Goal: Task Accomplishment & Management: Manage account settings

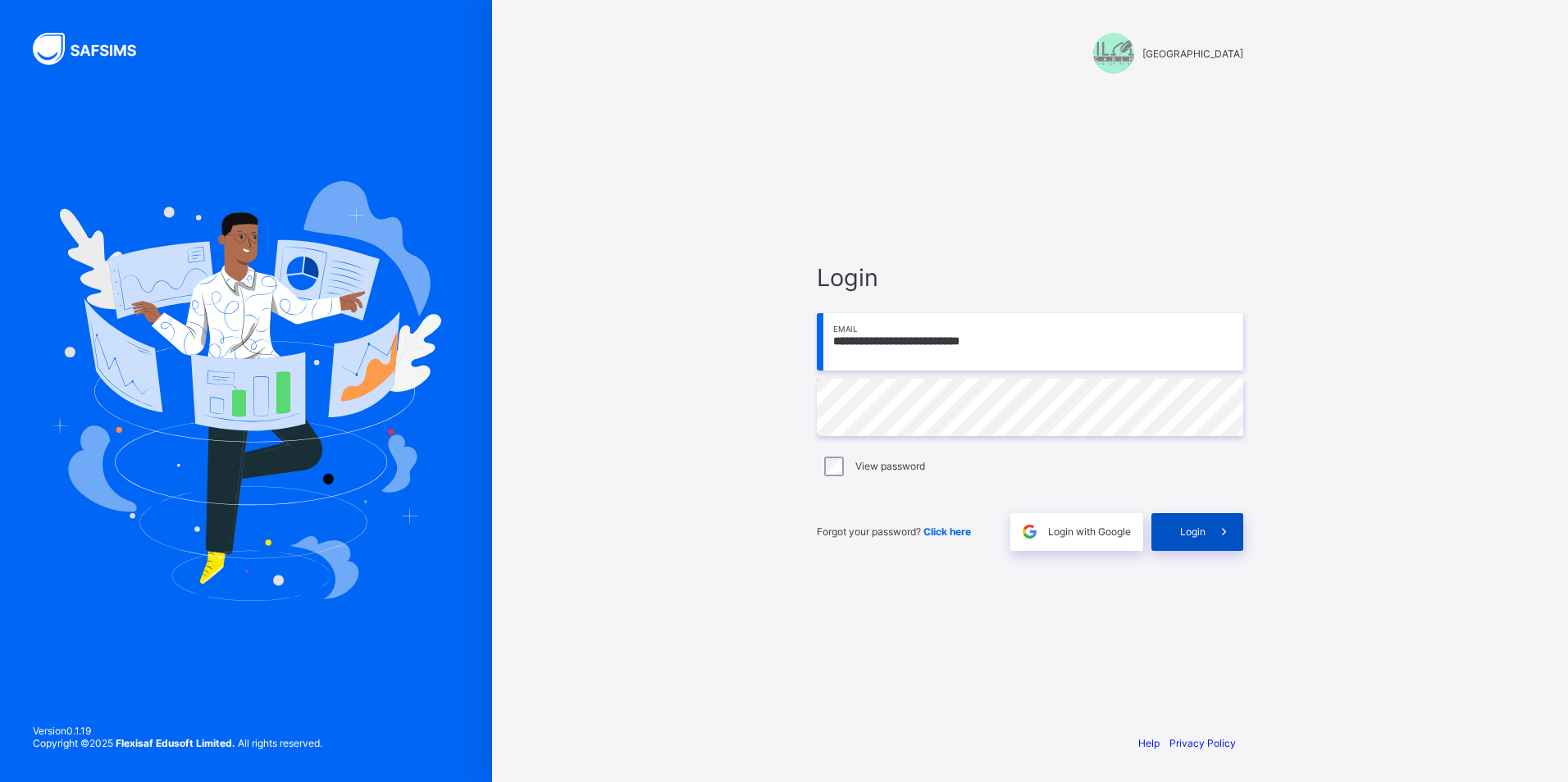
click at [1223, 536] on icon at bounding box center [1224, 531] width 17 height 16
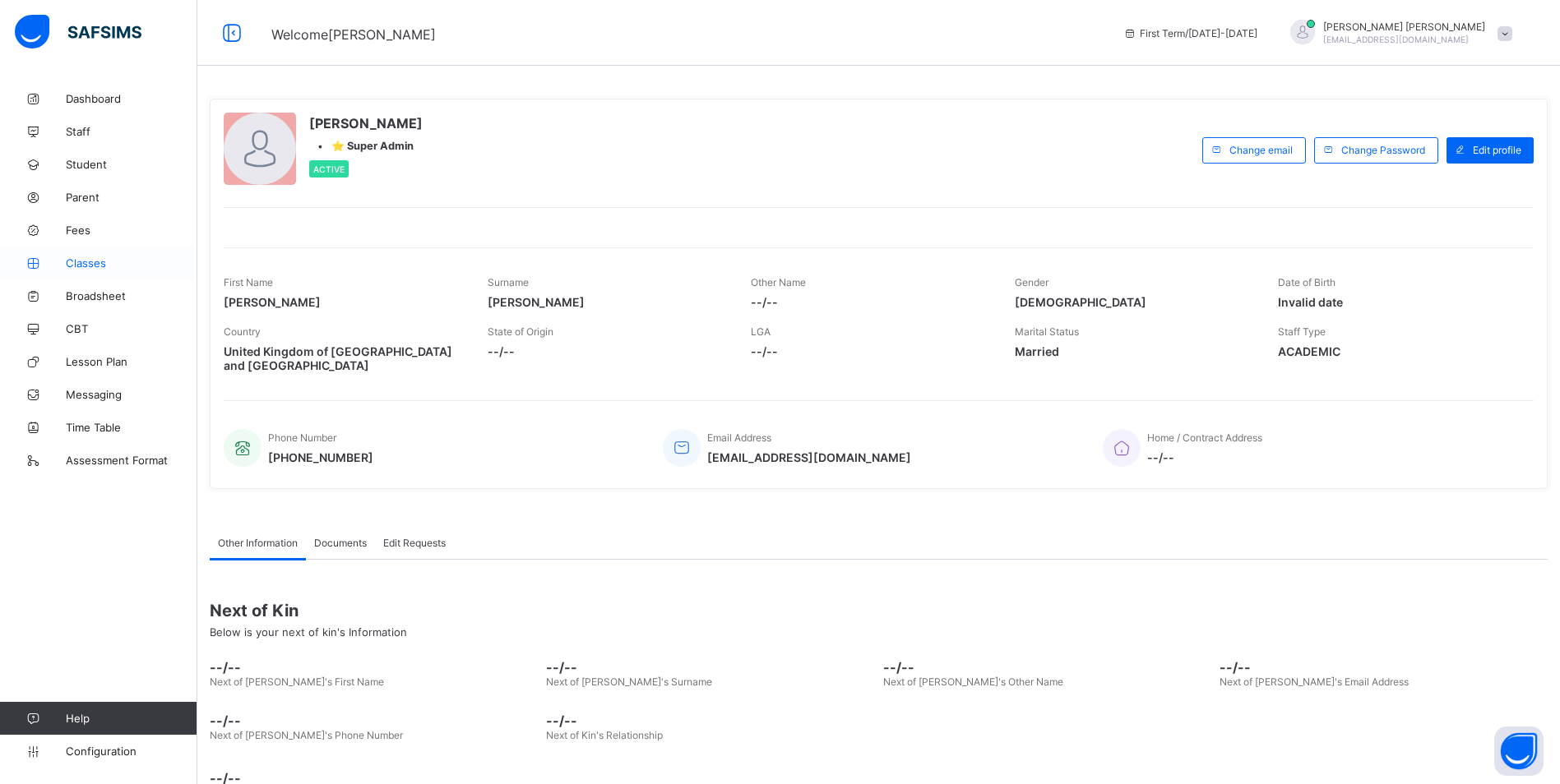
click at [83, 262] on span "Classes" at bounding box center [131, 263] width 131 height 13
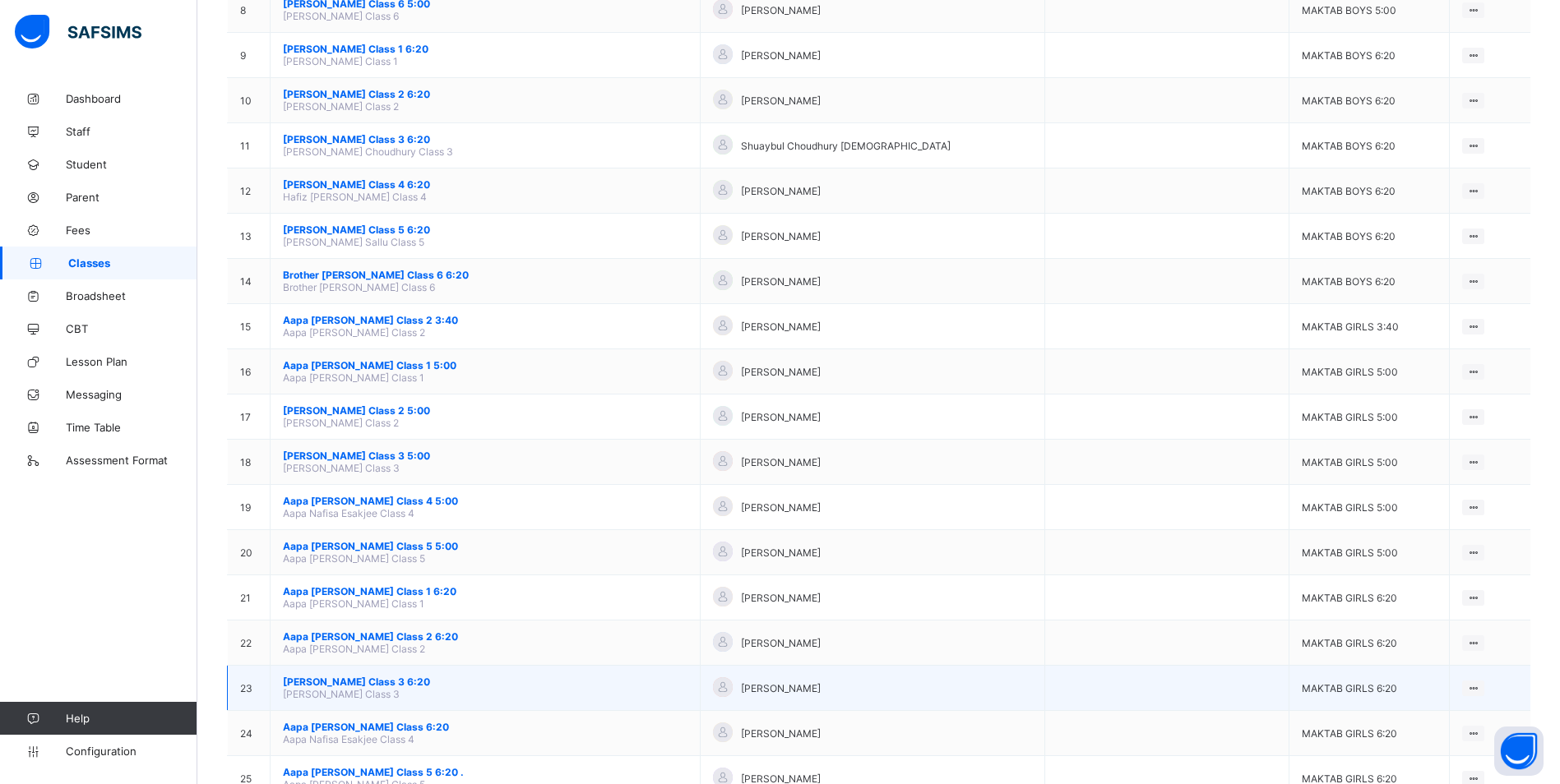
scroll to position [494, 0]
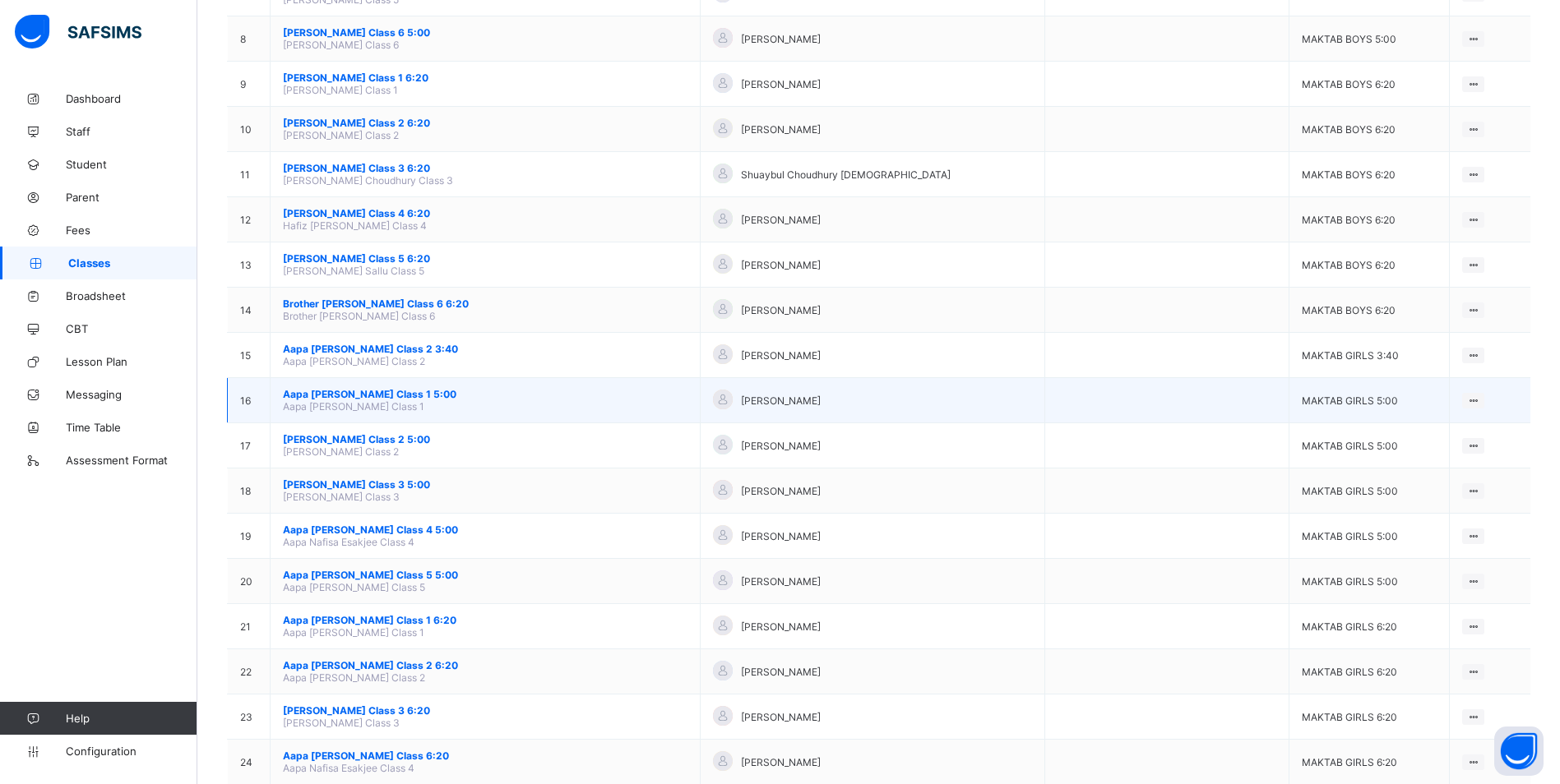
click at [350, 393] on span "Aapa [PERSON_NAME] Class 1 5:00" at bounding box center [485, 393] width 405 height 12
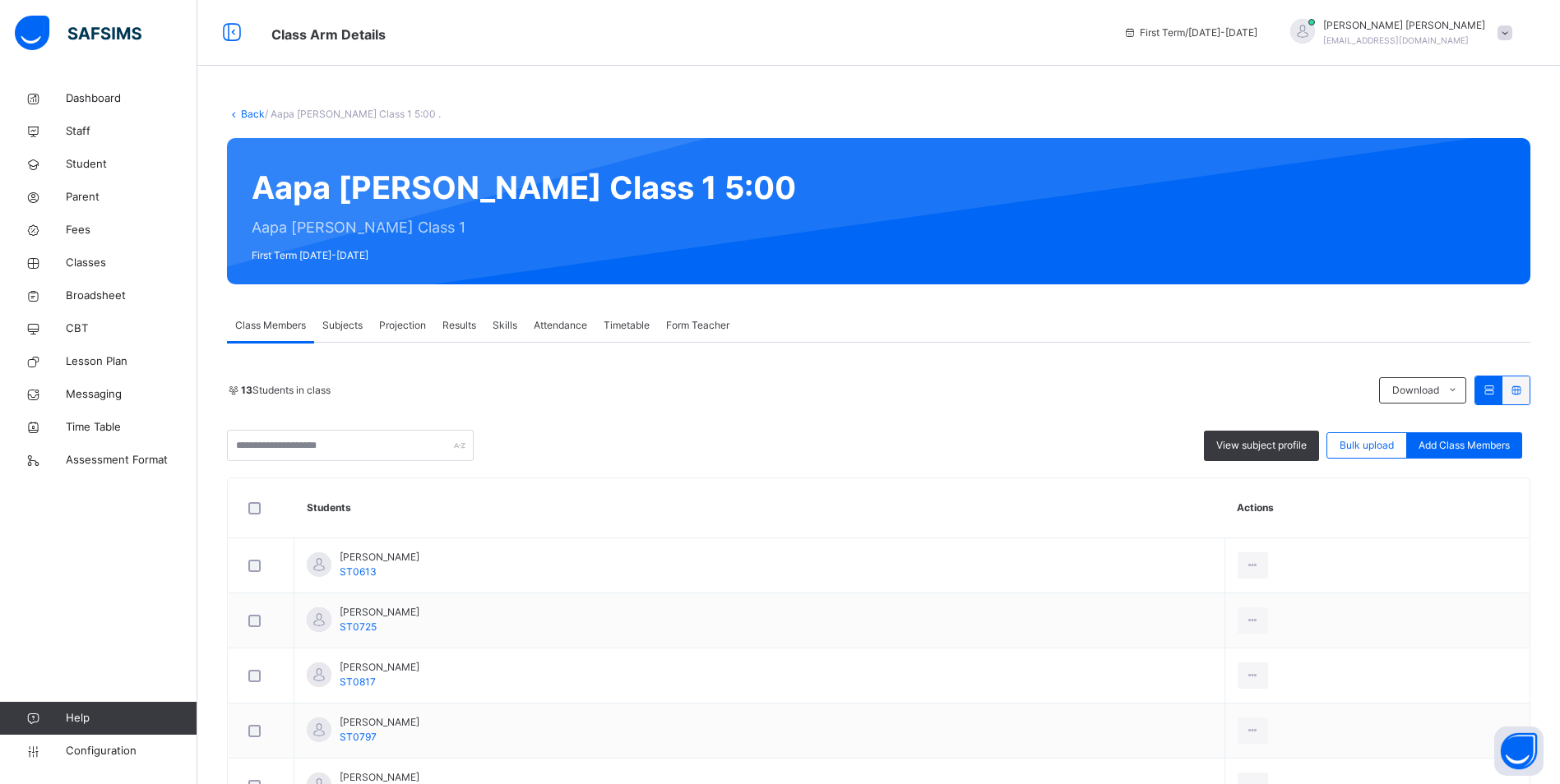
click at [556, 322] on span "Attendance" at bounding box center [560, 325] width 53 height 15
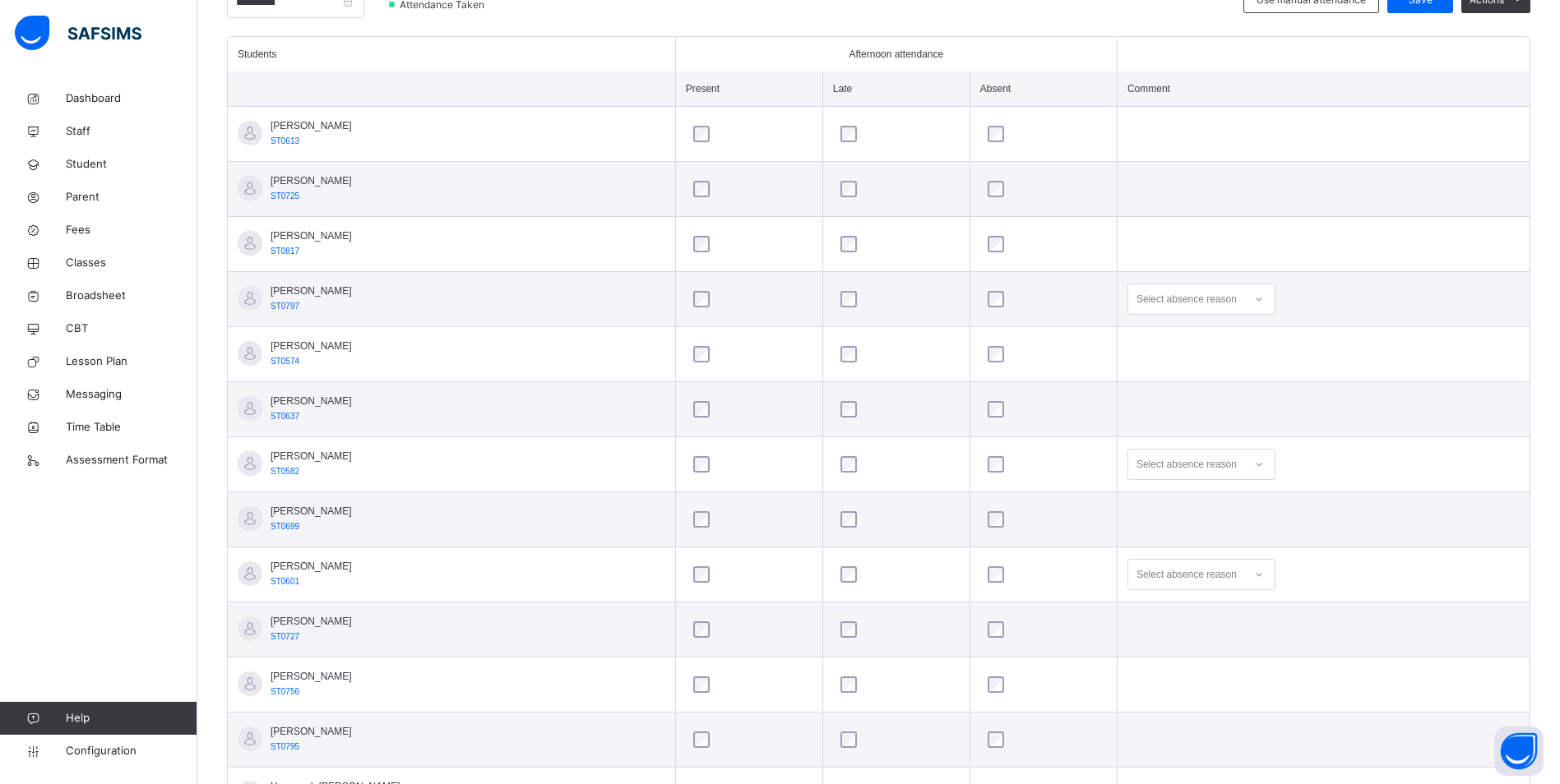
scroll to position [437, 0]
click at [1254, 299] on icon at bounding box center [1259, 297] width 9 height 16
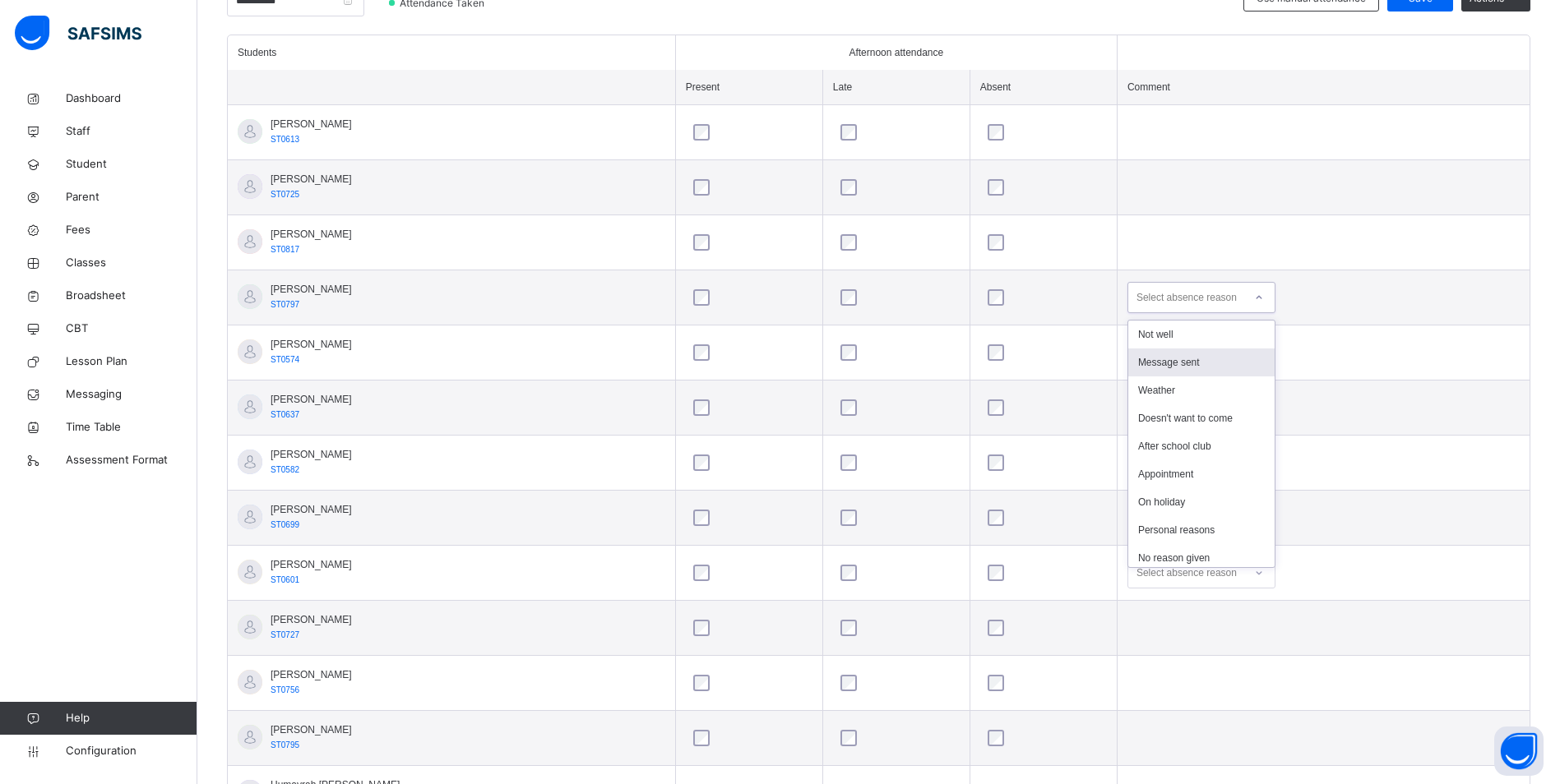
click at [1217, 361] on div "Message sent" at bounding box center [1201, 363] width 147 height 28
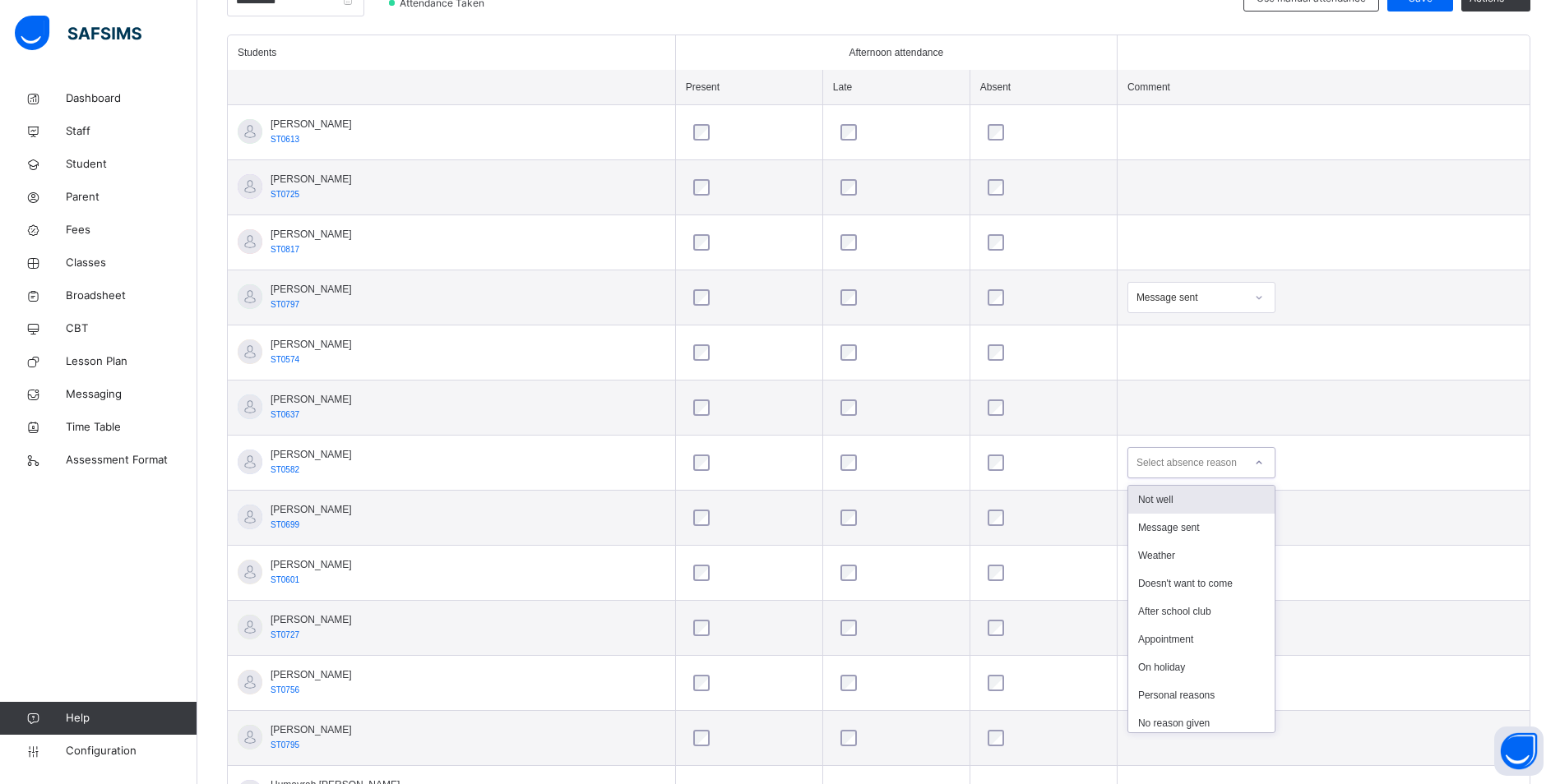
click at [1255, 463] on icon at bounding box center [1258, 462] width 6 height 3
click at [1208, 531] on div "Message sent" at bounding box center [1201, 528] width 147 height 28
click at [1254, 463] on icon at bounding box center [1259, 462] width 9 height 16
click at [1204, 533] on div "Message sent" at bounding box center [1201, 528] width 147 height 28
click at [1251, 566] on div "Select absence reason" at bounding box center [1201, 572] width 148 height 31
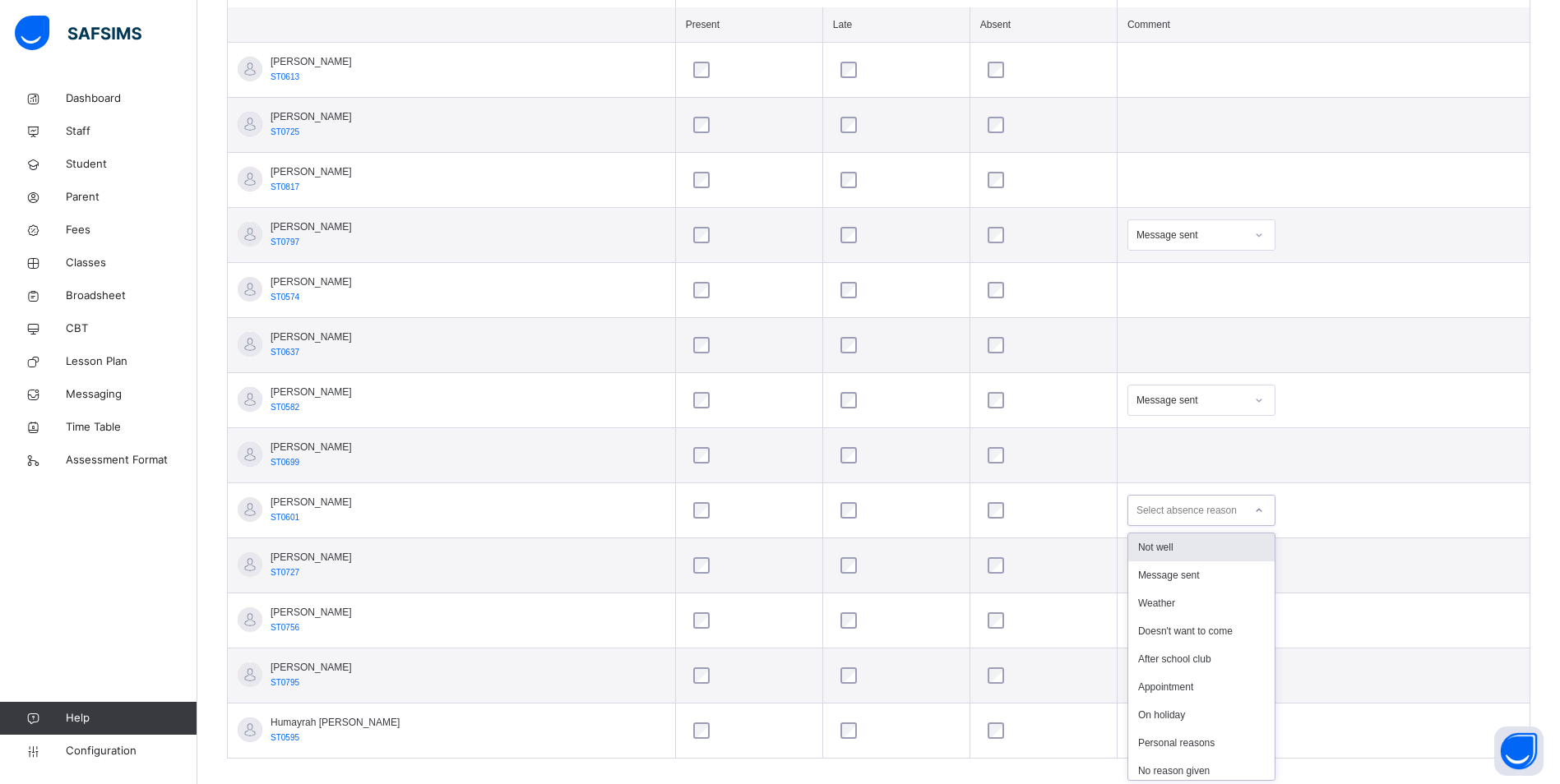
scroll to position [503, 0]
click at [1184, 566] on div "Message sent" at bounding box center [1201, 572] width 147 height 28
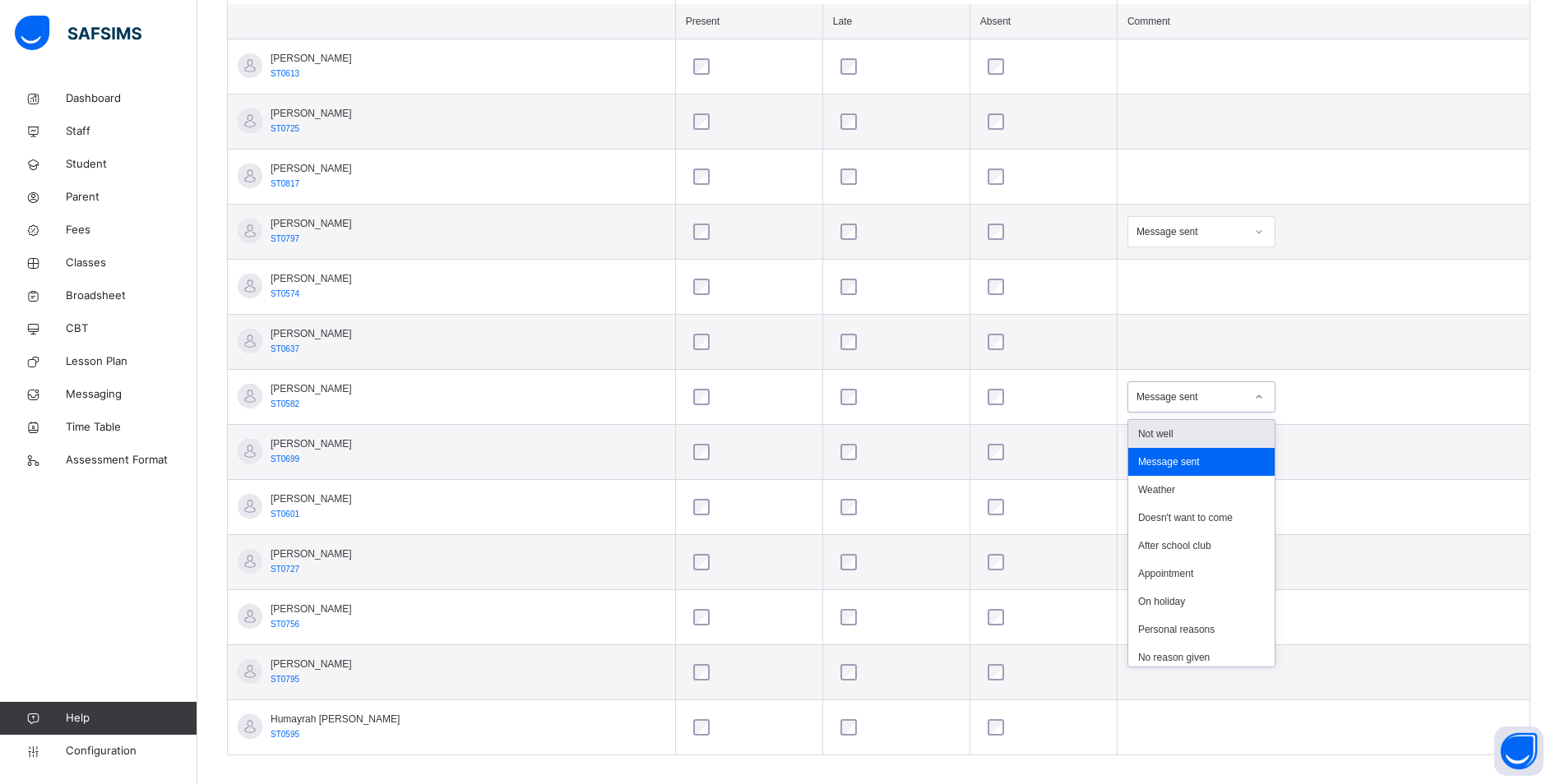
click at [1254, 400] on icon at bounding box center [1259, 396] width 9 height 16
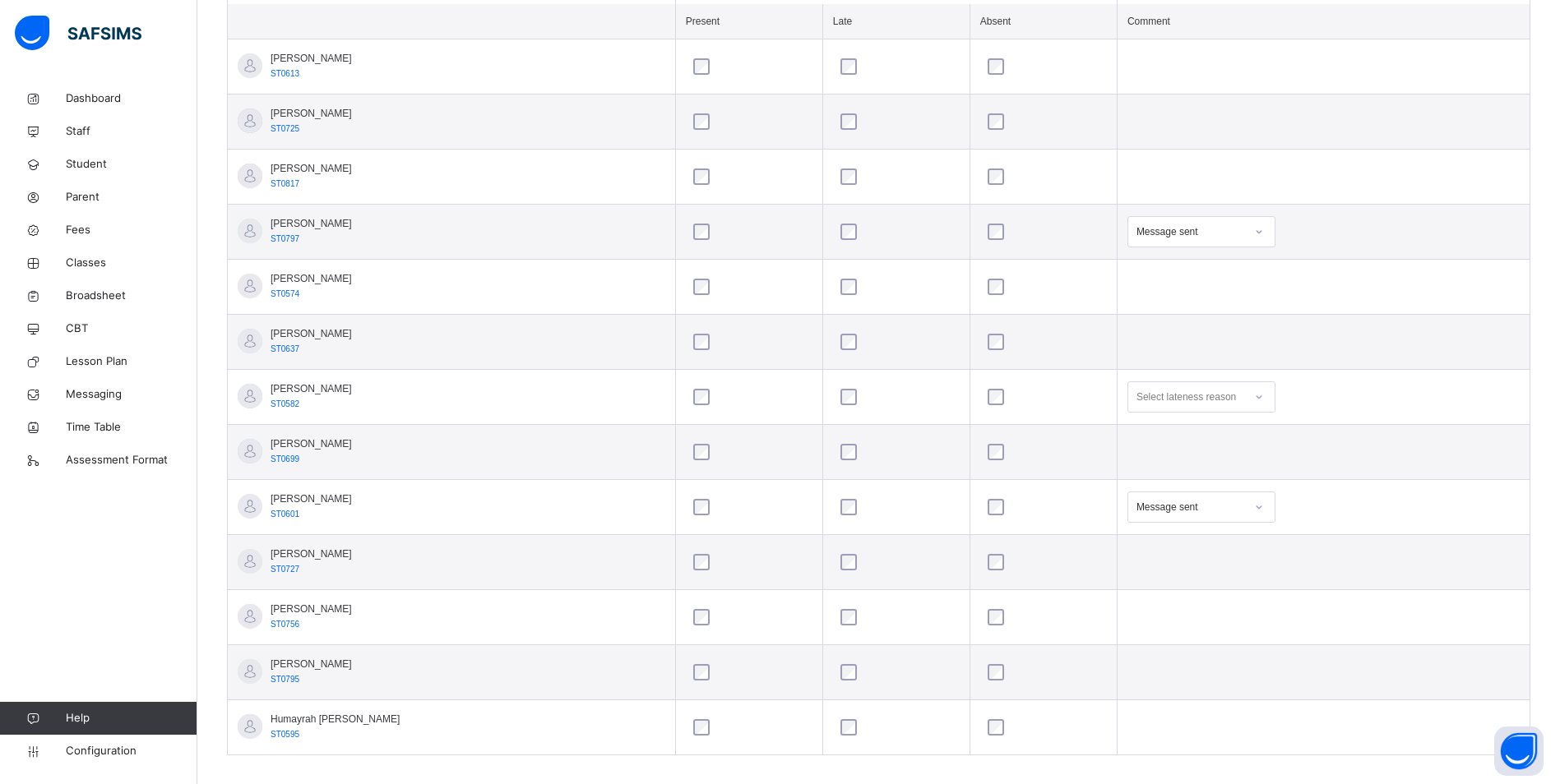
click at [1248, 402] on div at bounding box center [1259, 397] width 28 height 26
click at [1254, 402] on icon at bounding box center [1259, 396] width 9 height 16
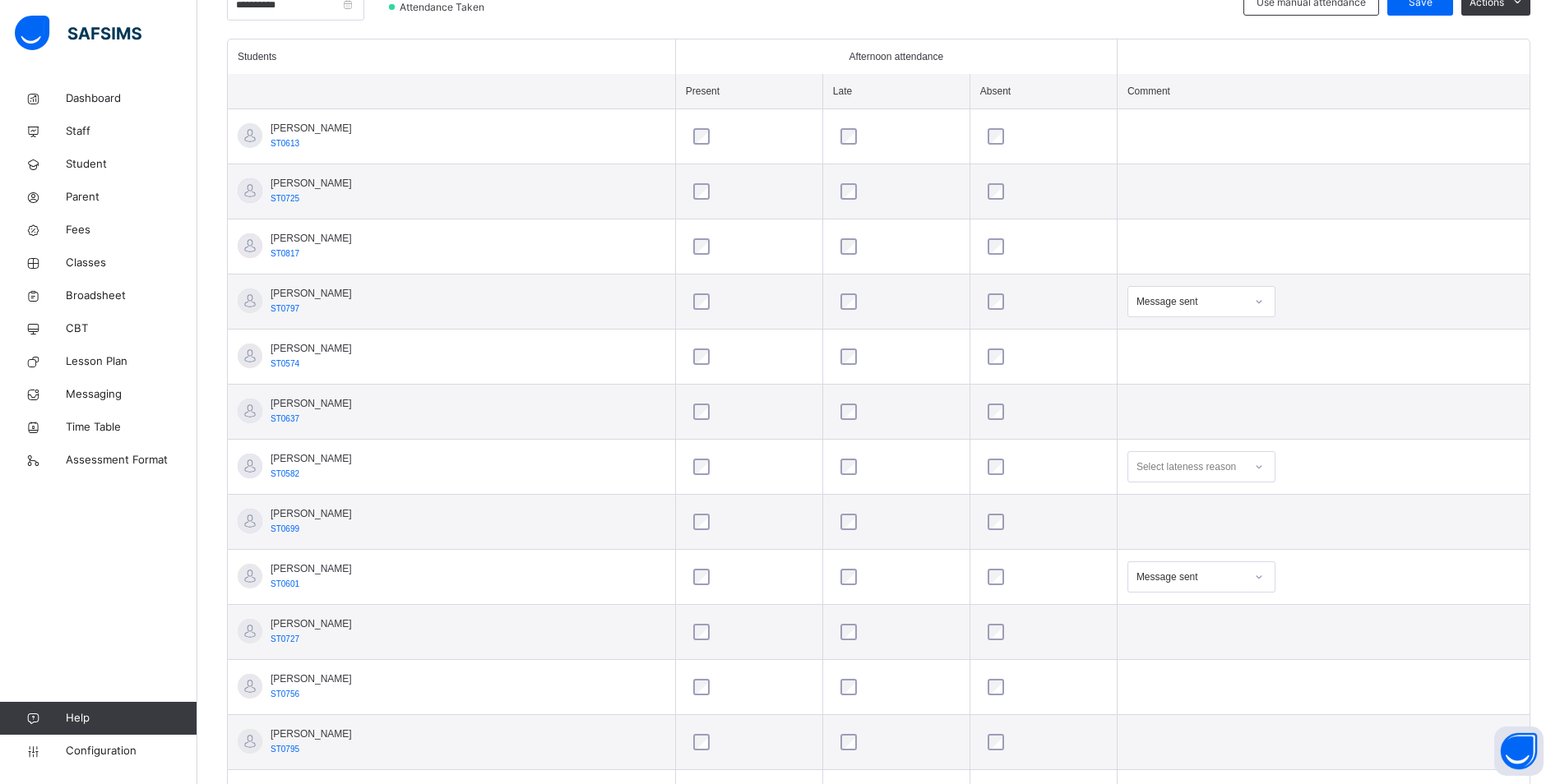
scroll to position [339, 0]
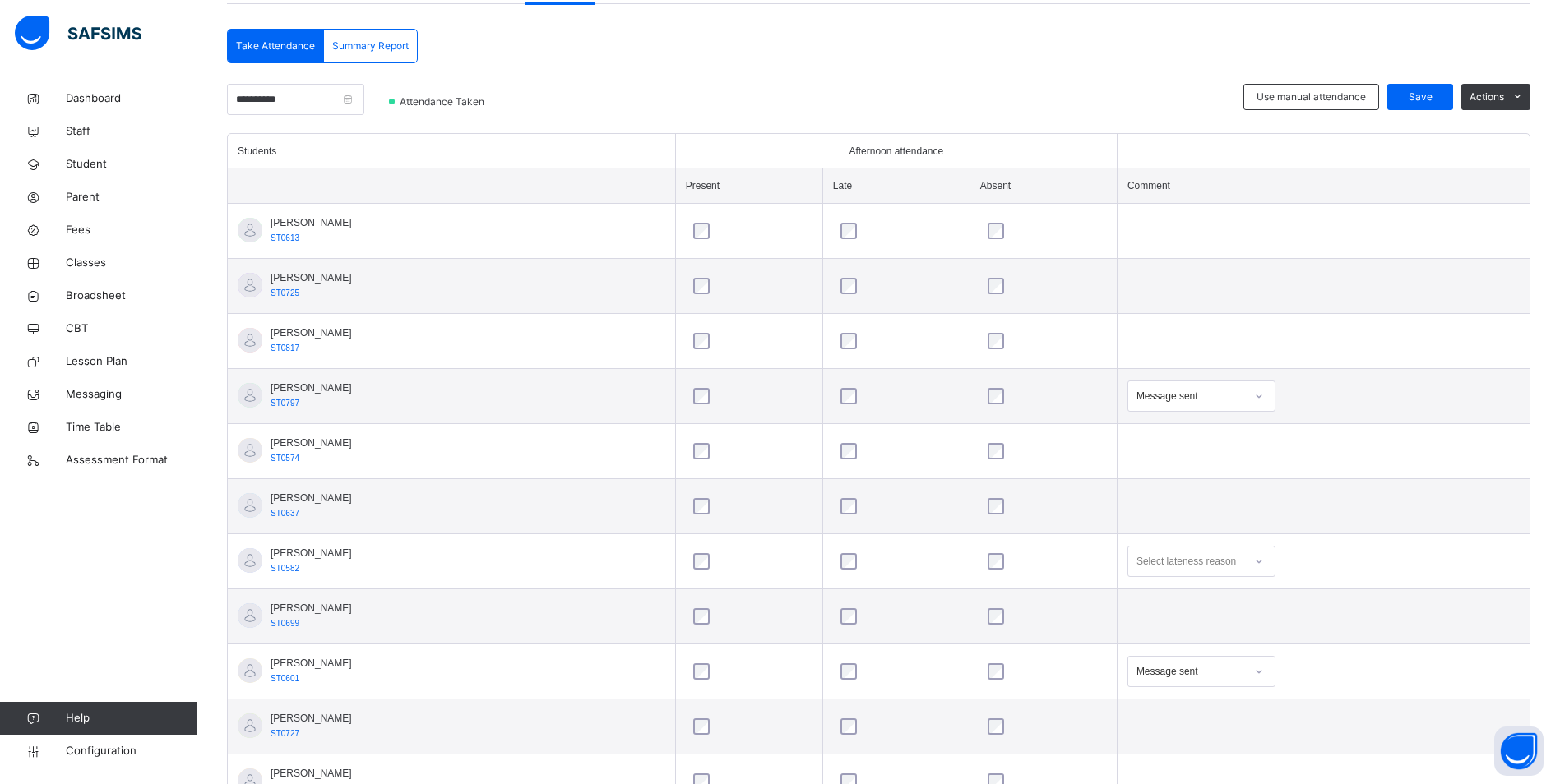
click at [1424, 82] on div "**********" at bounding box center [879, 501] width 1304 height 845
click at [1429, 91] on span "Save" at bounding box center [1419, 97] width 41 height 15
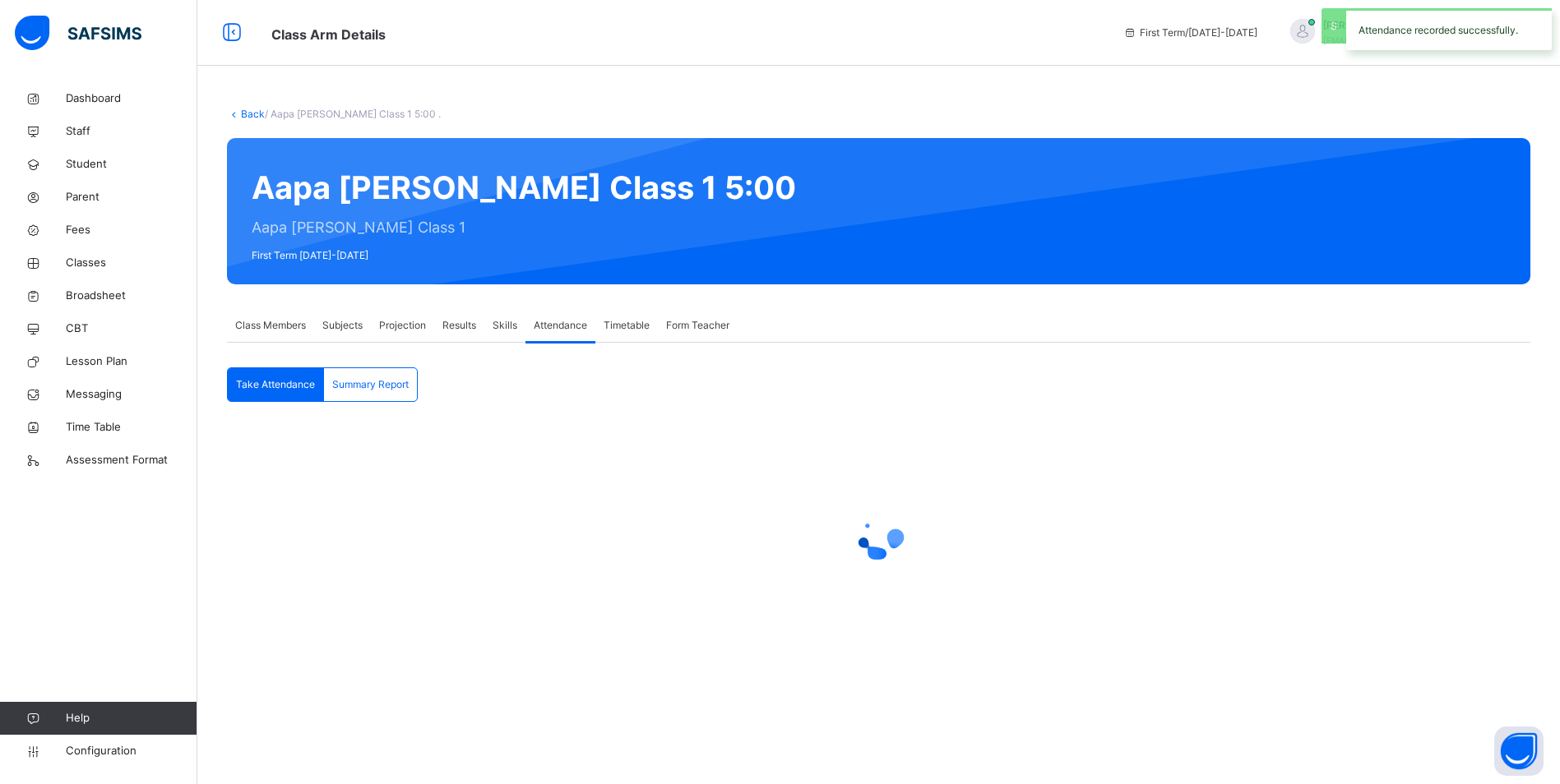
scroll to position [0, 0]
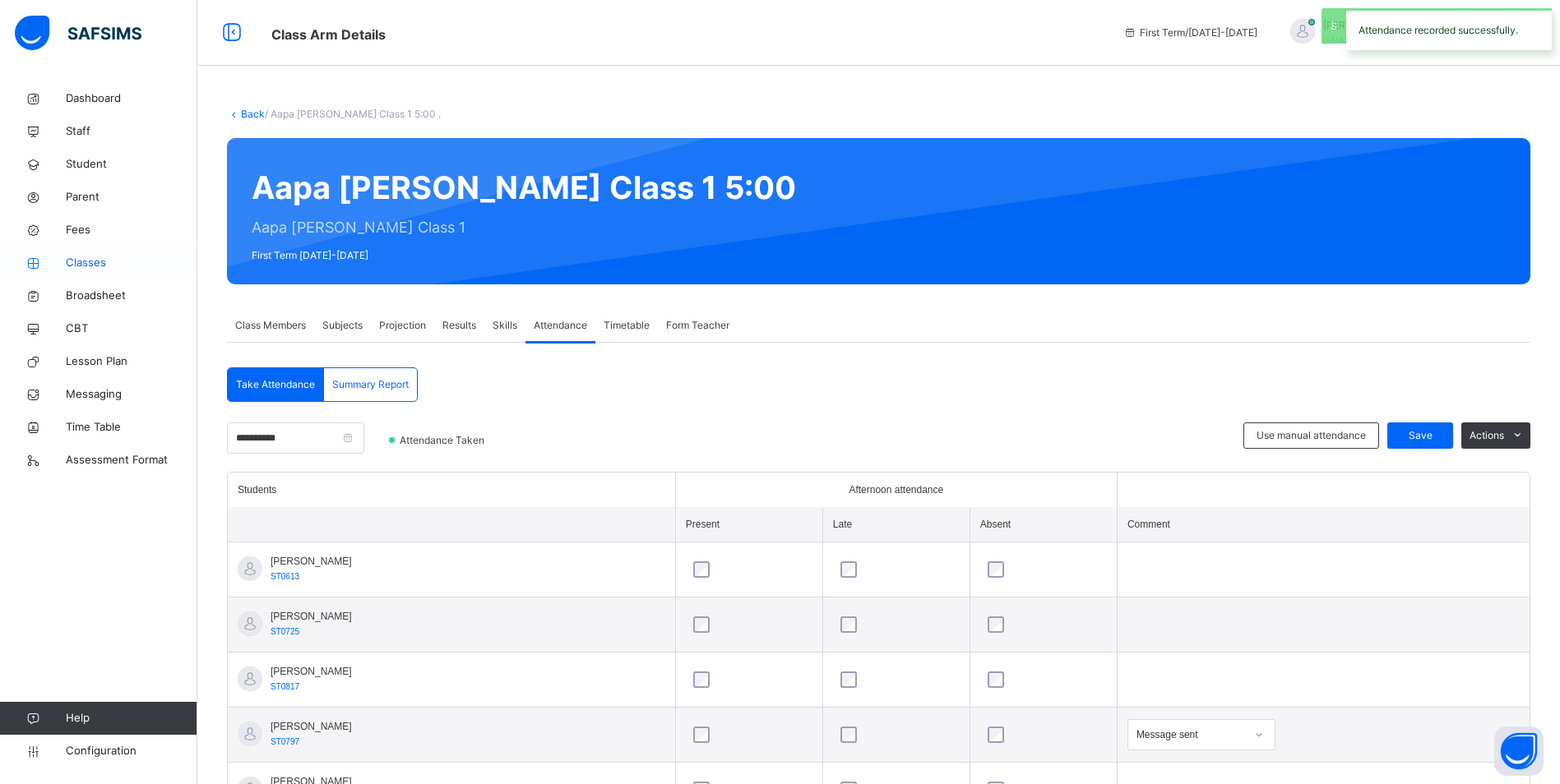
click at [77, 261] on span "Classes" at bounding box center [131, 262] width 131 height 16
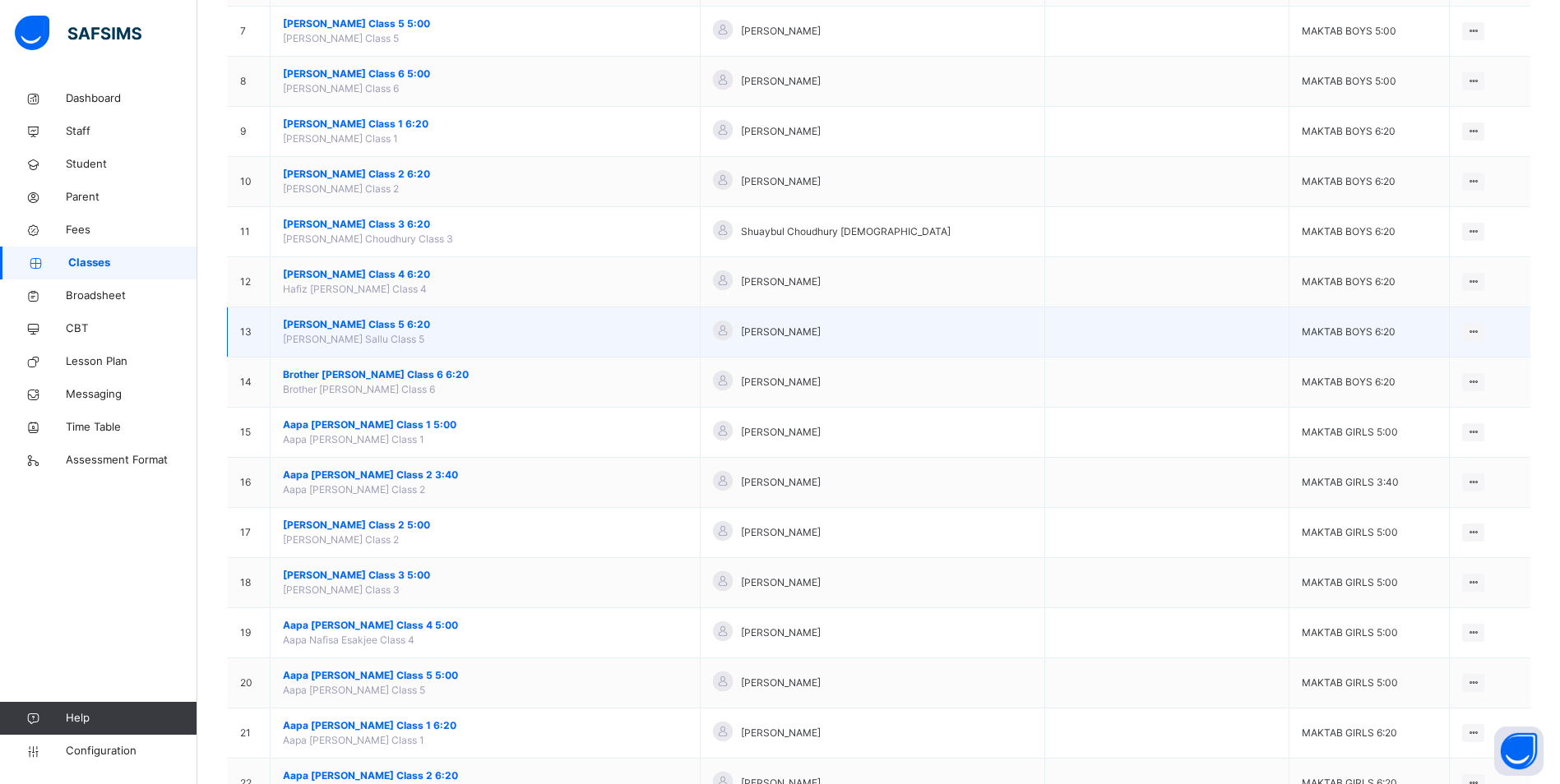
scroll to position [575, 0]
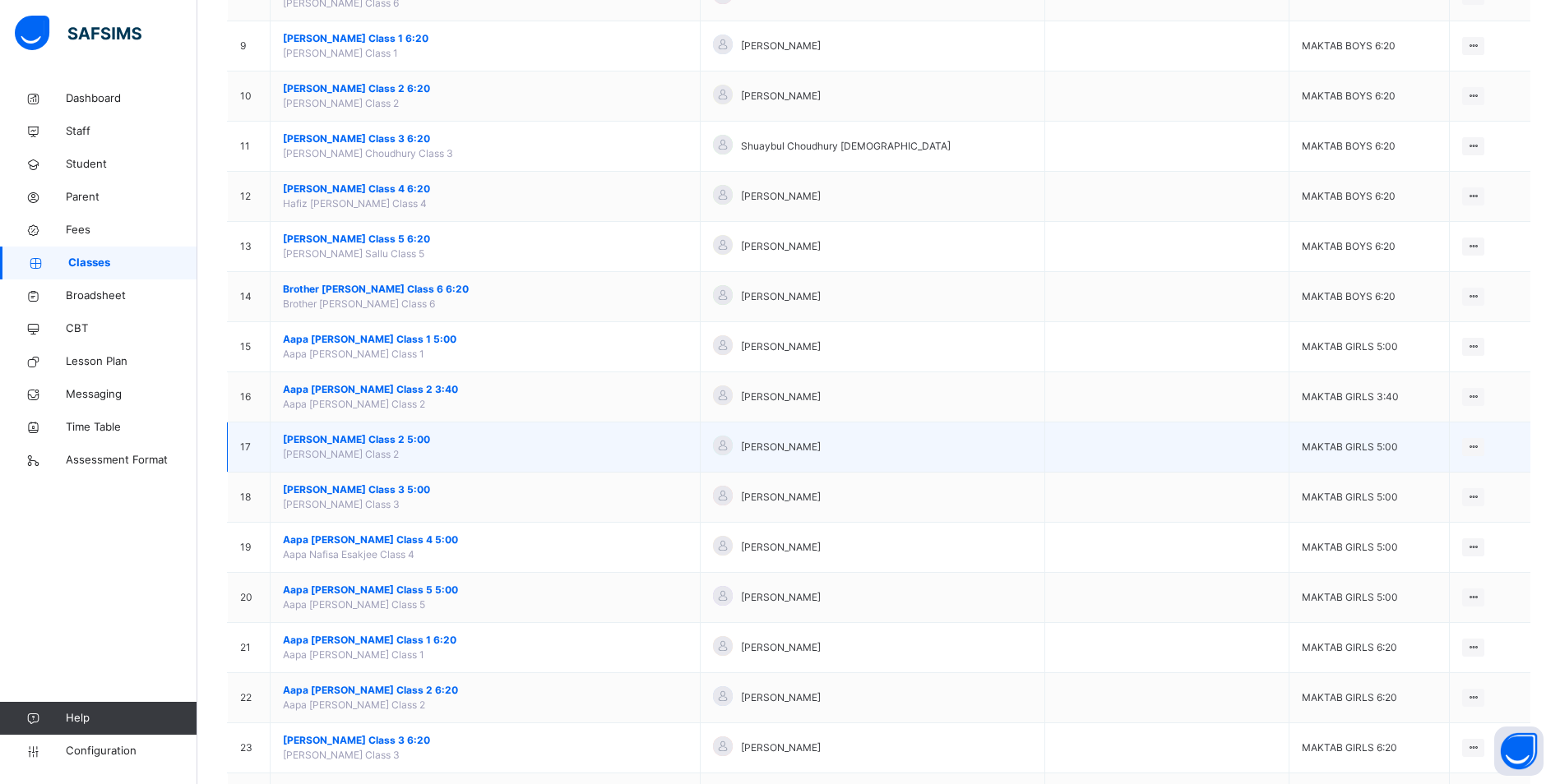
click at [369, 439] on span "[PERSON_NAME] Class 2 5:00" at bounding box center [485, 440] width 405 height 15
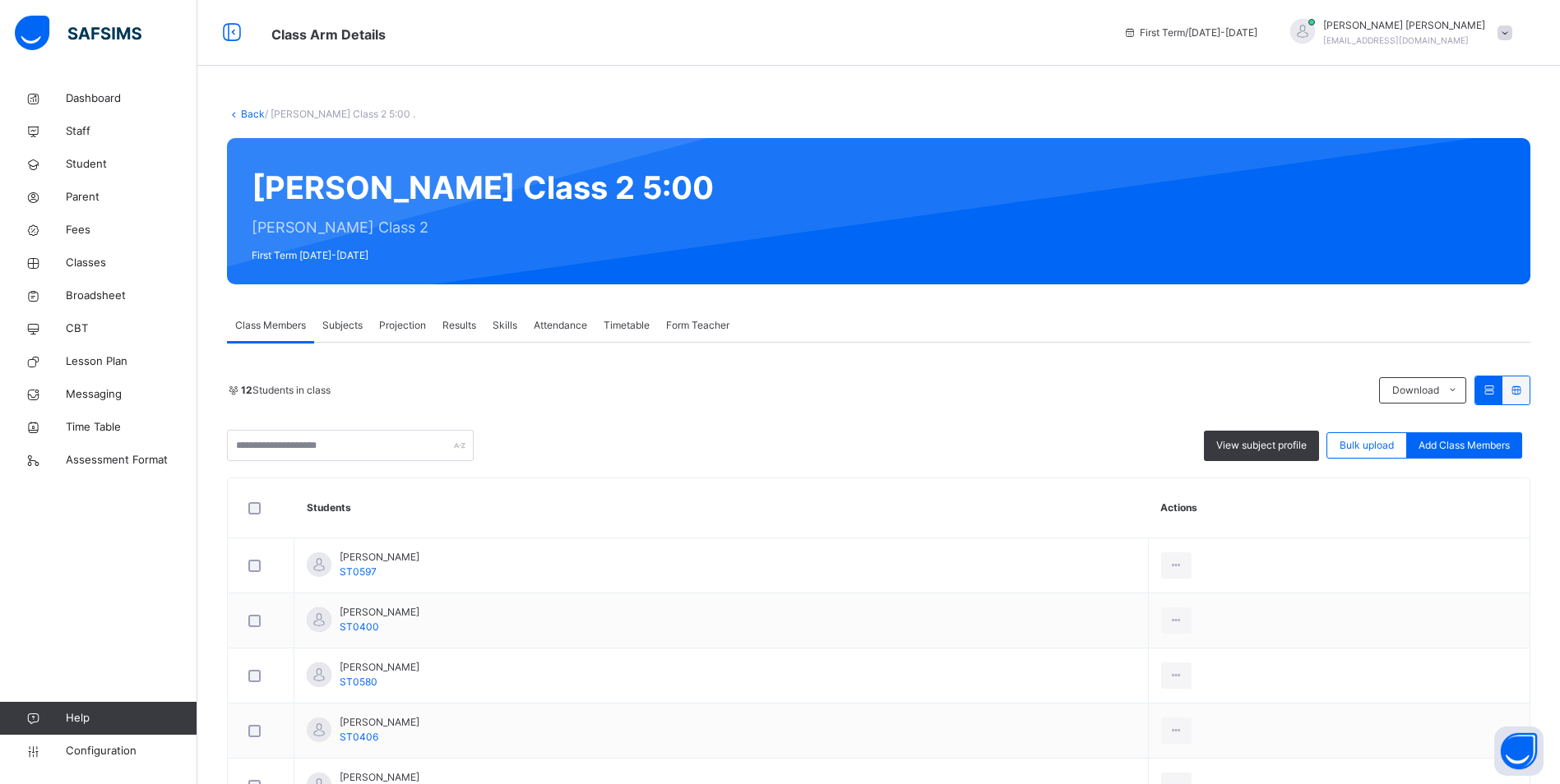
click at [553, 324] on span "Attendance" at bounding box center [560, 325] width 53 height 15
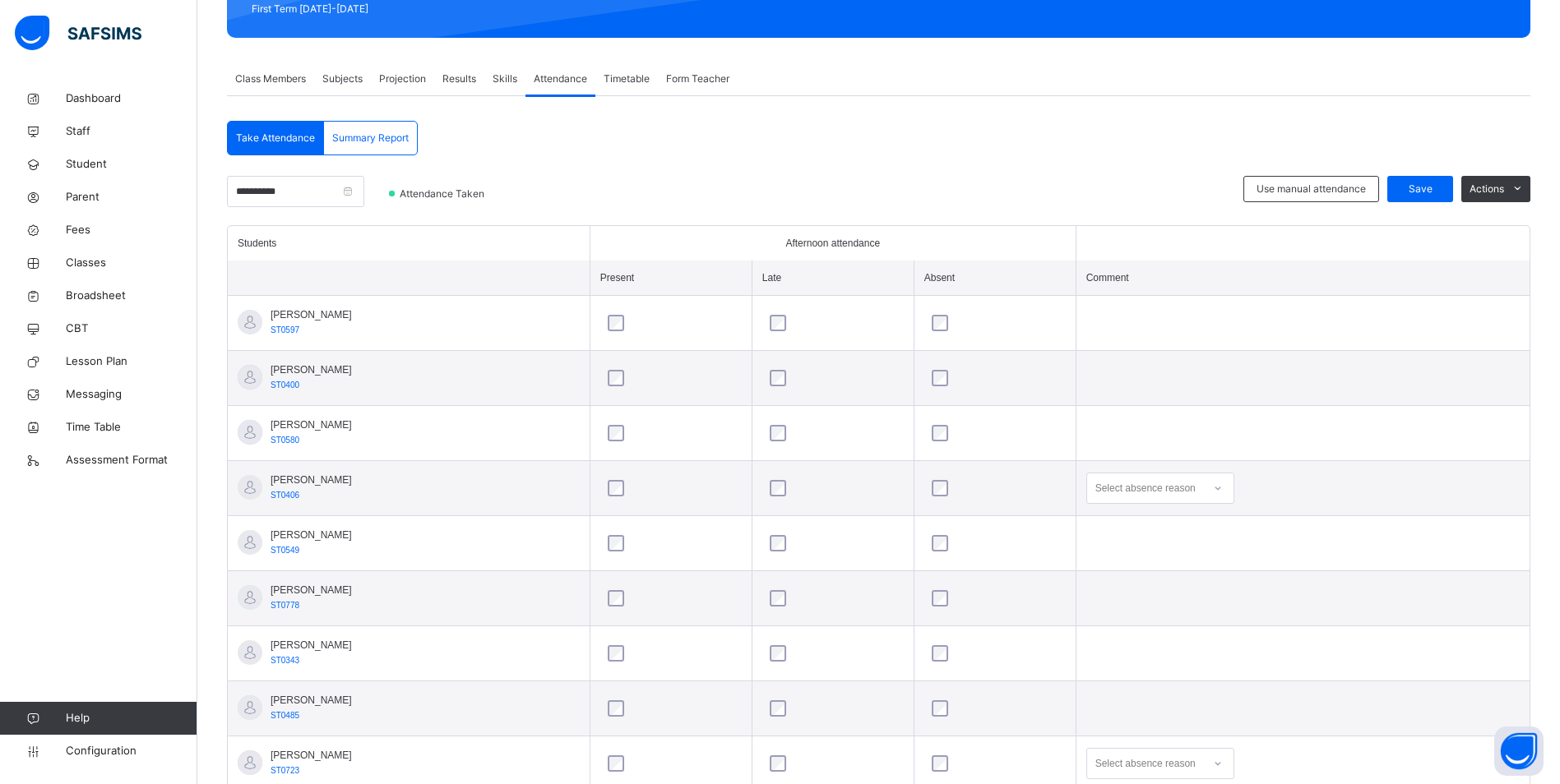
scroll to position [411, 0]
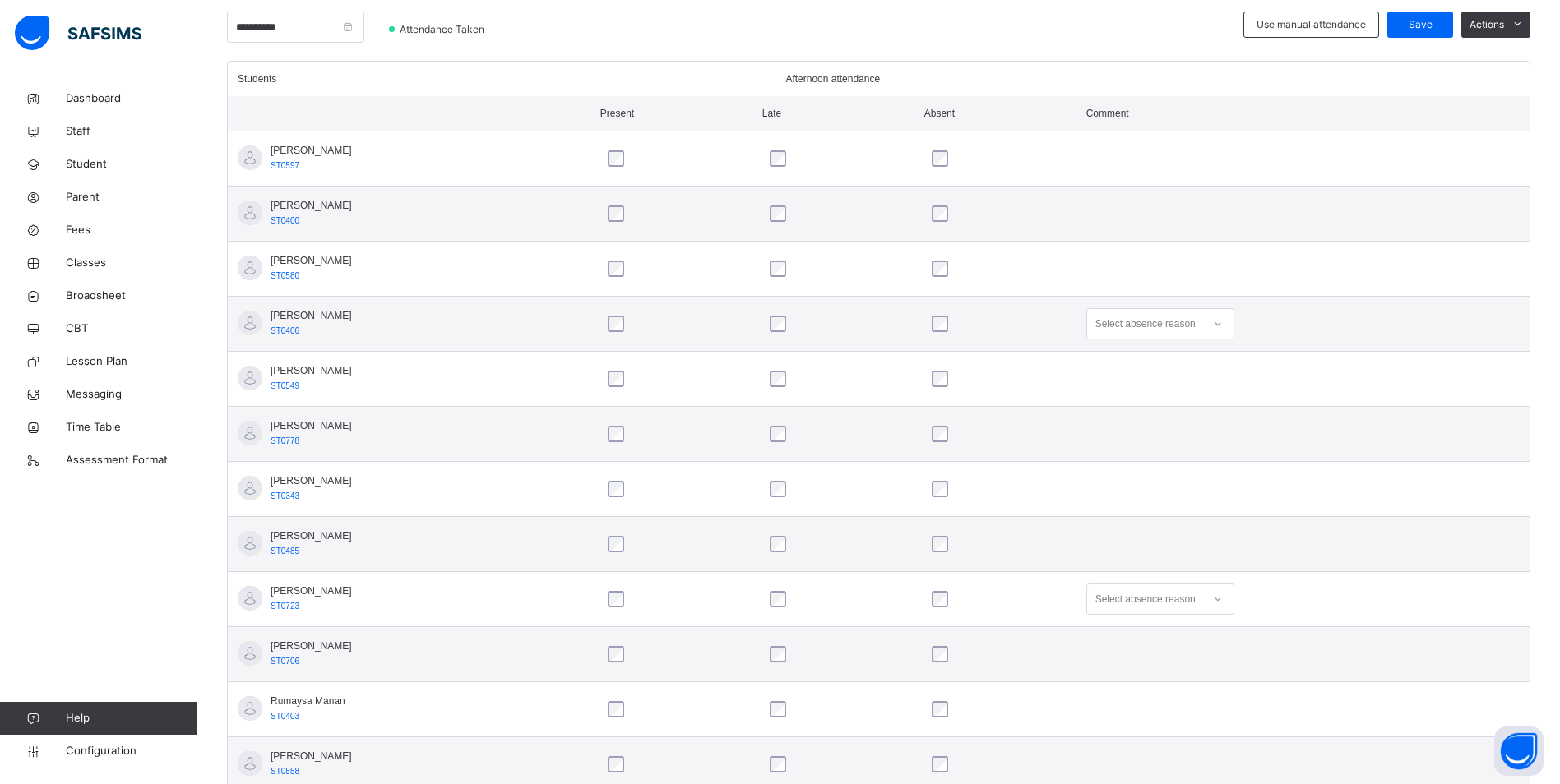
click at [1223, 321] on icon at bounding box center [1218, 323] width 9 height 16
click at [1185, 355] on div "Not well" at bounding box center [1160, 361] width 147 height 28
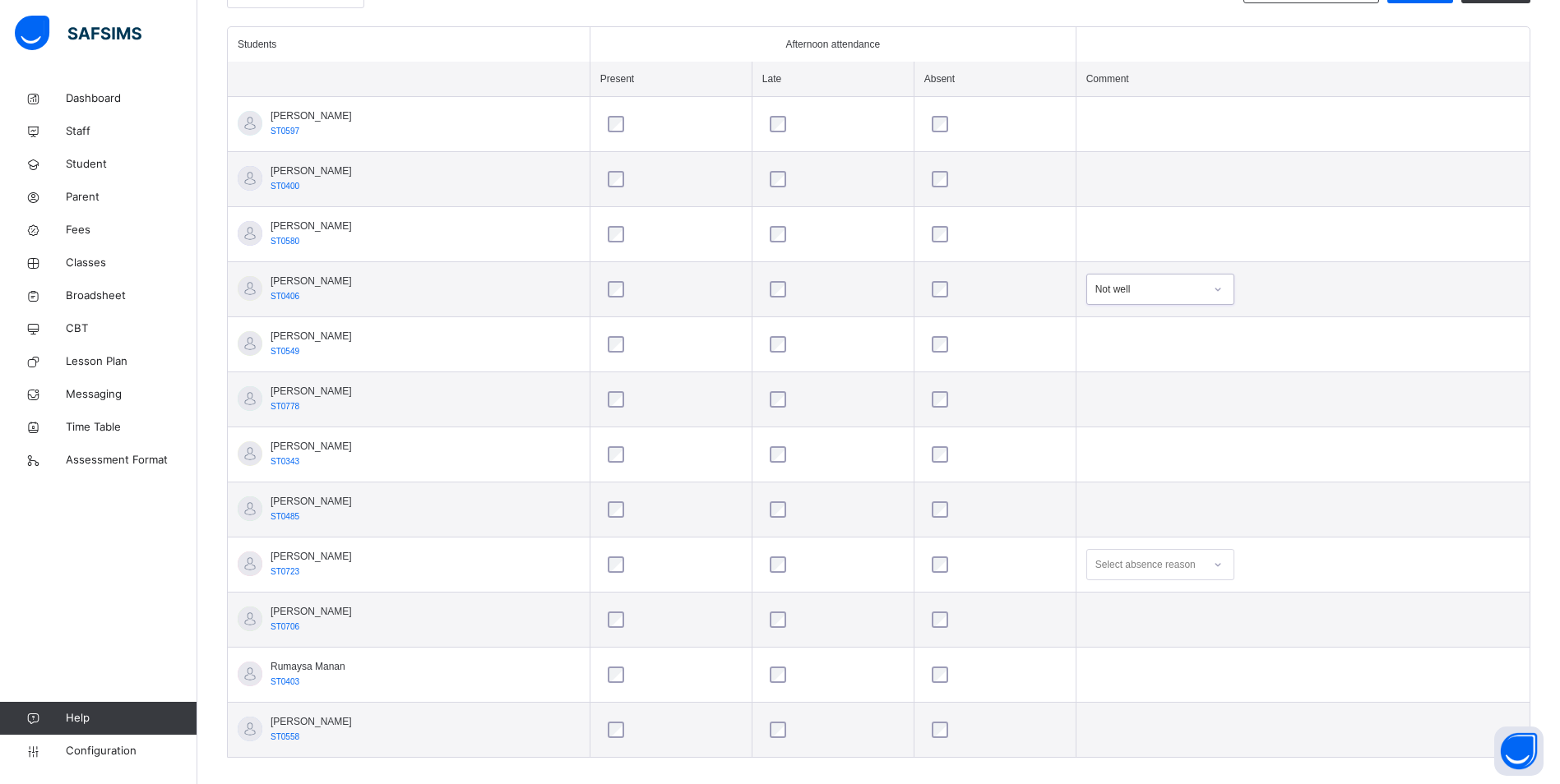
scroll to position [464, 0]
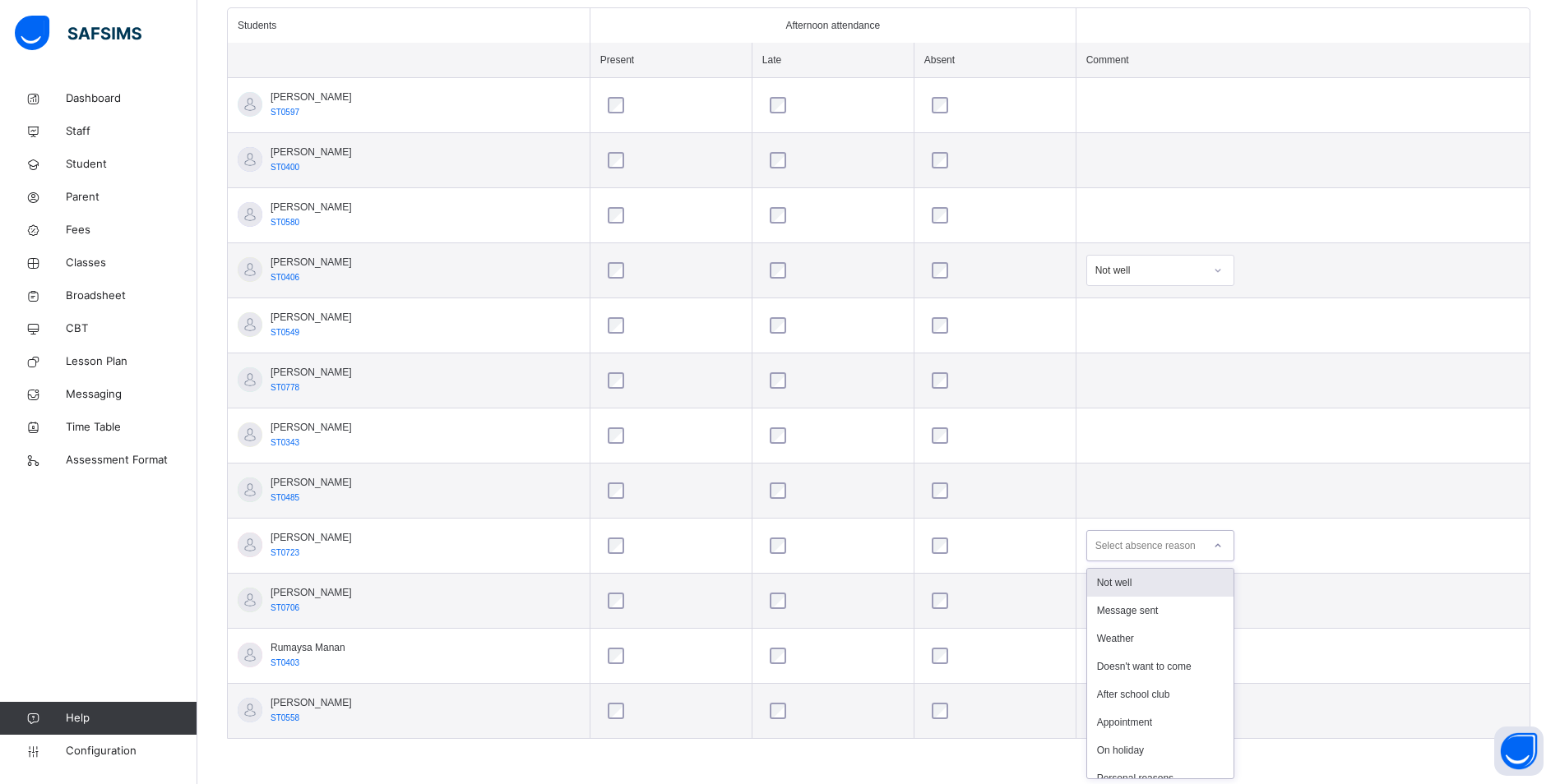
drag, startPoint x: 1235, startPoint y: 539, endPoint x: 1223, endPoint y: 547, distance: 14.4
click at [1232, 539] on div at bounding box center [1218, 546] width 28 height 26
click at [1188, 604] on div "Message sent" at bounding box center [1160, 611] width 147 height 28
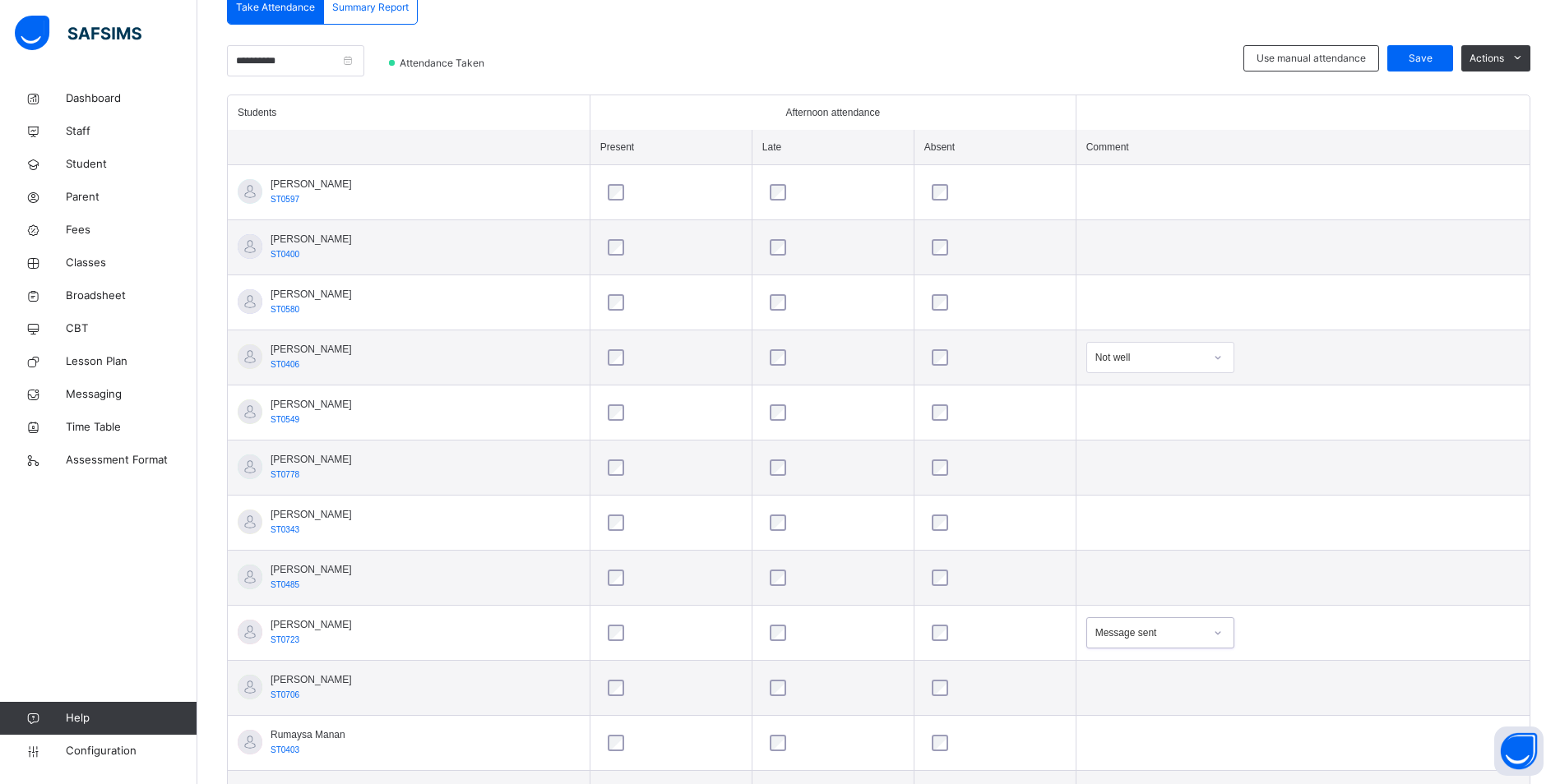
scroll to position [300, 0]
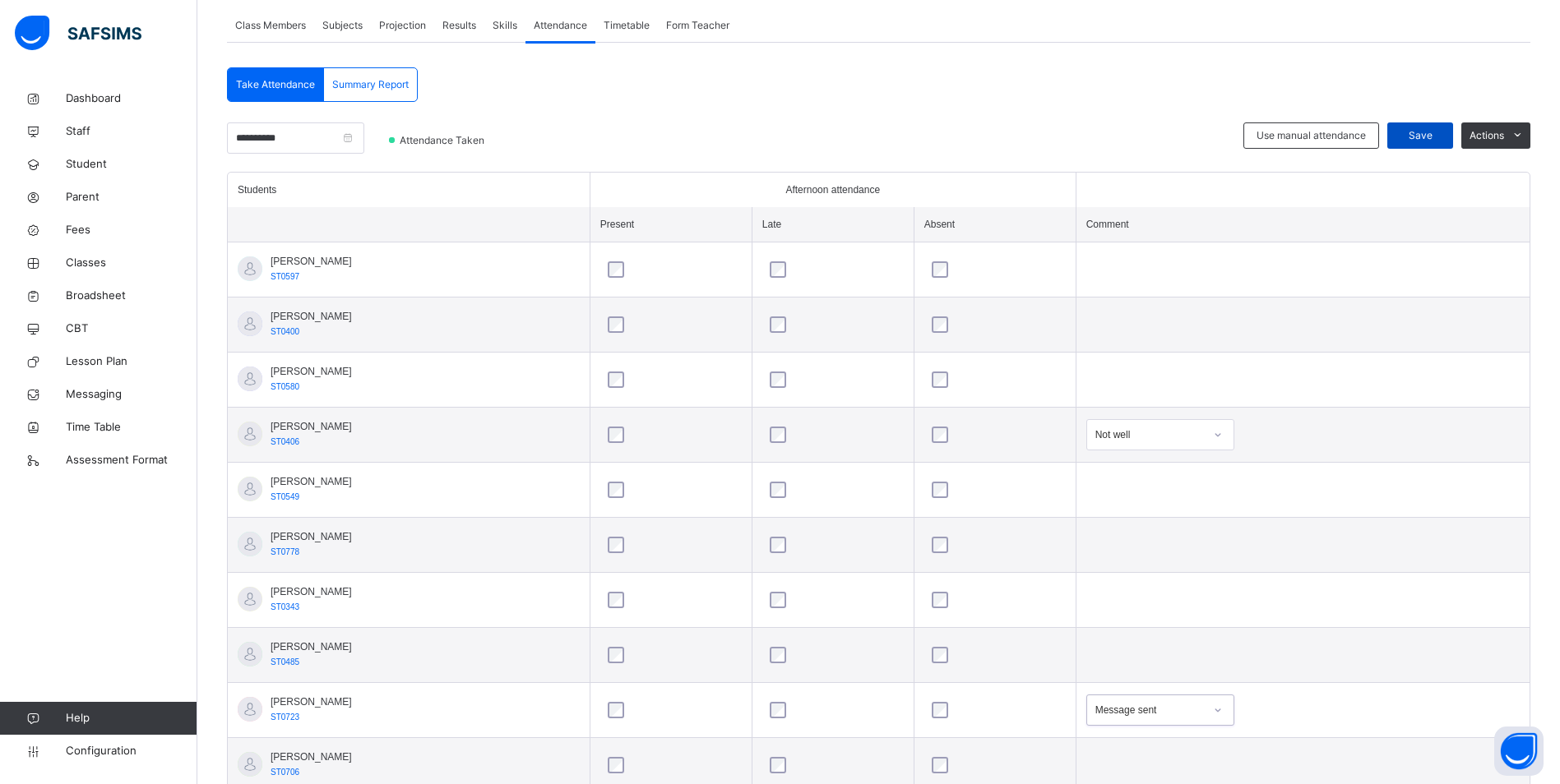
click at [1441, 135] on span "Save" at bounding box center [1419, 136] width 41 height 15
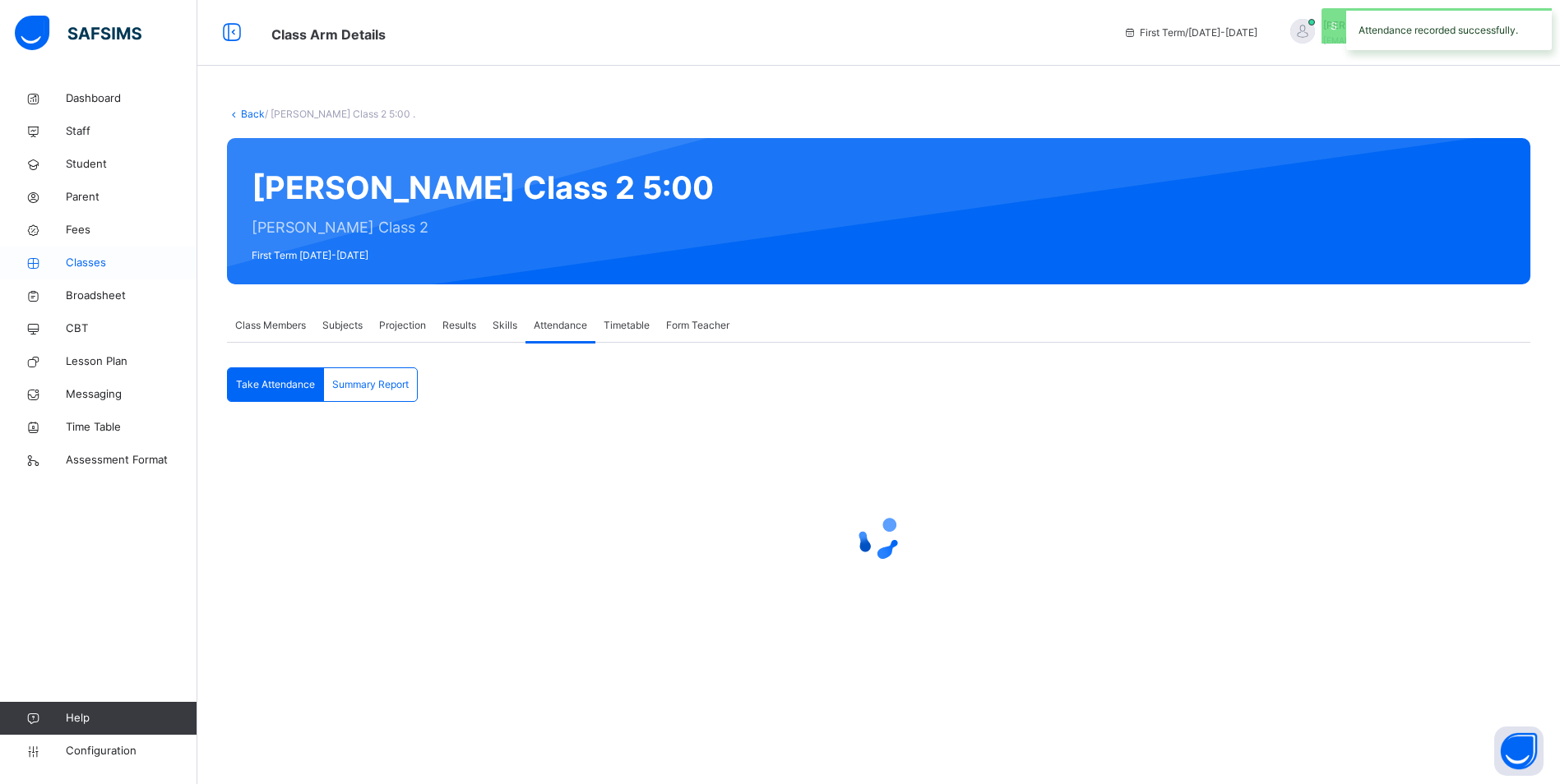
scroll to position [0, 0]
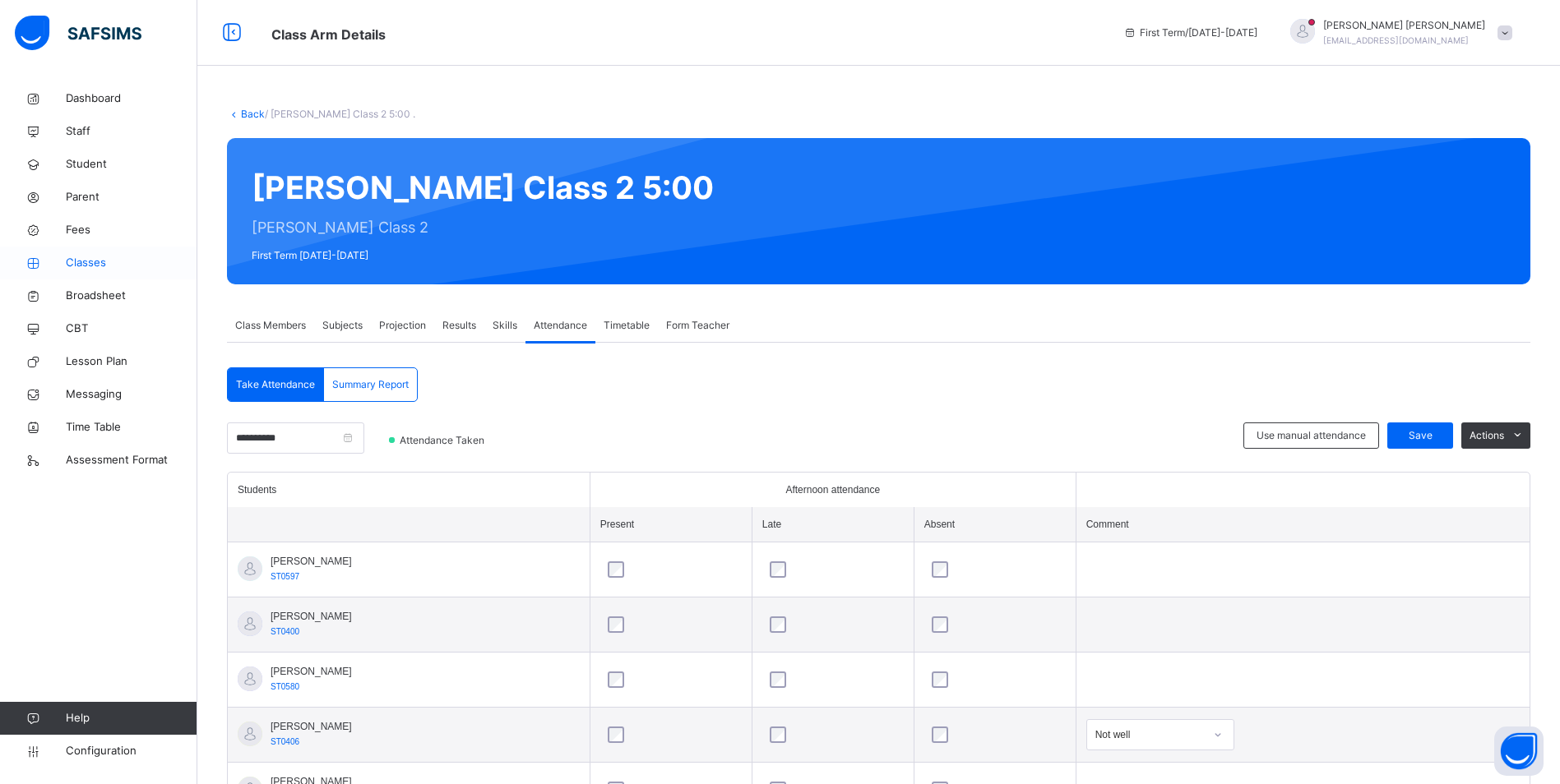
click at [102, 262] on span "Classes" at bounding box center [131, 262] width 131 height 16
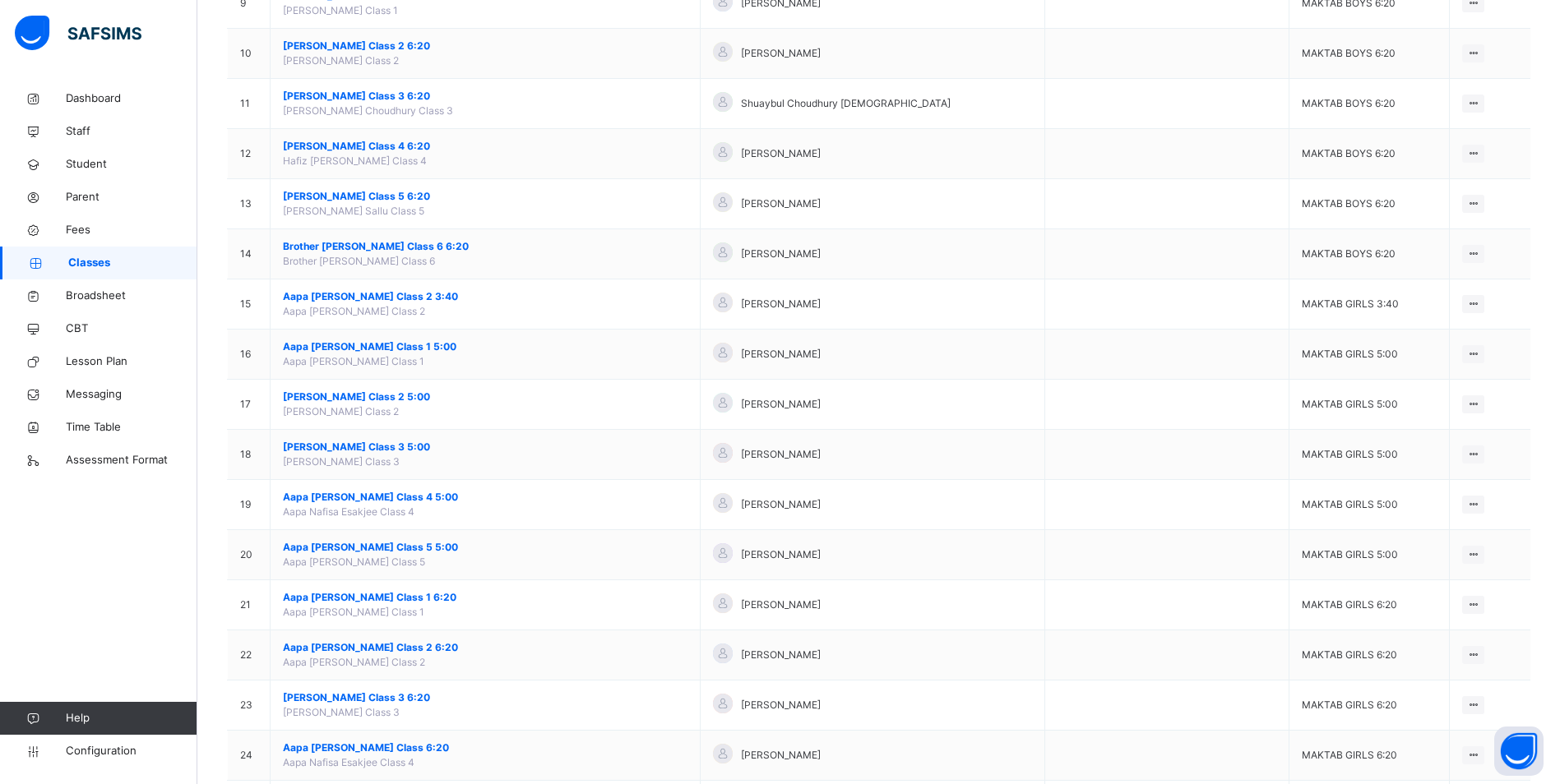
scroll to position [657, 0]
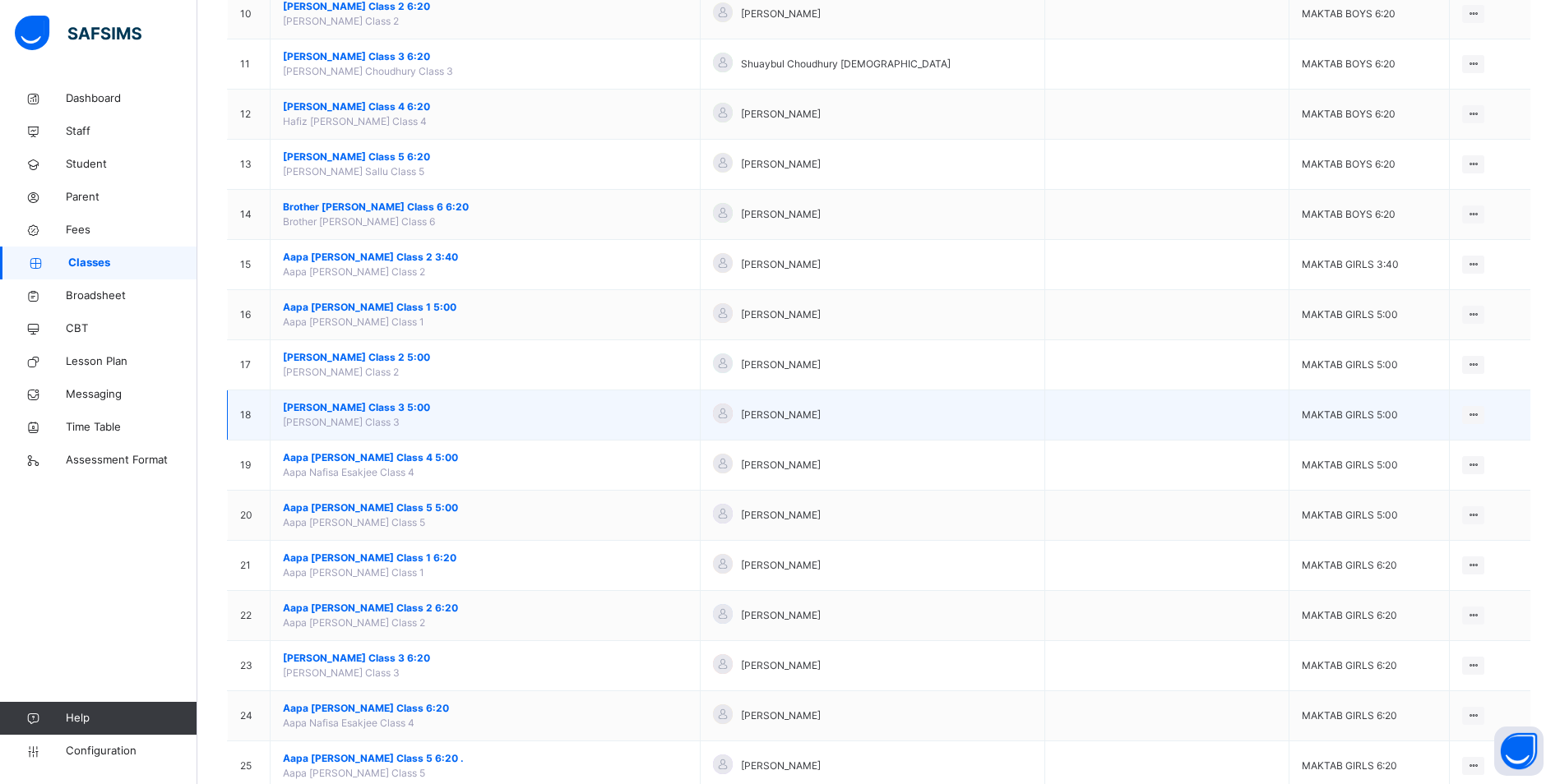
click at [392, 409] on span "[PERSON_NAME] Class 3 5:00" at bounding box center [485, 408] width 405 height 15
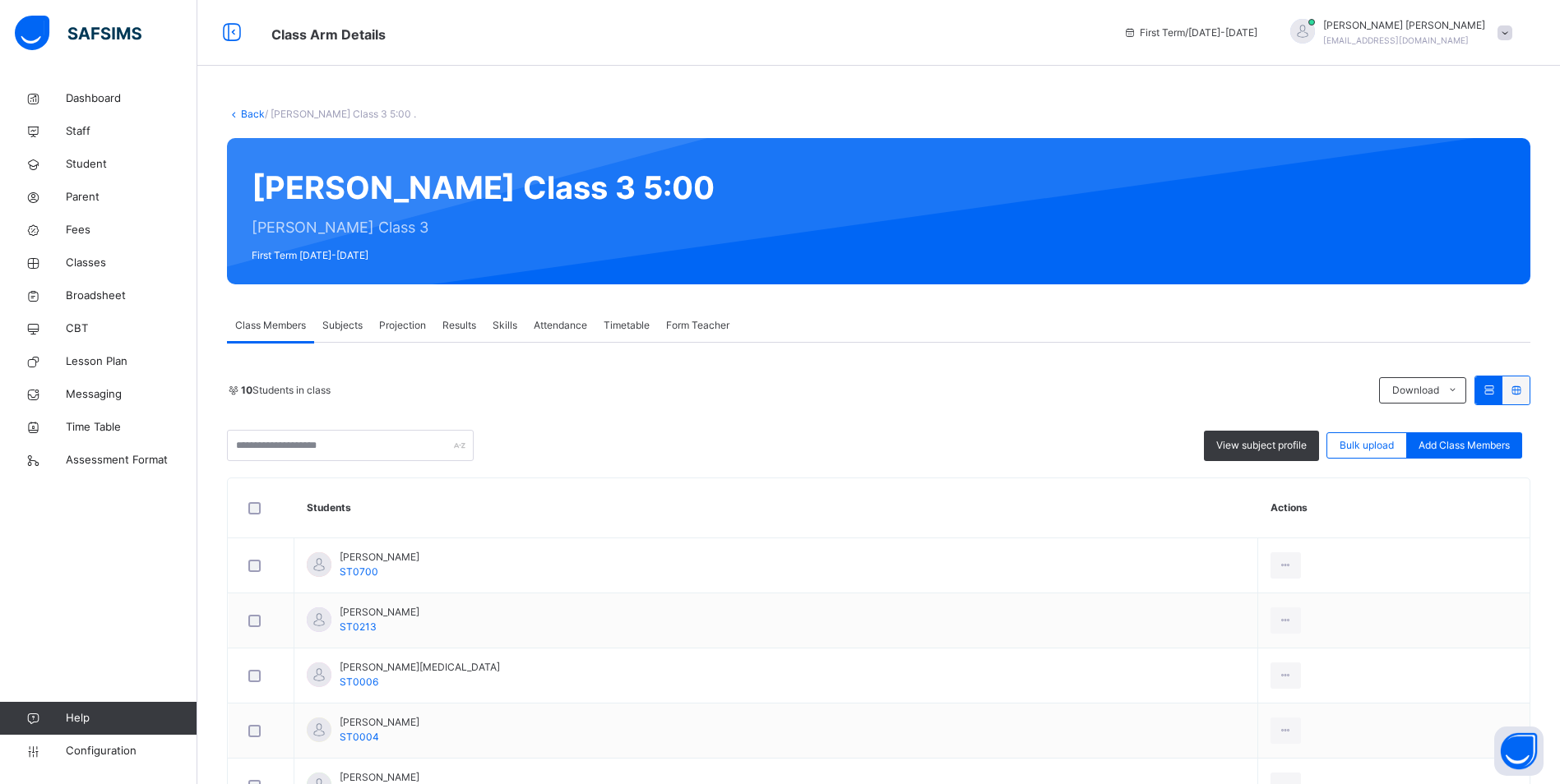
click at [563, 331] on span "Attendance" at bounding box center [560, 325] width 53 height 15
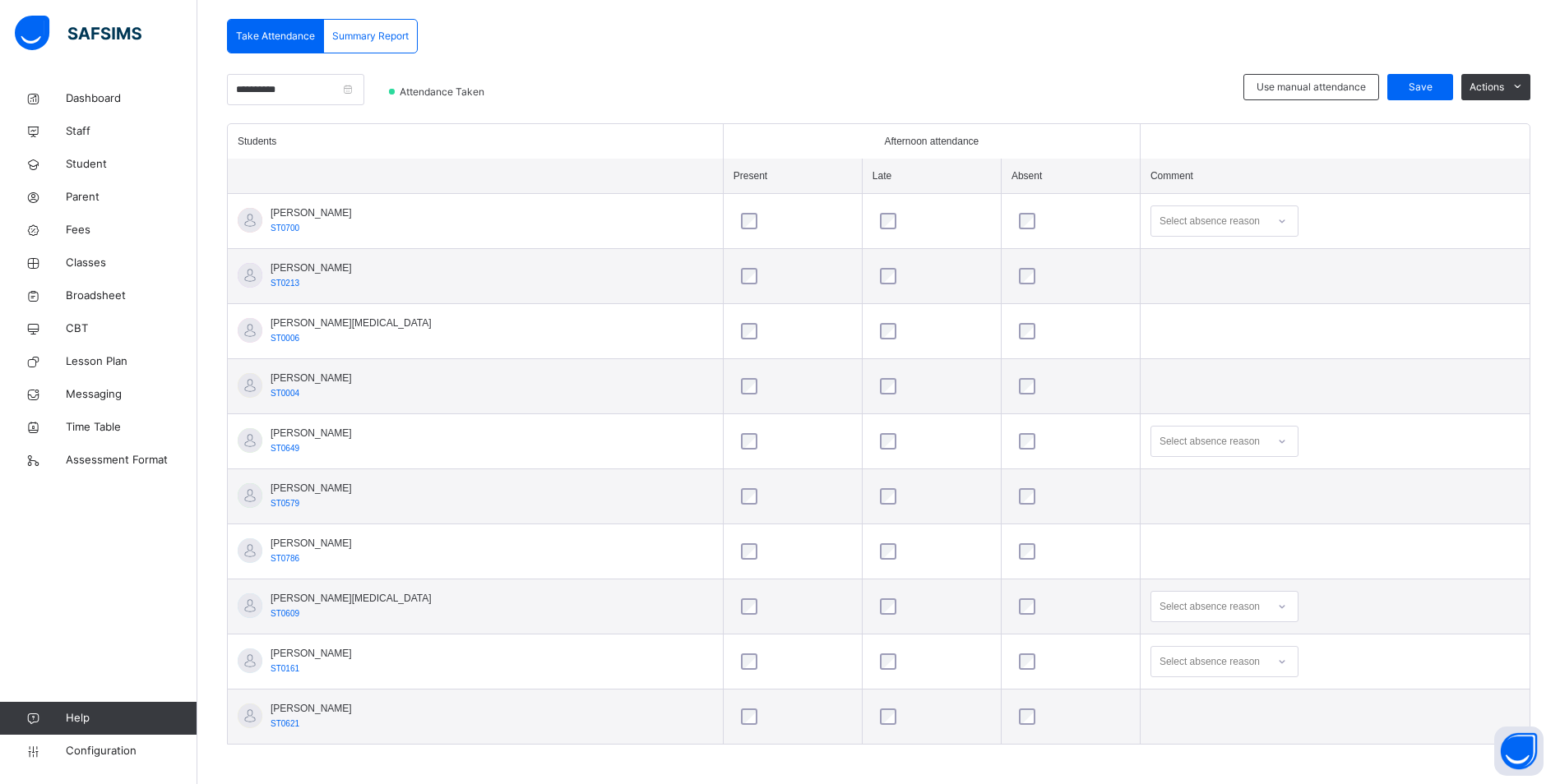
scroll to position [355, 0]
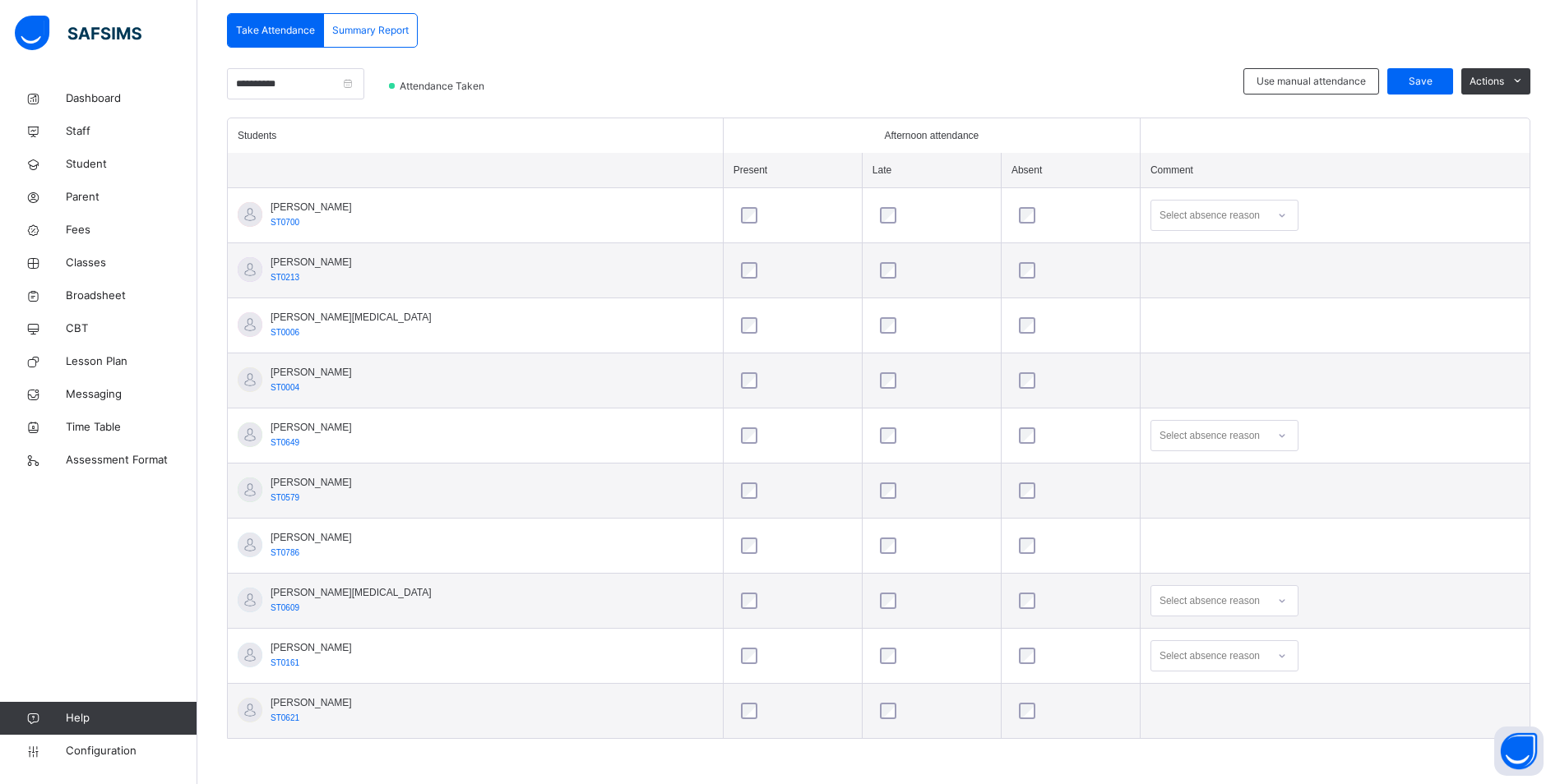
click at [1268, 436] on div at bounding box center [1282, 436] width 28 height 26
click at [1197, 507] on div "Message sent" at bounding box center [1224, 501] width 147 height 28
click at [1277, 603] on icon at bounding box center [1282, 601] width 9 height 16
click at [1198, 663] on div "Message sent" at bounding box center [1224, 666] width 147 height 28
click at [1238, 659] on div "Select absence reason" at bounding box center [1224, 655] width 148 height 31
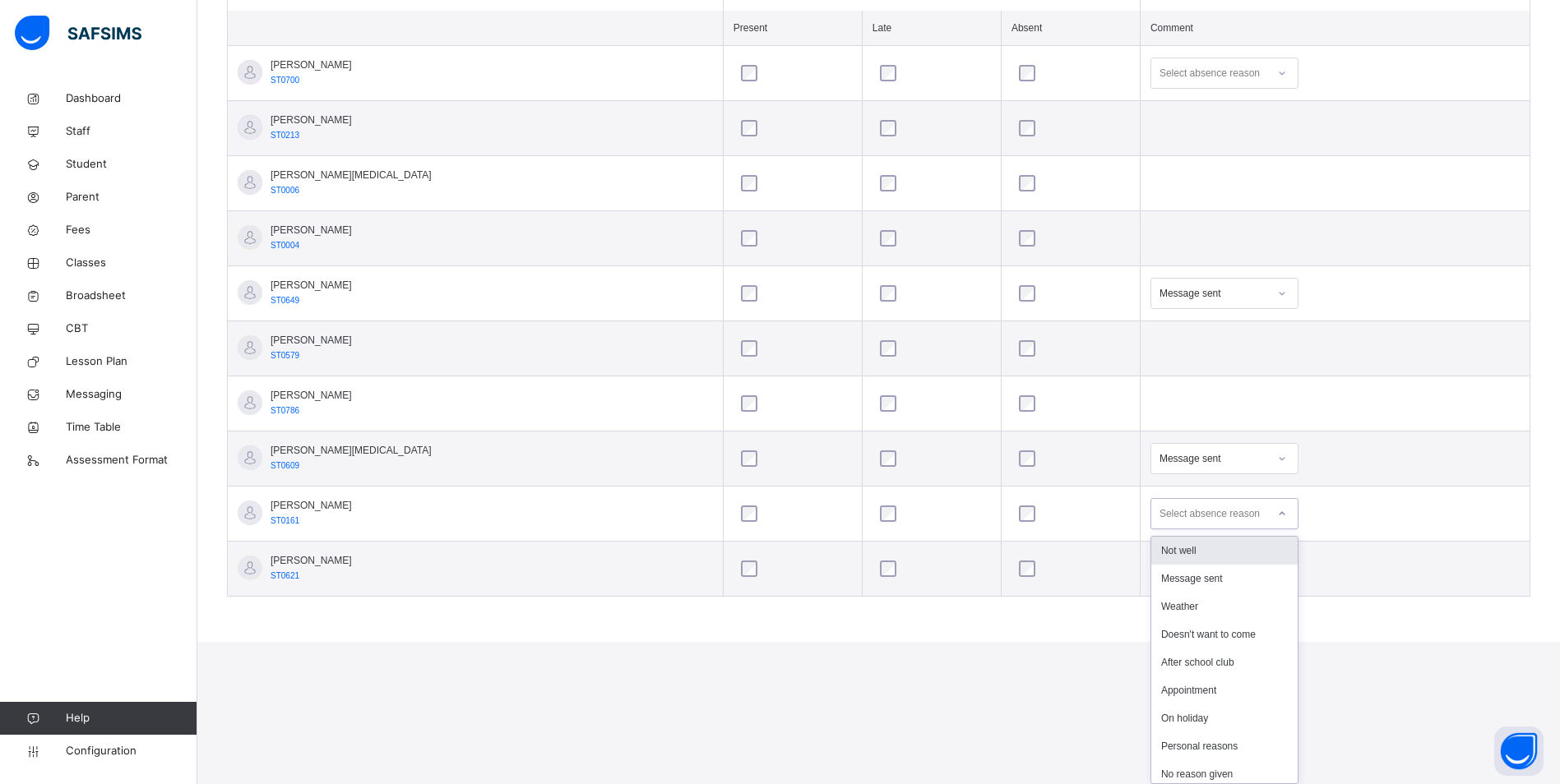
click at [1176, 548] on div "Not well" at bounding box center [1224, 551] width 147 height 28
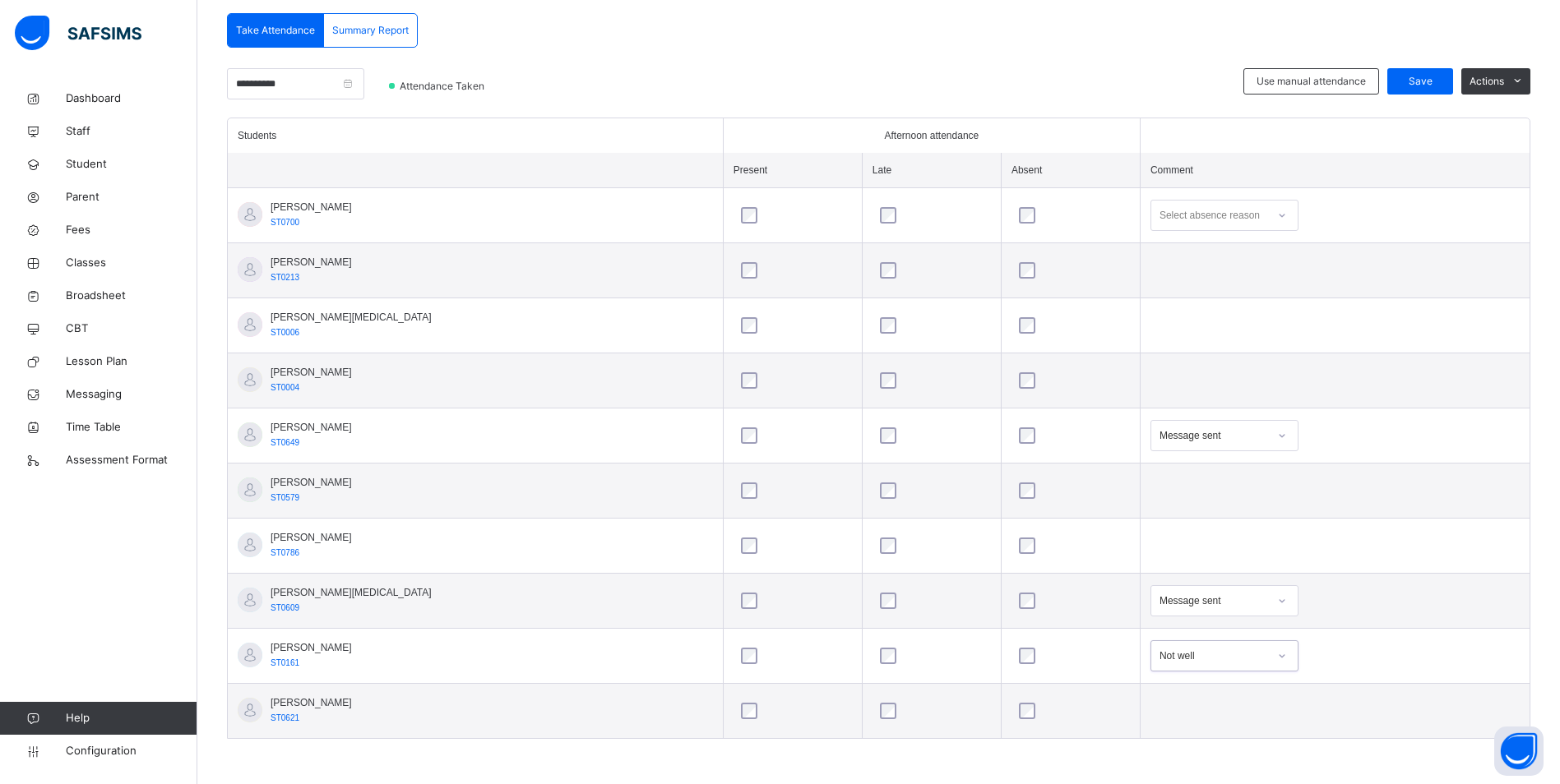
click at [1231, 651] on div "option Not well, selected. 0 results available. Select is focused ,type to refi…" at bounding box center [1224, 655] width 148 height 31
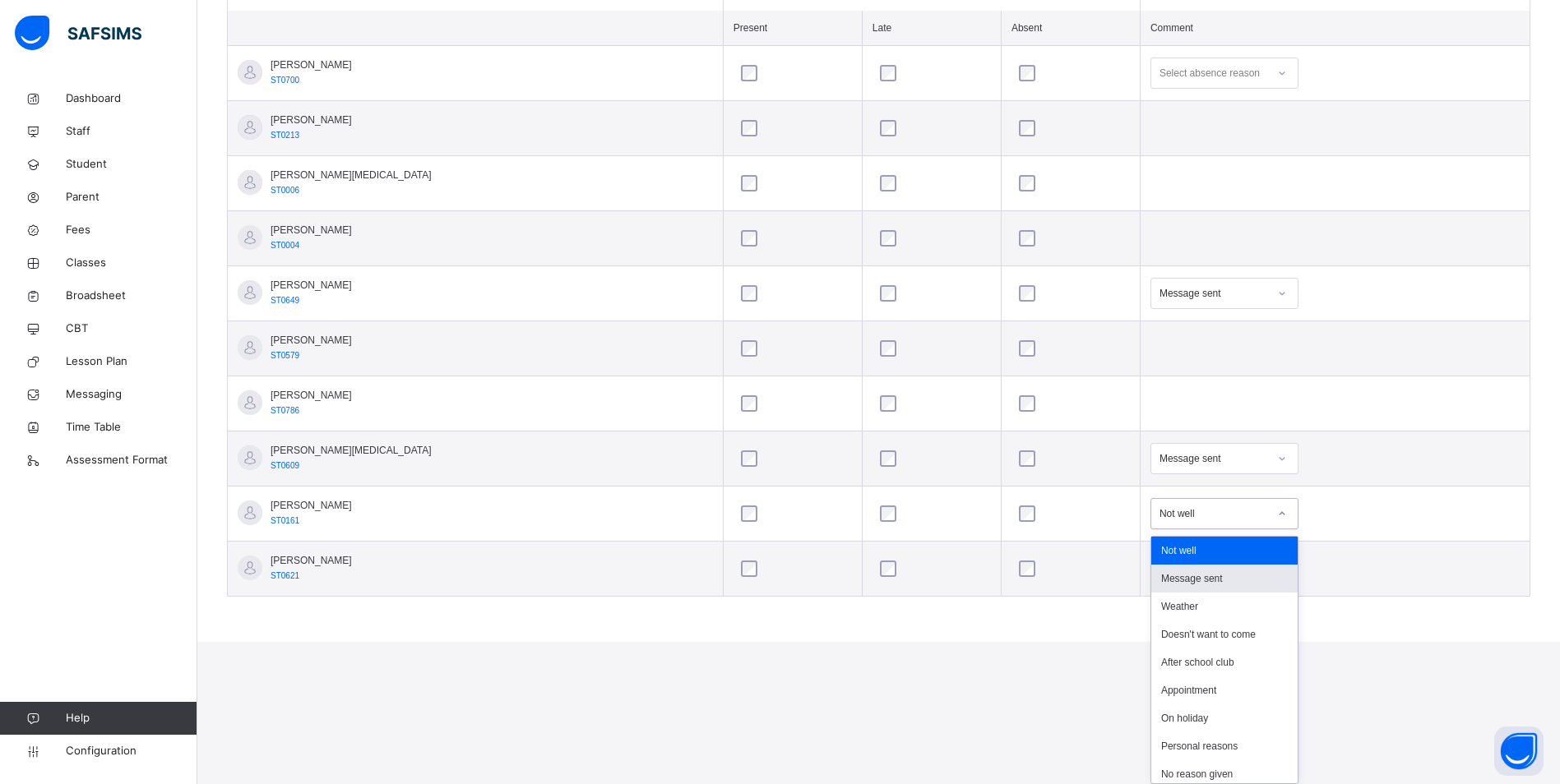
click at [1185, 576] on div "Message sent" at bounding box center [1224, 579] width 147 height 28
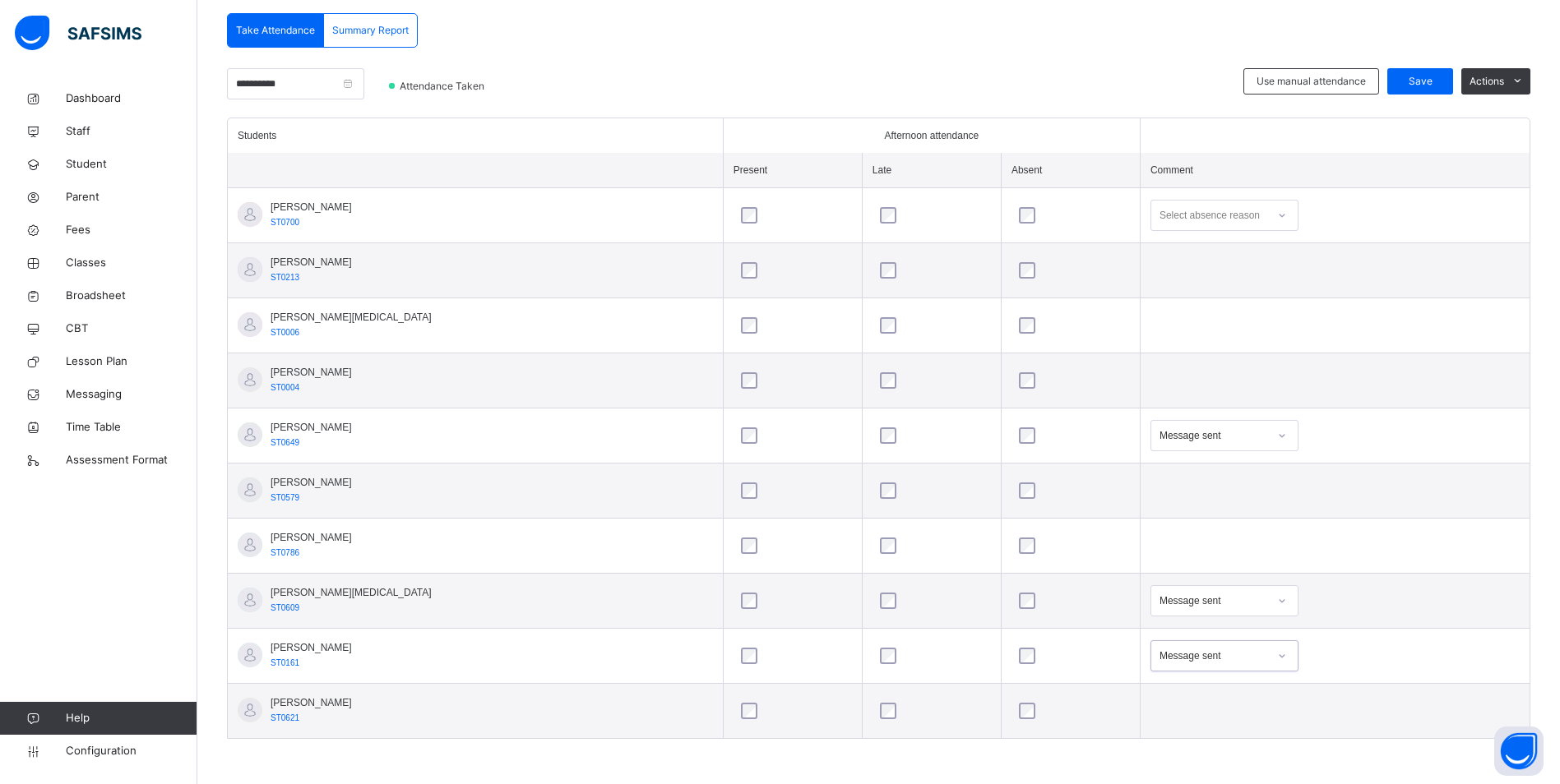
scroll to position [108, 0]
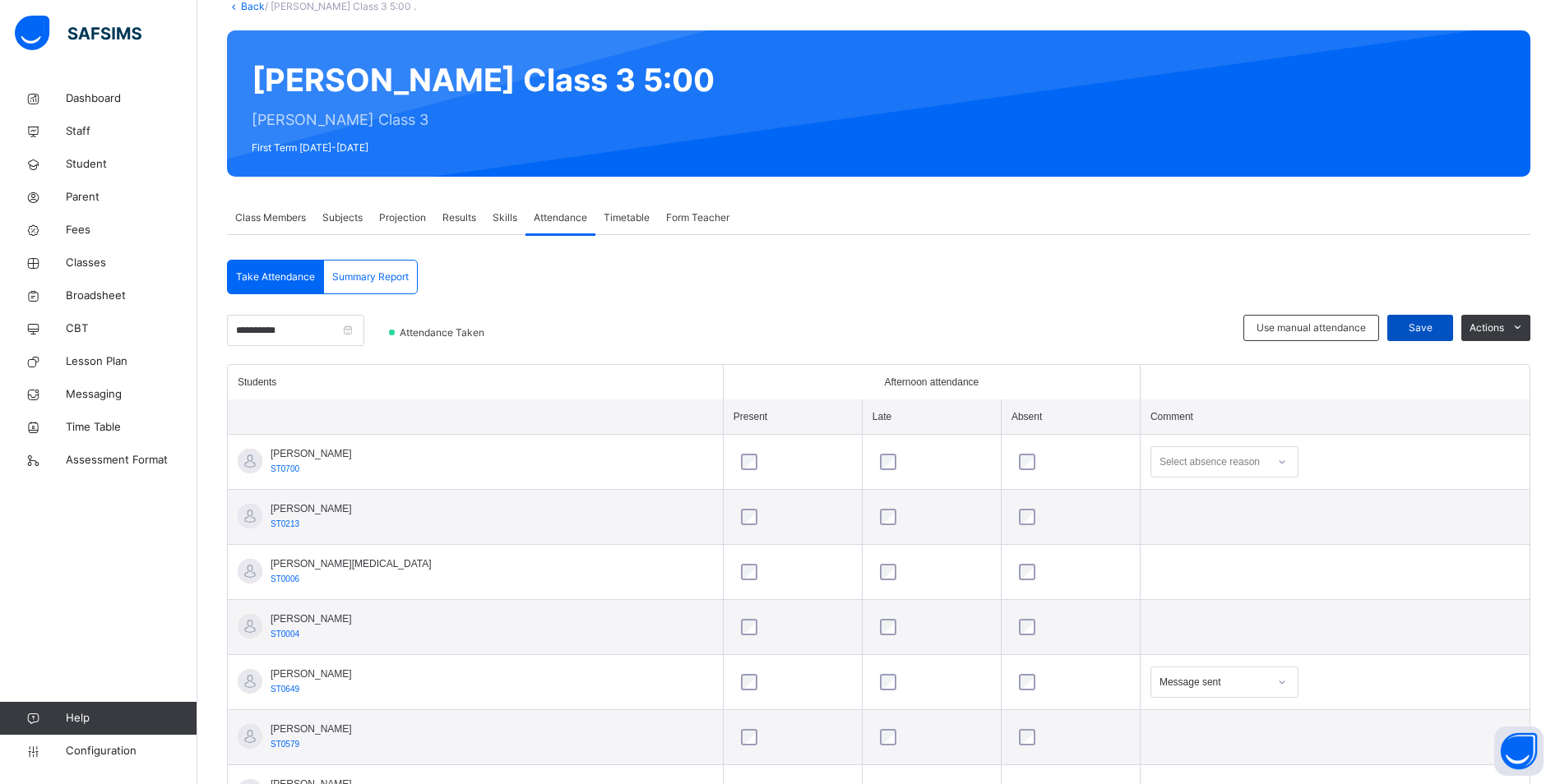
click at [1434, 318] on div "Save" at bounding box center [1420, 328] width 66 height 26
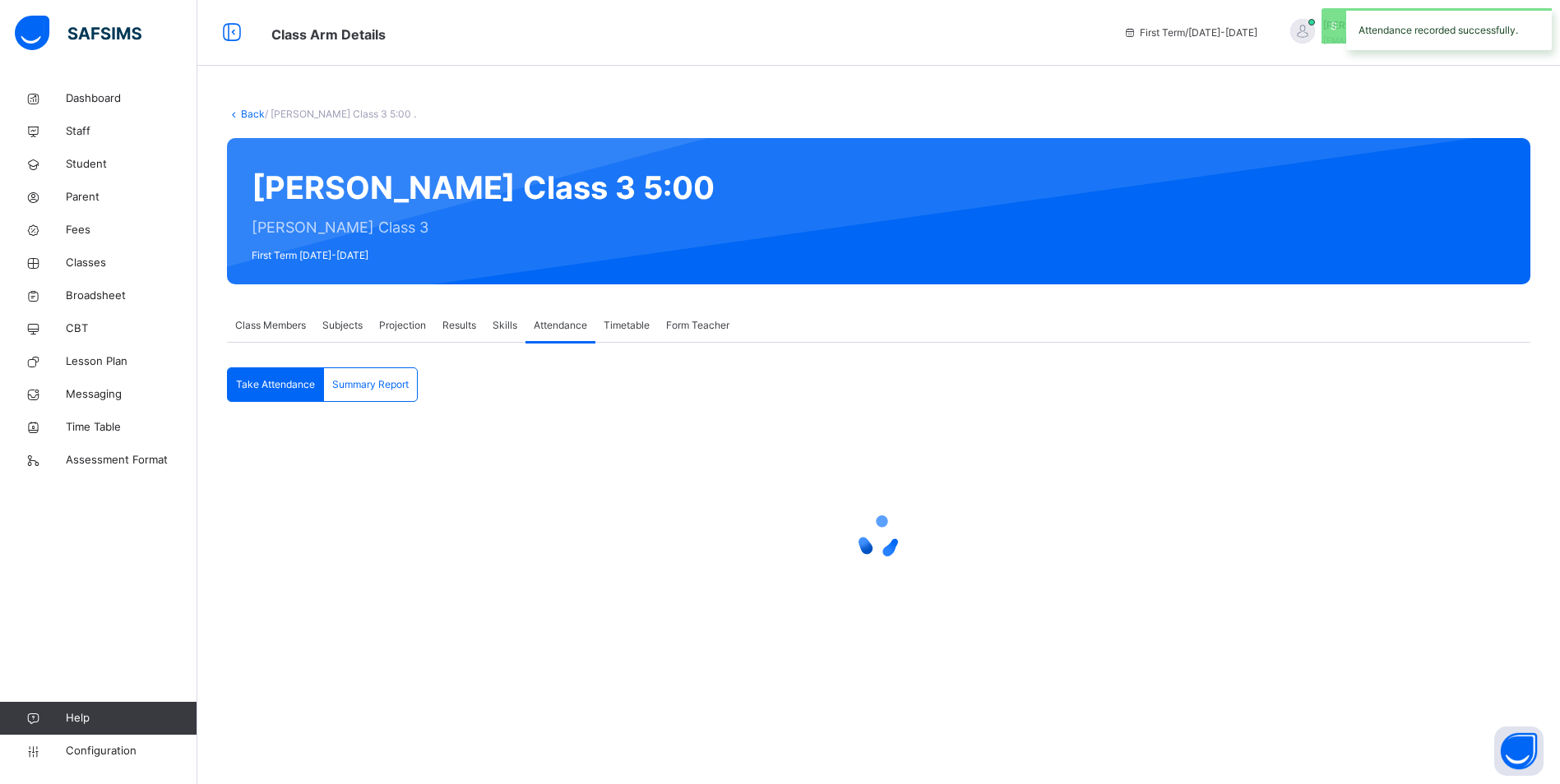
scroll to position [0, 0]
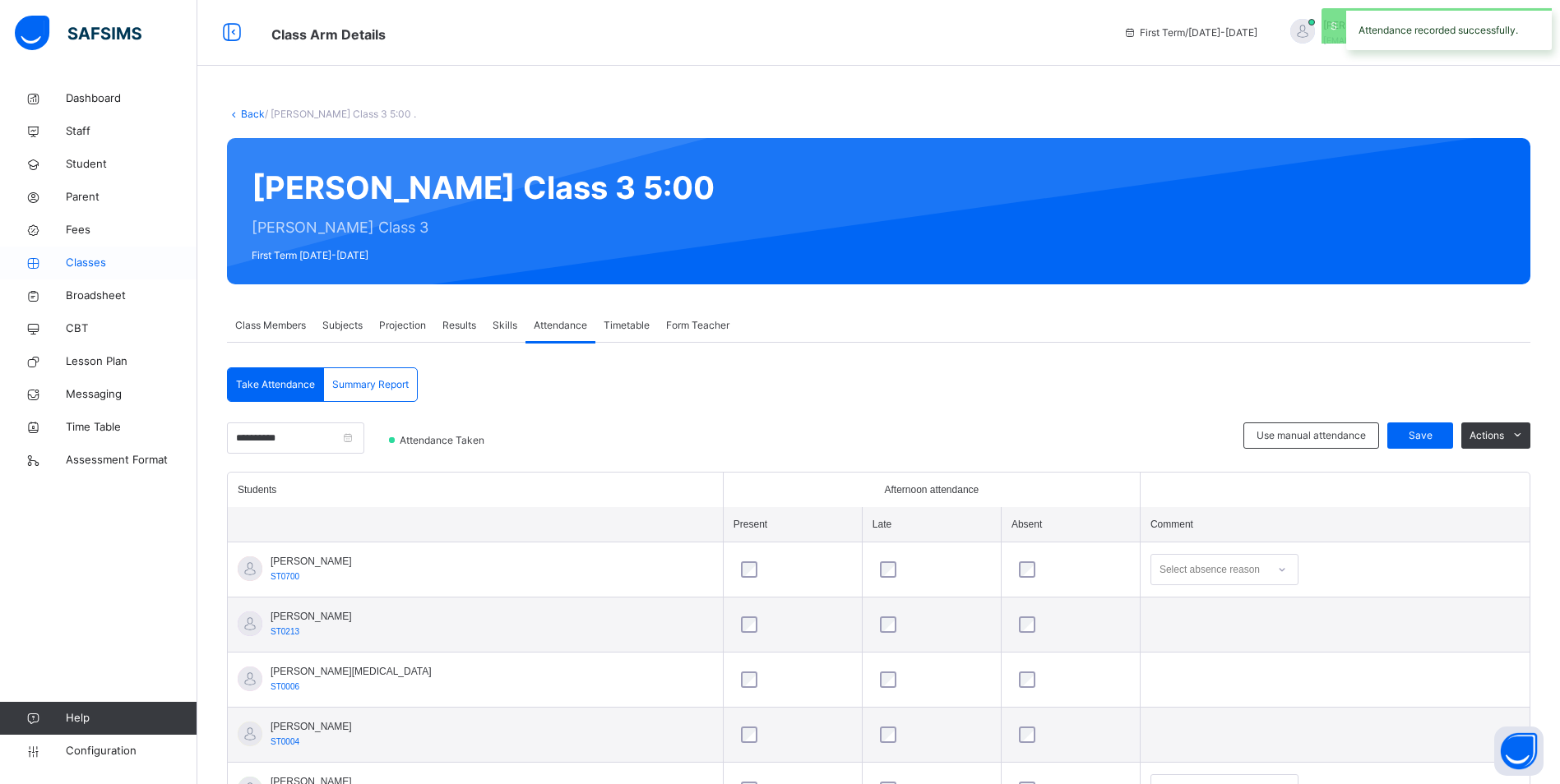
click at [99, 267] on span "Classes" at bounding box center [131, 262] width 131 height 16
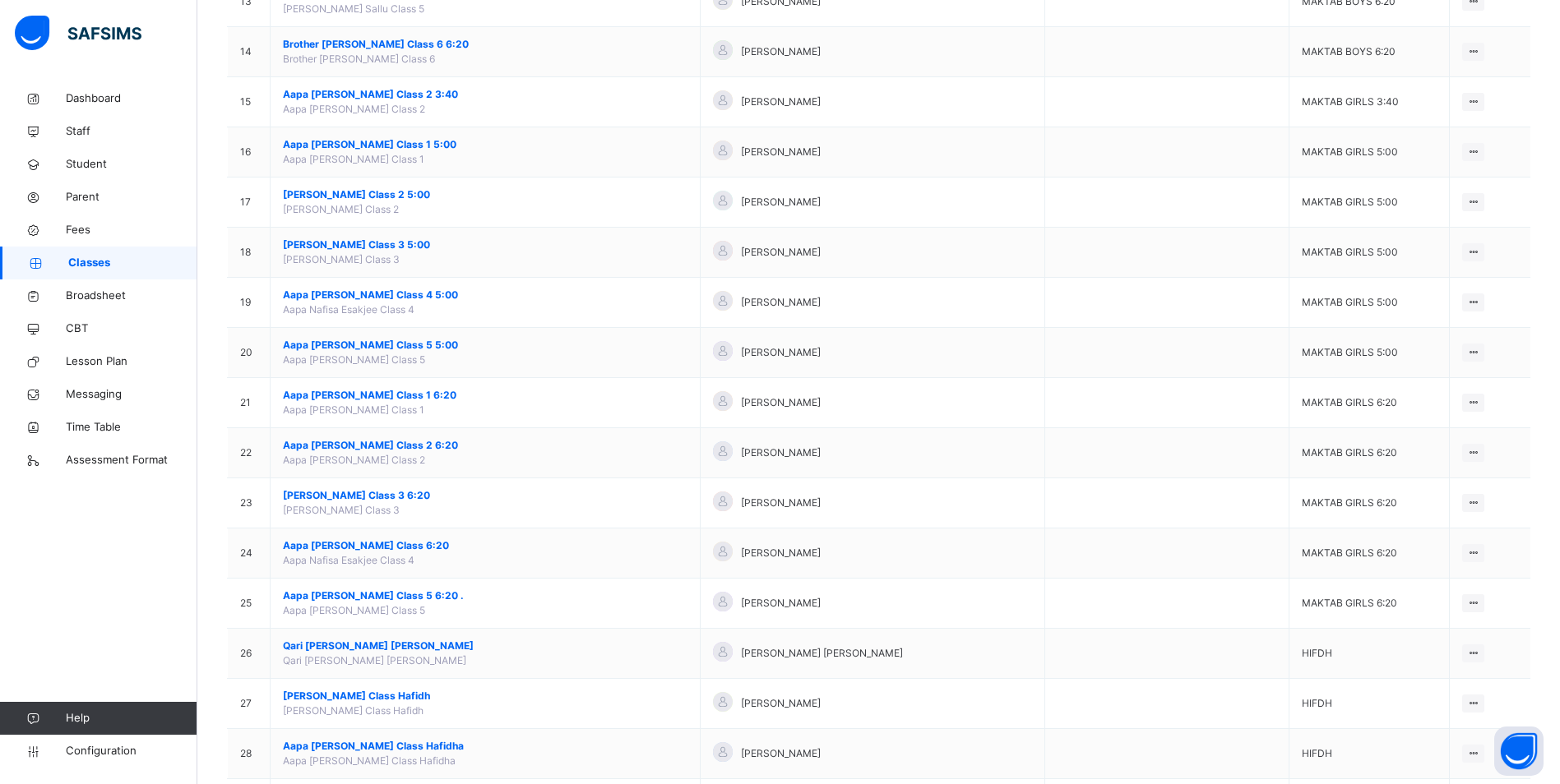
scroll to position [822, 0]
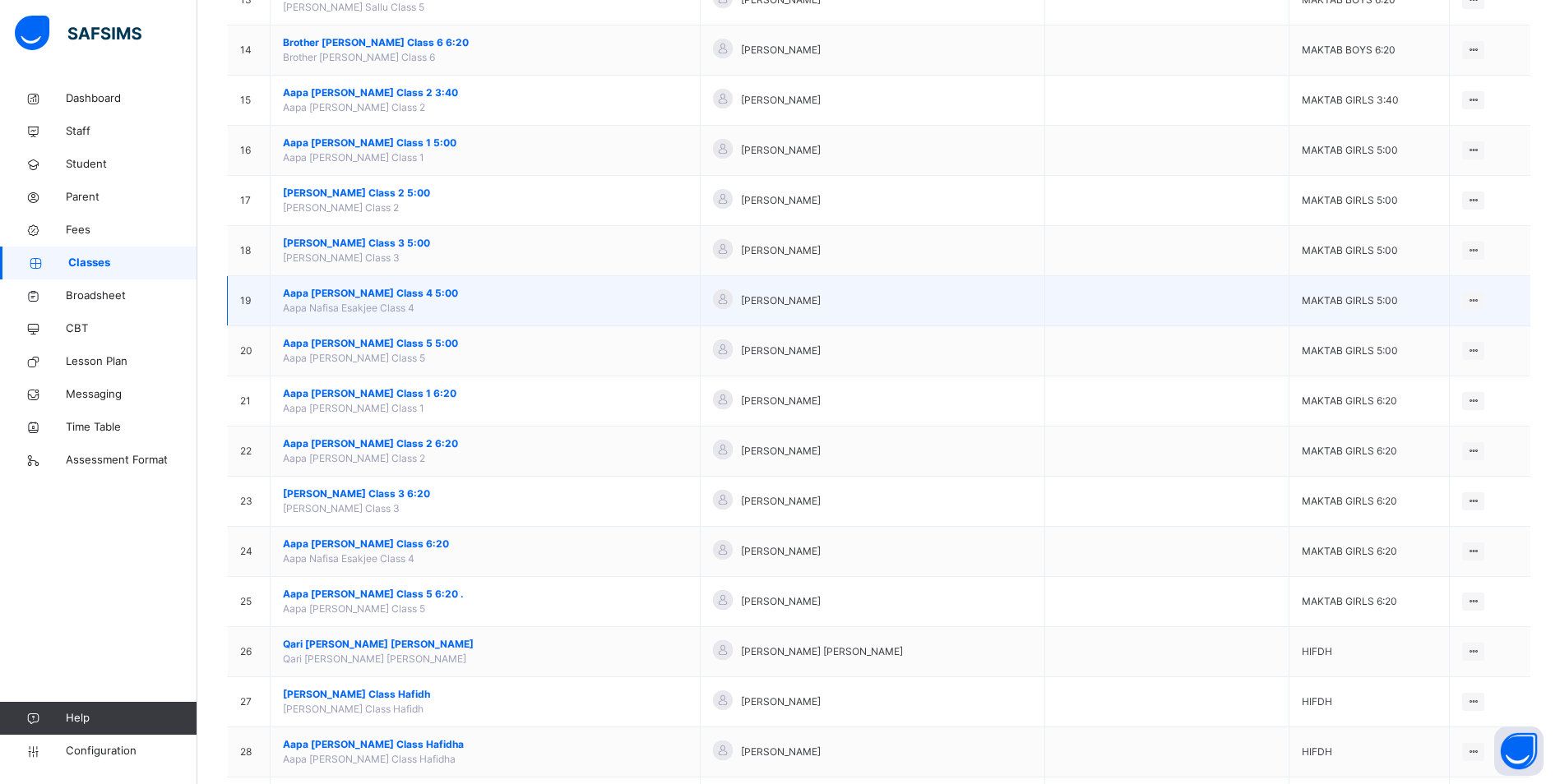
click at [392, 287] on span "Aapa [PERSON_NAME] Class 4 5:00" at bounding box center [485, 293] width 405 height 15
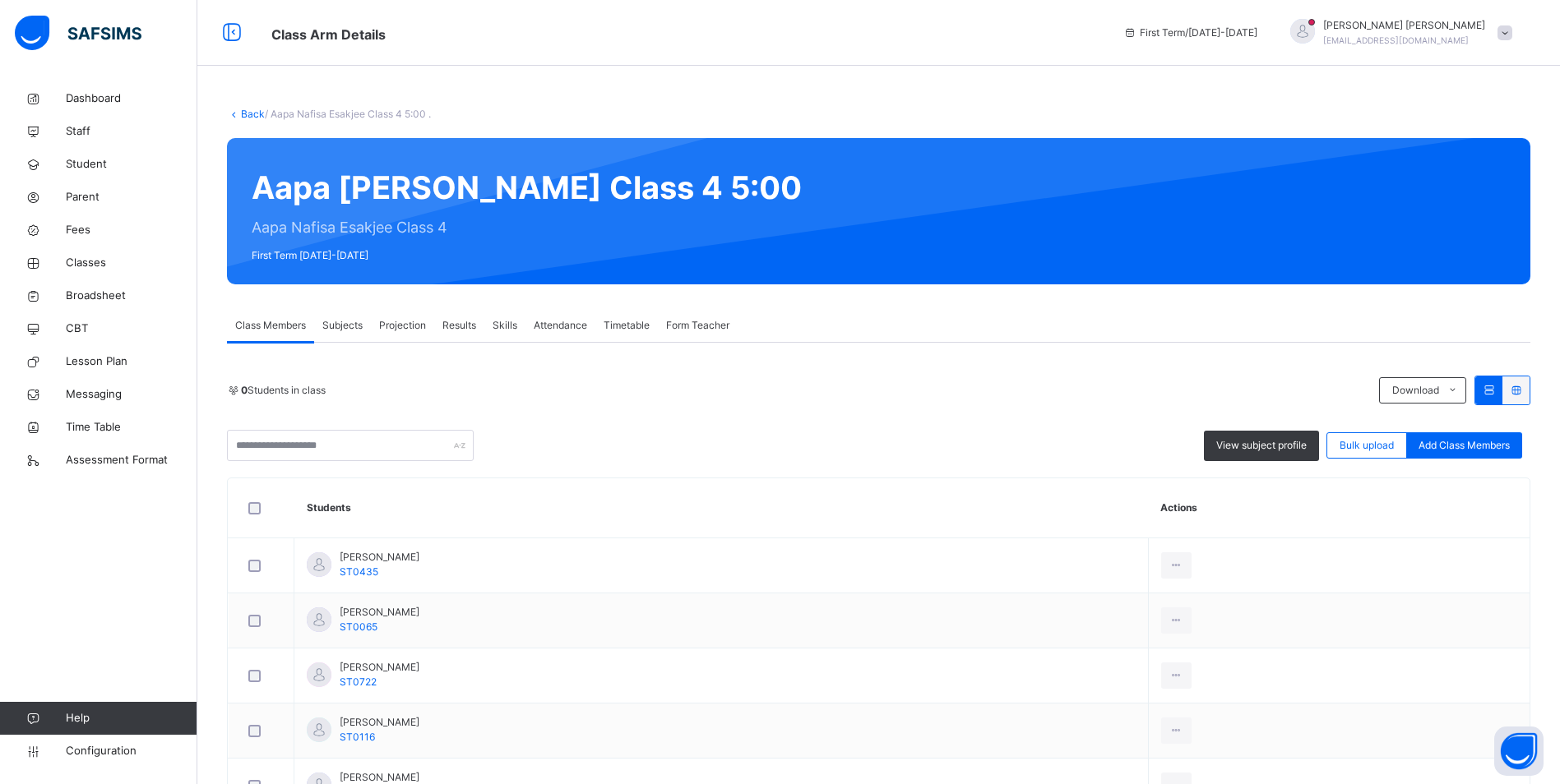
click at [552, 324] on span "Attendance" at bounding box center [560, 325] width 53 height 15
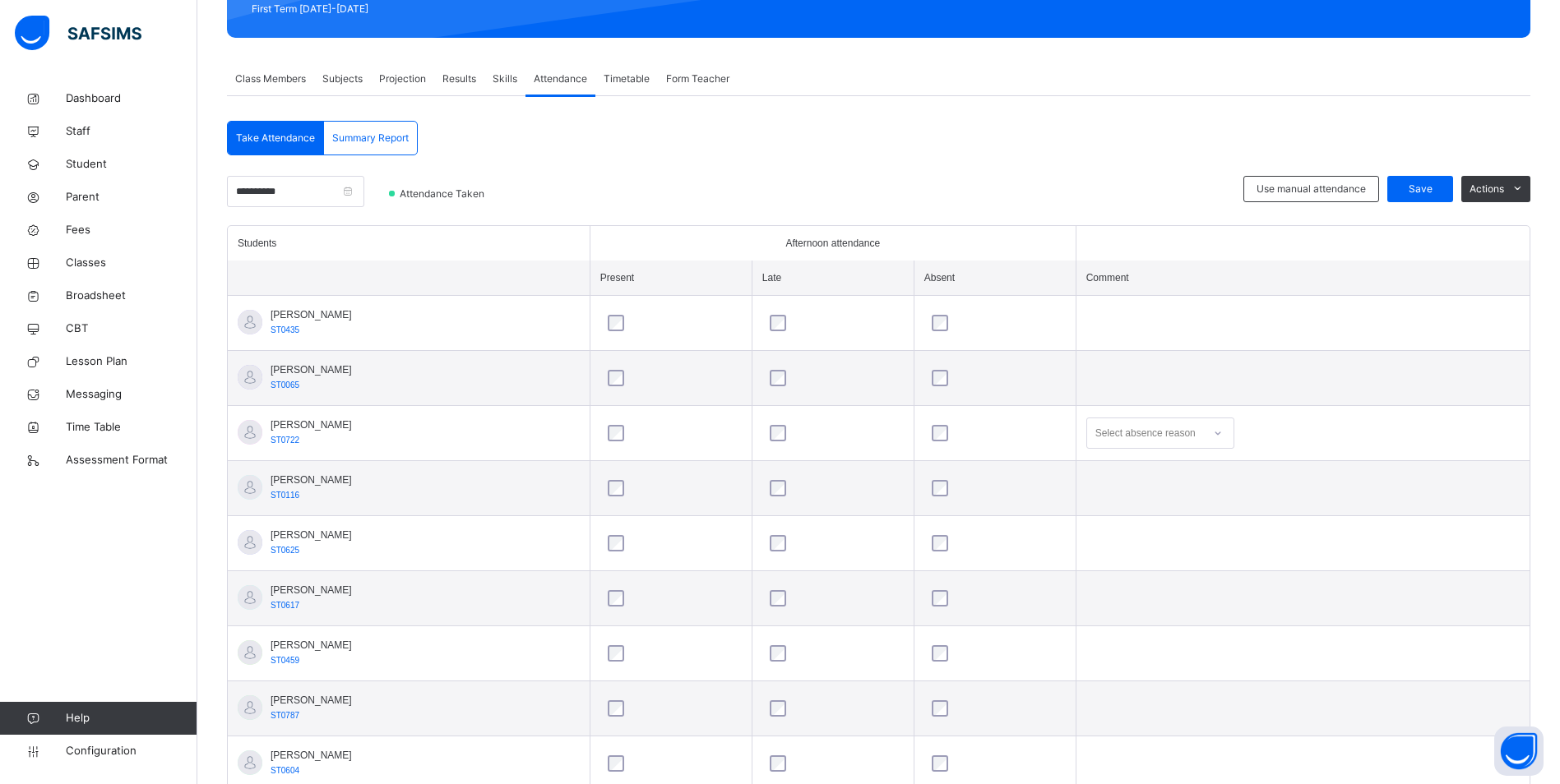
scroll to position [329, 0]
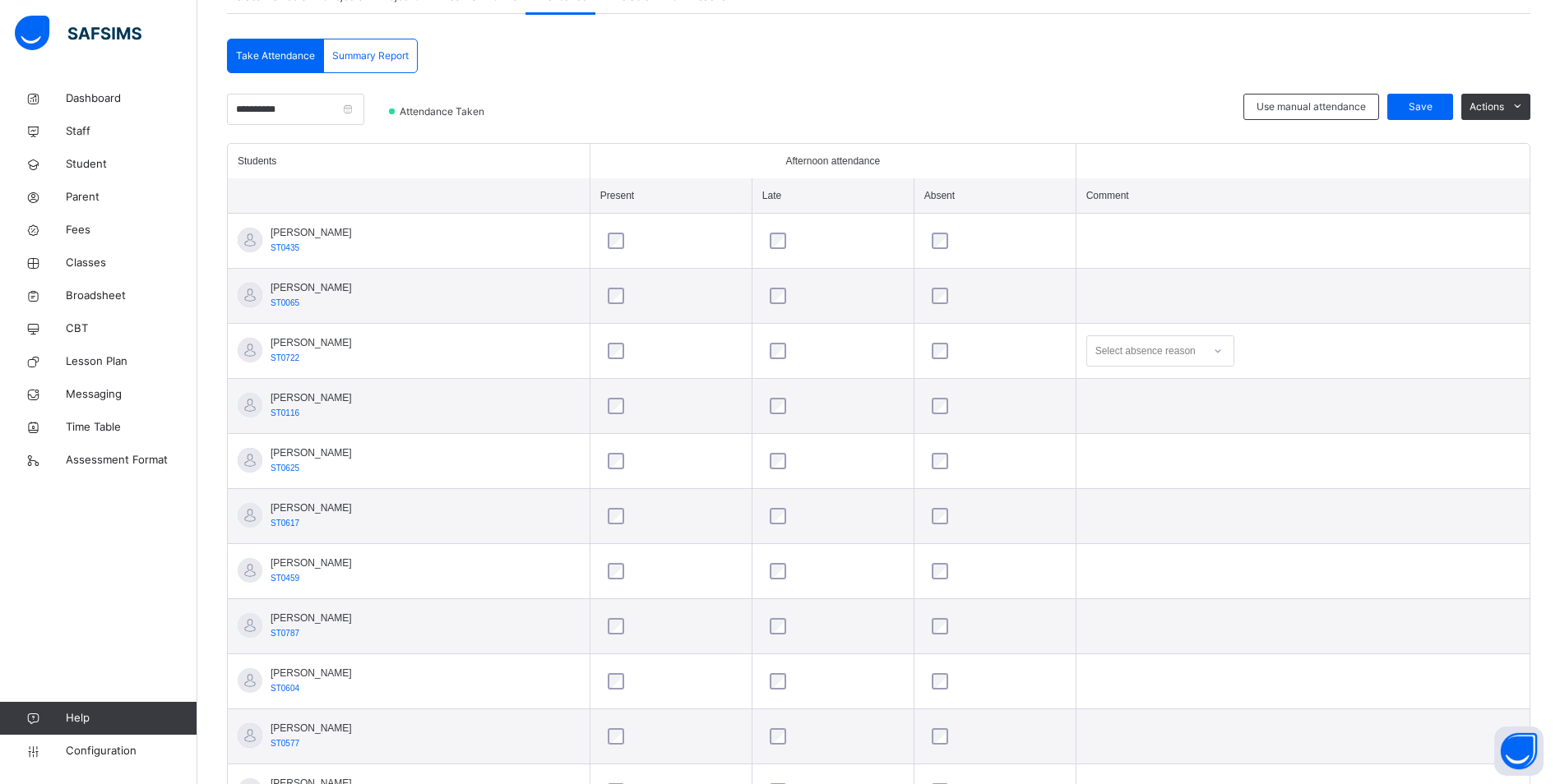
click at [1232, 354] on div at bounding box center [1218, 351] width 28 height 26
click at [1191, 423] on div "Message sent" at bounding box center [1160, 416] width 147 height 28
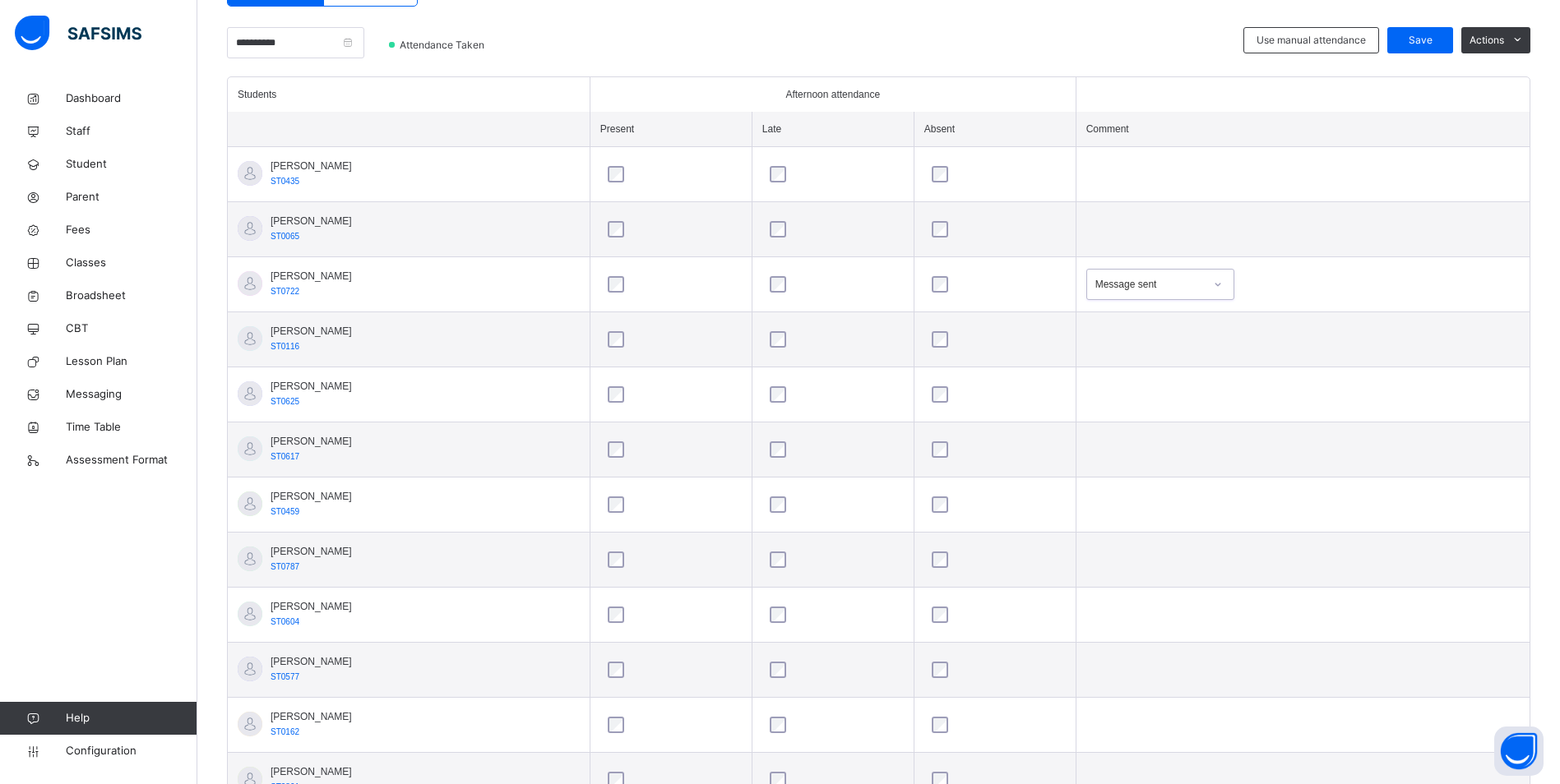
scroll to position [218, 0]
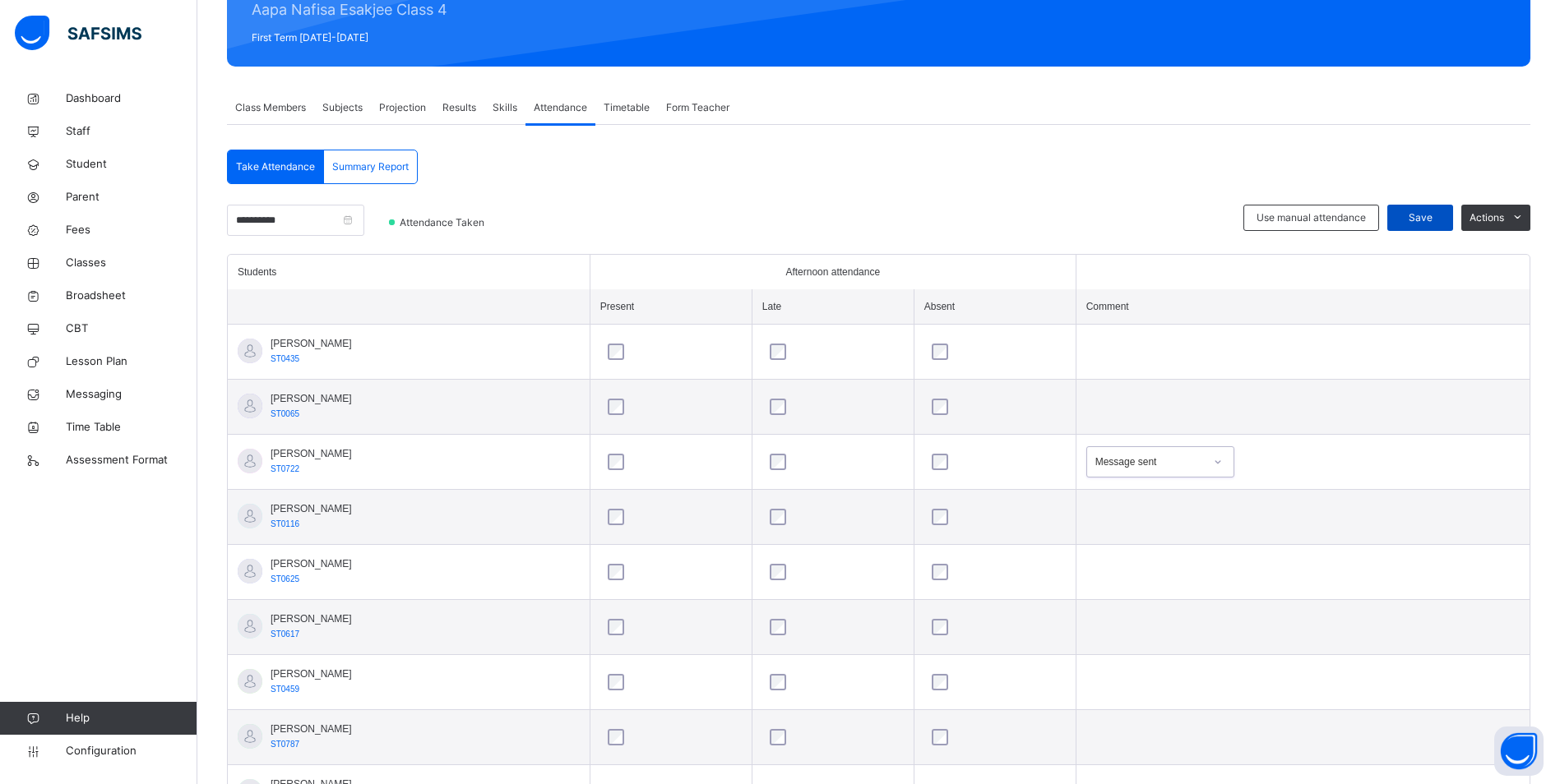
click at [1424, 219] on span "Save" at bounding box center [1419, 218] width 41 height 15
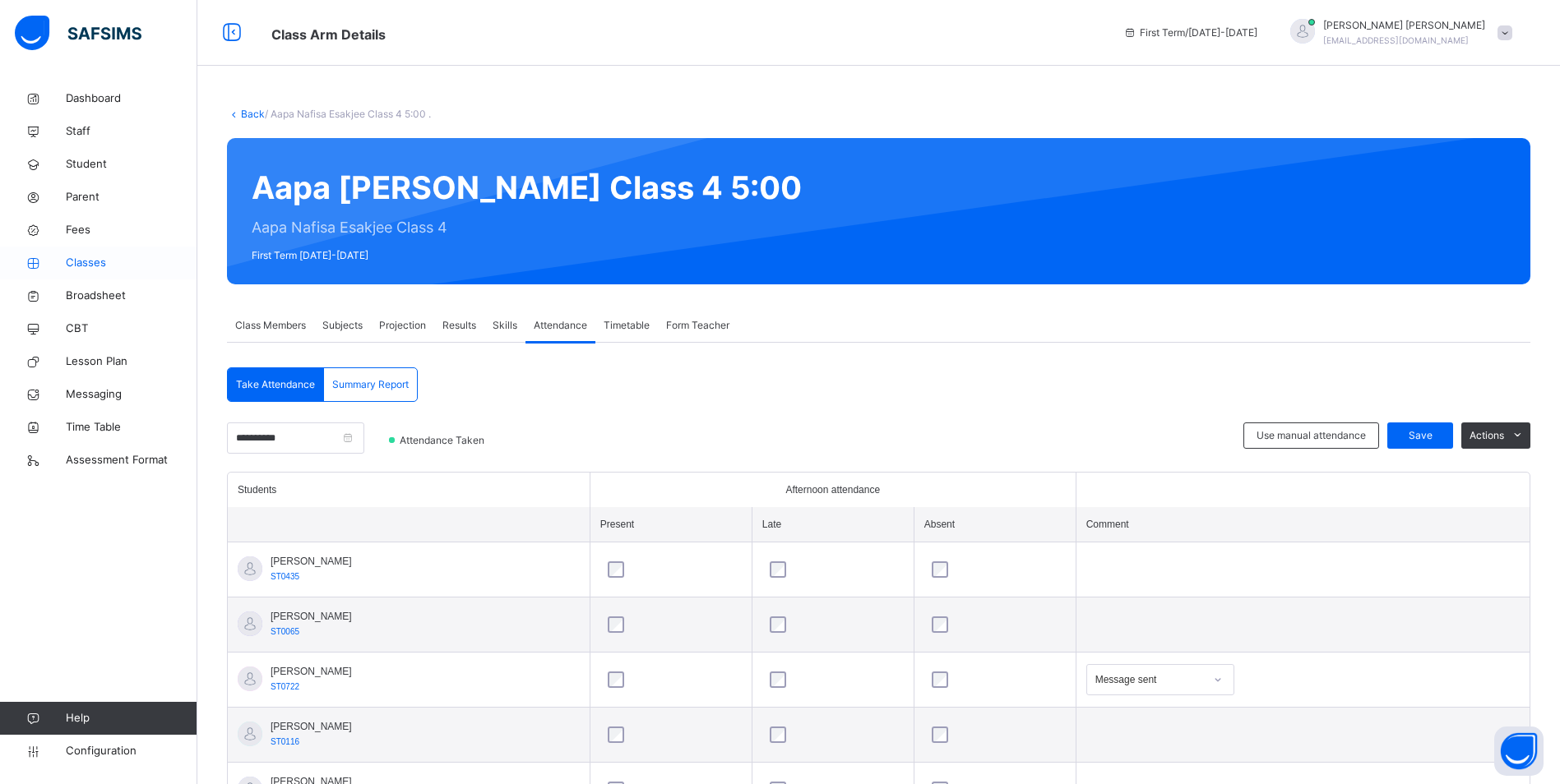
click at [94, 265] on span "Classes" at bounding box center [131, 262] width 131 height 16
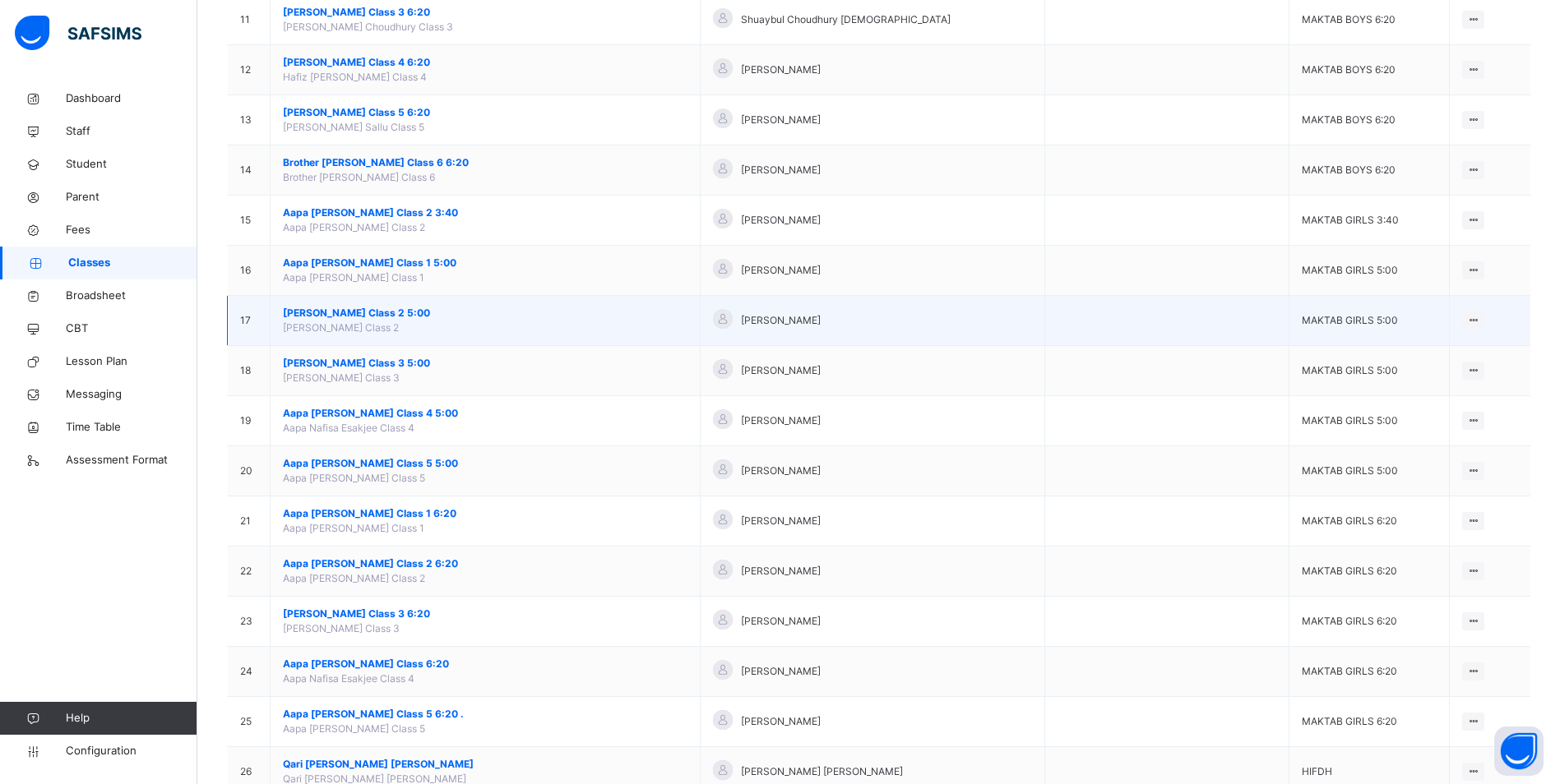
scroll to position [740, 0]
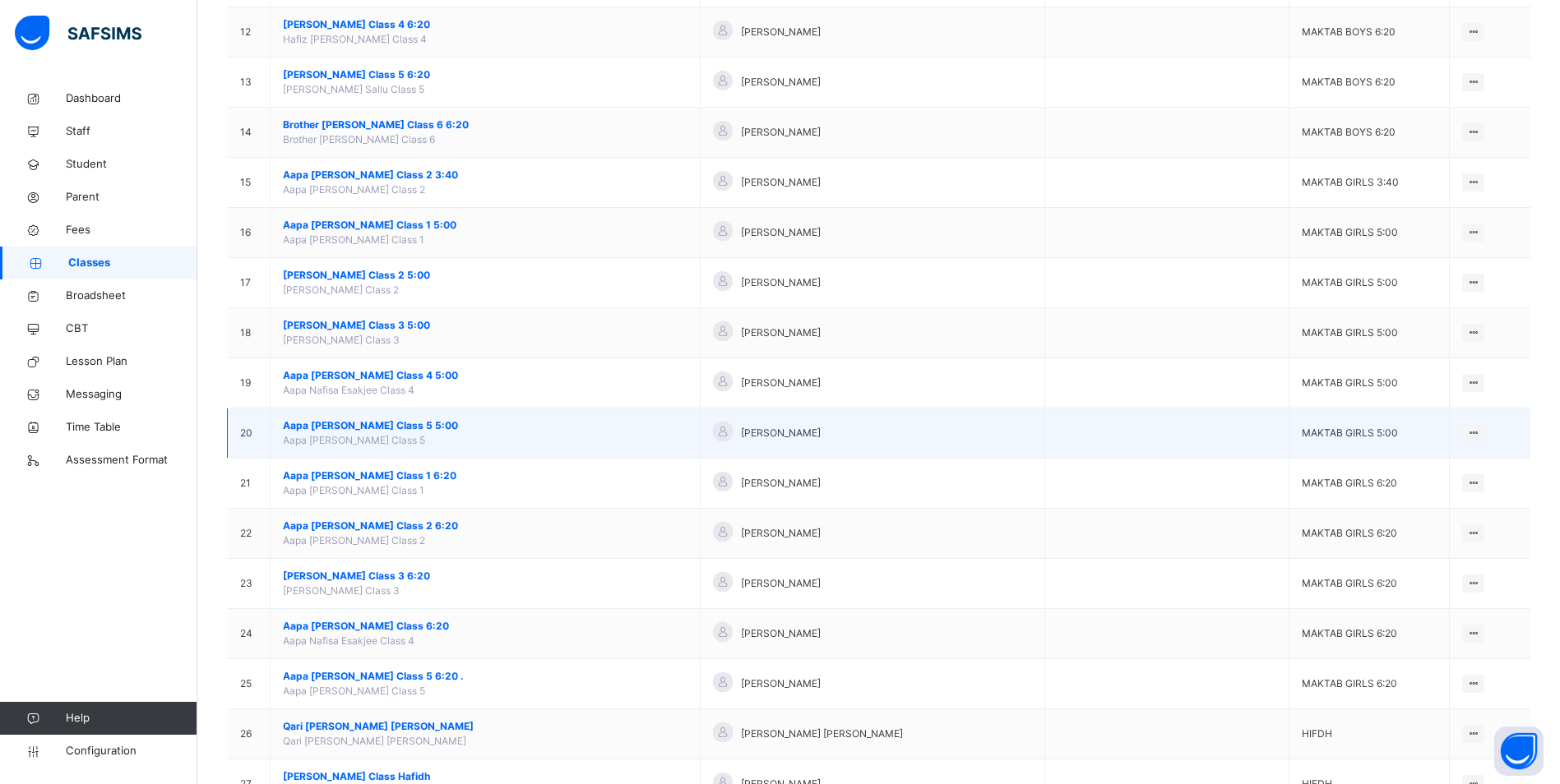
click at [401, 421] on span "Aapa [PERSON_NAME] Class 5 5:00" at bounding box center [485, 426] width 405 height 15
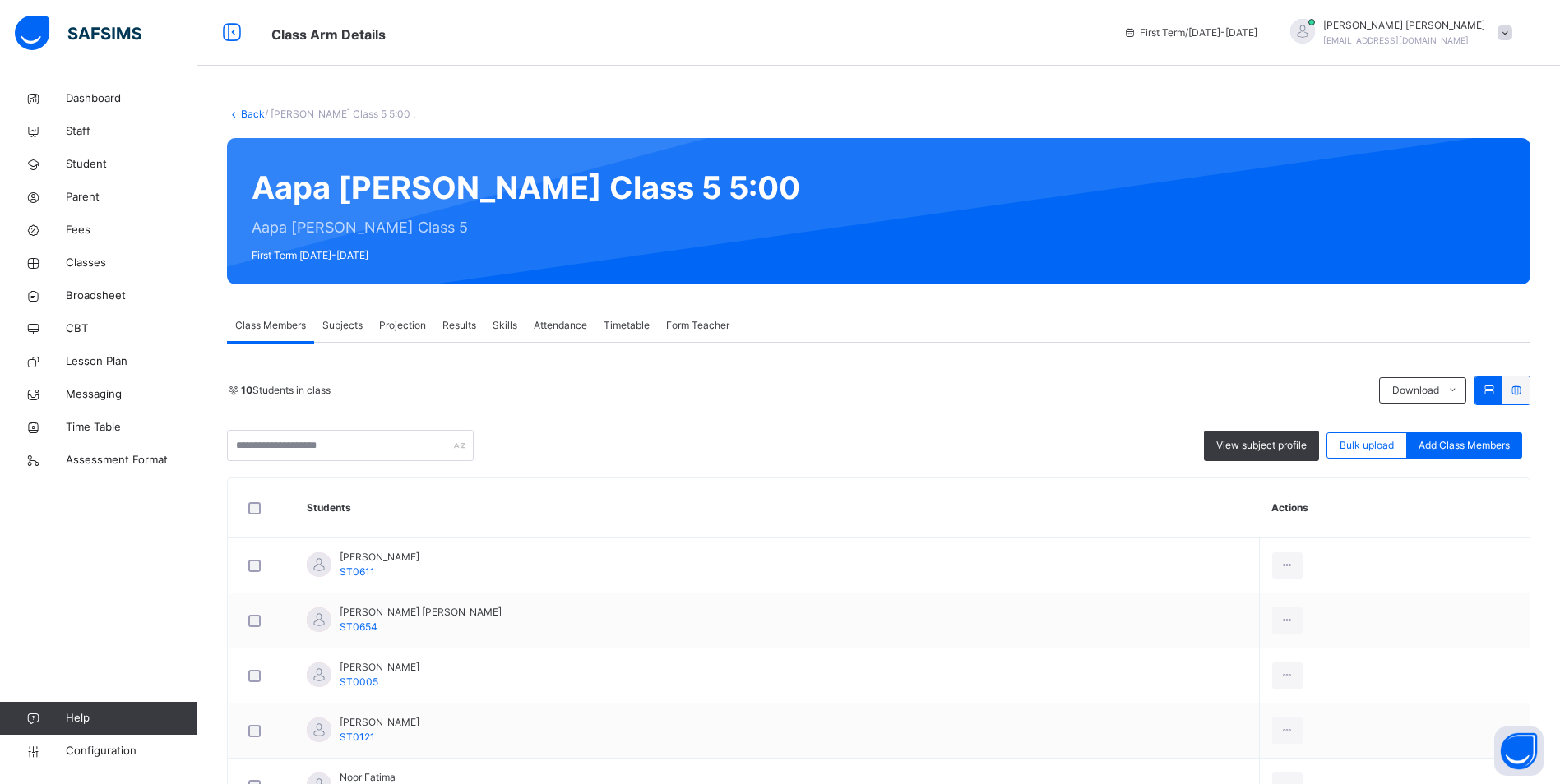
click at [569, 318] on div "Attendance" at bounding box center [560, 325] width 70 height 33
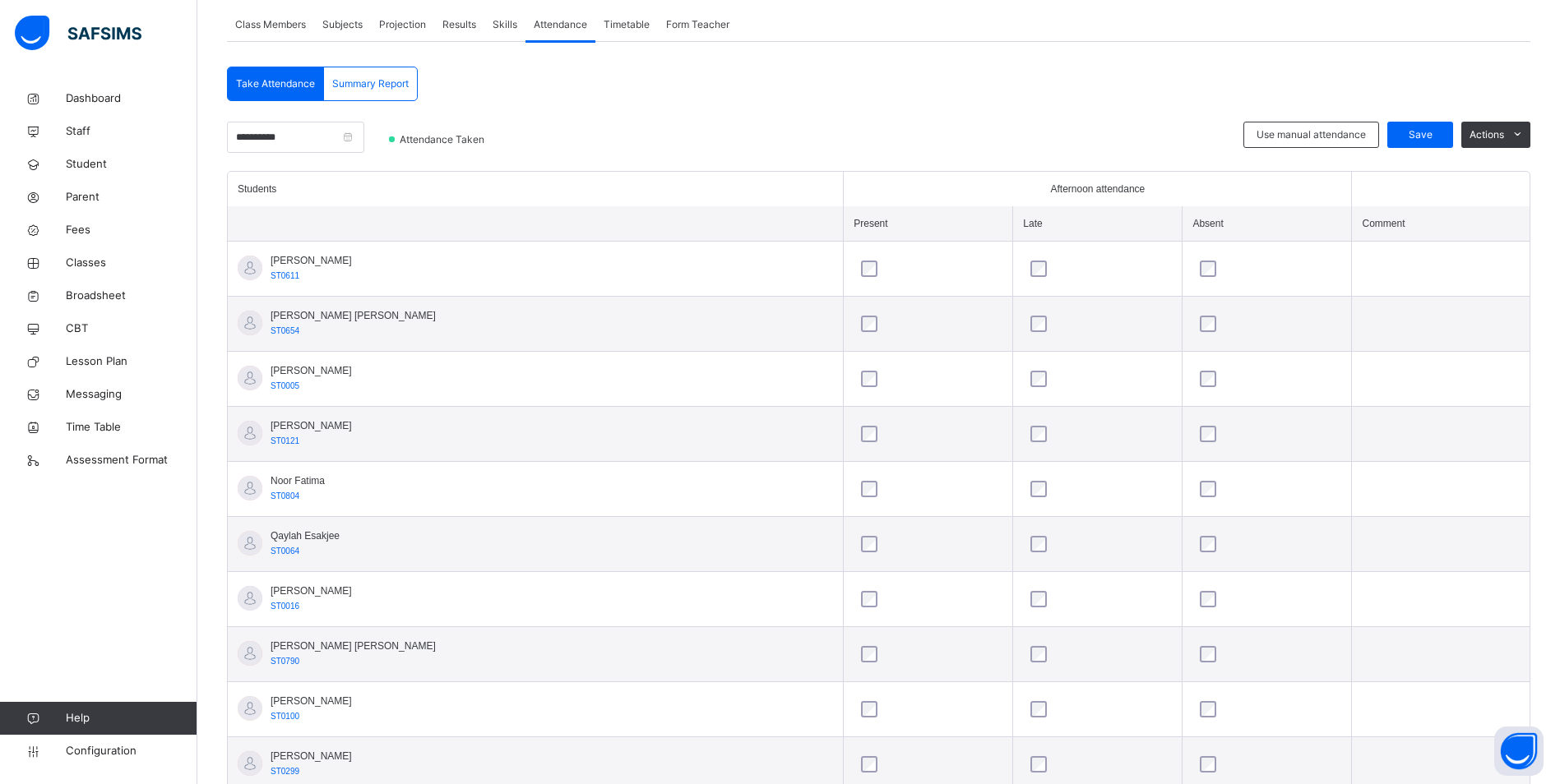
scroll to position [190, 0]
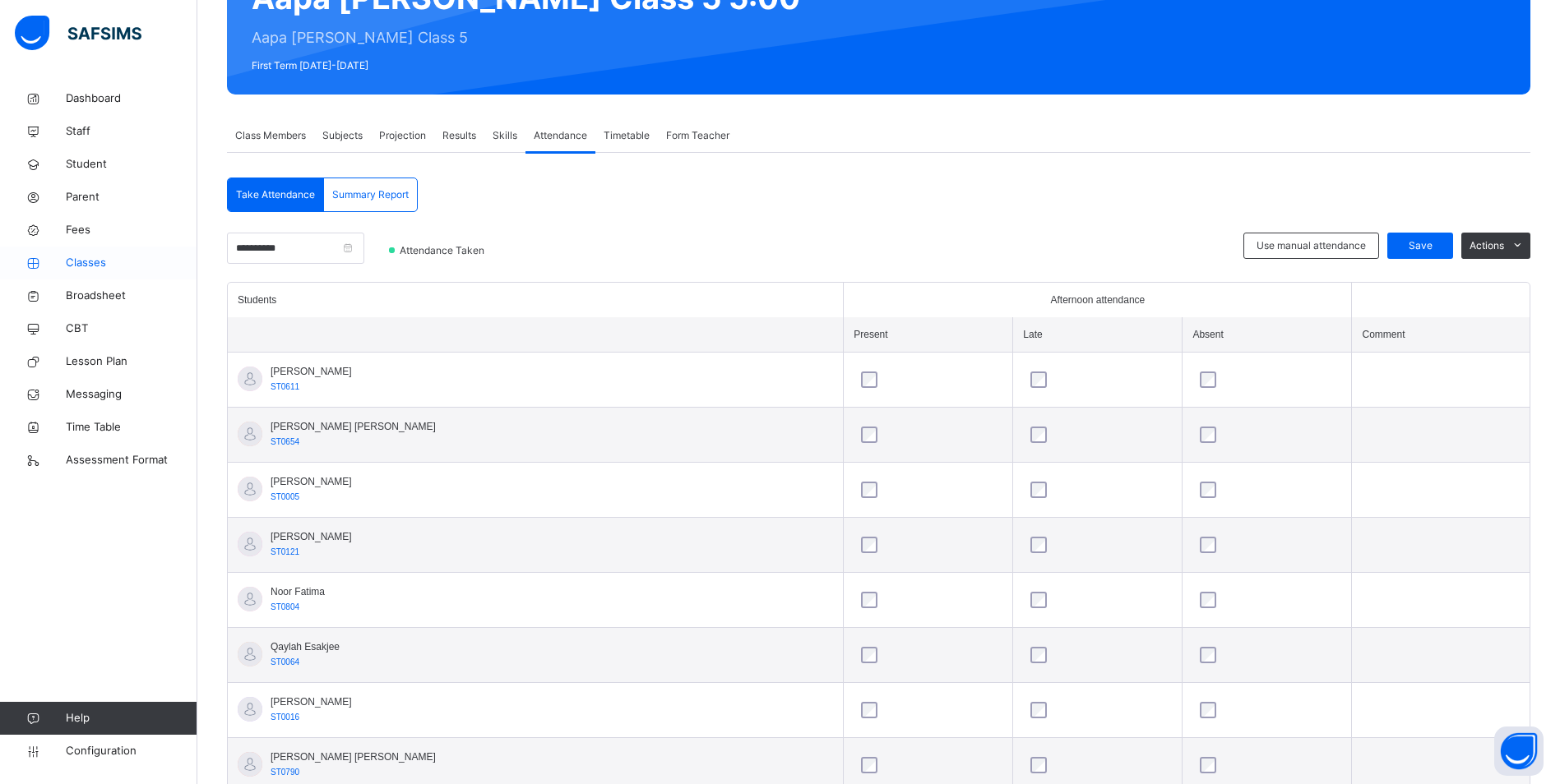
click at [84, 264] on span "Classes" at bounding box center [131, 262] width 131 height 16
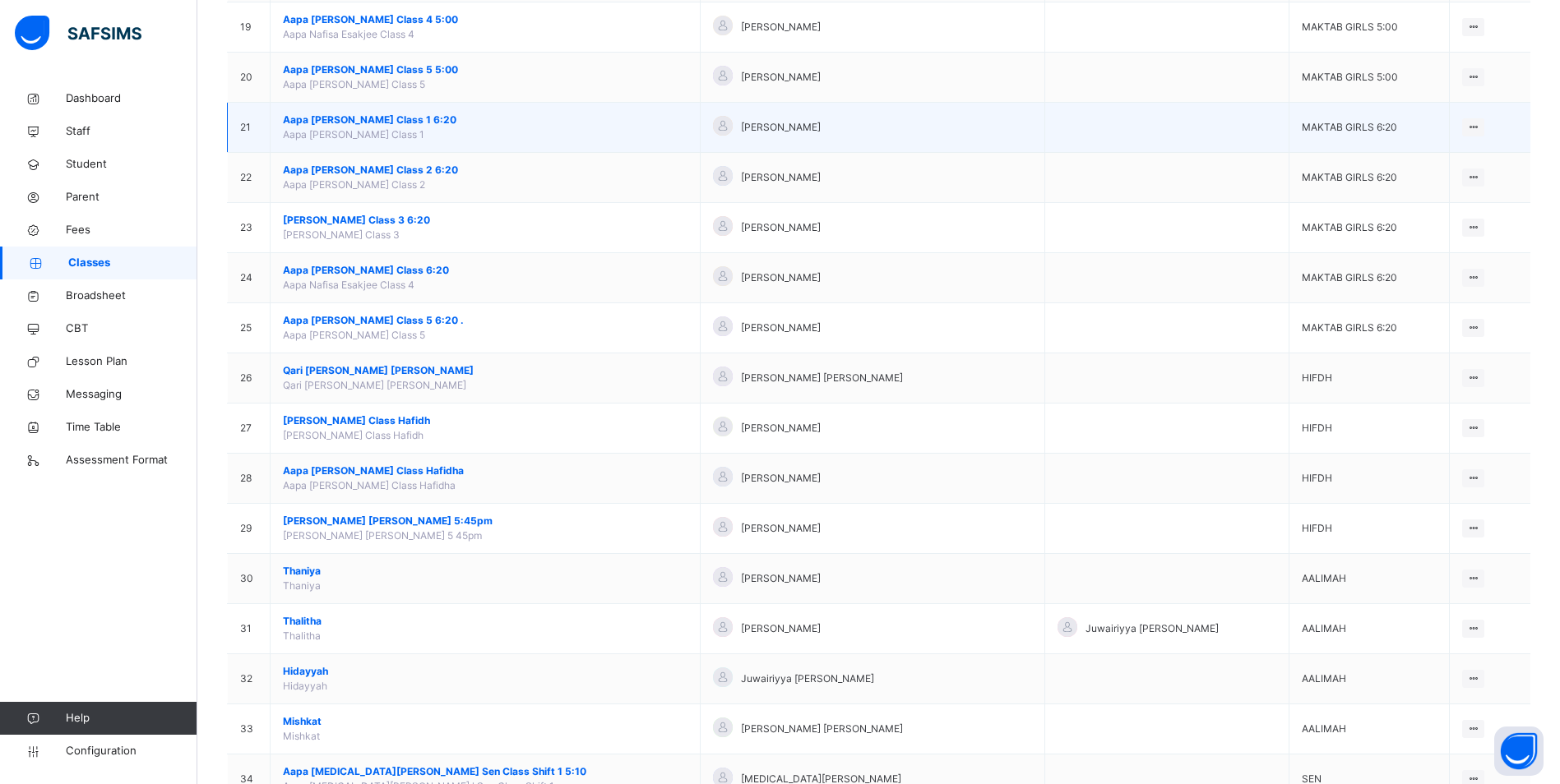
scroll to position [1151, 0]
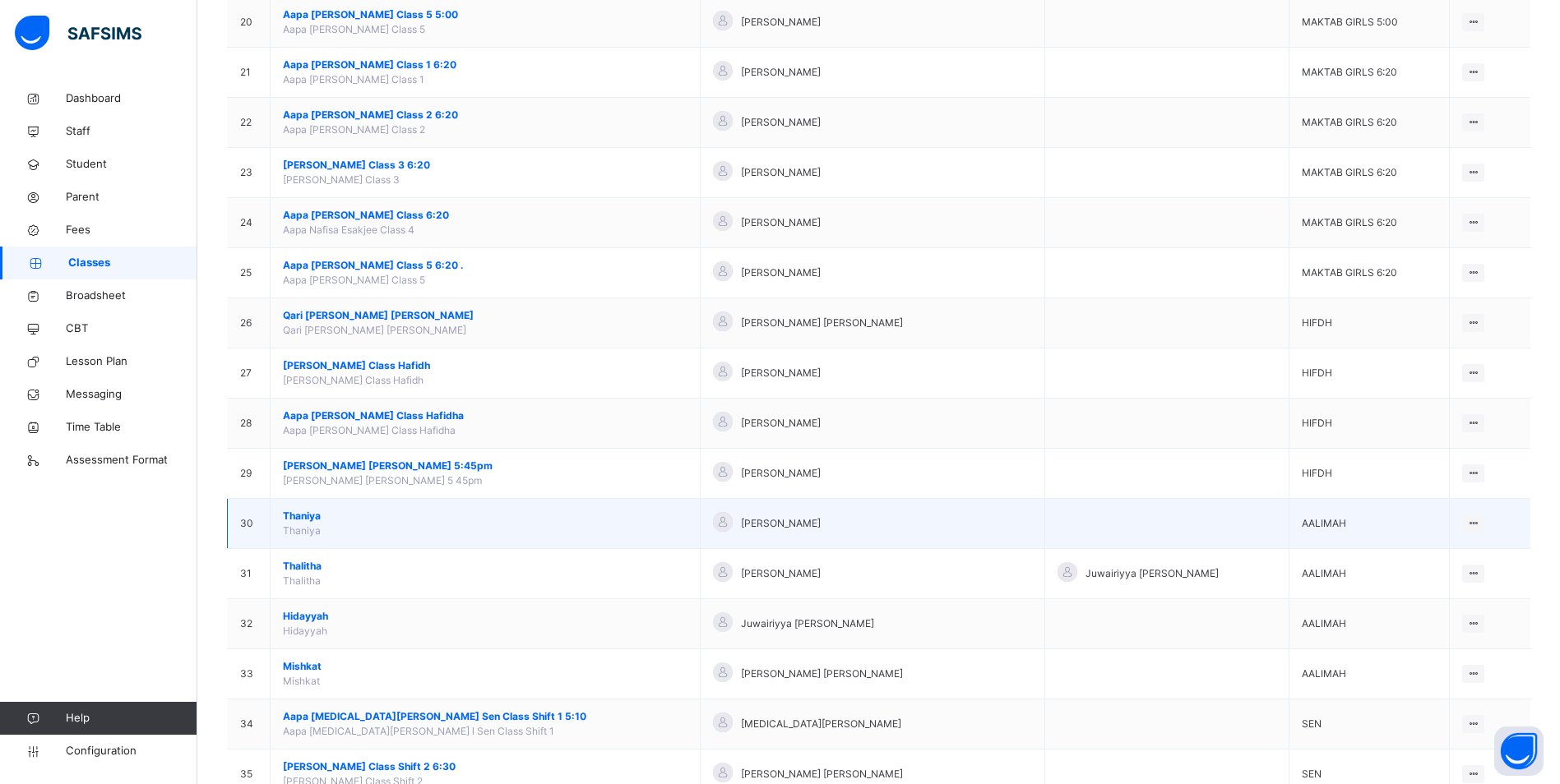
click at [310, 516] on span "Thaniya" at bounding box center [485, 516] width 405 height 15
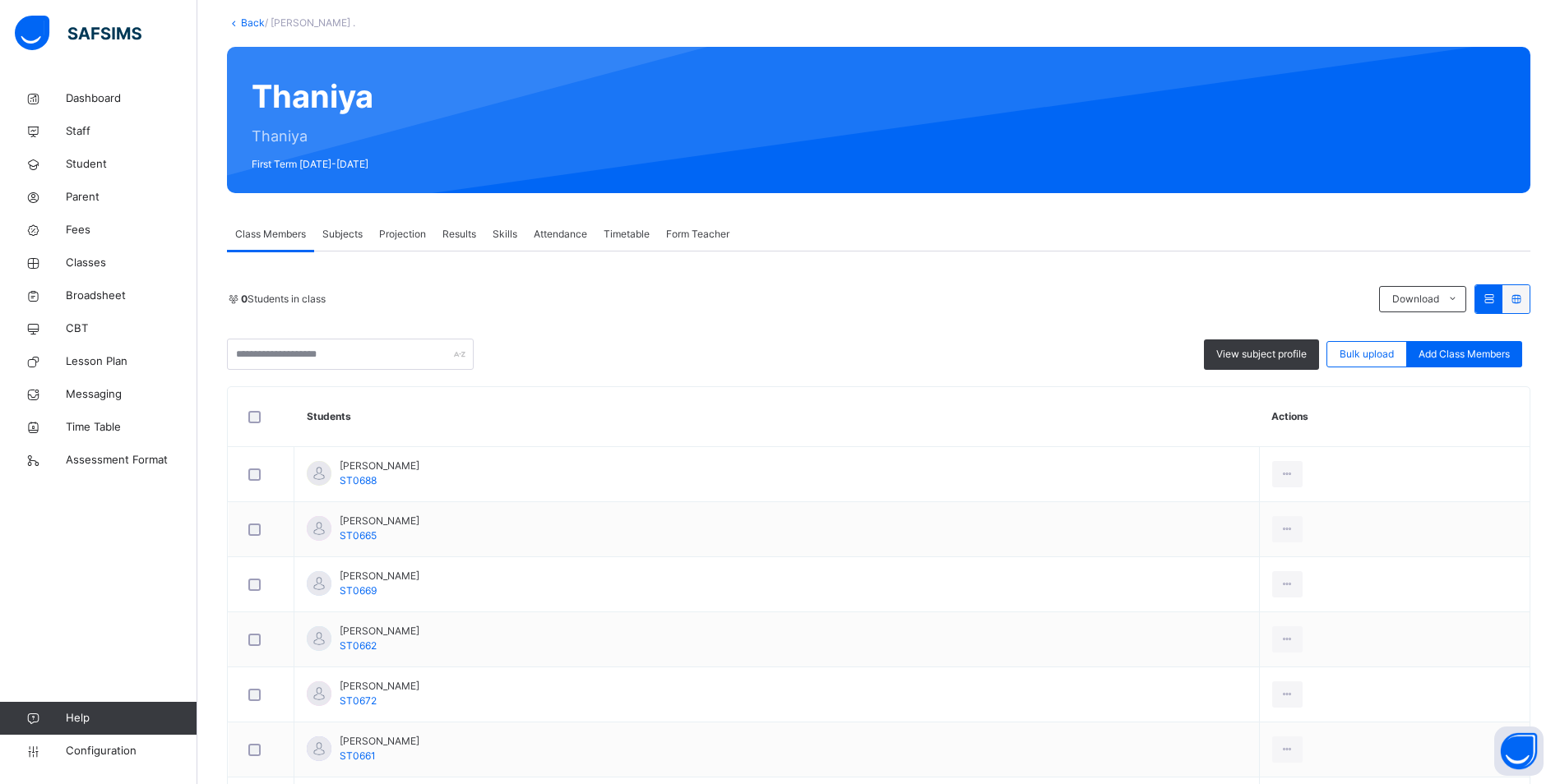
scroll to position [247, 0]
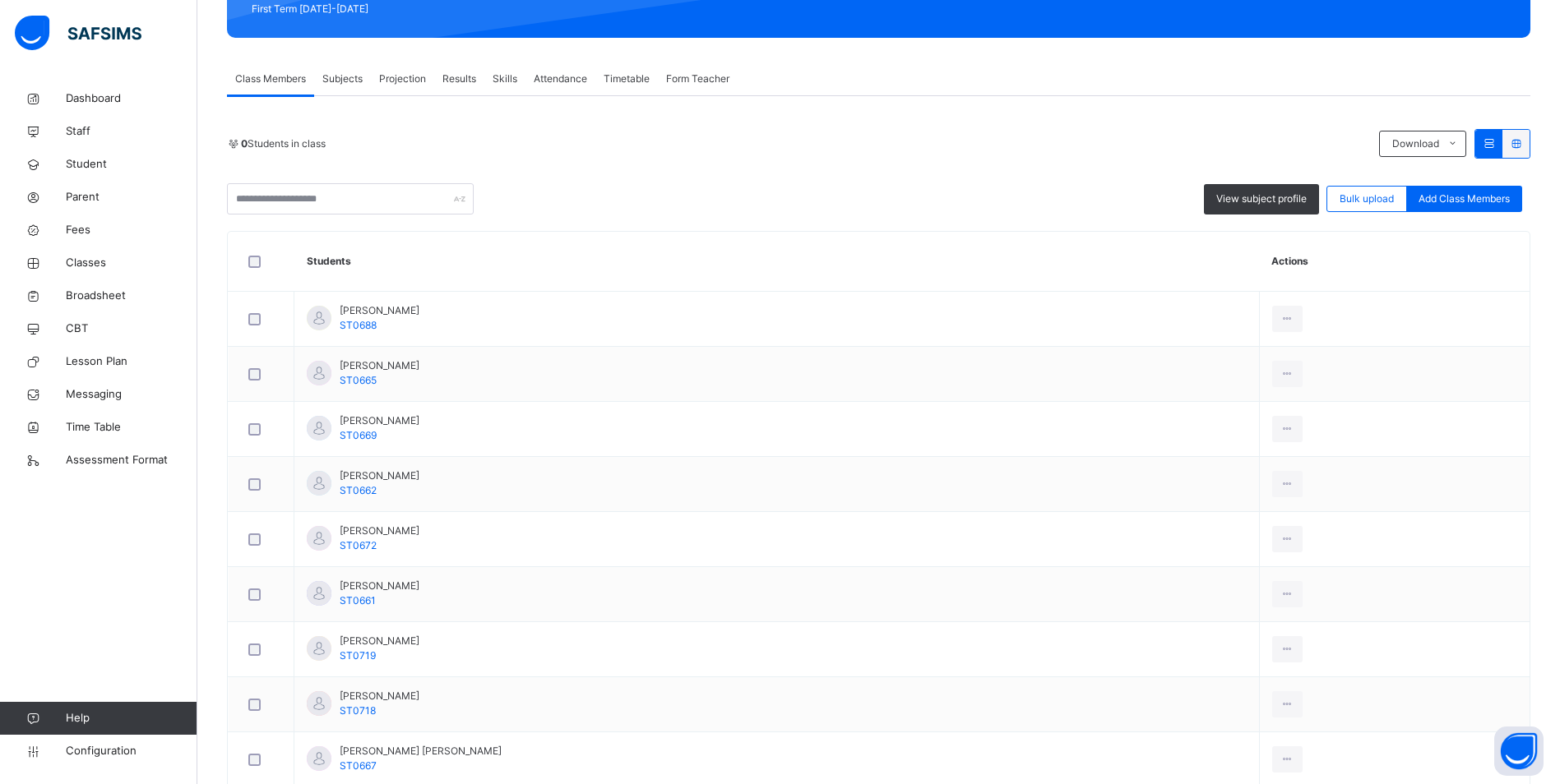
click at [572, 82] on span "Attendance" at bounding box center [560, 79] width 53 height 15
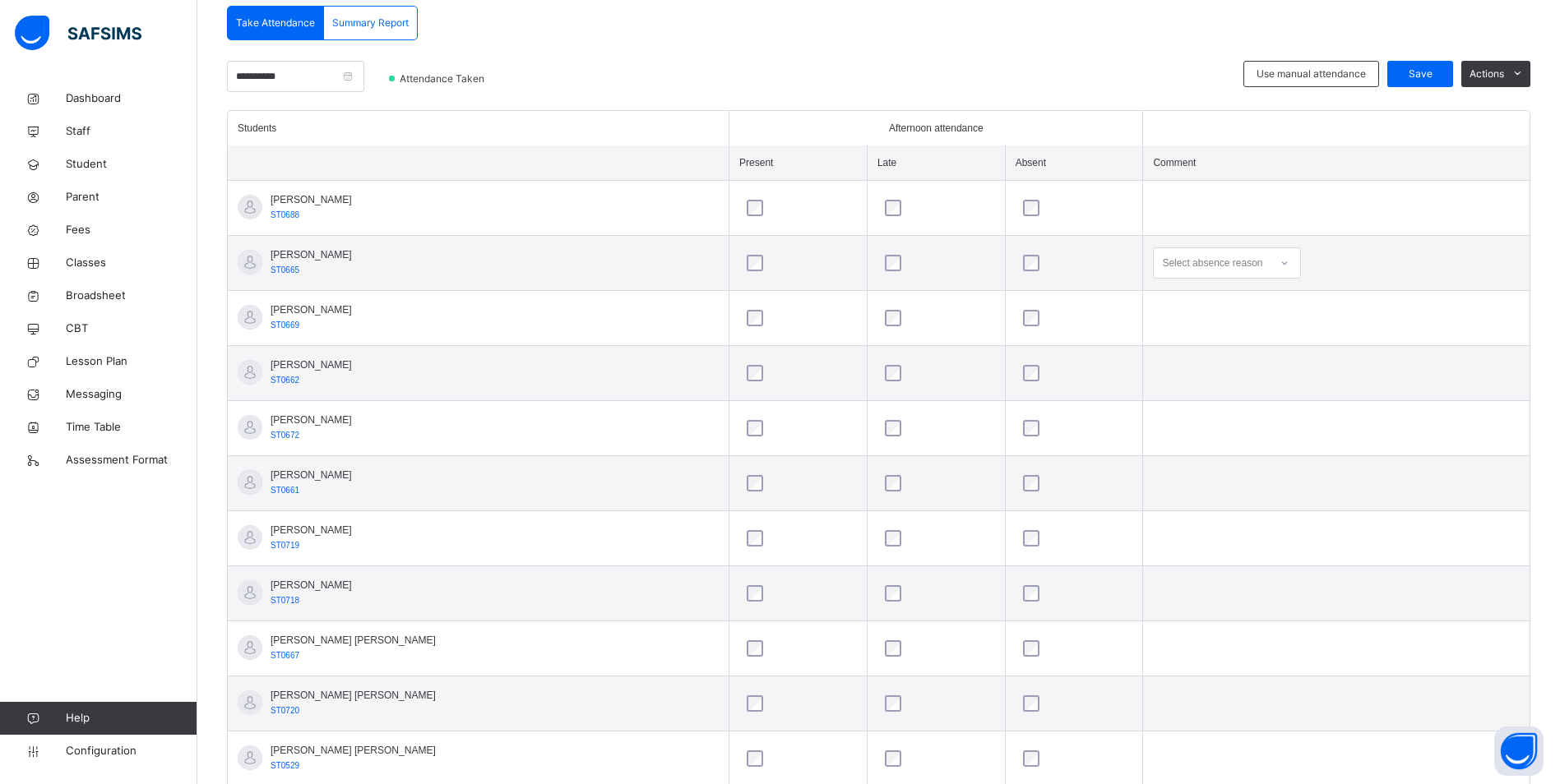
scroll to position [356, 0]
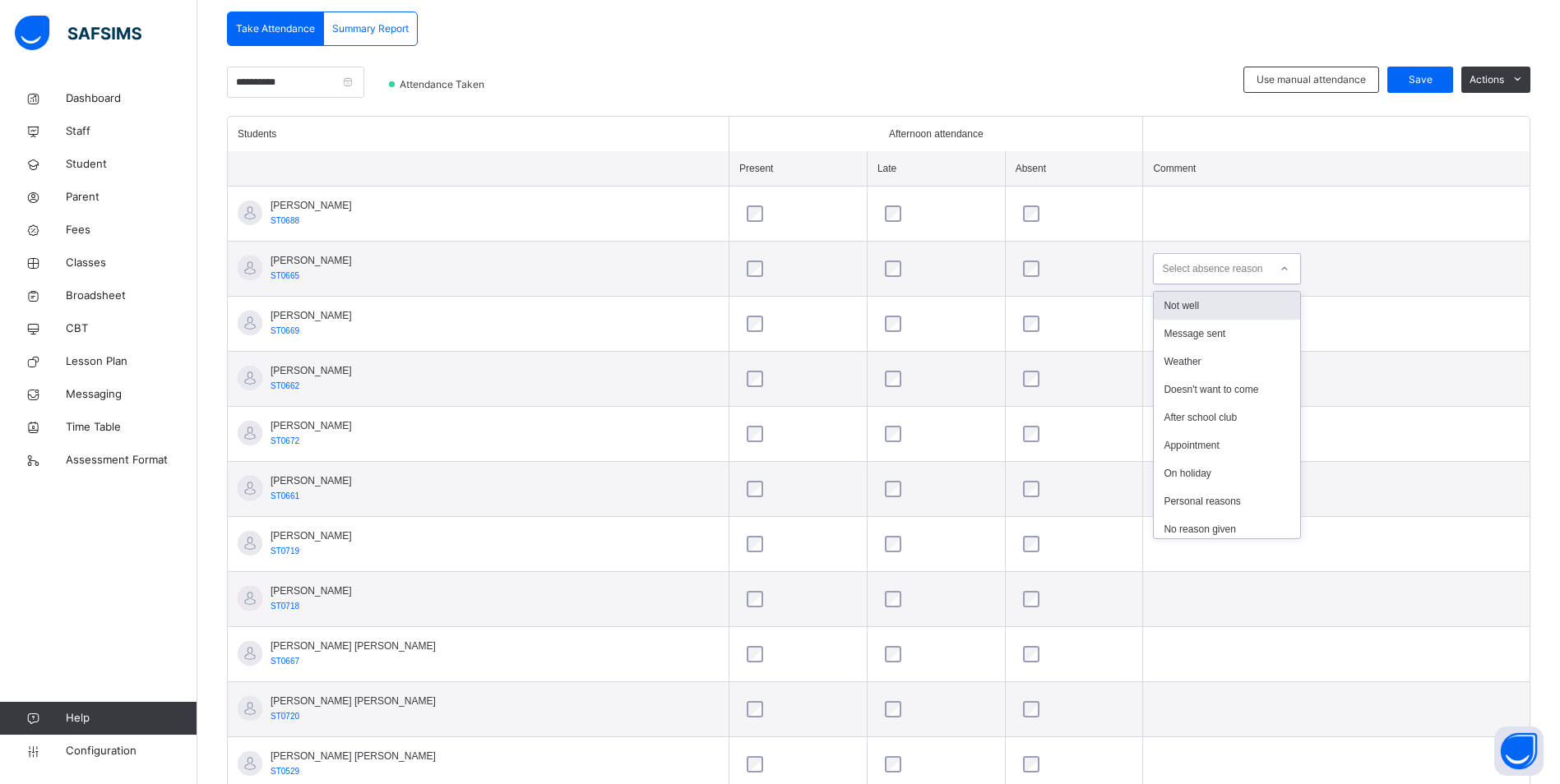
click at [1279, 270] on icon at bounding box center [1284, 269] width 9 height 16
click at [1217, 334] on div "Message sent" at bounding box center [1227, 334] width 147 height 28
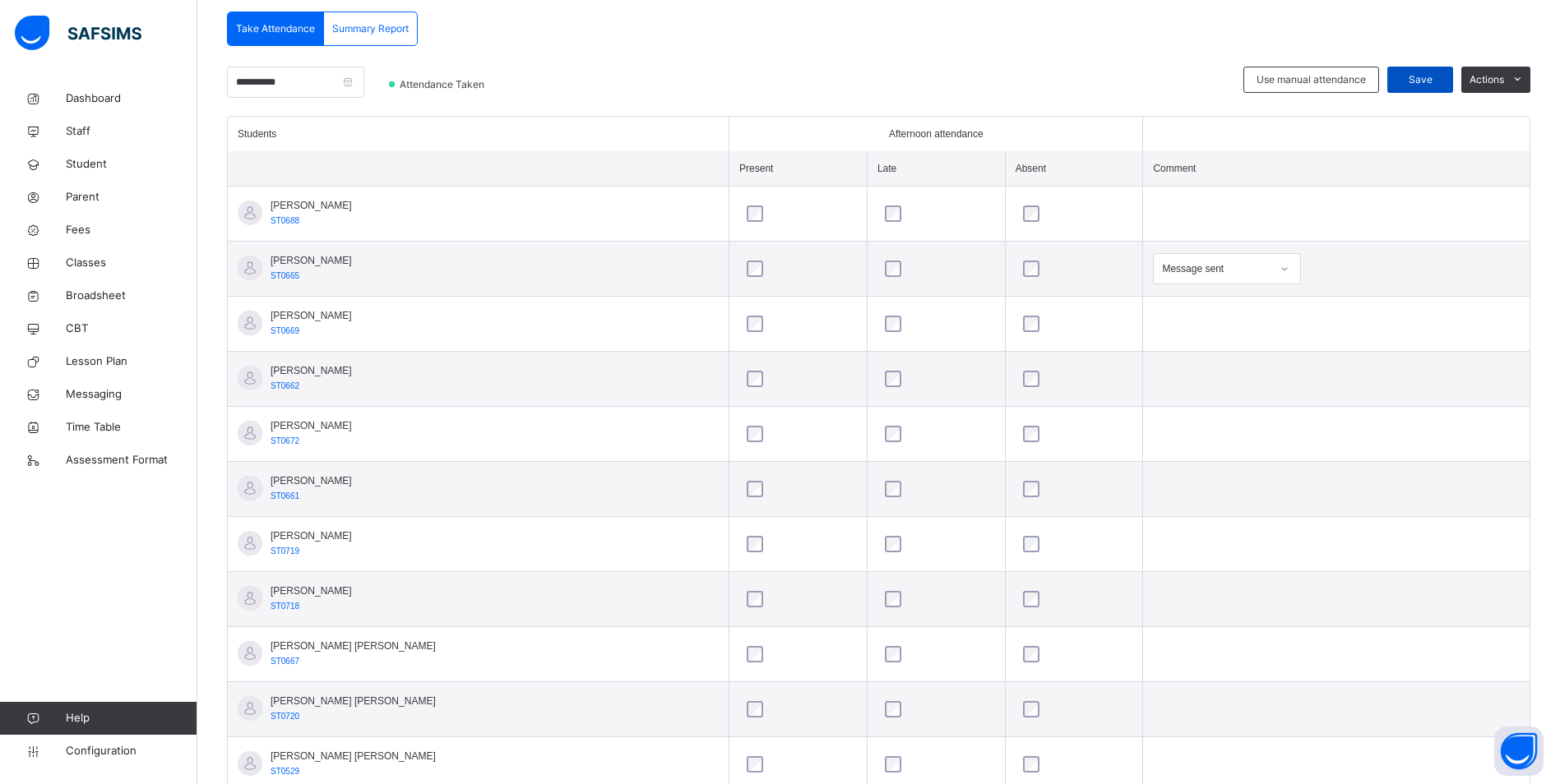
click at [1441, 78] on span "Save" at bounding box center [1419, 79] width 41 height 15
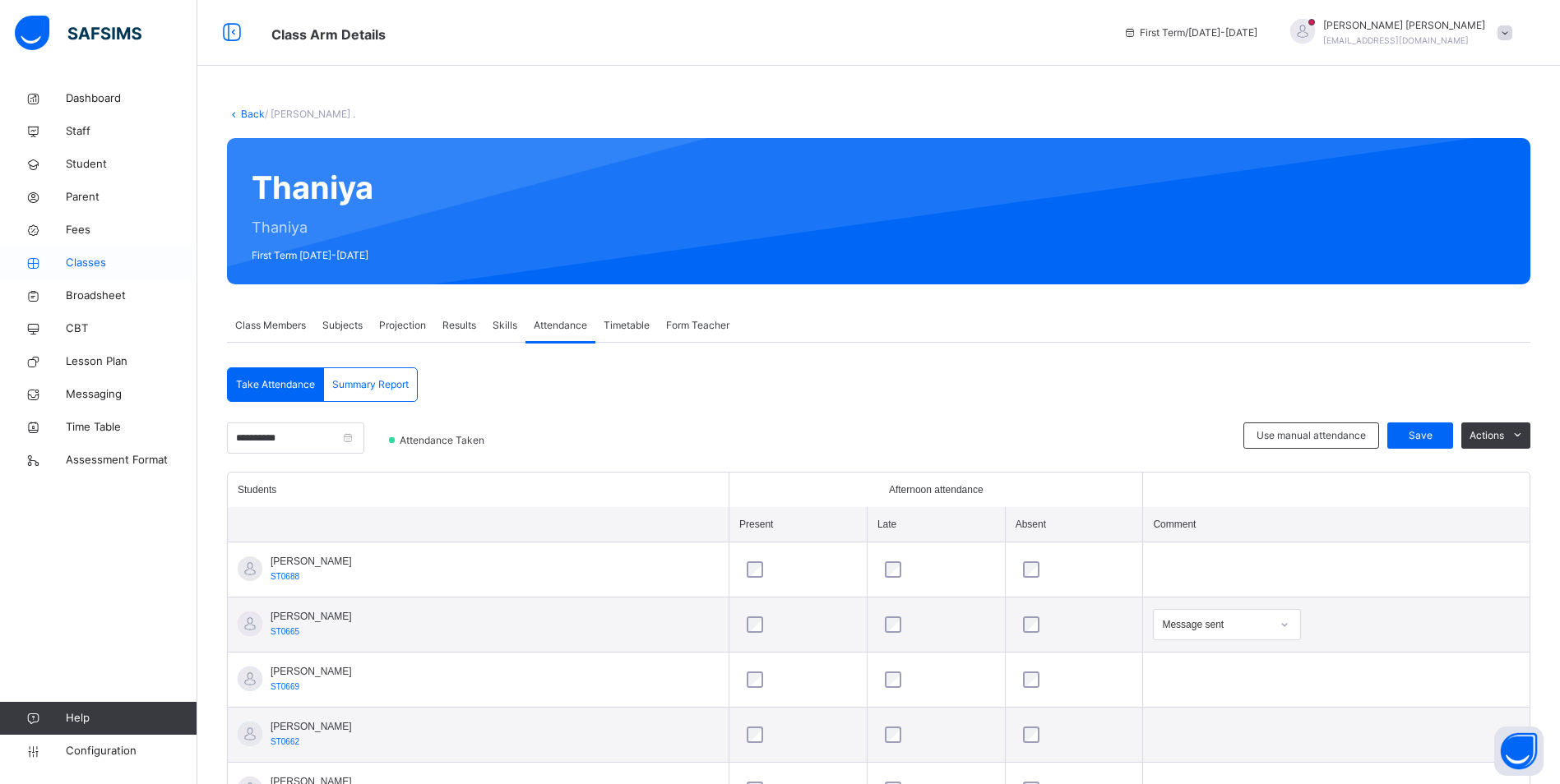
click at [97, 265] on span "Classes" at bounding box center [131, 262] width 131 height 16
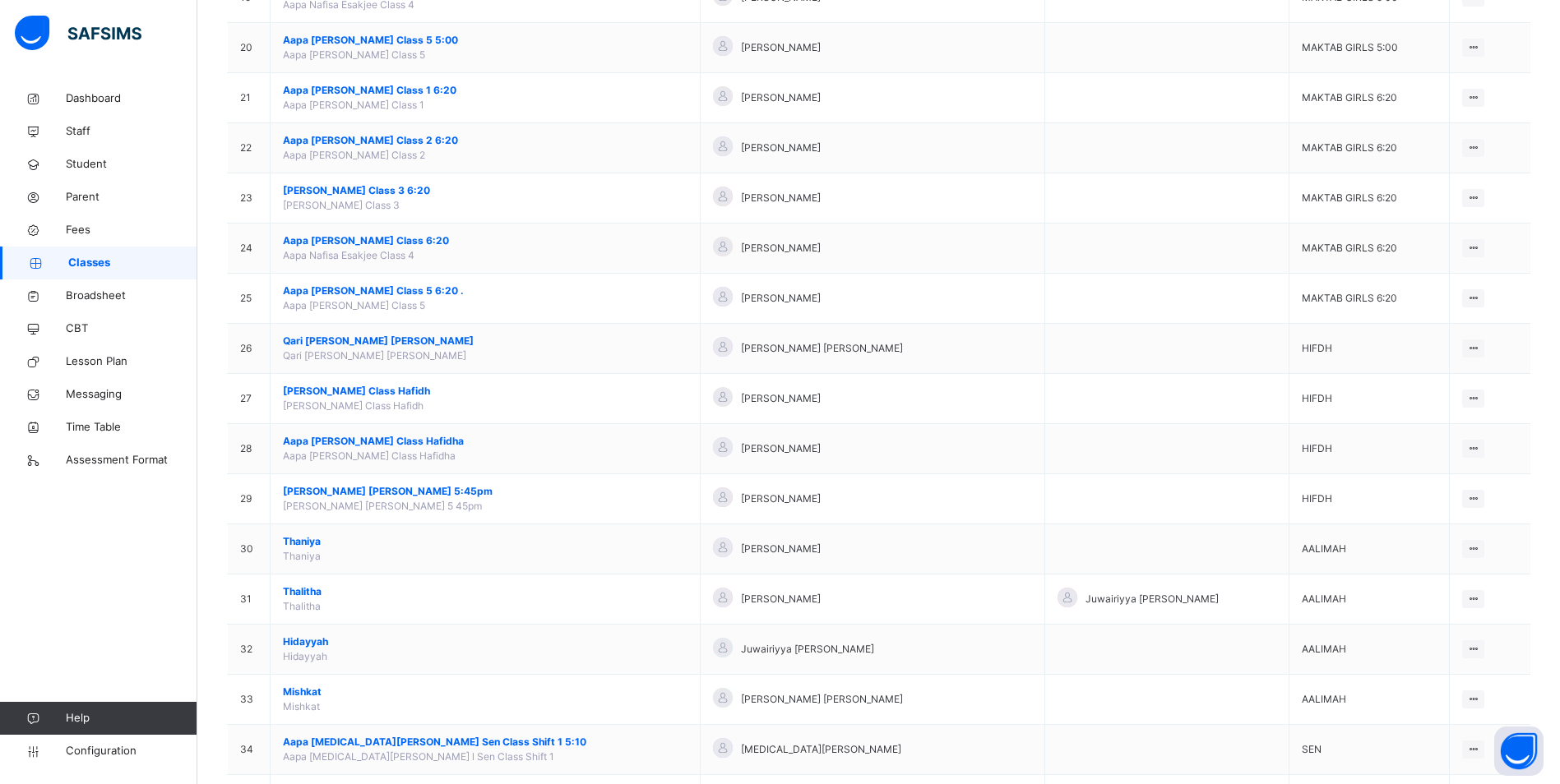
scroll to position [1208, 0]
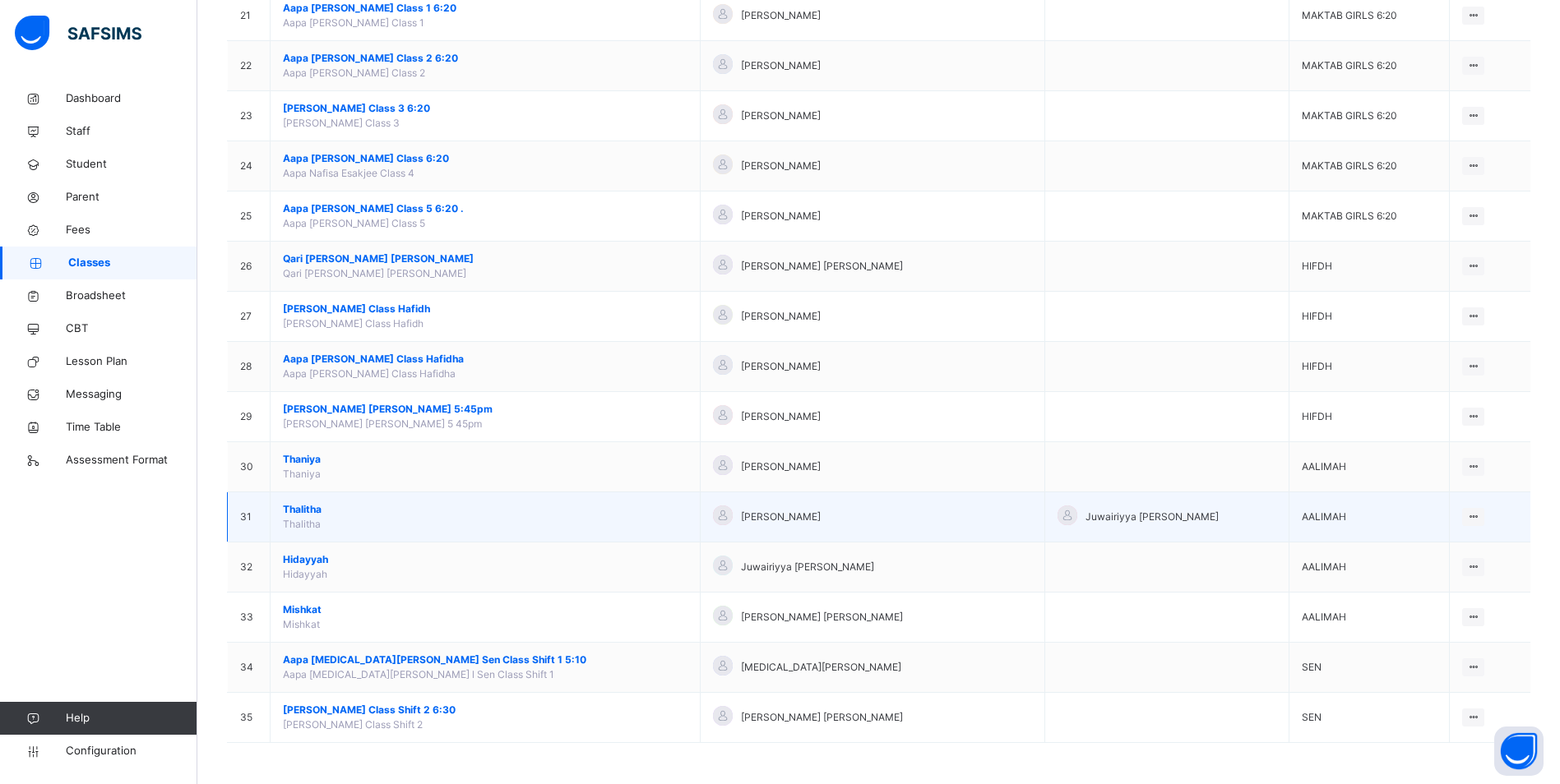
click at [318, 508] on span "Thalitha" at bounding box center [485, 510] width 405 height 15
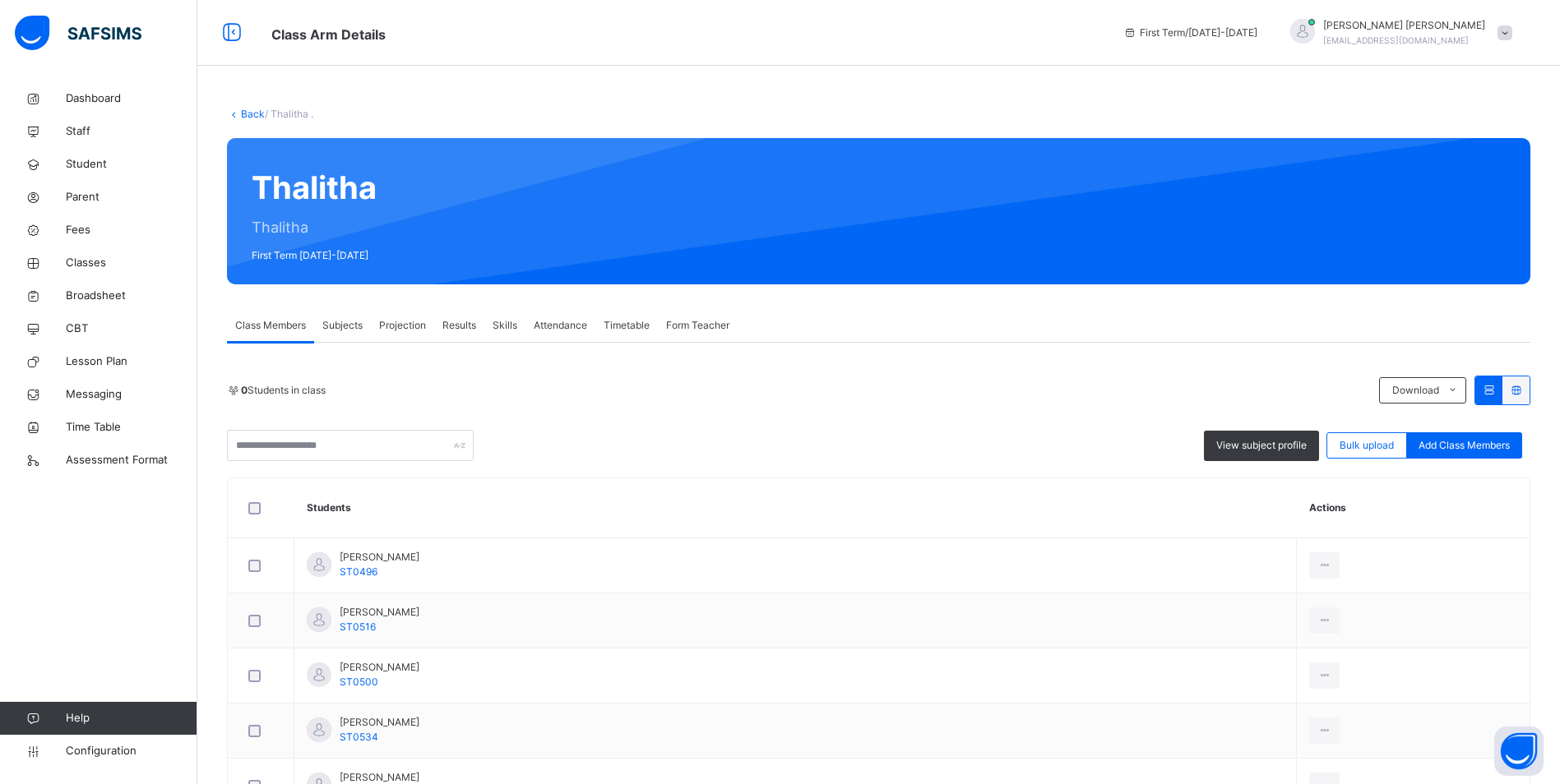
click at [561, 323] on span "Attendance" at bounding box center [560, 325] width 53 height 15
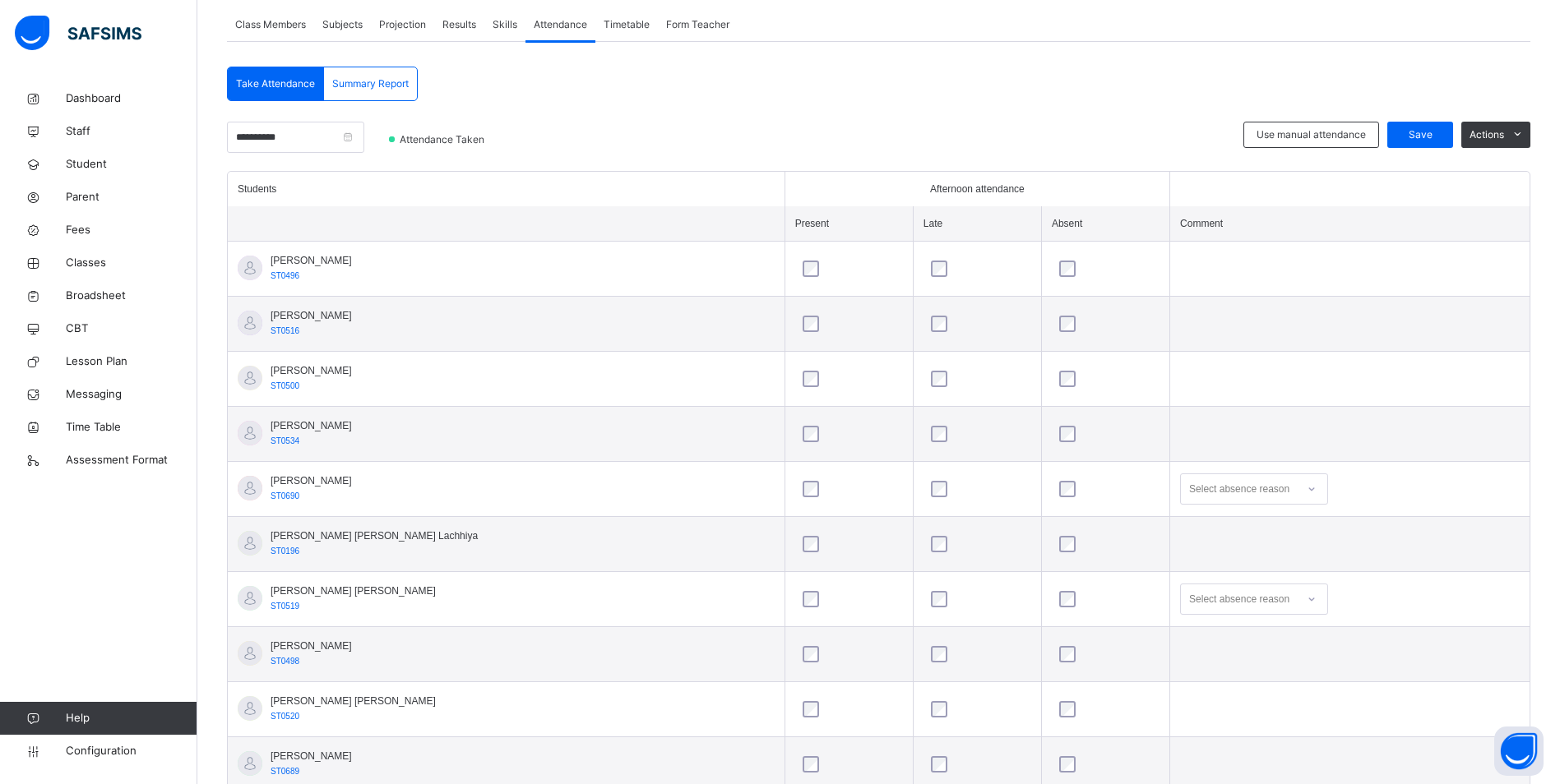
scroll to position [409, 0]
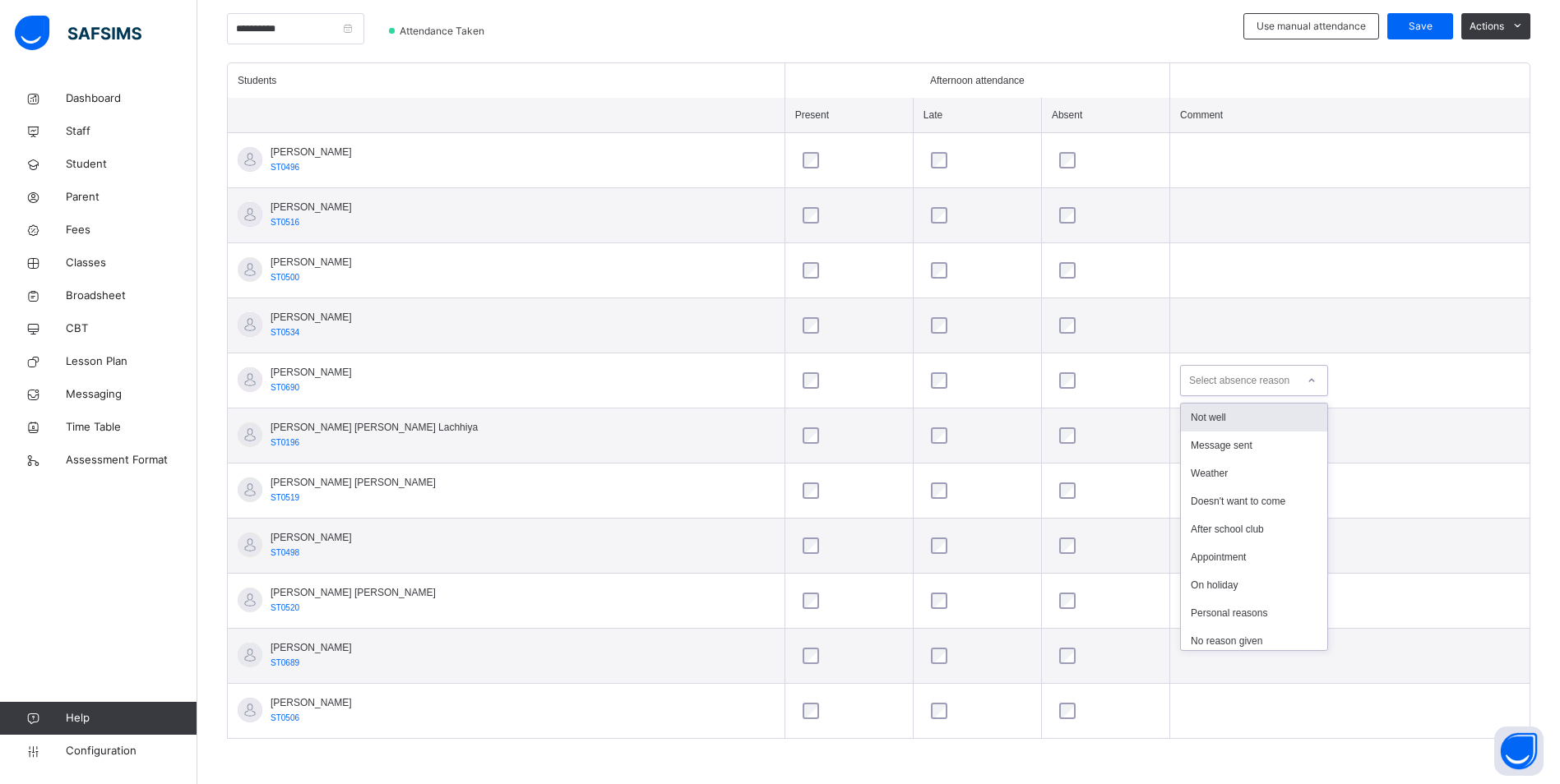
click at [1306, 384] on icon at bounding box center [1311, 380] width 9 height 16
click at [1210, 418] on div "Not well" at bounding box center [1253, 418] width 147 height 28
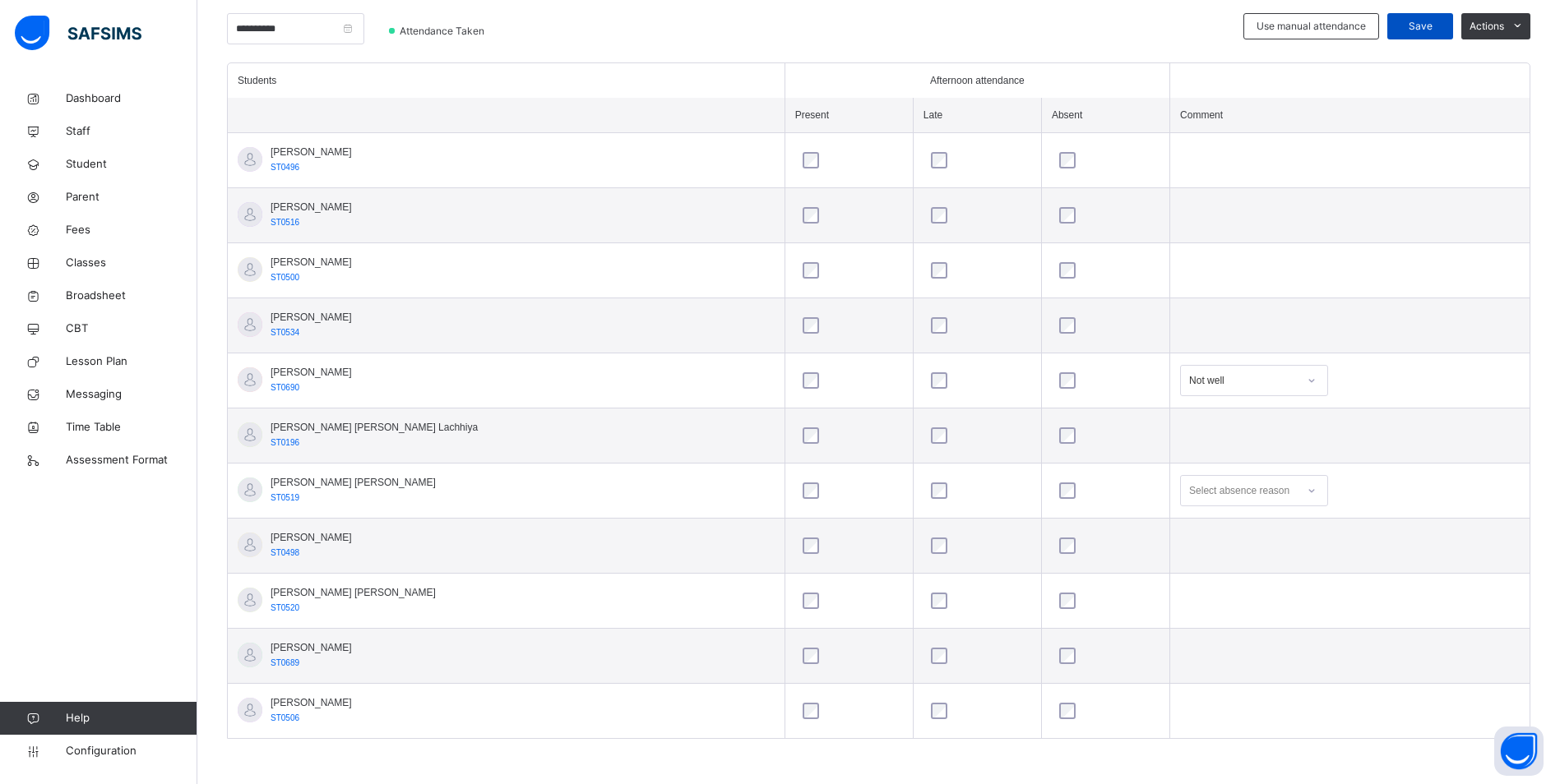
click at [1426, 29] on span "Save" at bounding box center [1419, 26] width 41 height 15
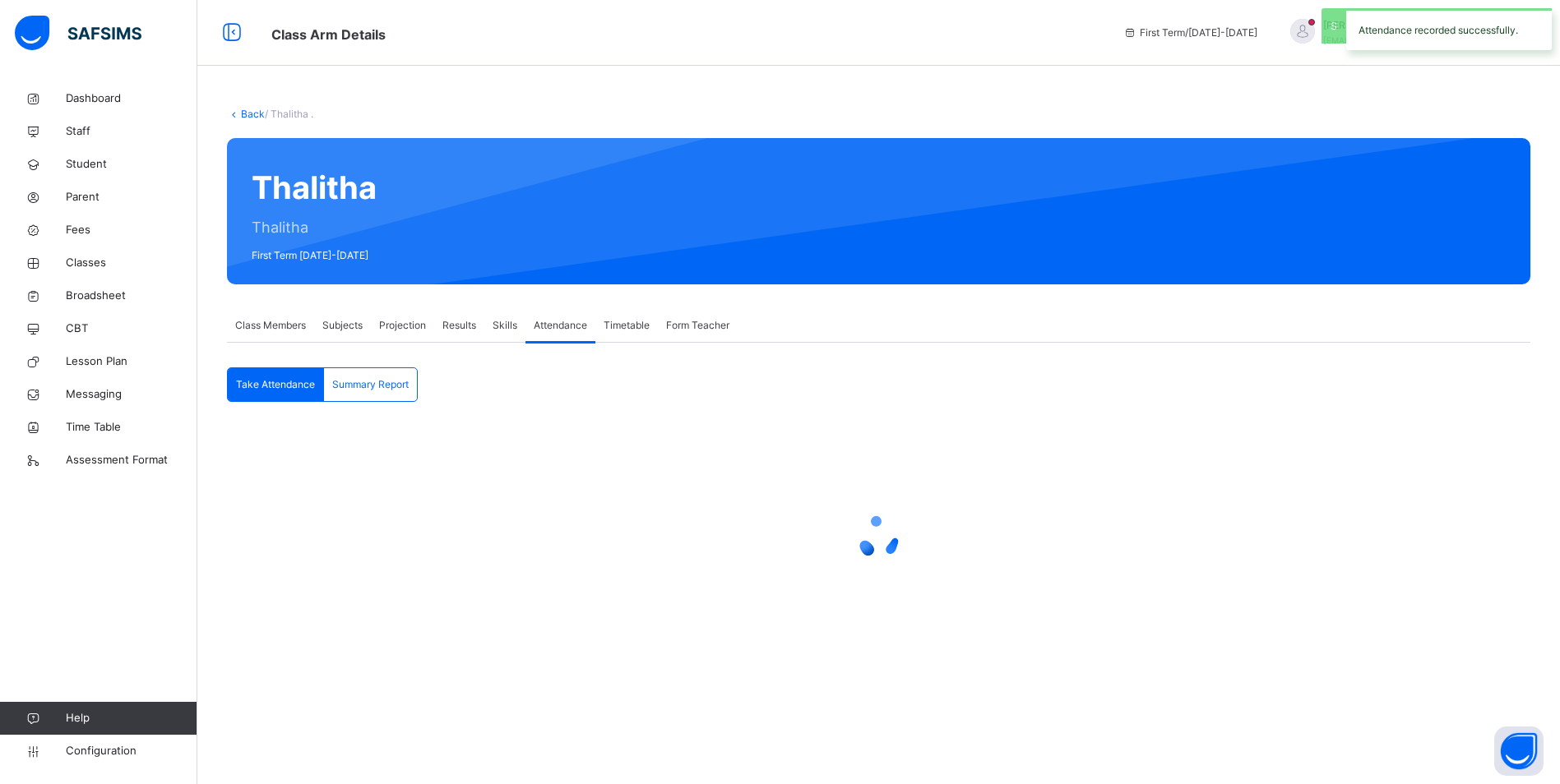
scroll to position [0, 0]
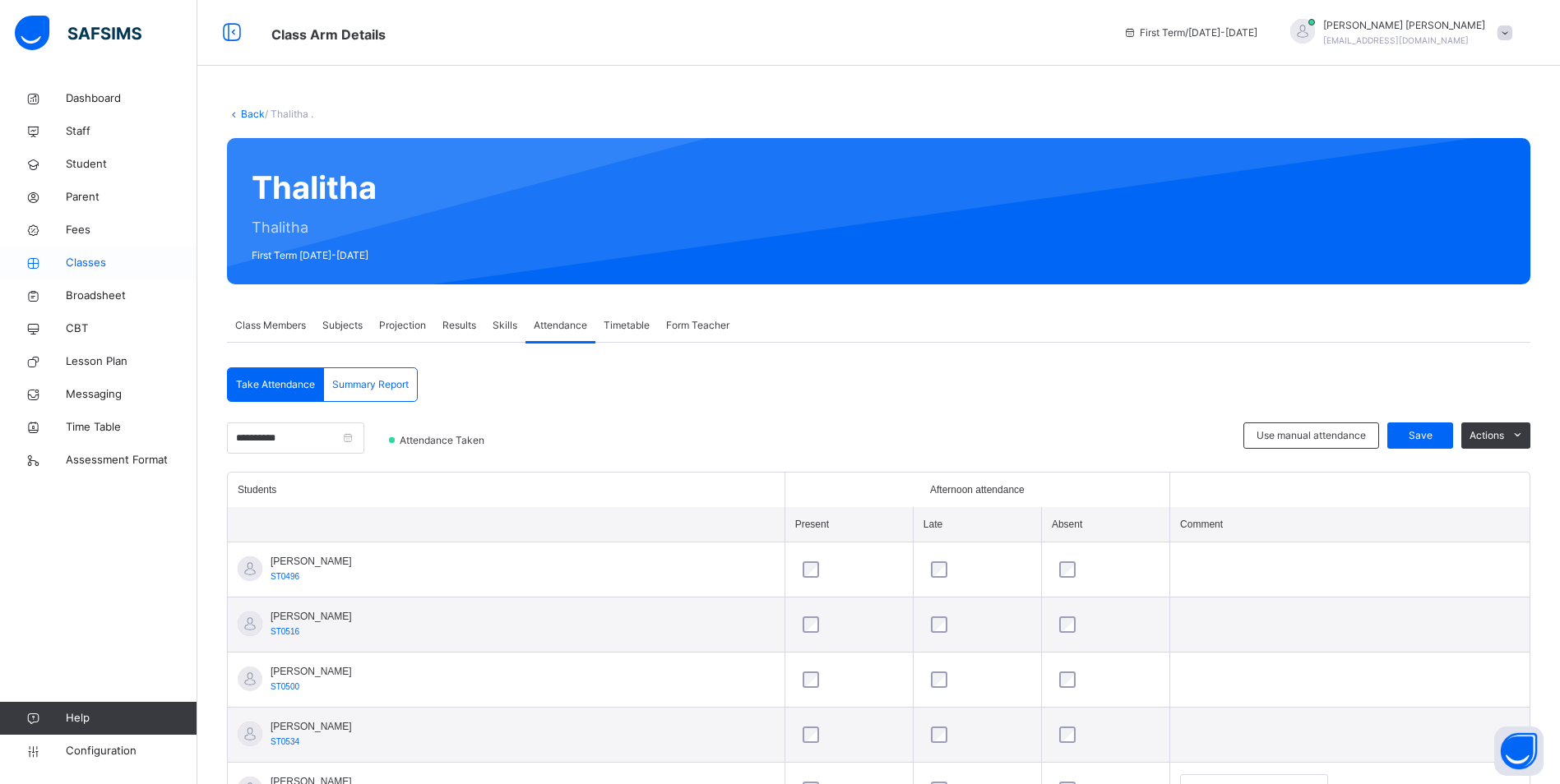
click at [81, 263] on span "Classes" at bounding box center [131, 262] width 131 height 16
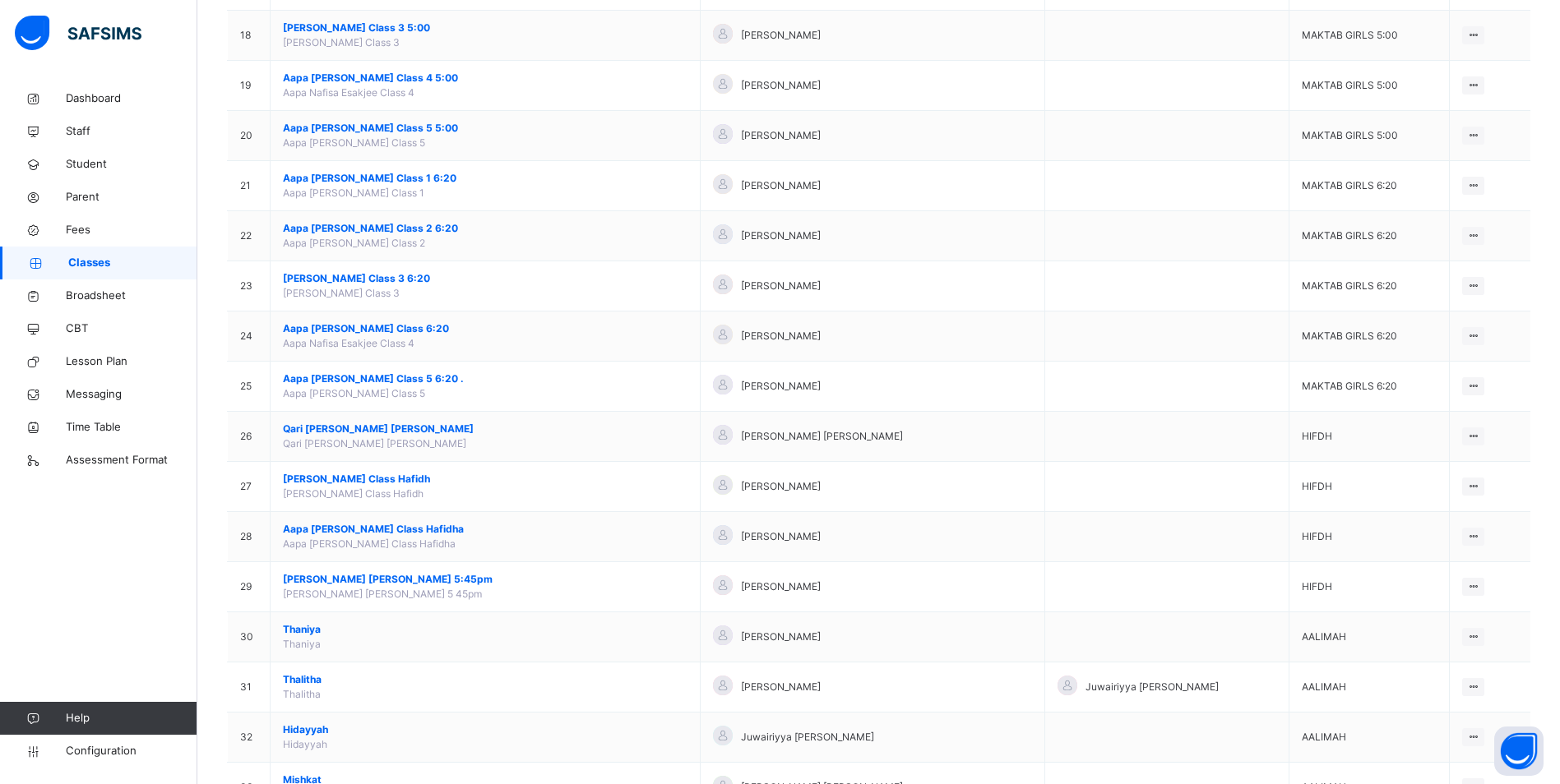
scroll to position [1208, 0]
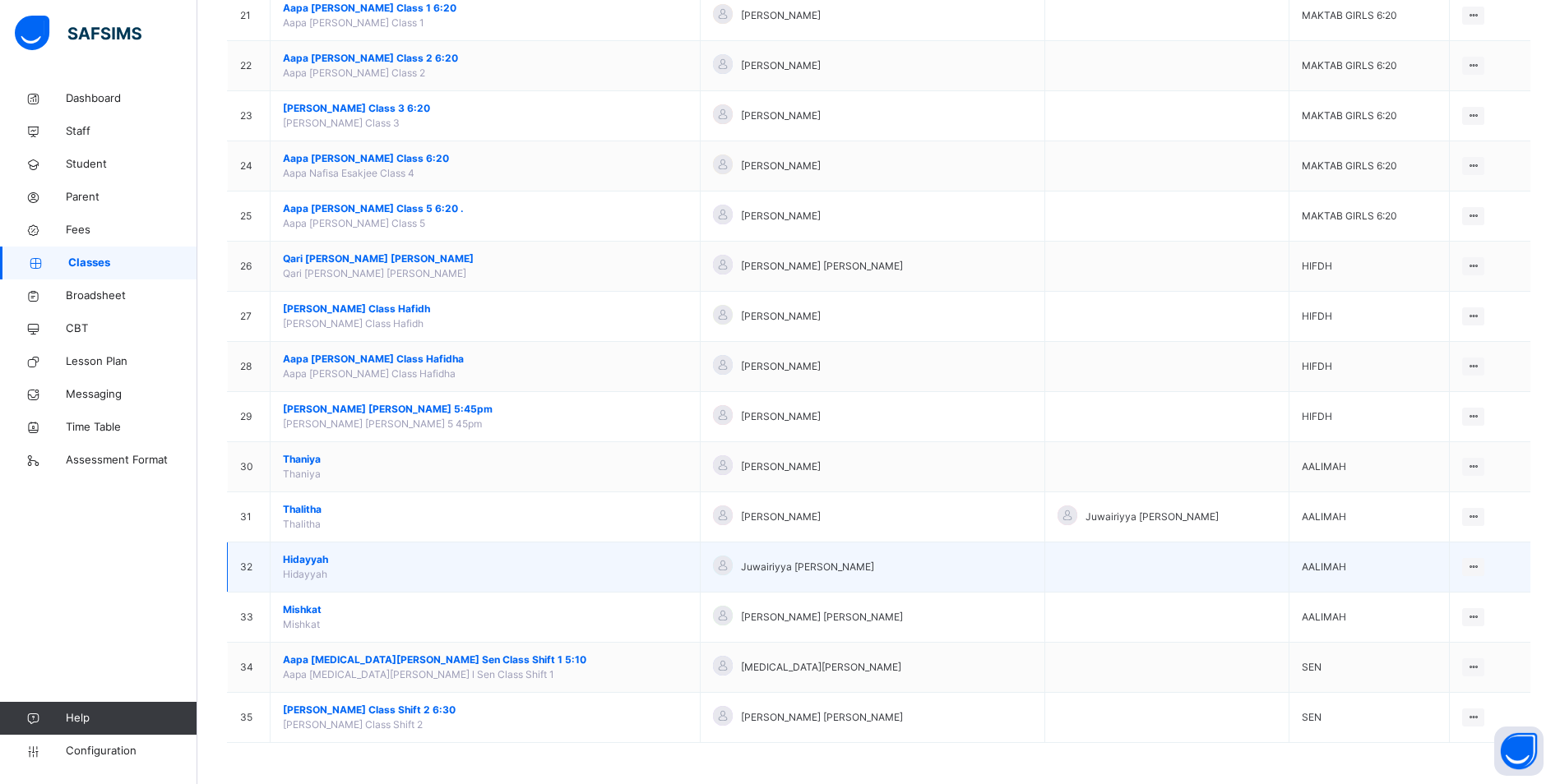
click at [305, 561] on span "Hidayyah" at bounding box center [485, 560] width 405 height 15
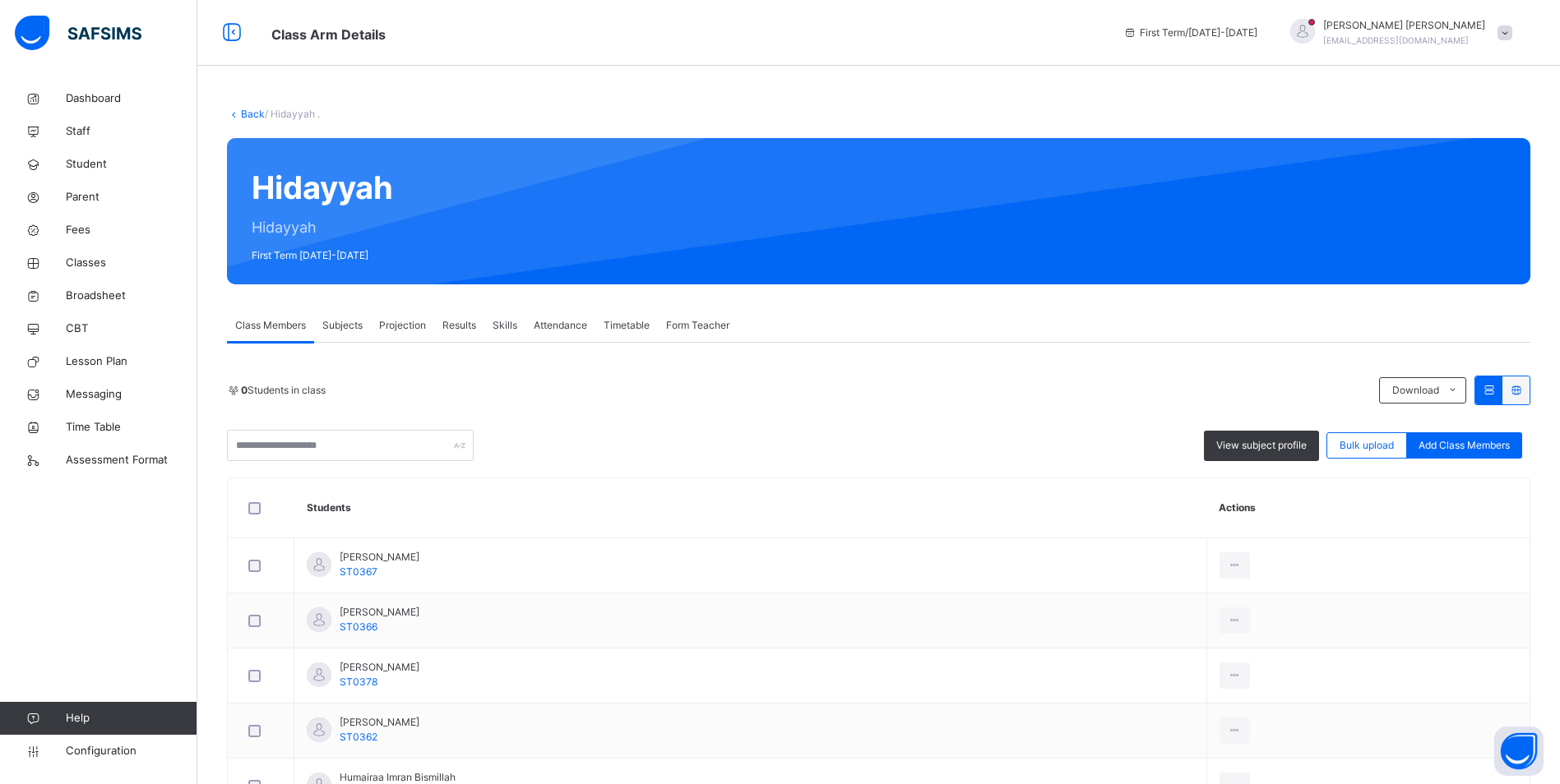
click at [559, 318] on div "Attendance" at bounding box center [560, 325] width 70 height 33
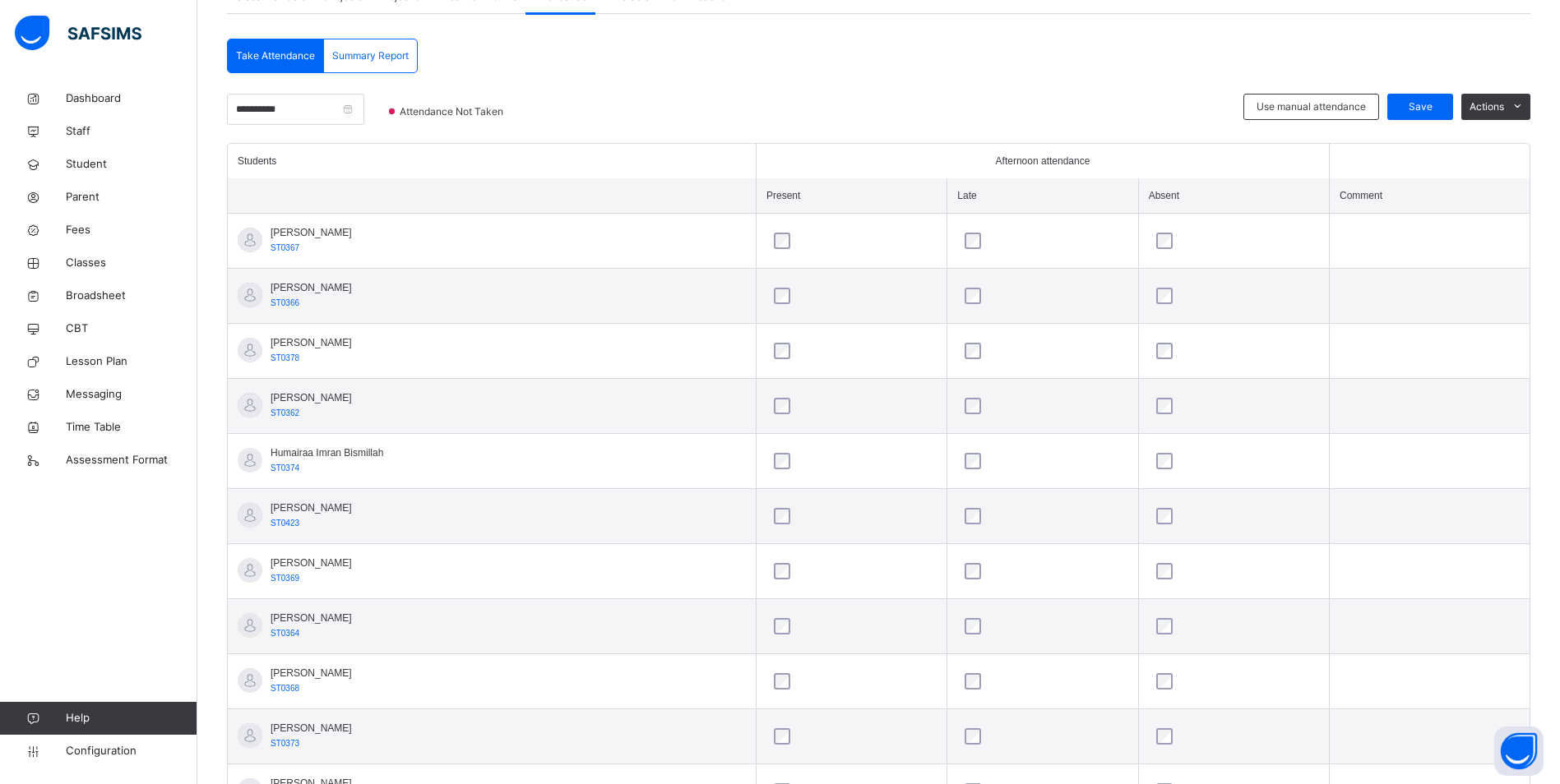
scroll to position [464, 0]
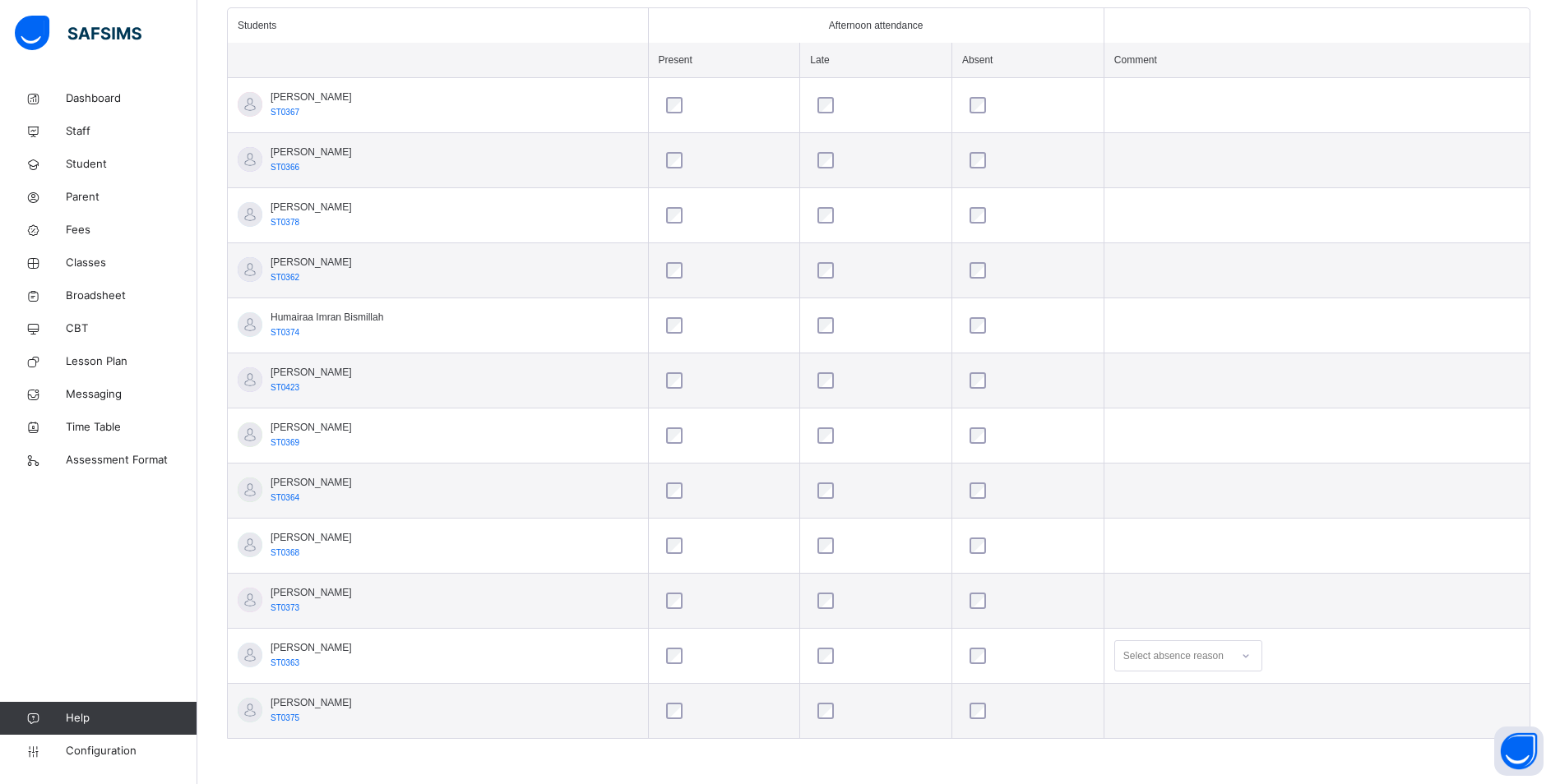
click at [1255, 656] on div "Select absence reason" at bounding box center [1188, 655] width 148 height 31
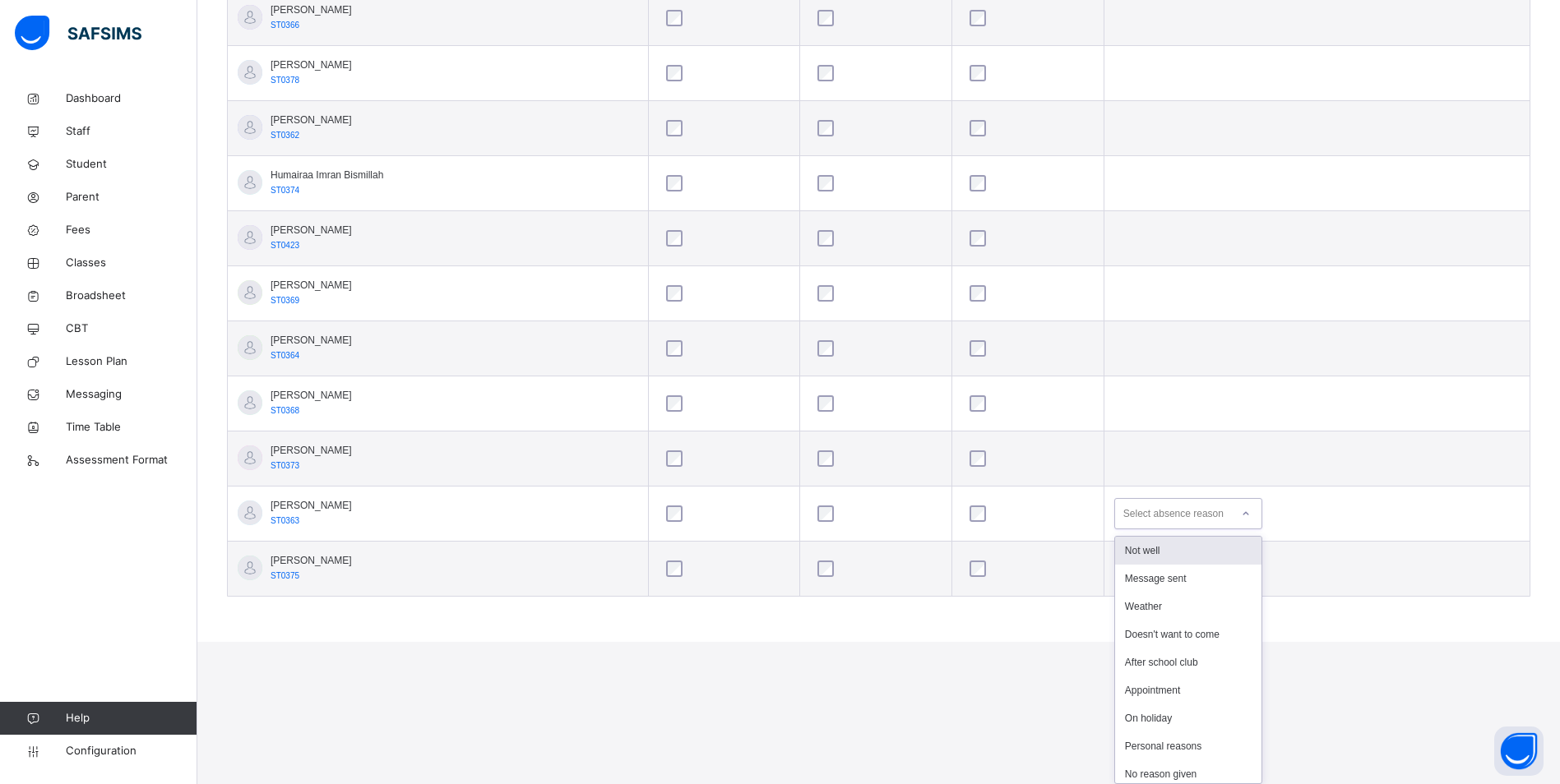
click at [1210, 555] on div "Not well" at bounding box center [1188, 551] width 147 height 28
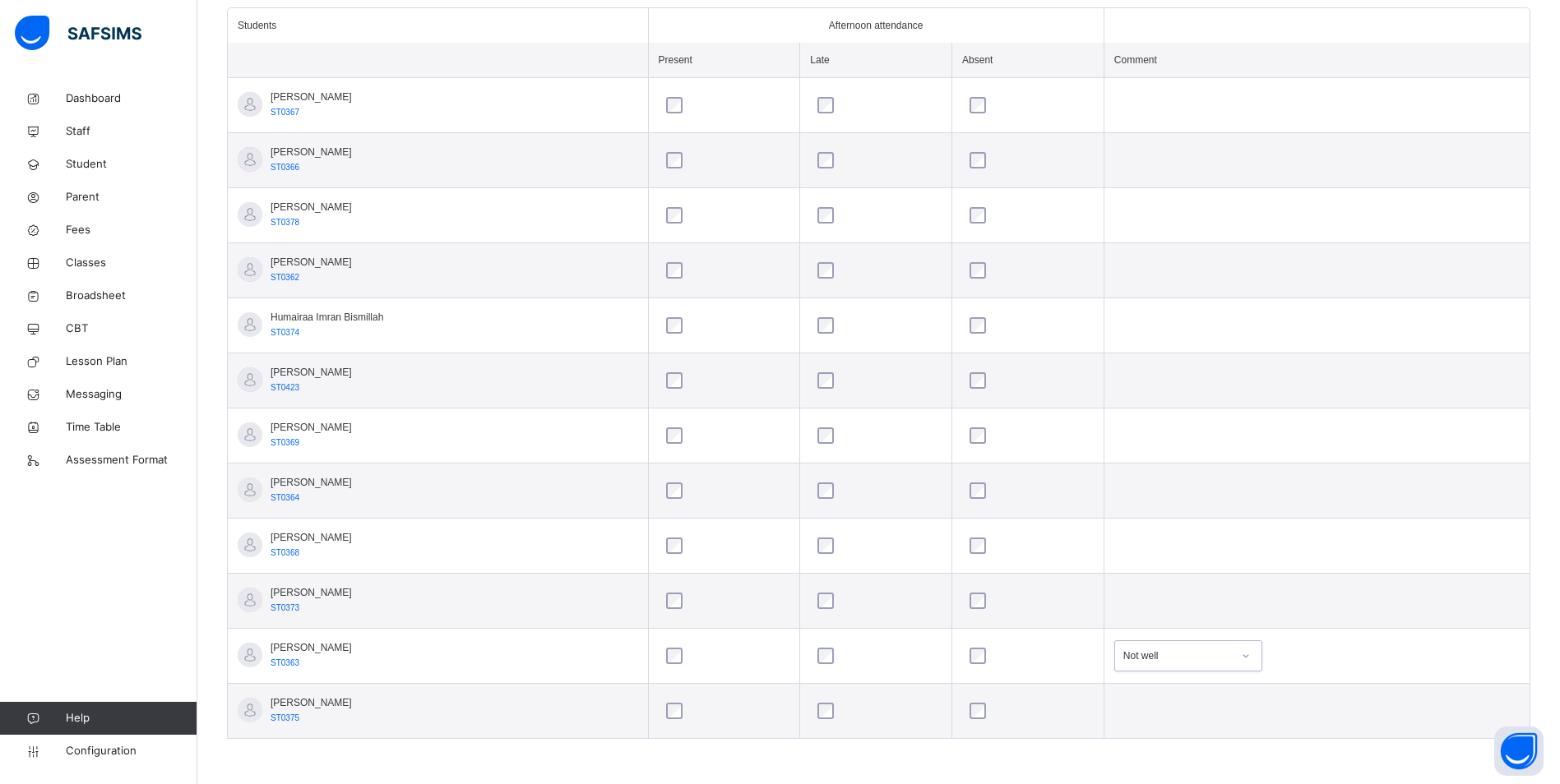
scroll to position [464, 0]
drag, startPoint x: 97, startPoint y: 265, endPoint x: 113, endPoint y: 265, distance: 16.0
click at [98, 265] on span "Classes" at bounding box center [131, 262] width 131 height 16
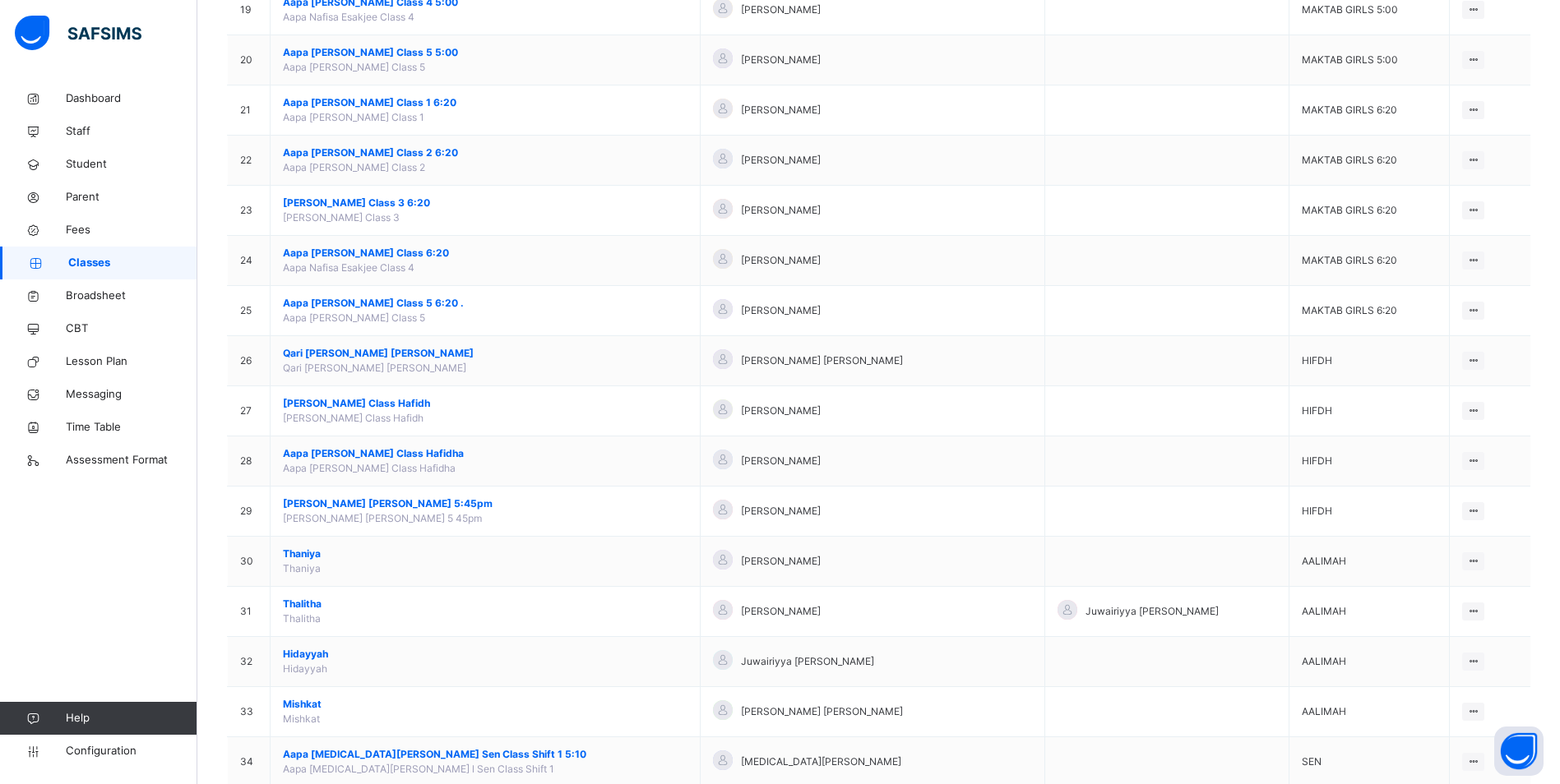
scroll to position [1151, 0]
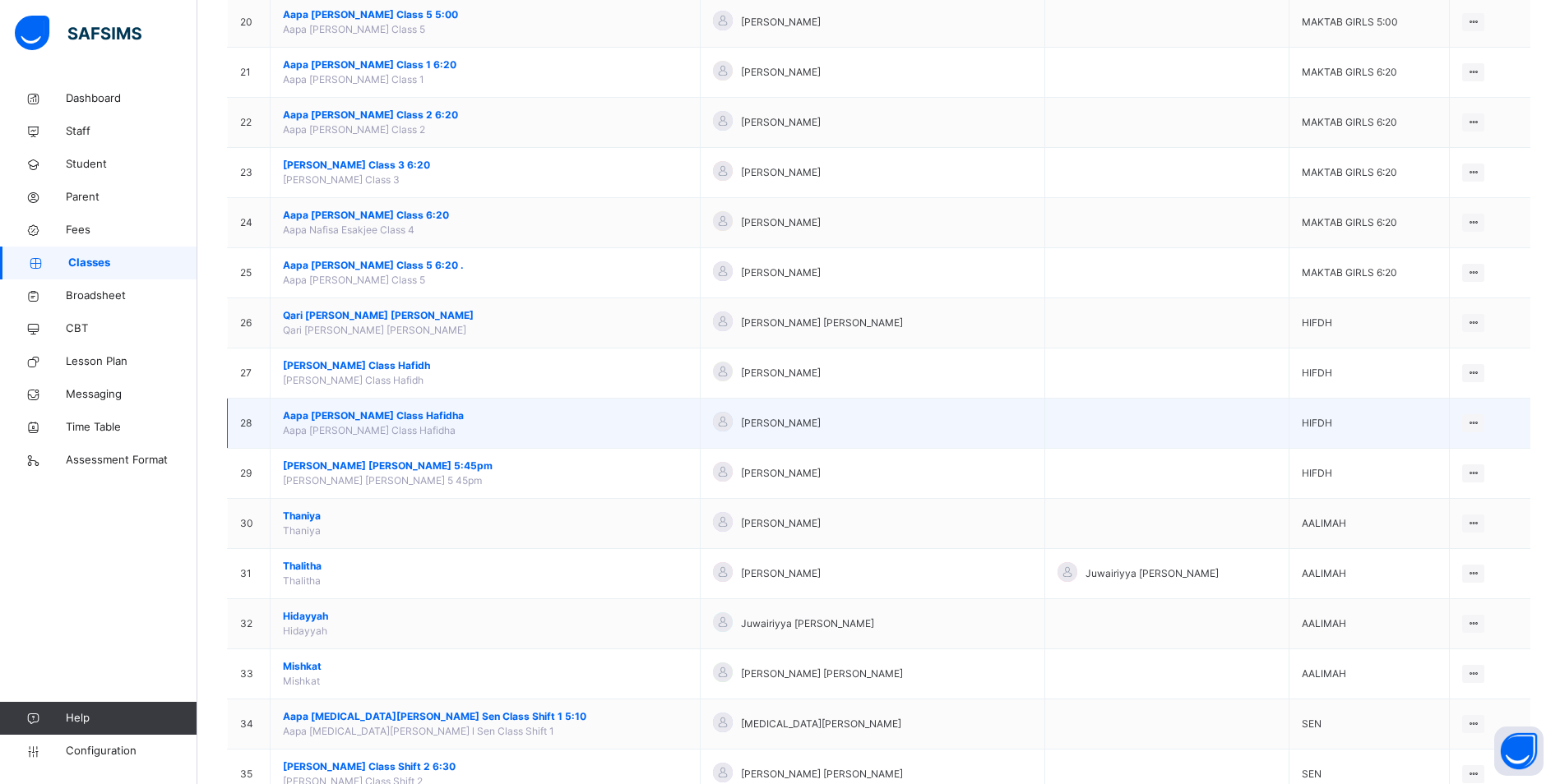
click at [356, 413] on span "Aapa [PERSON_NAME] Class Hafidha" at bounding box center [485, 416] width 405 height 15
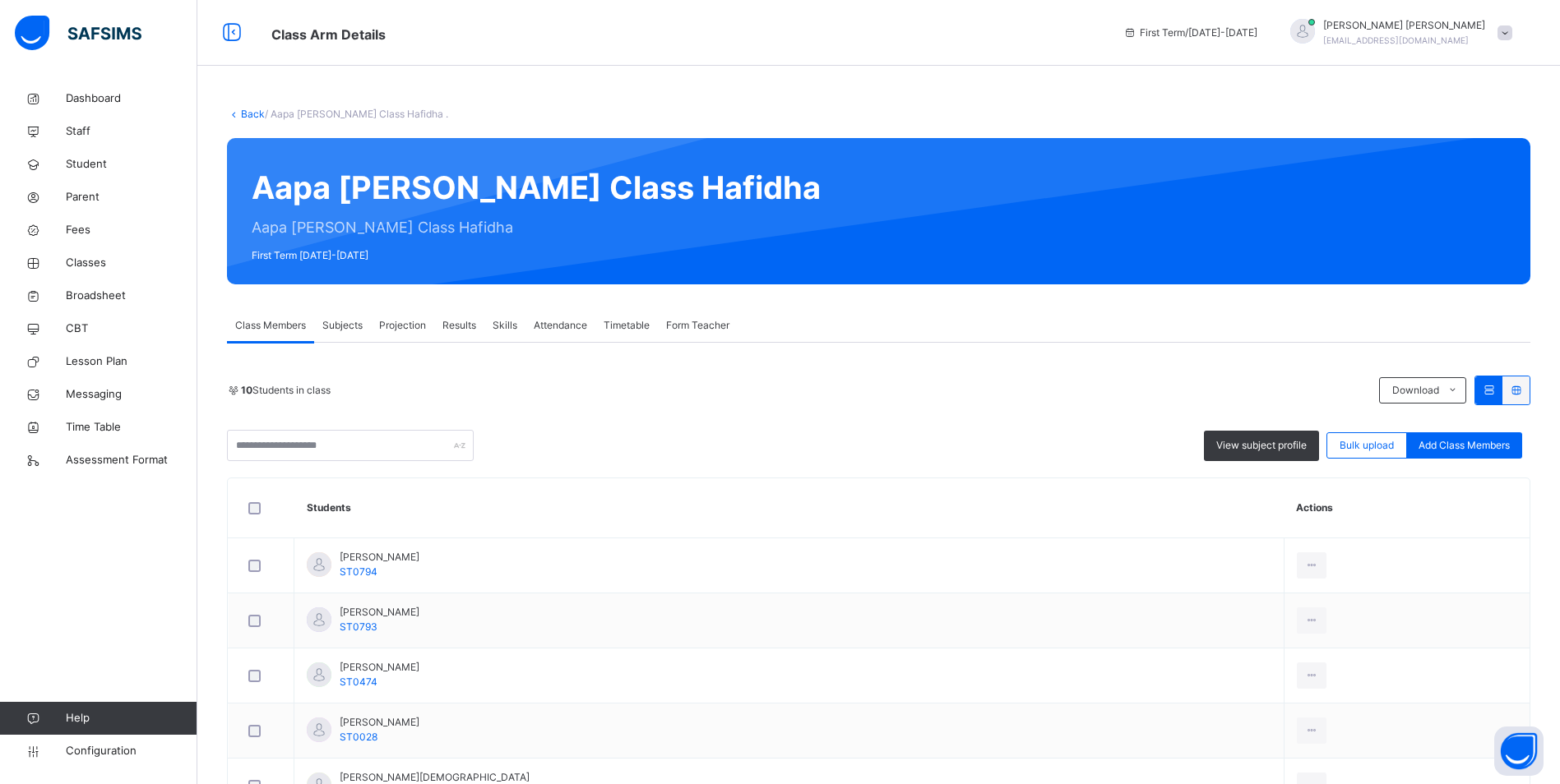
click at [563, 319] on span "Attendance" at bounding box center [560, 325] width 53 height 15
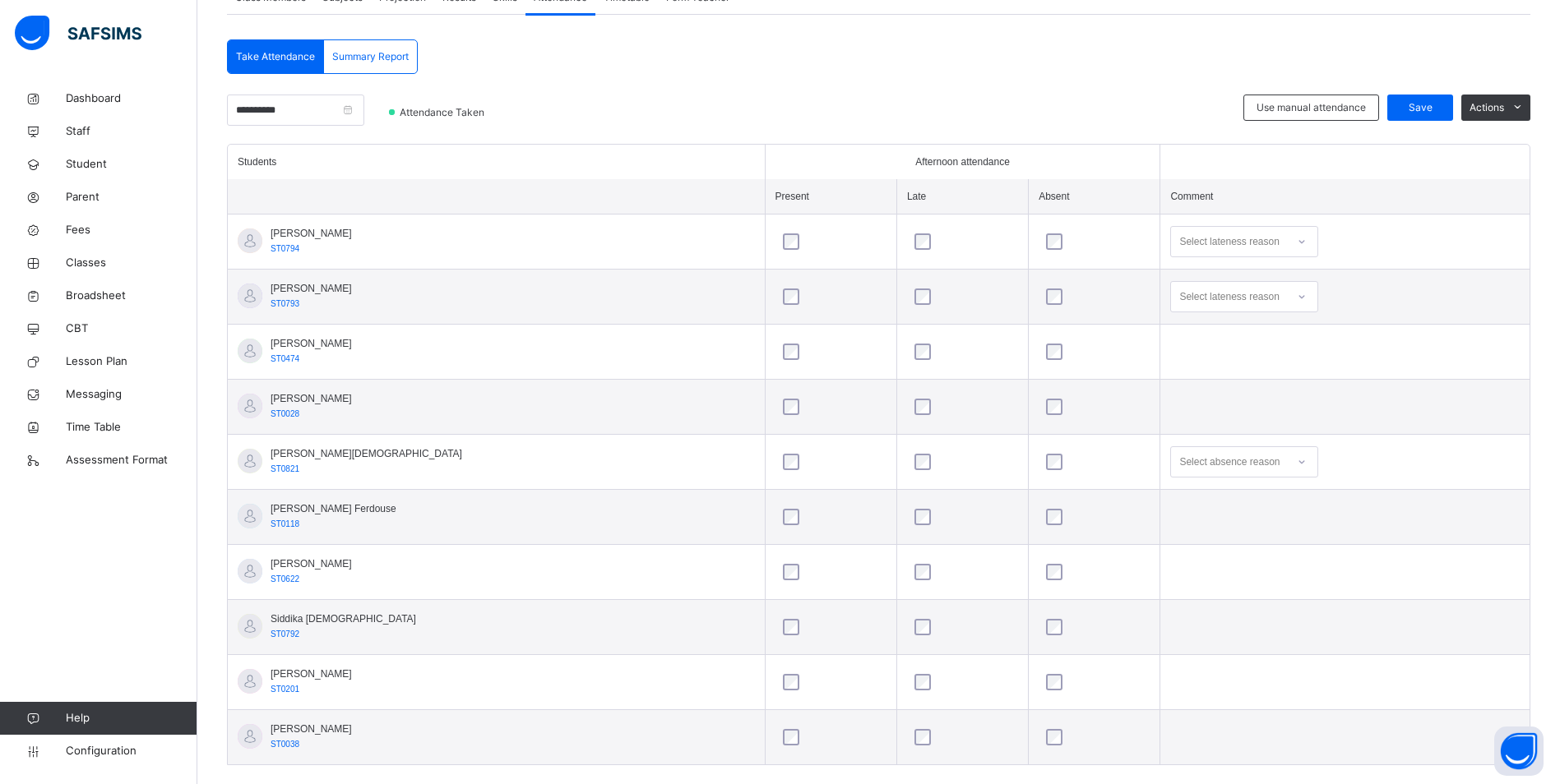
scroll to position [329, 0]
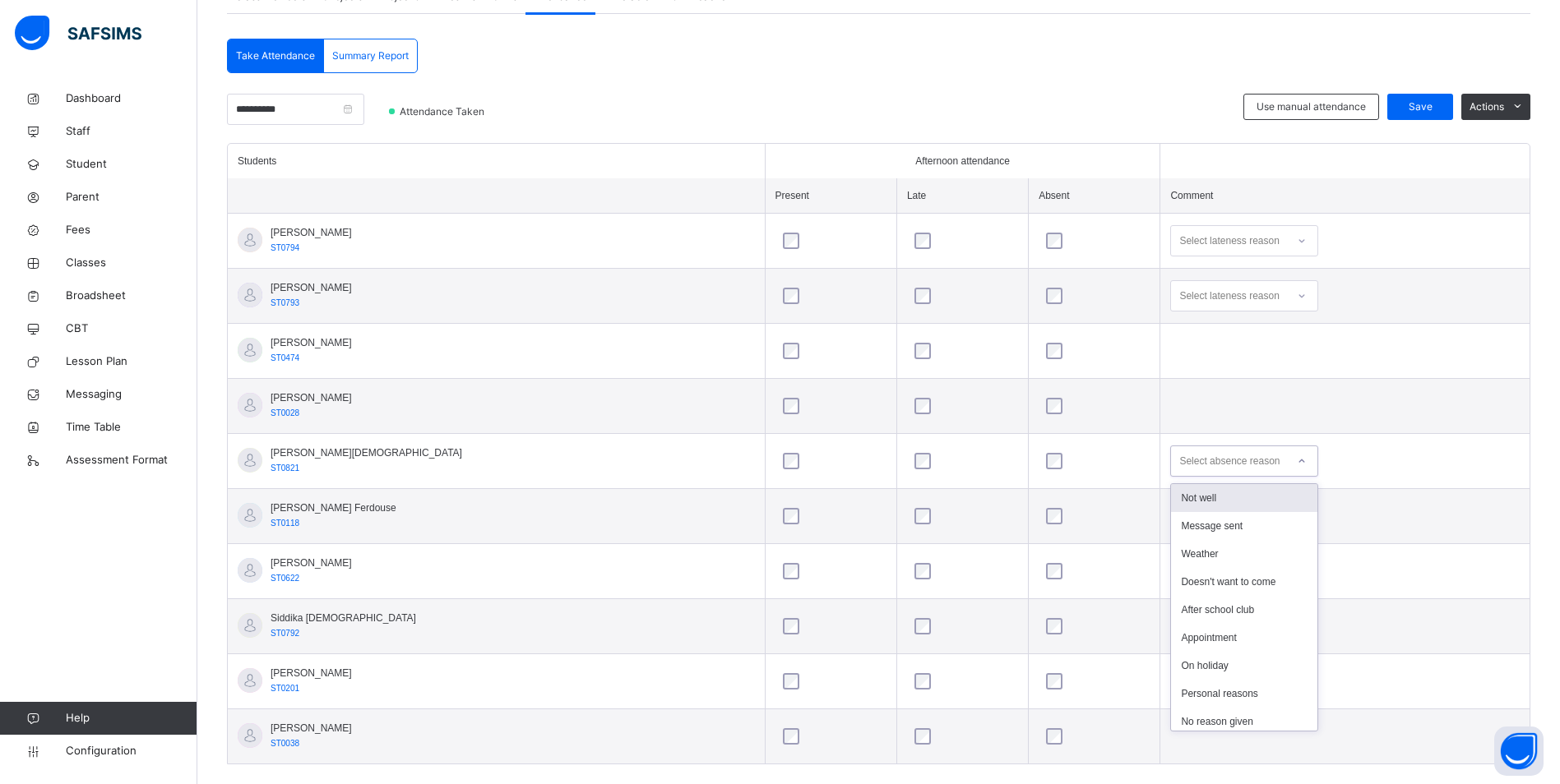
click at [1297, 460] on icon at bounding box center [1302, 461] width 9 height 16
click at [1207, 638] on div "Appointment" at bounding box center [1244, 638] width 147 height 28
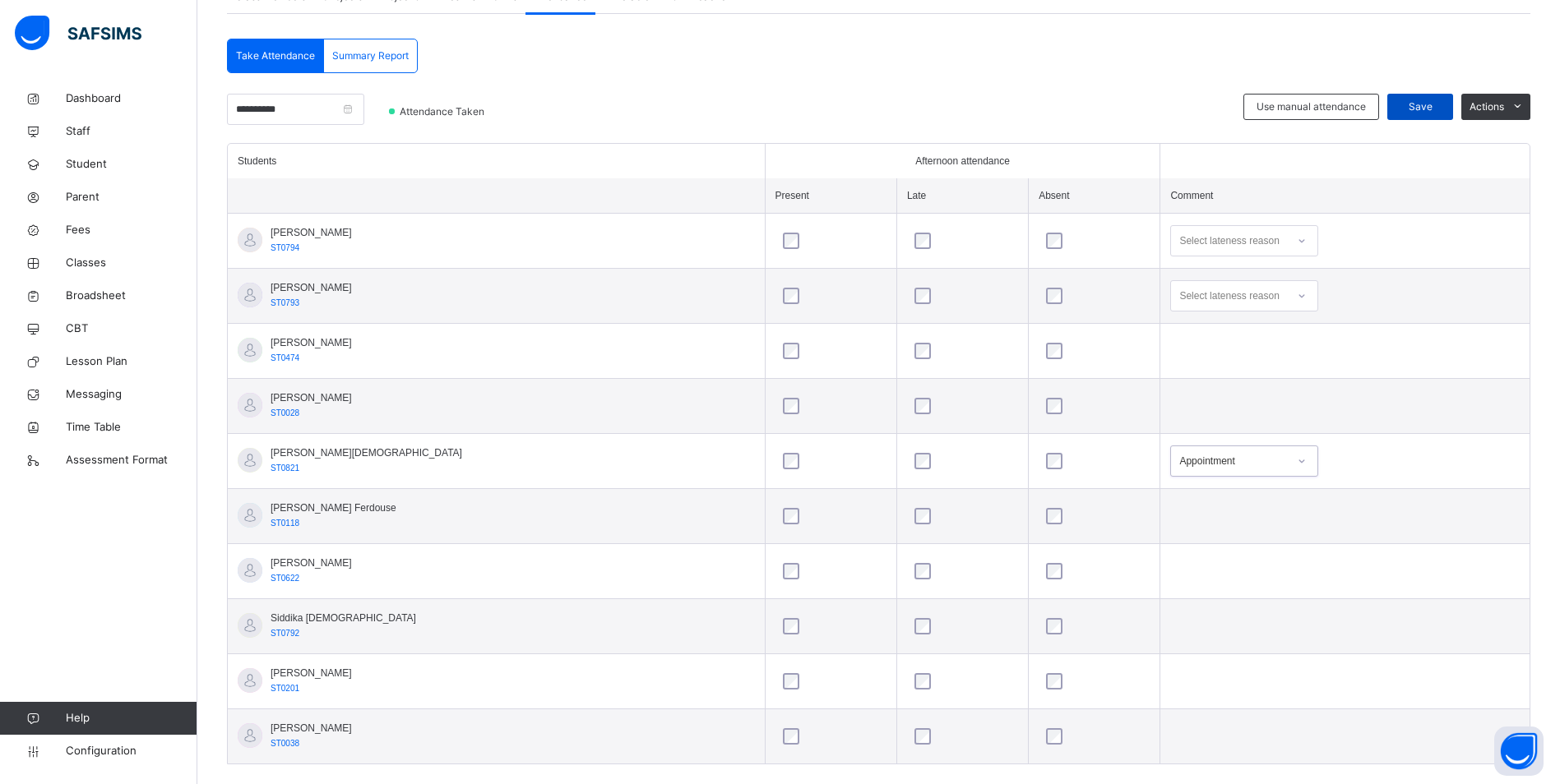
click at [1428, 109] on span "Save" at bounding box center [1419, 107] width 41 height 15
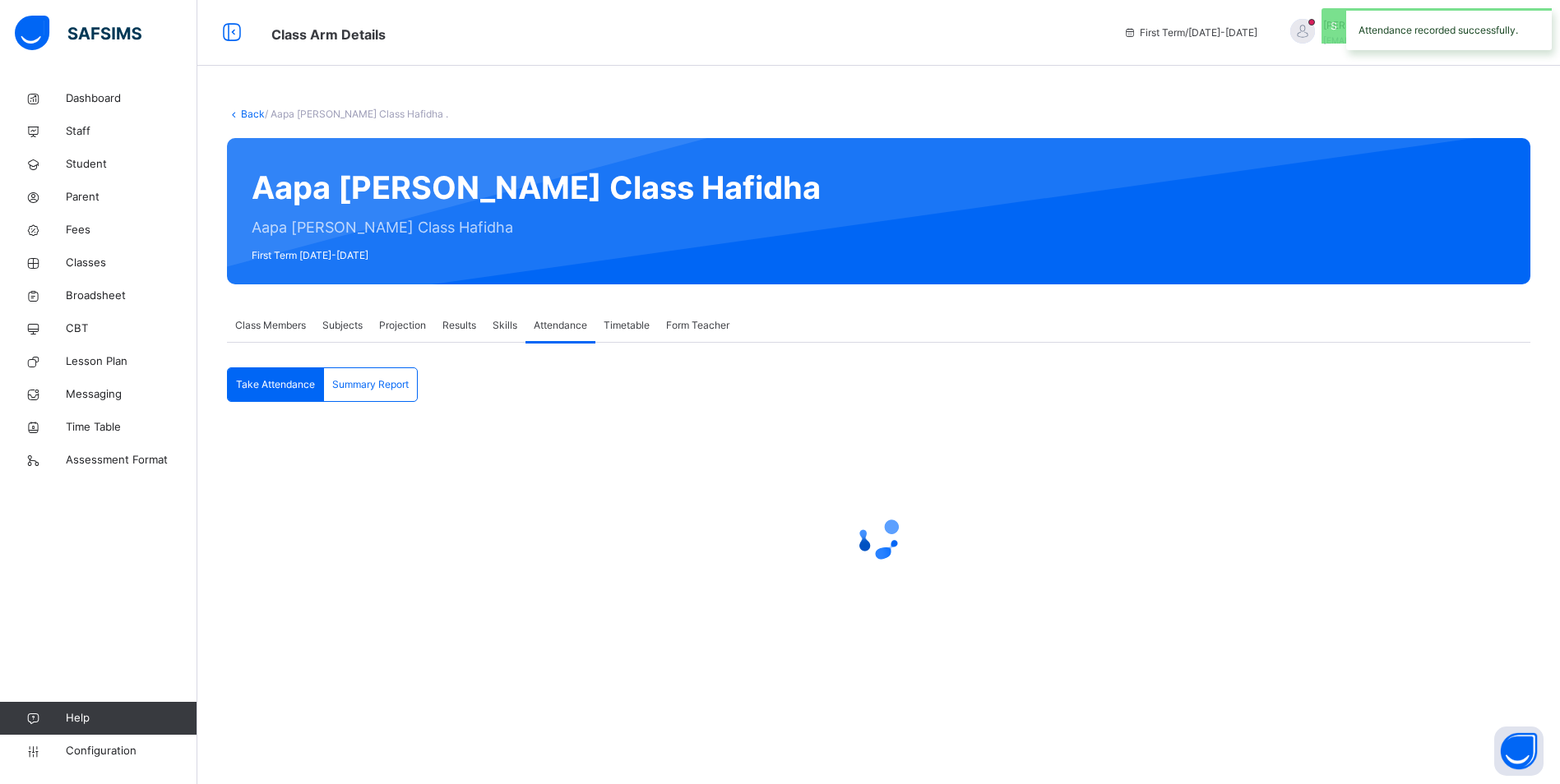
scroll to position [0, 0]
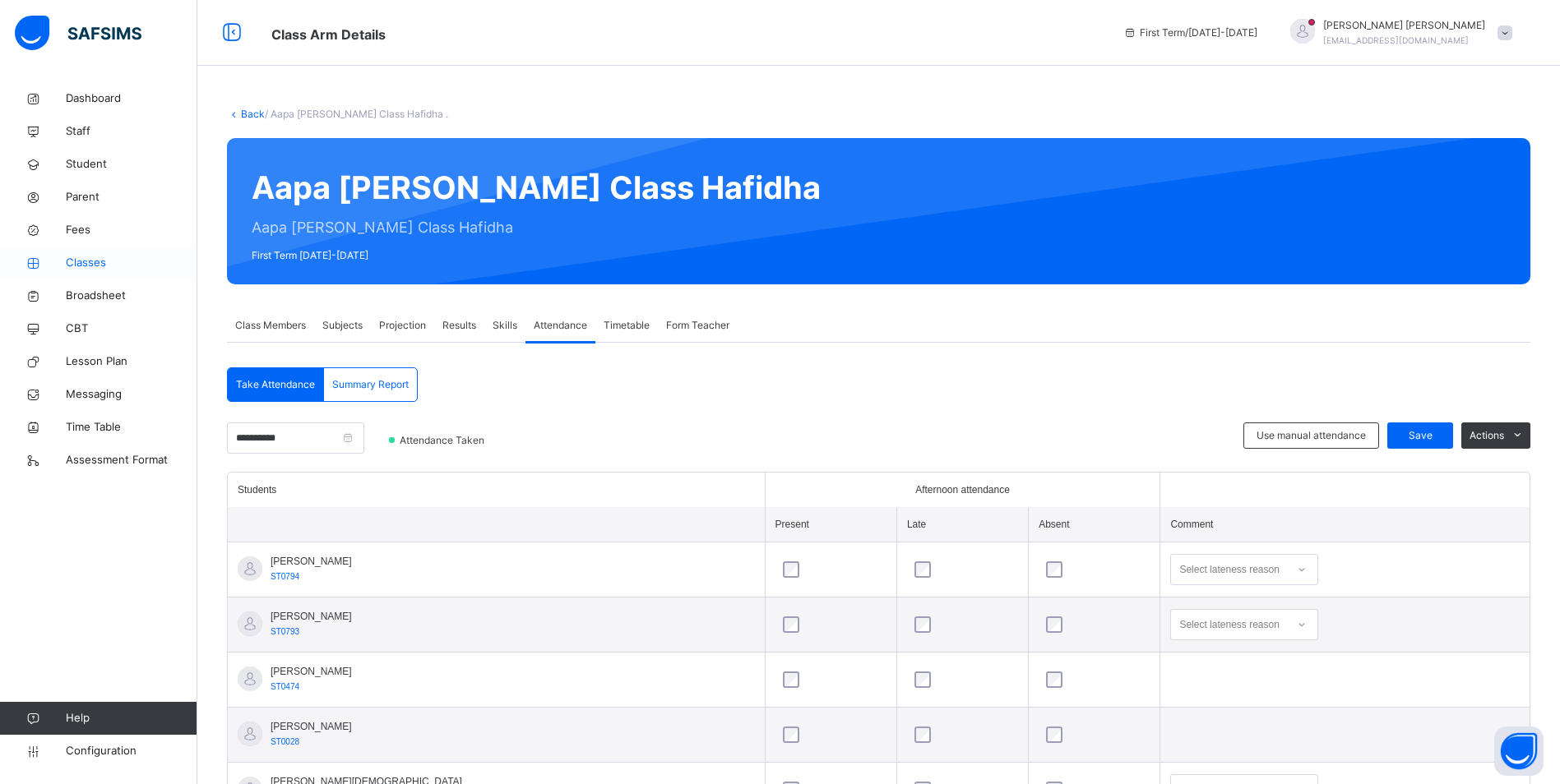
click at [97, 258] on span "Classes" at bounding box center [131, 262] width 131 height 16
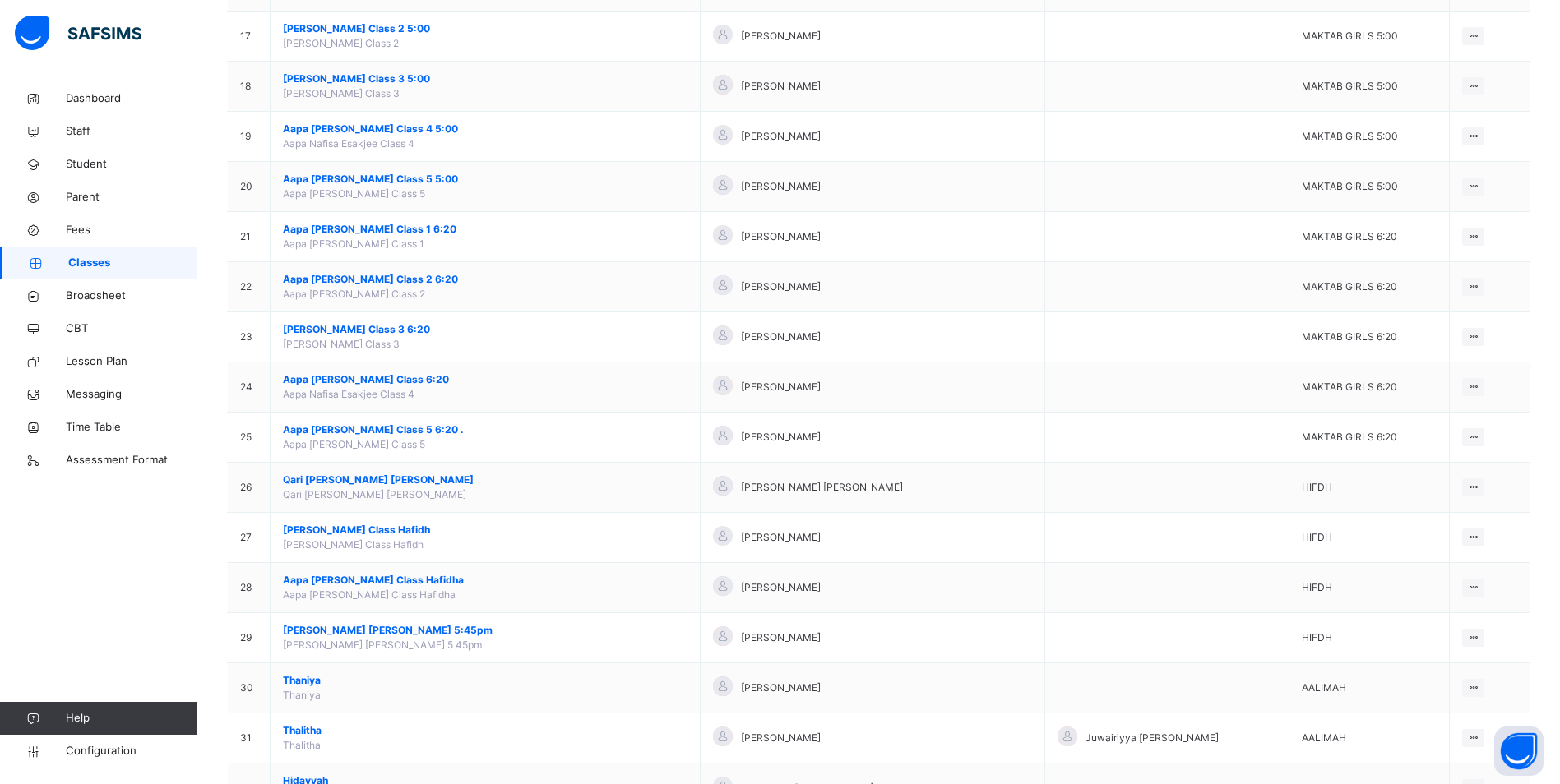
scroll to position [1208, 0]
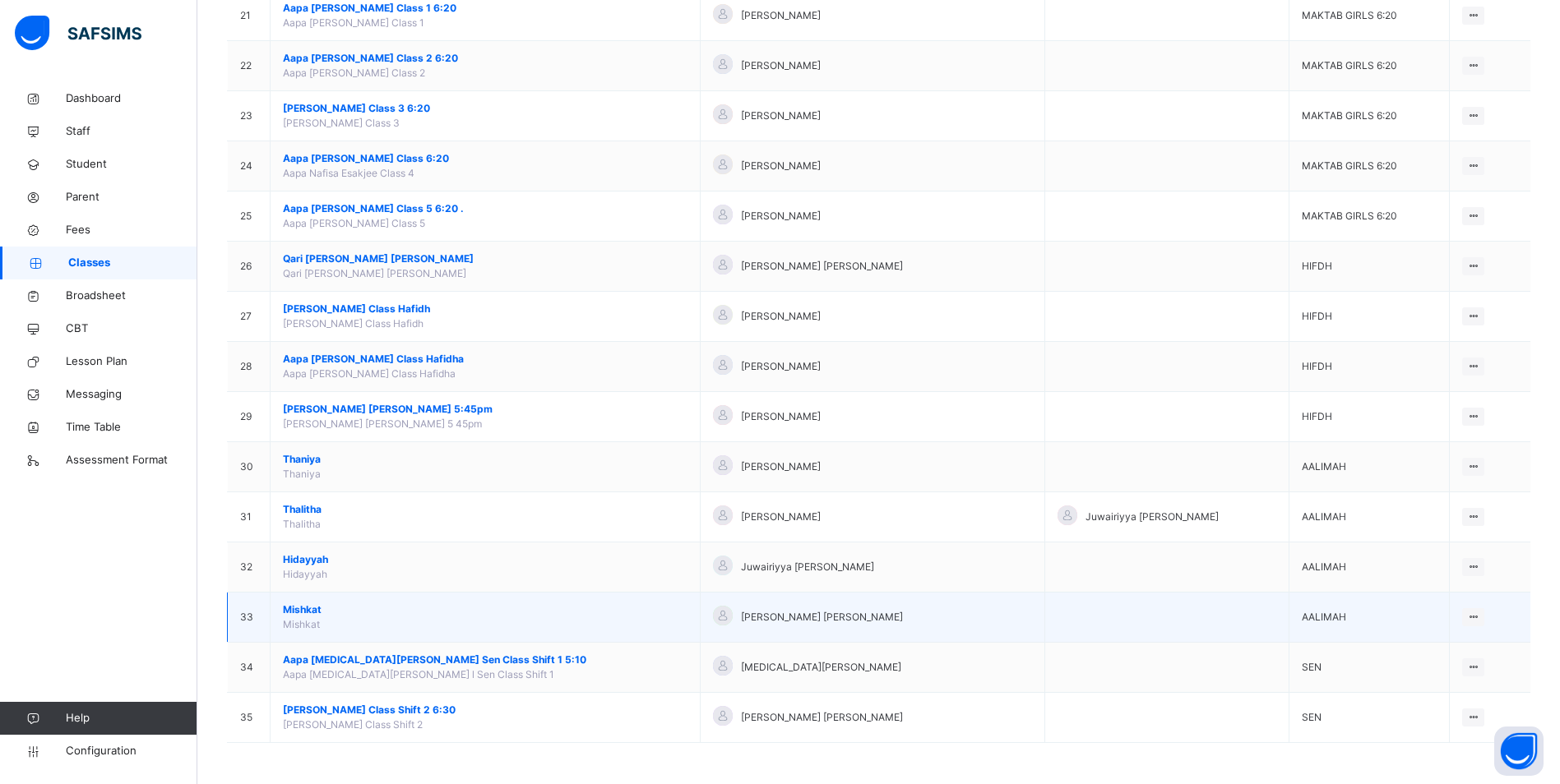
click at [307, 607] on span "Mishkat" at bounding box center [485, 610] width 405 height 15
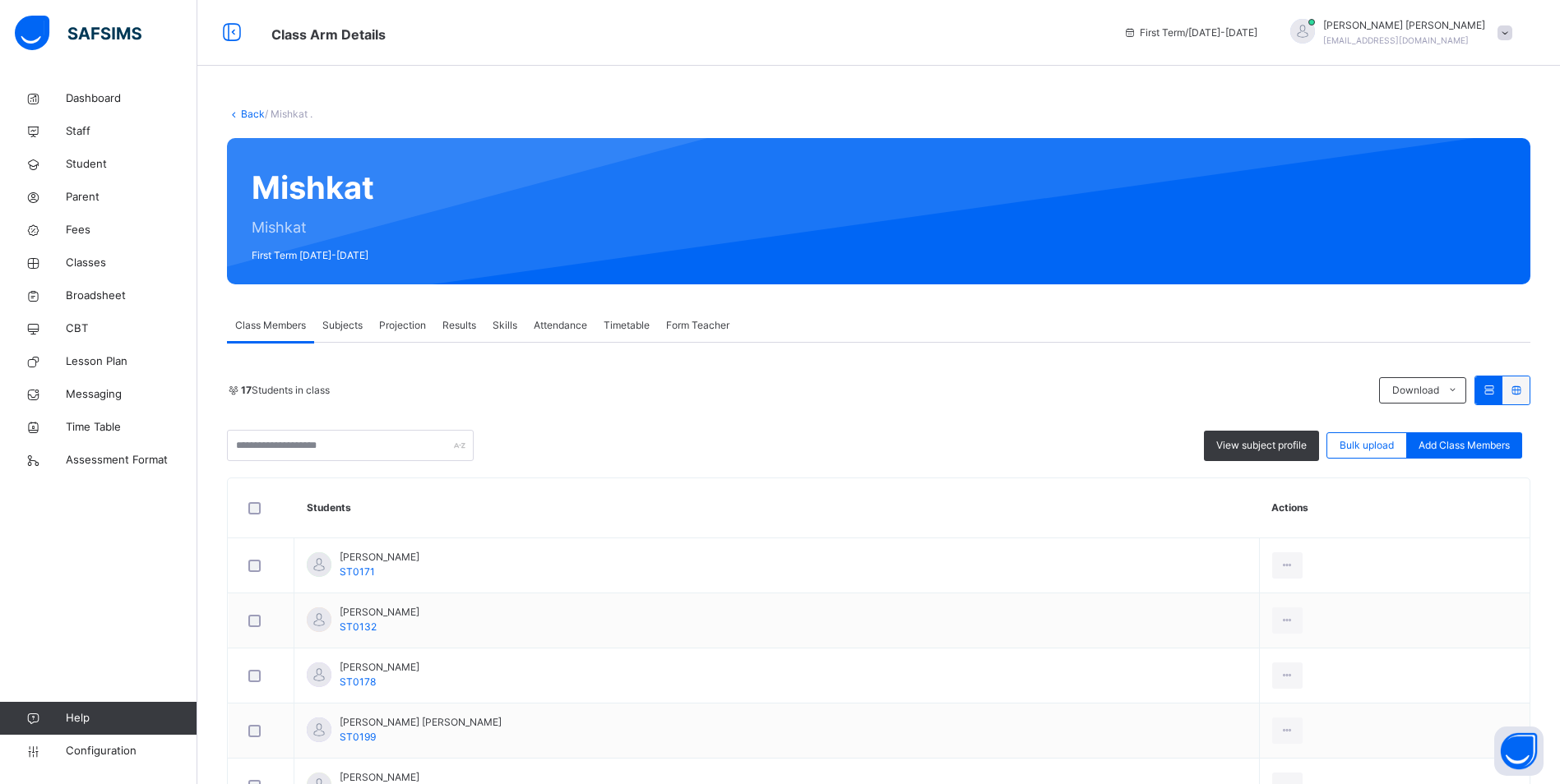
click at [560, 324] on span "Attendance" at bounding box center [560, 325] width 53 height 15
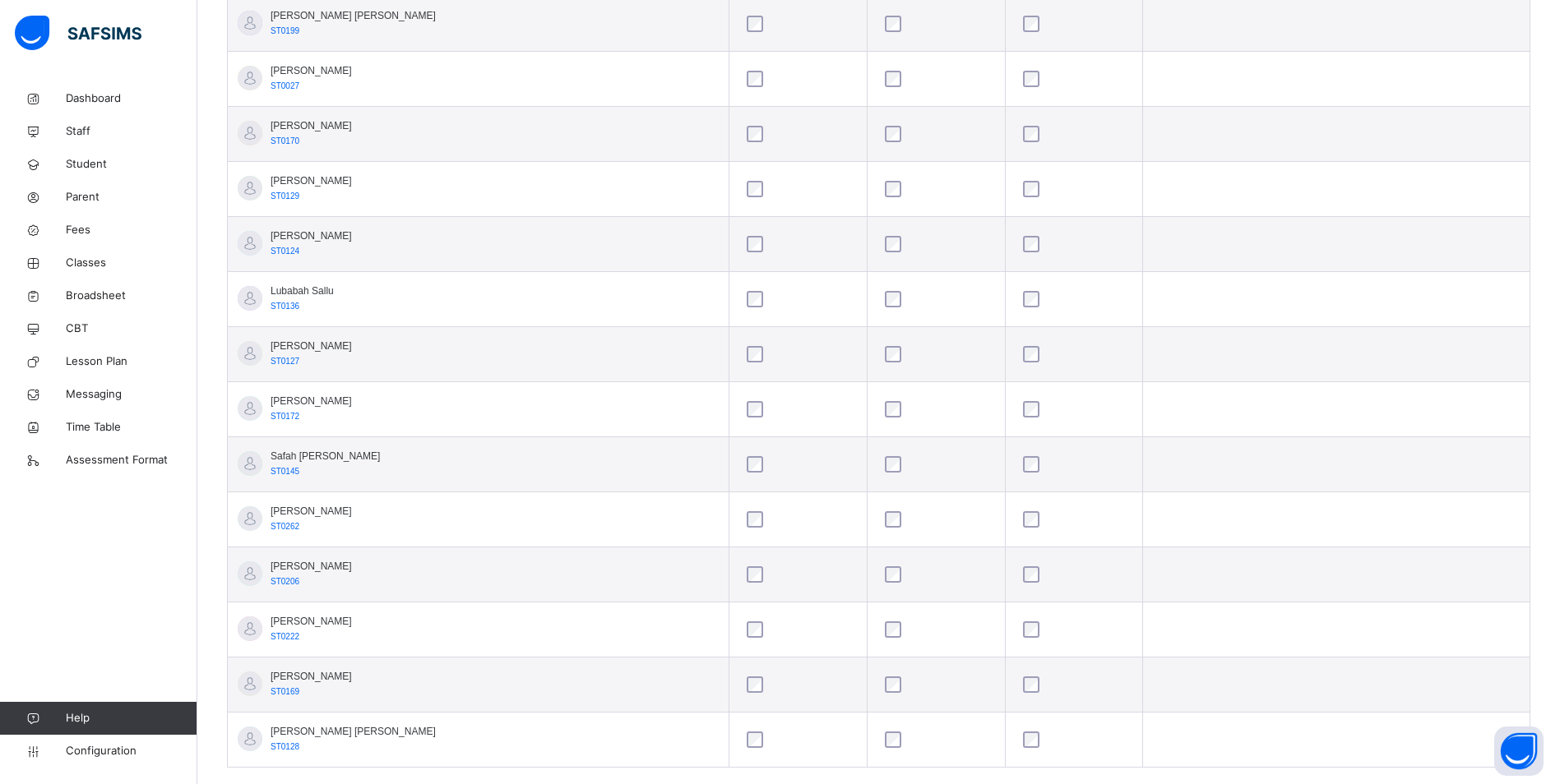
scroll to position [740, 0]
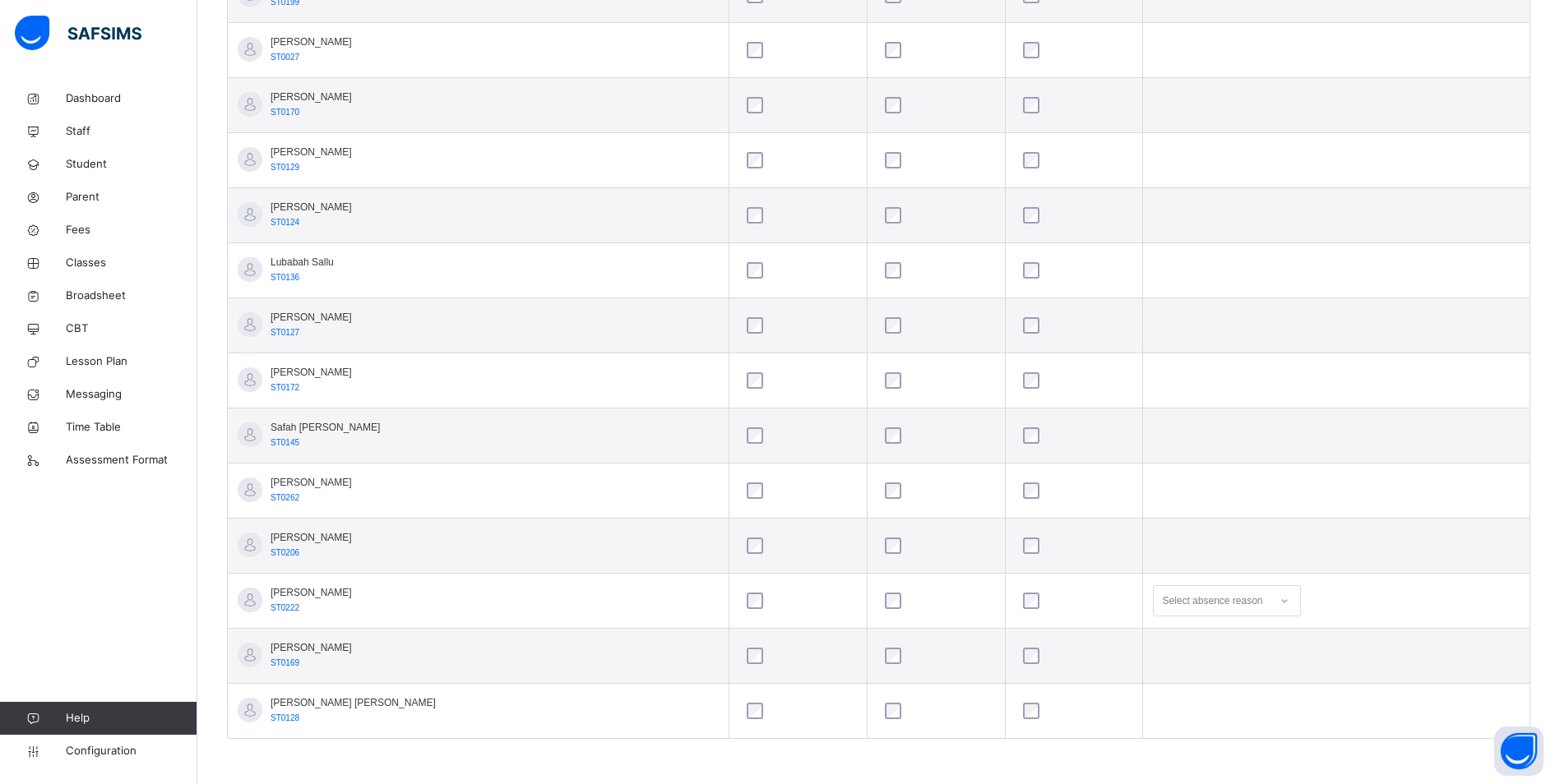
click at [1279, 598] on icon at bounding box center [1284, 601] width 9 height 16
click at [1181, 699] on div "No reason given" at bounding box center [1227, 697] width 147 height 28
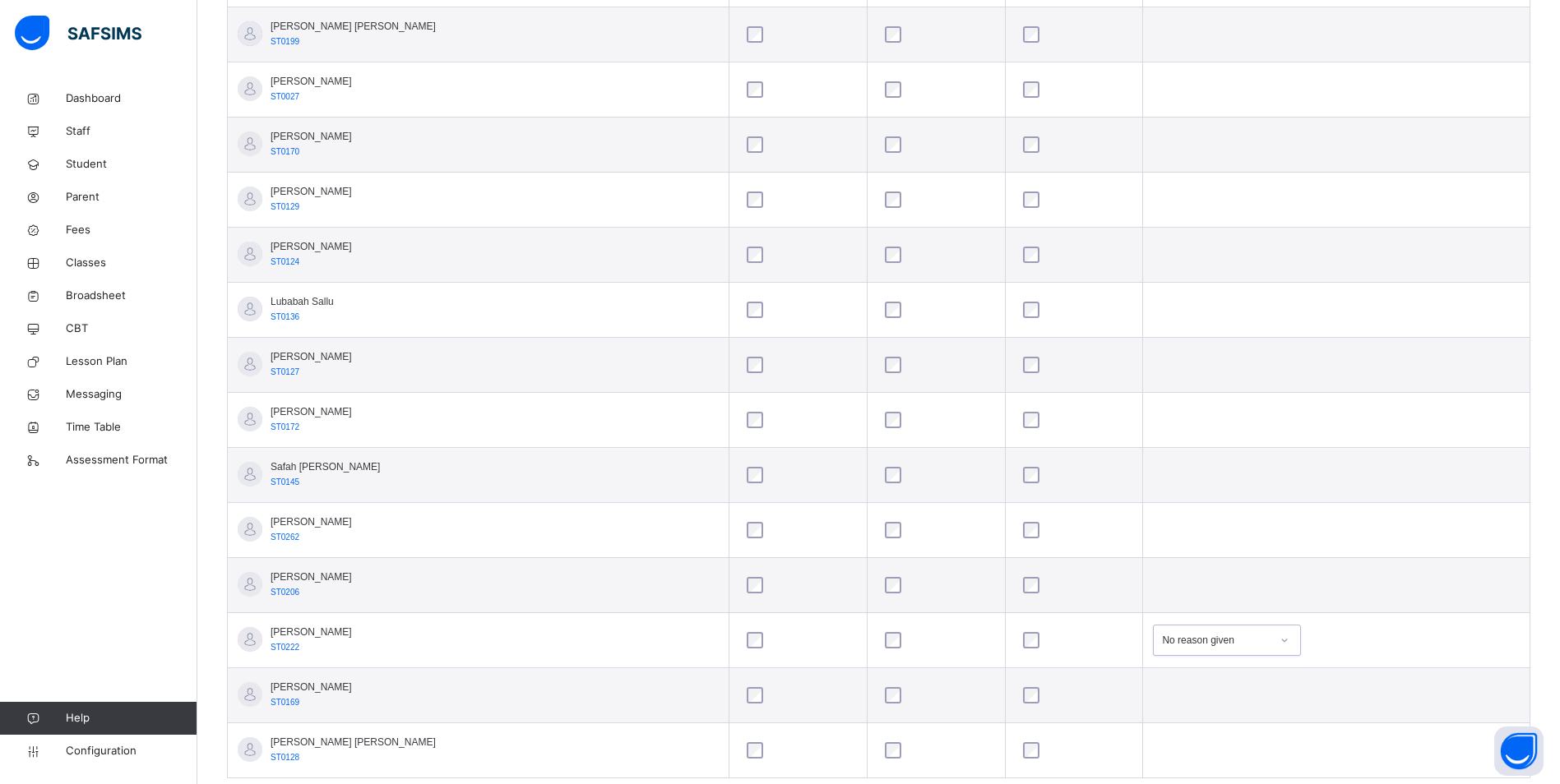
scroll to position [740, 0]
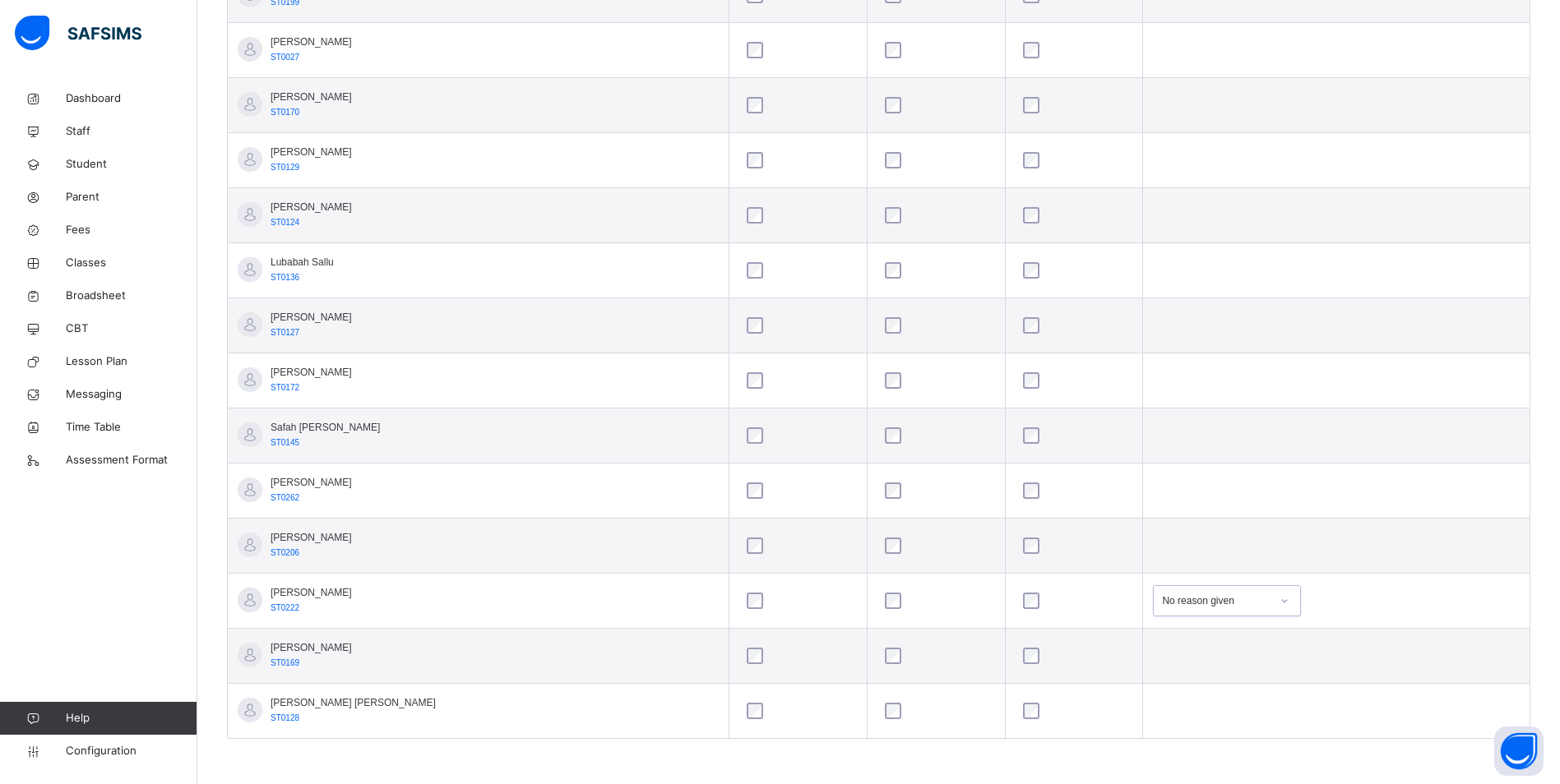
click at [1279, 601] on icon at bounding box center [1284, 601] width 9 height 16
click at [1180, 635] on div "Not well" at bounding box center [1227, 638] width 147 height 28
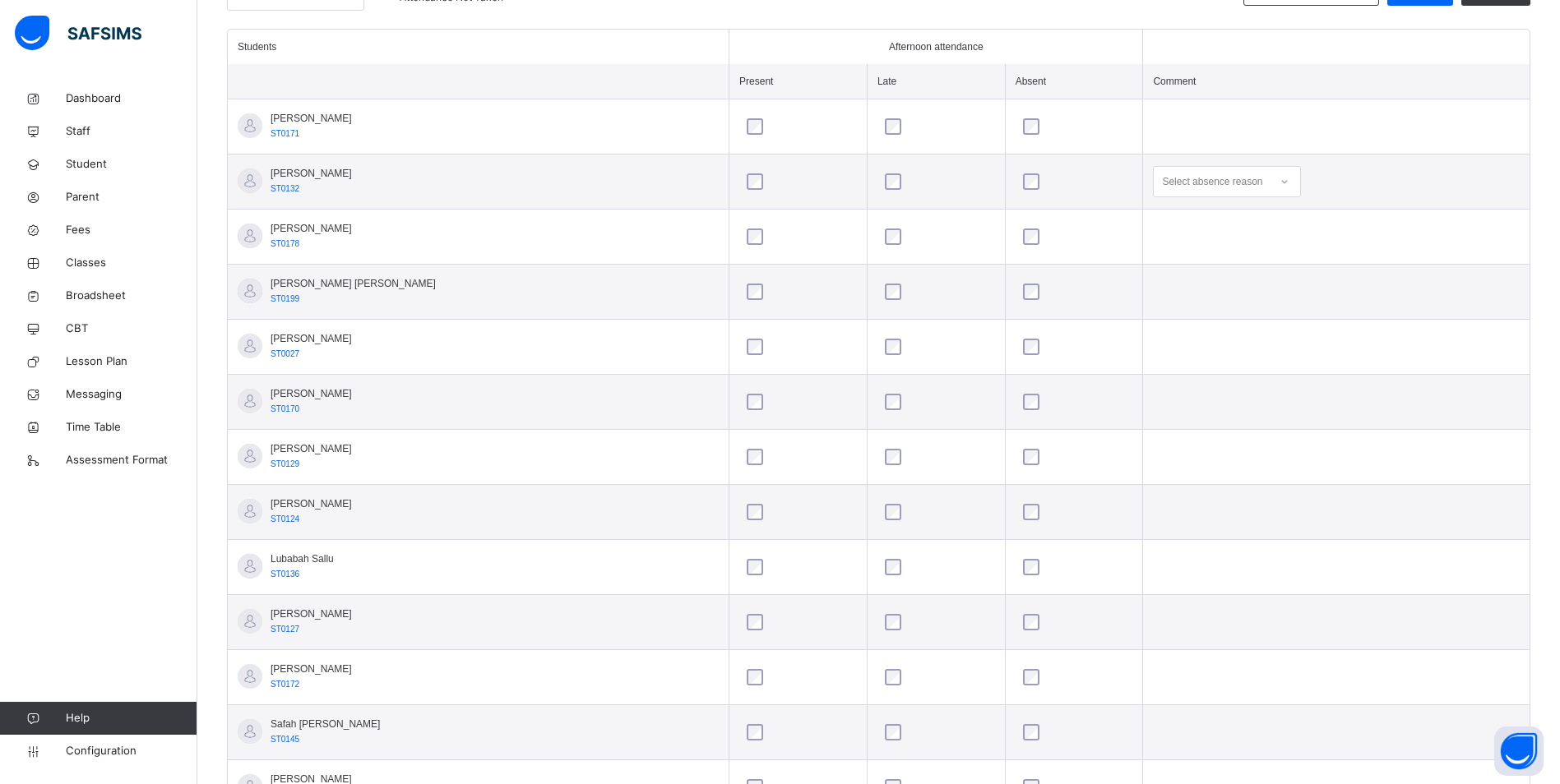
scroll to position [411, 0]
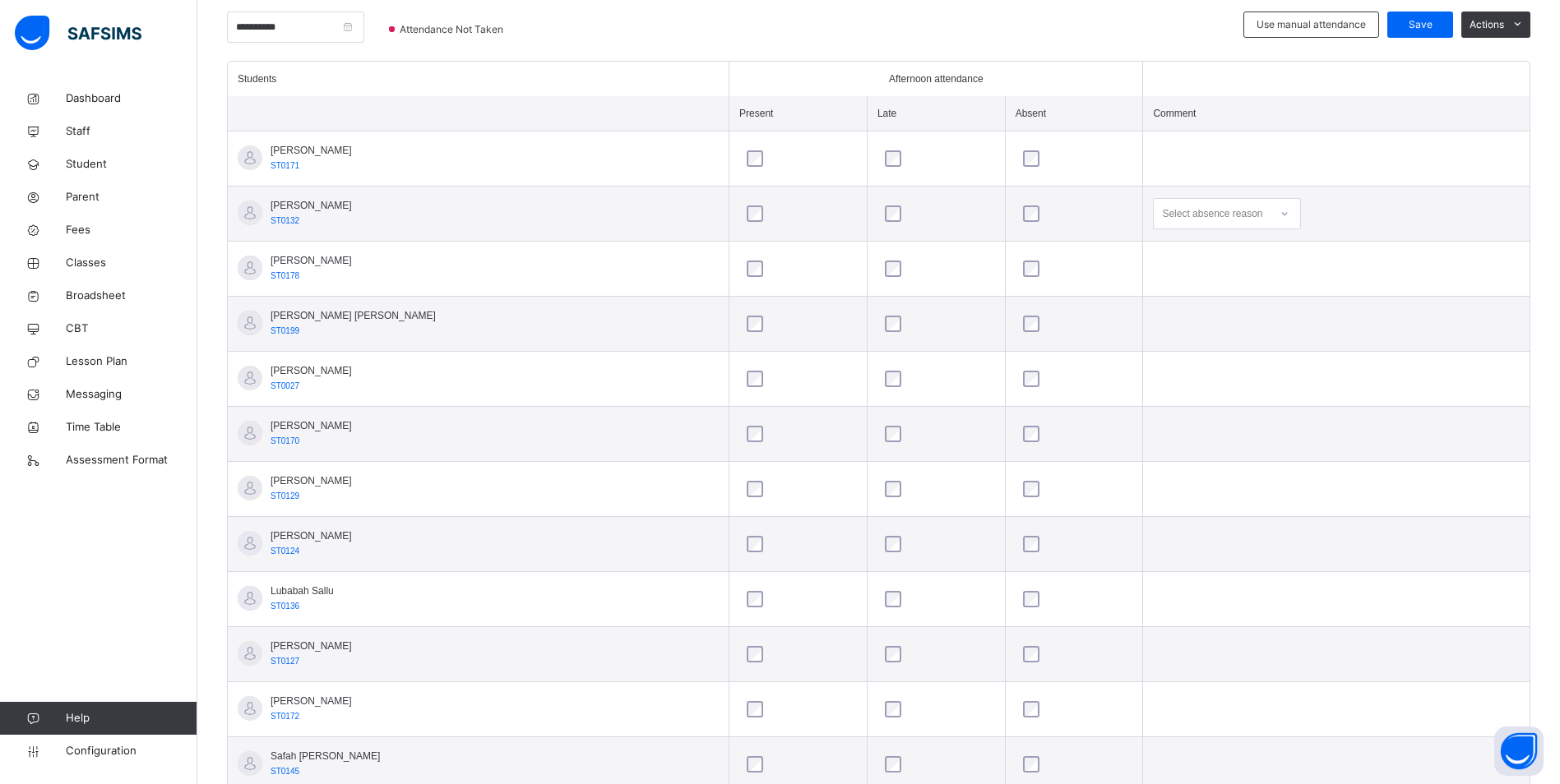
click at [1279, 211] on icon at bounding box center [1284, 213] width 9 height 16
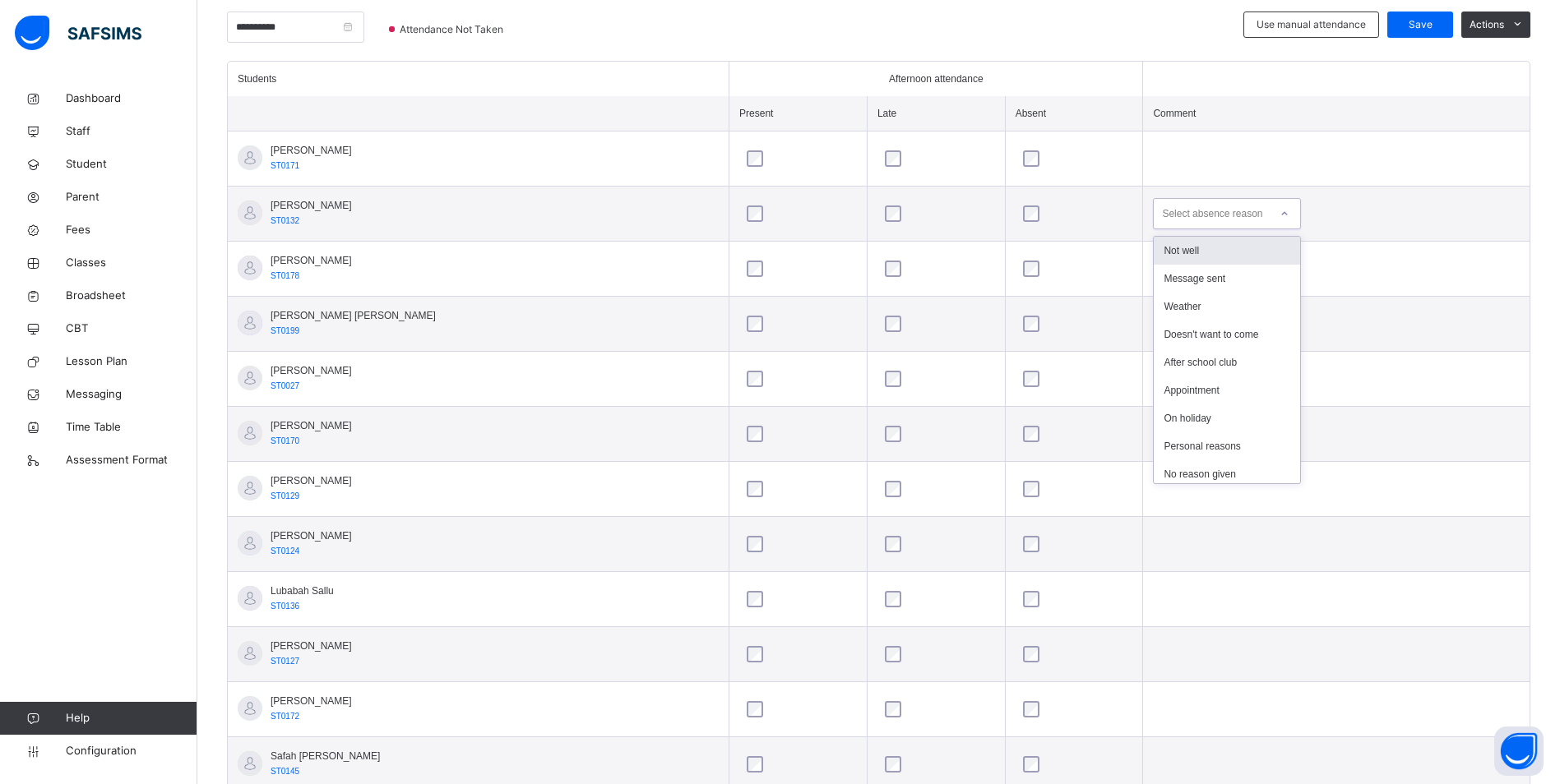
click at [1190, 252] on div "Not well" at bounding box center [1227, 251] width 147 height 28
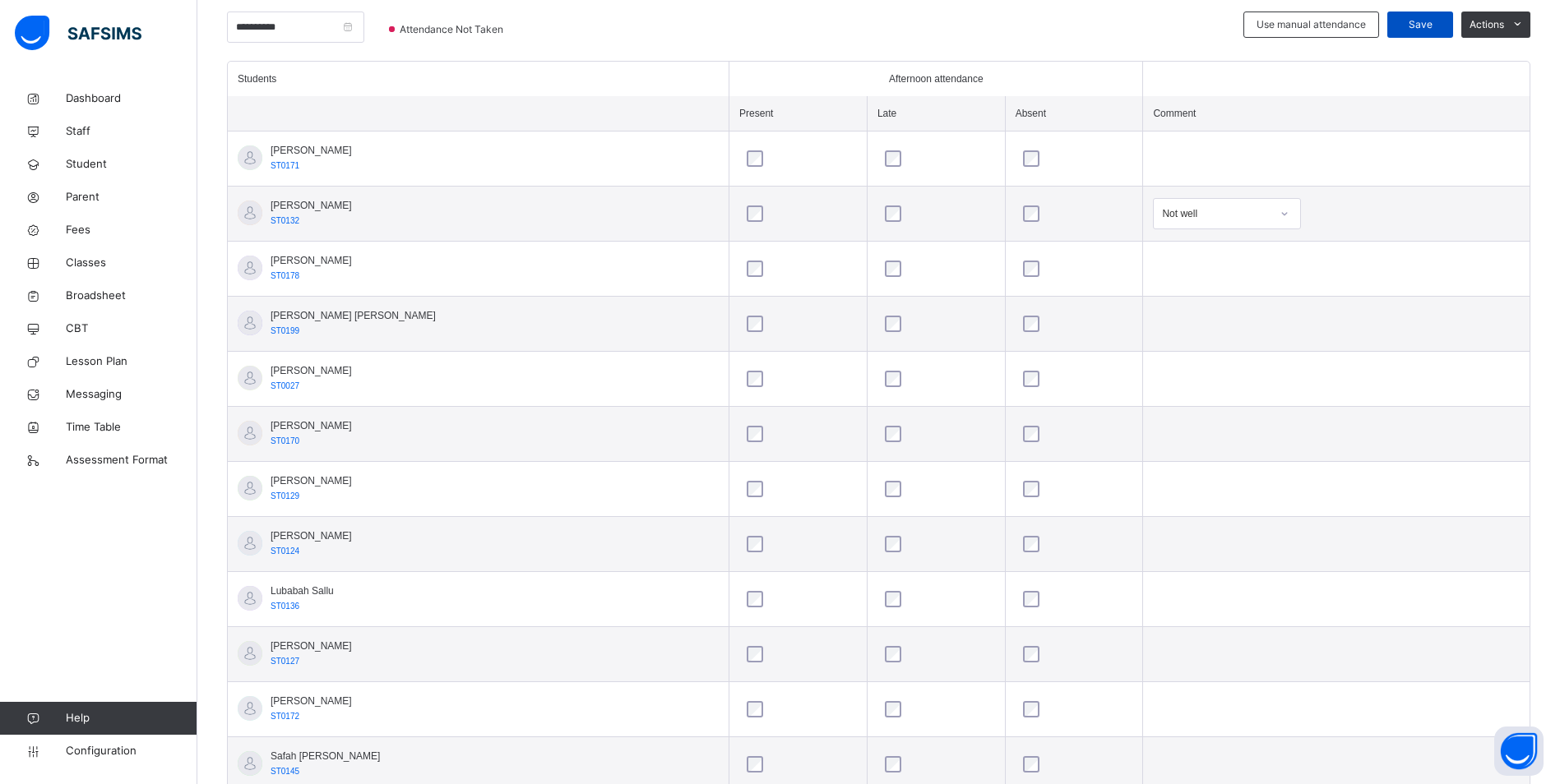
click at [1438, 22] on span "Save" at bounding box center [1419, 25] width 41 height 15
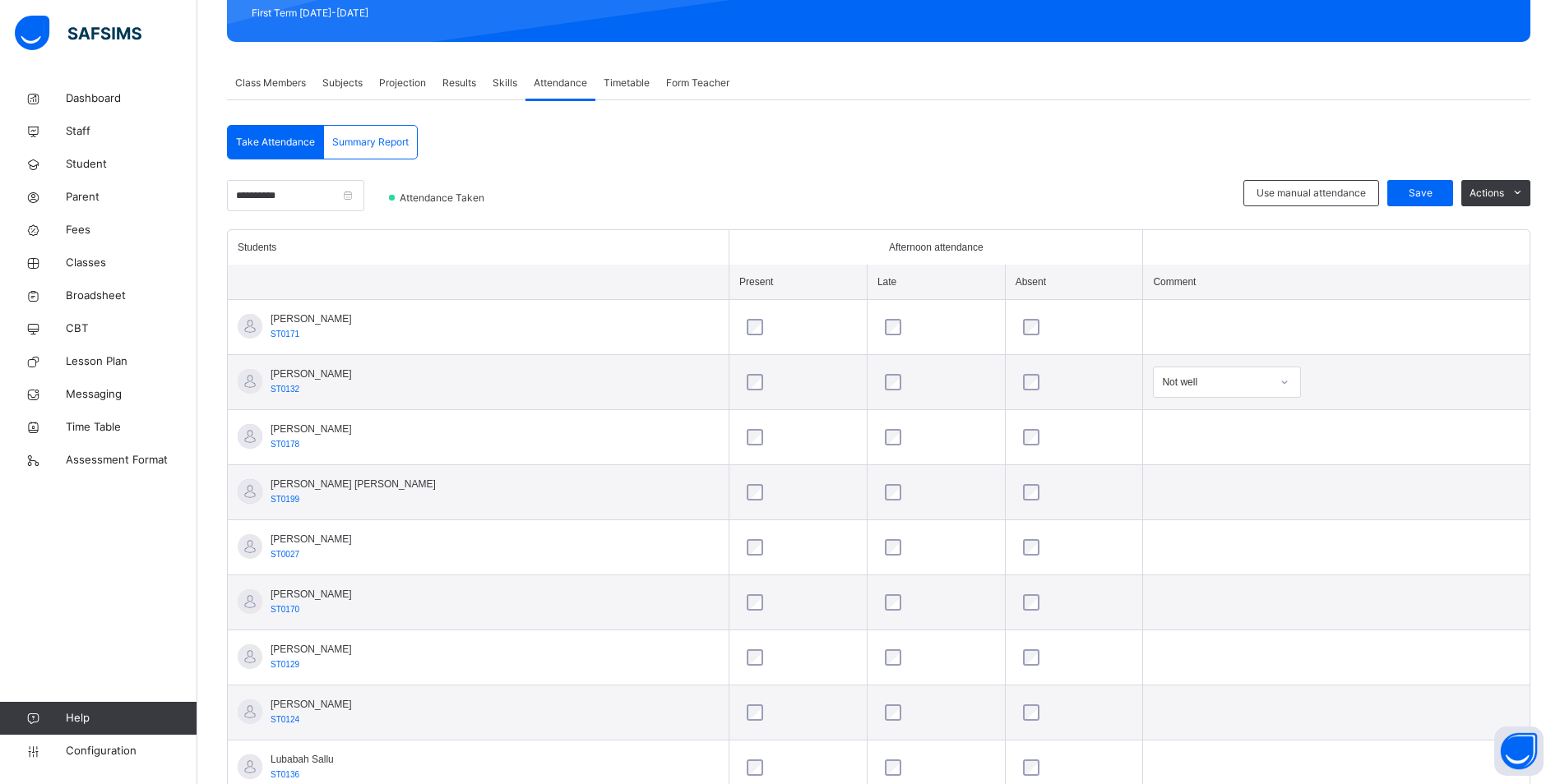
scroll to position [0, 0]
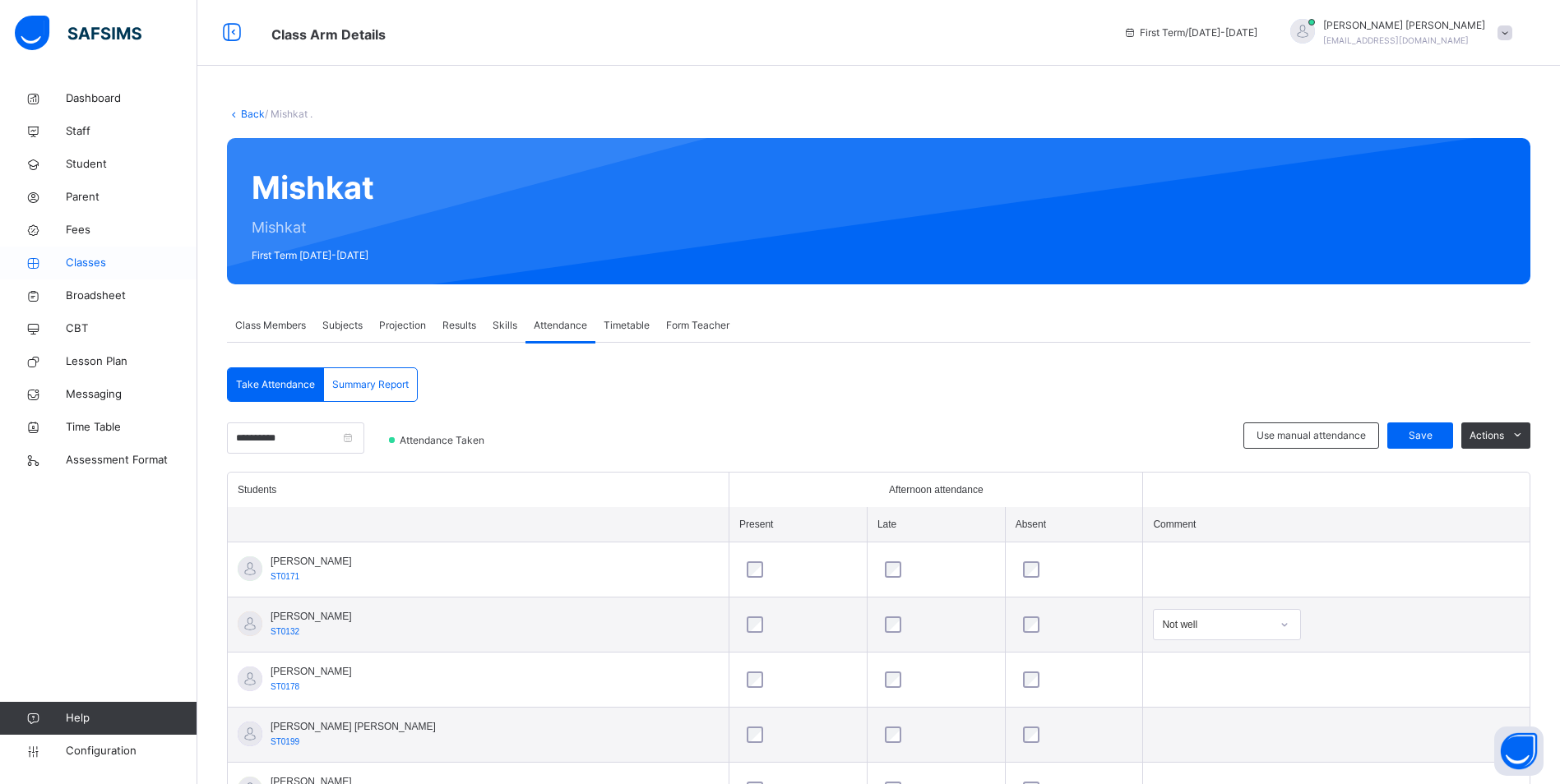
click at [97, 262] on span "Classes" at bounding box center [131, 262] width 131 height 16
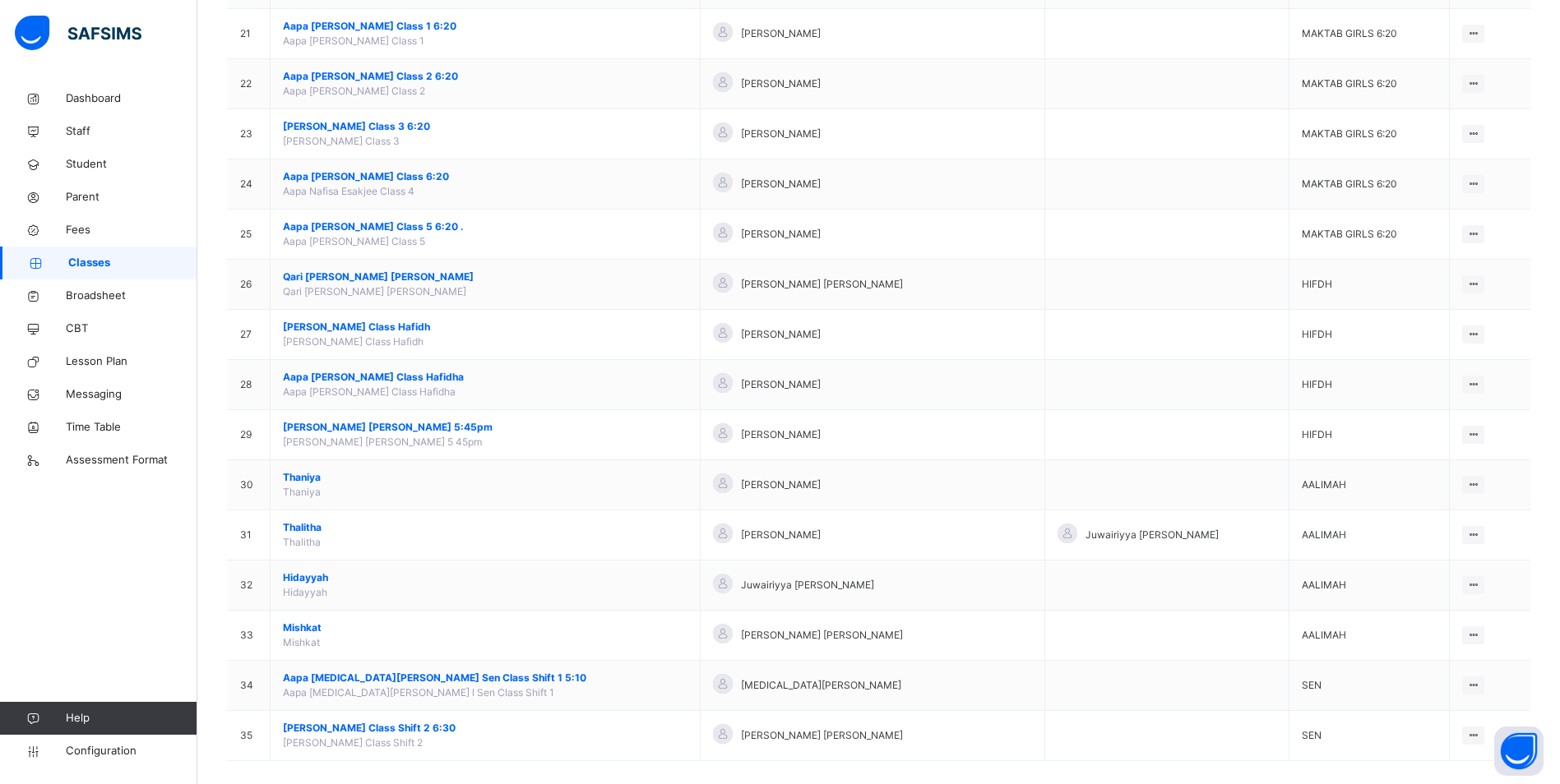
scroll to position [1208, 0]
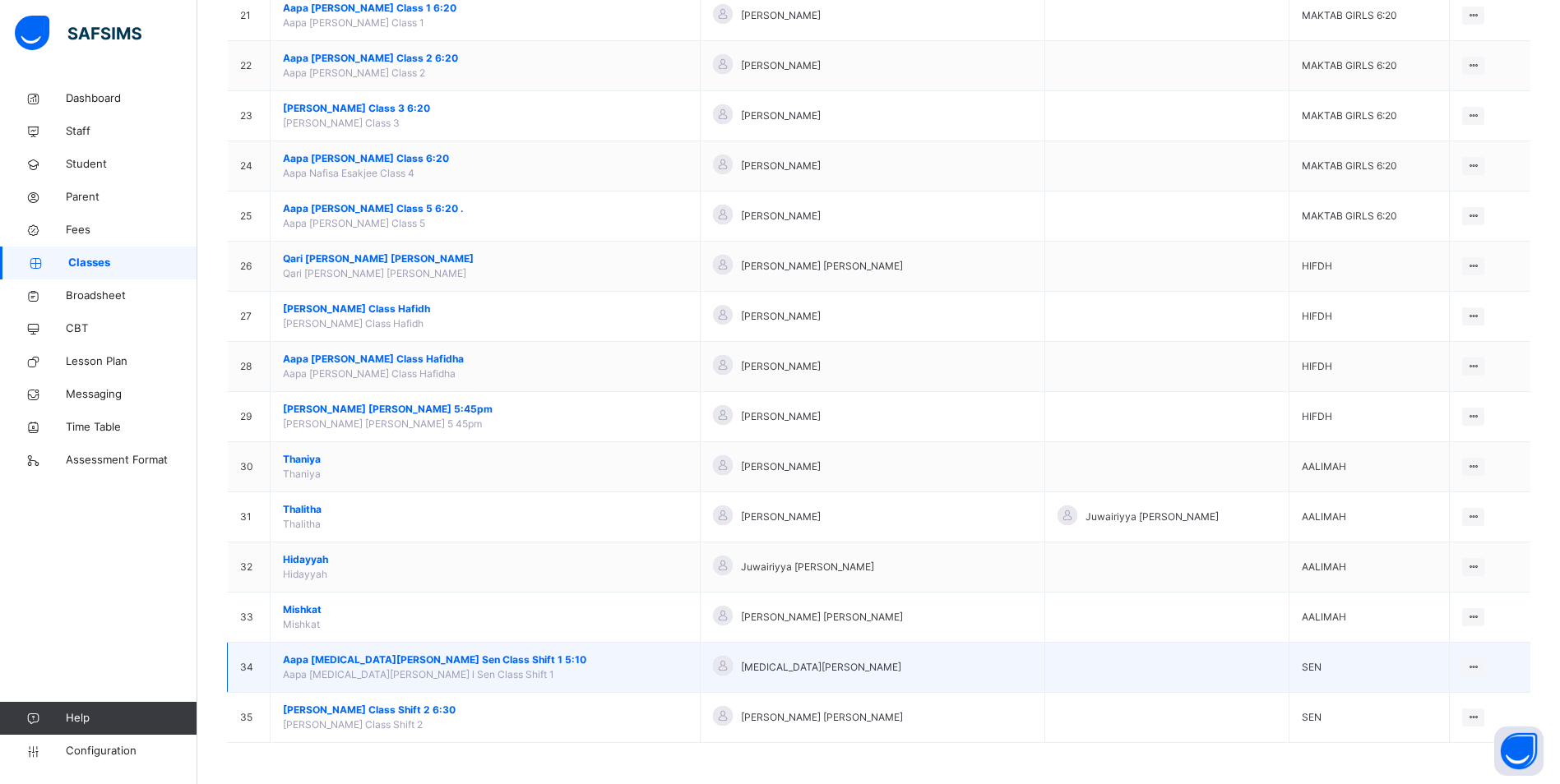
click at [434, 662] on span "Aapa [MEDICAL_DATA][PERSON_NAME] Sen Class Shift 1 5:10" at bounding box center [485, 660] width 405 height 15
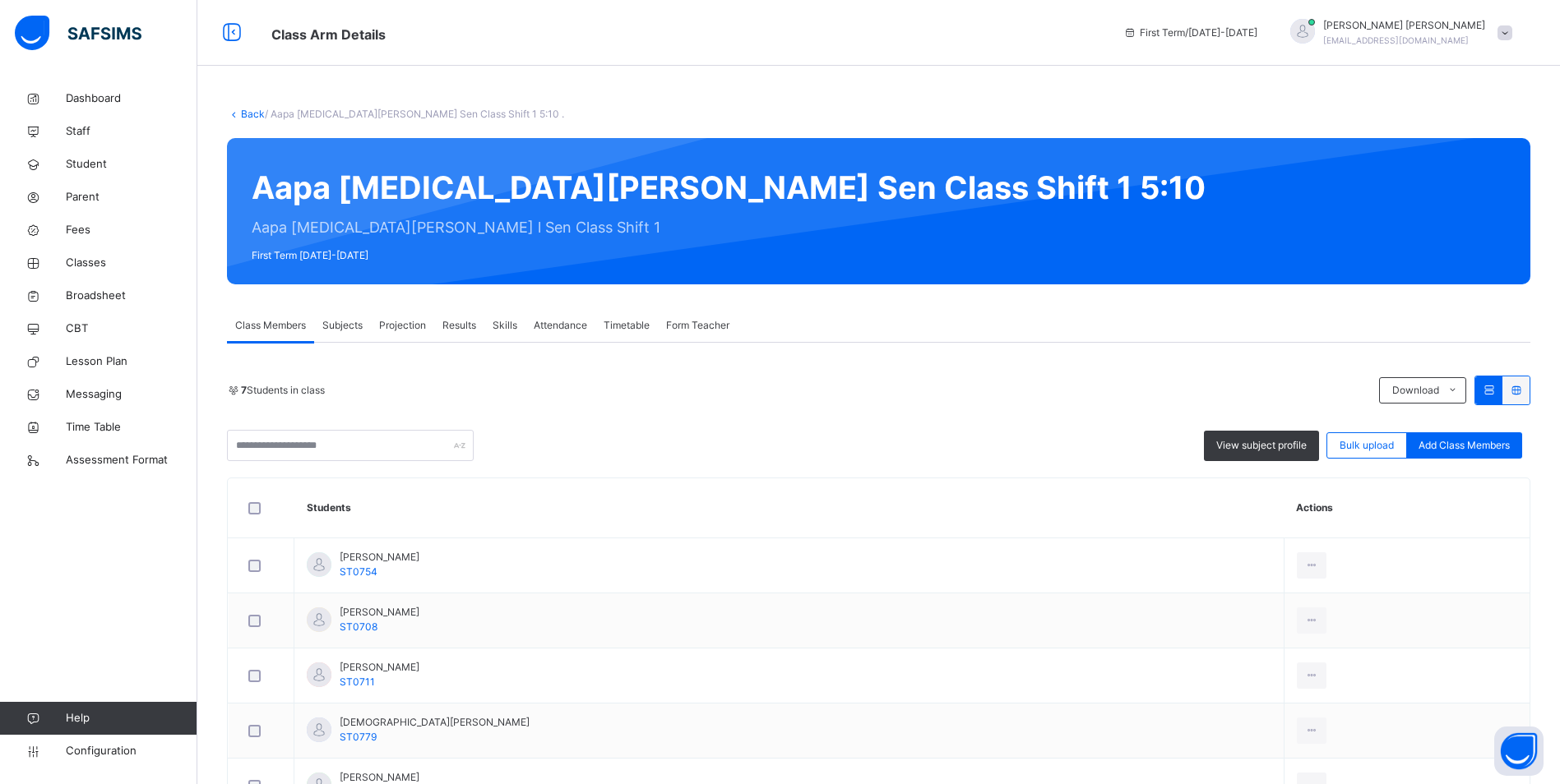
click at [559, 325] on span "Attendance" at bounding box center [560, 325] width 53 height 15
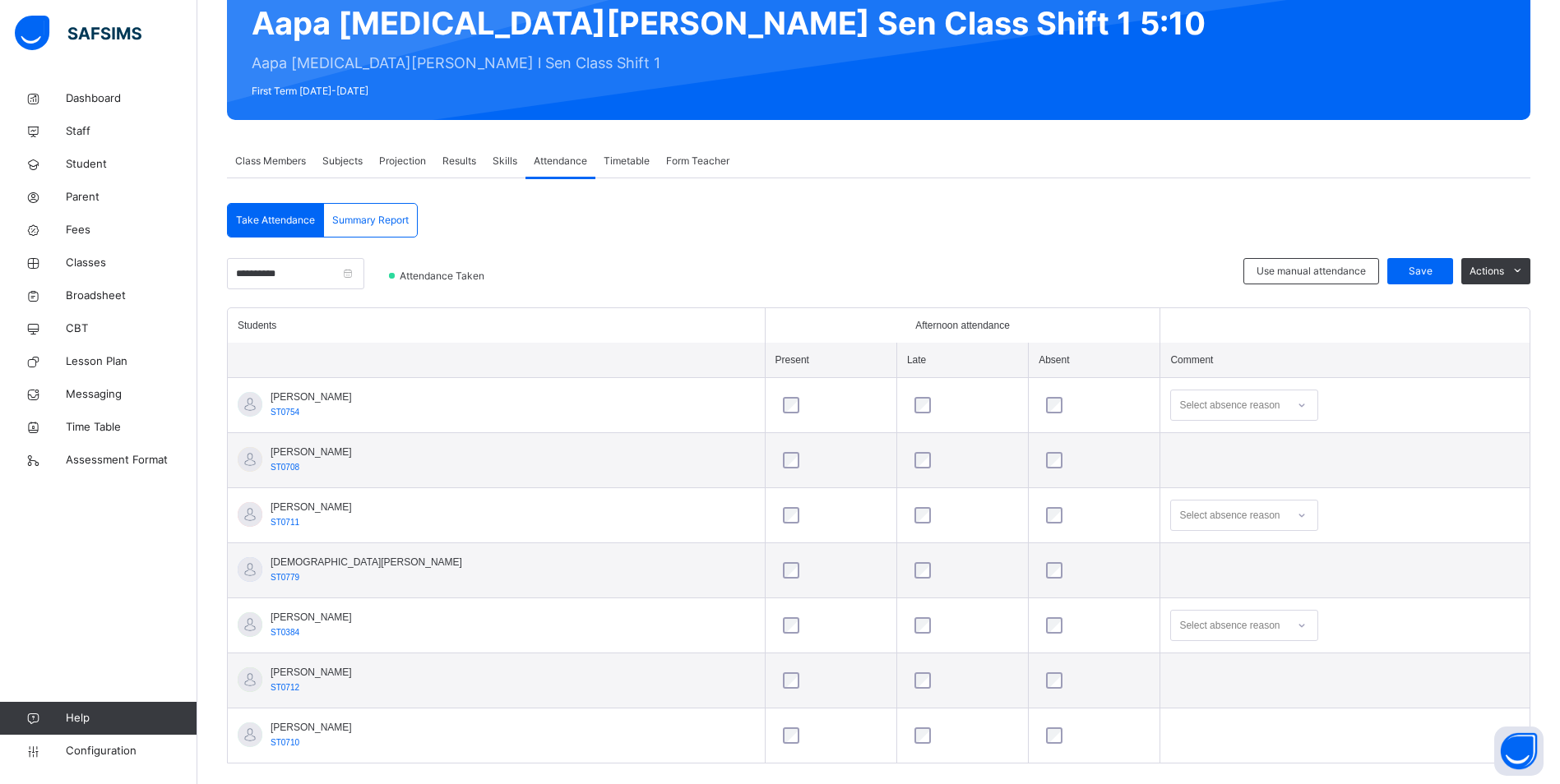
scroll to position [189, 0]
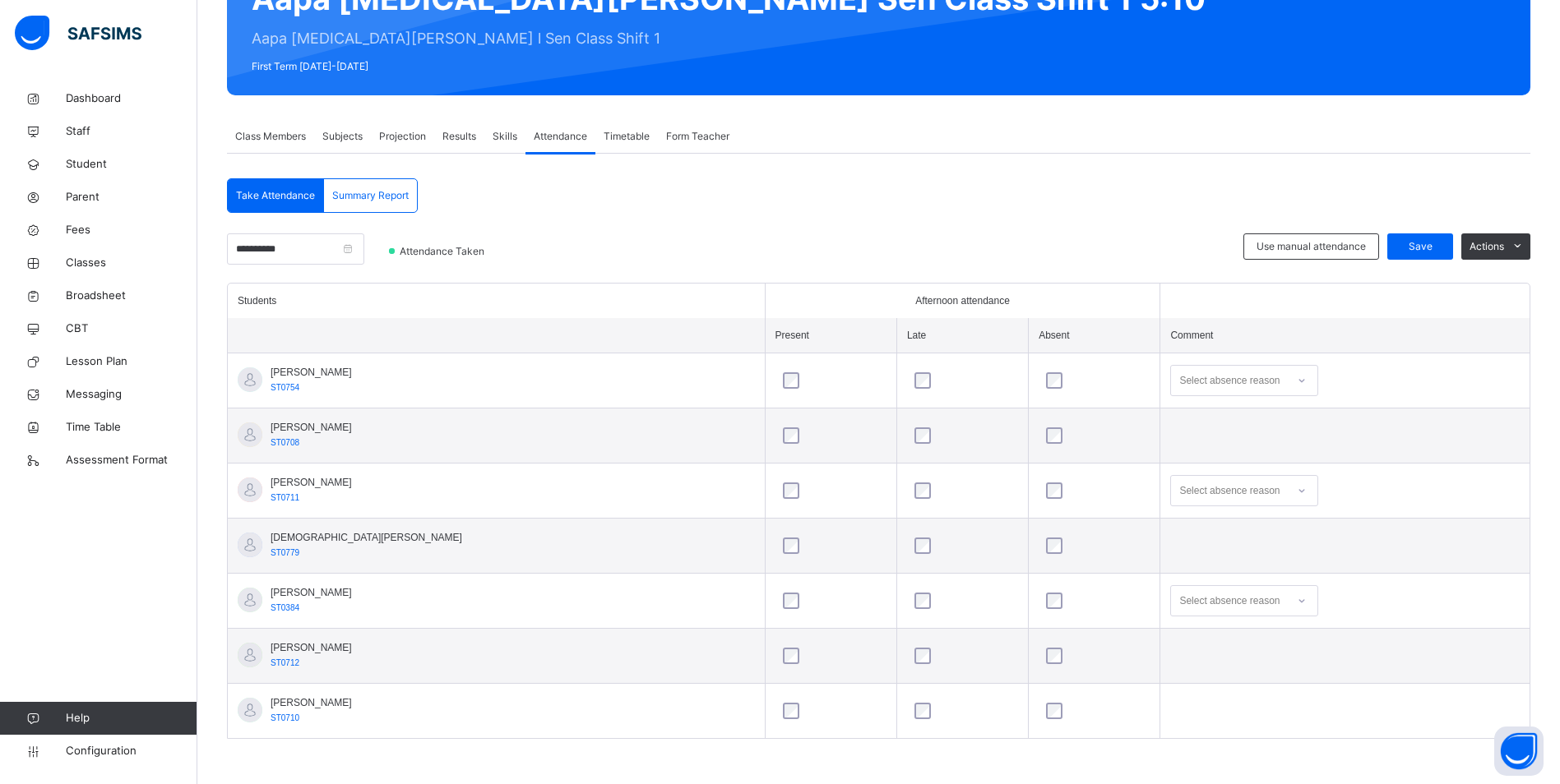
click at [1251, 618] on td "Select absence reason" at bounding box center [1344, 601] width 369 height 55
click at [1205, 629] on div "Not well" at bounding box center [1244, 638] width 147 height 28
click at [87, 260] on span "Classes" at bounding box center [131, 262] width 131 height 16
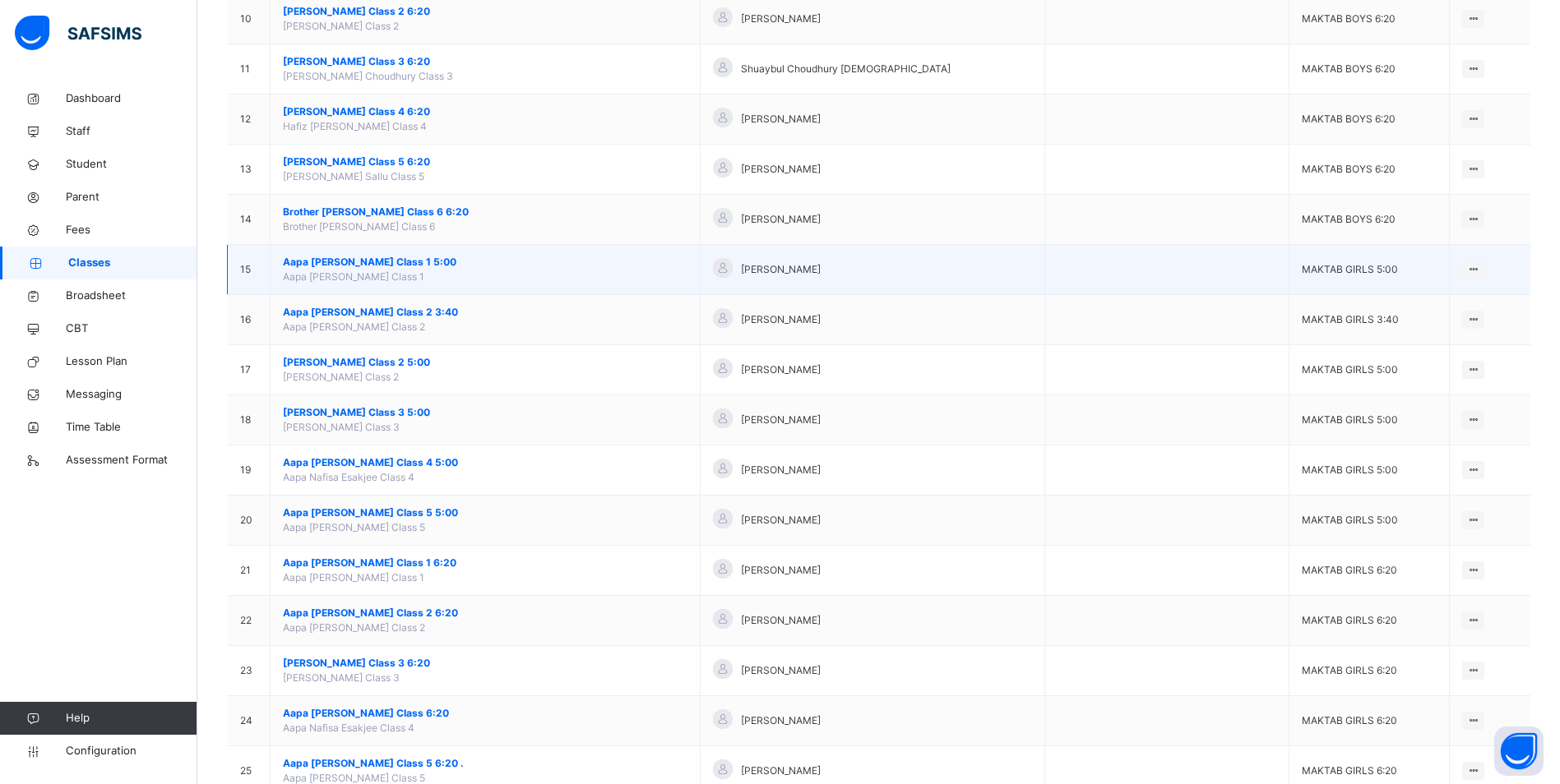
scroll to position [740, 0]
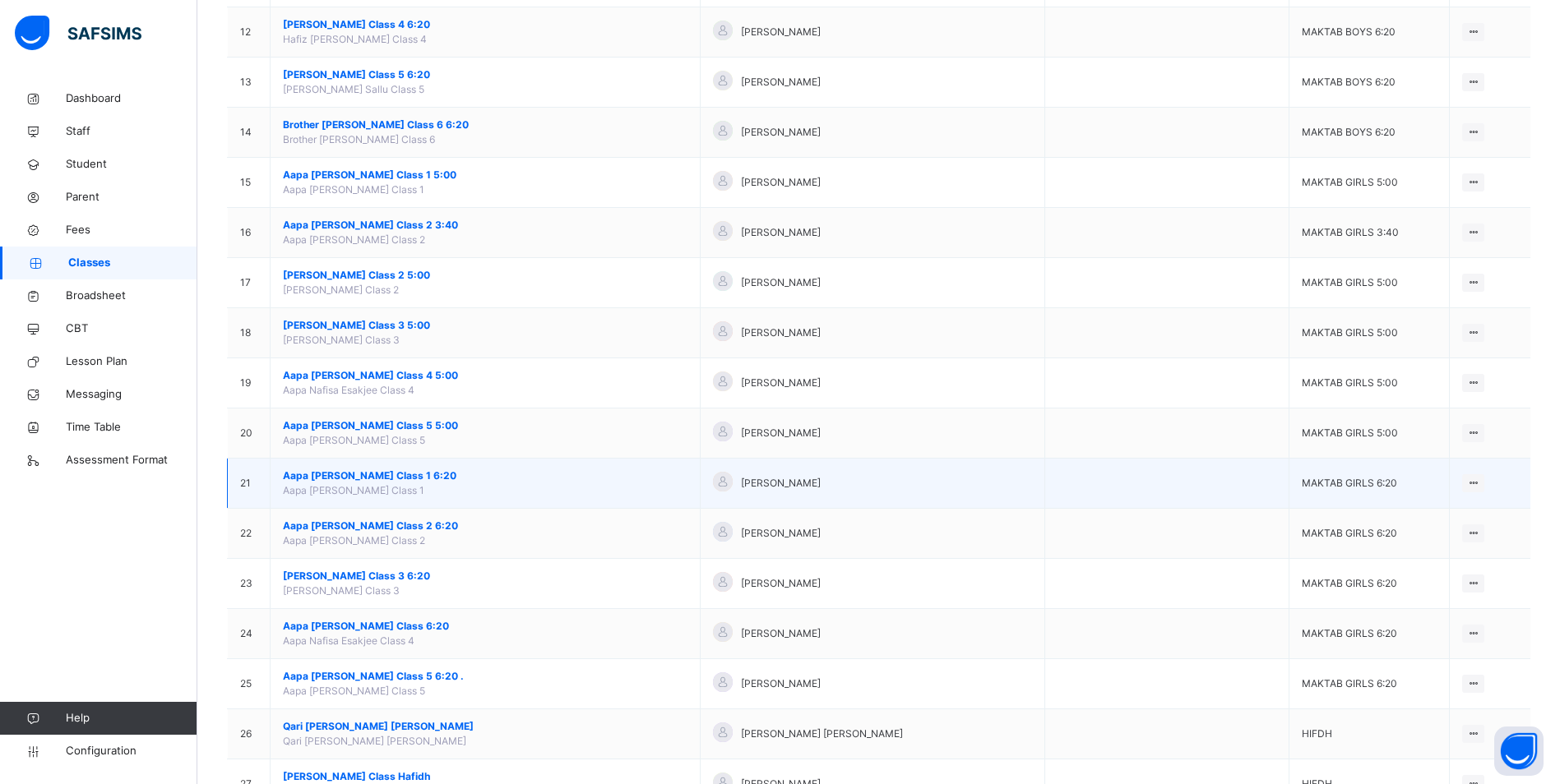
click at [414, 470] on span "Aapa [PERSON_NAME] Class 1 6:20" at bounding box center [485, 476] width 405 height 15
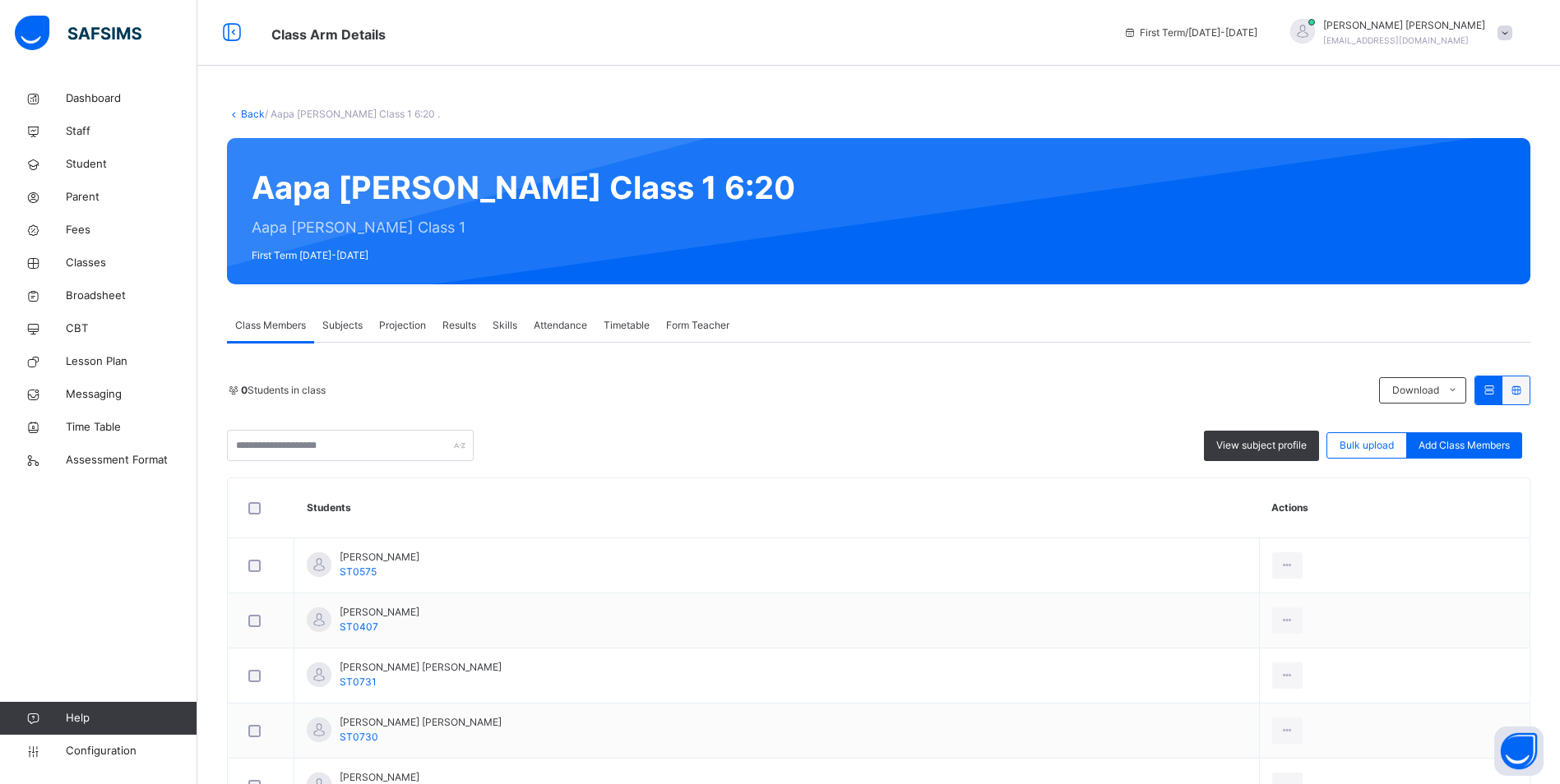
click at [570, 321] on span "Attendance" at bounding box center [560, 325] width 53 height 15
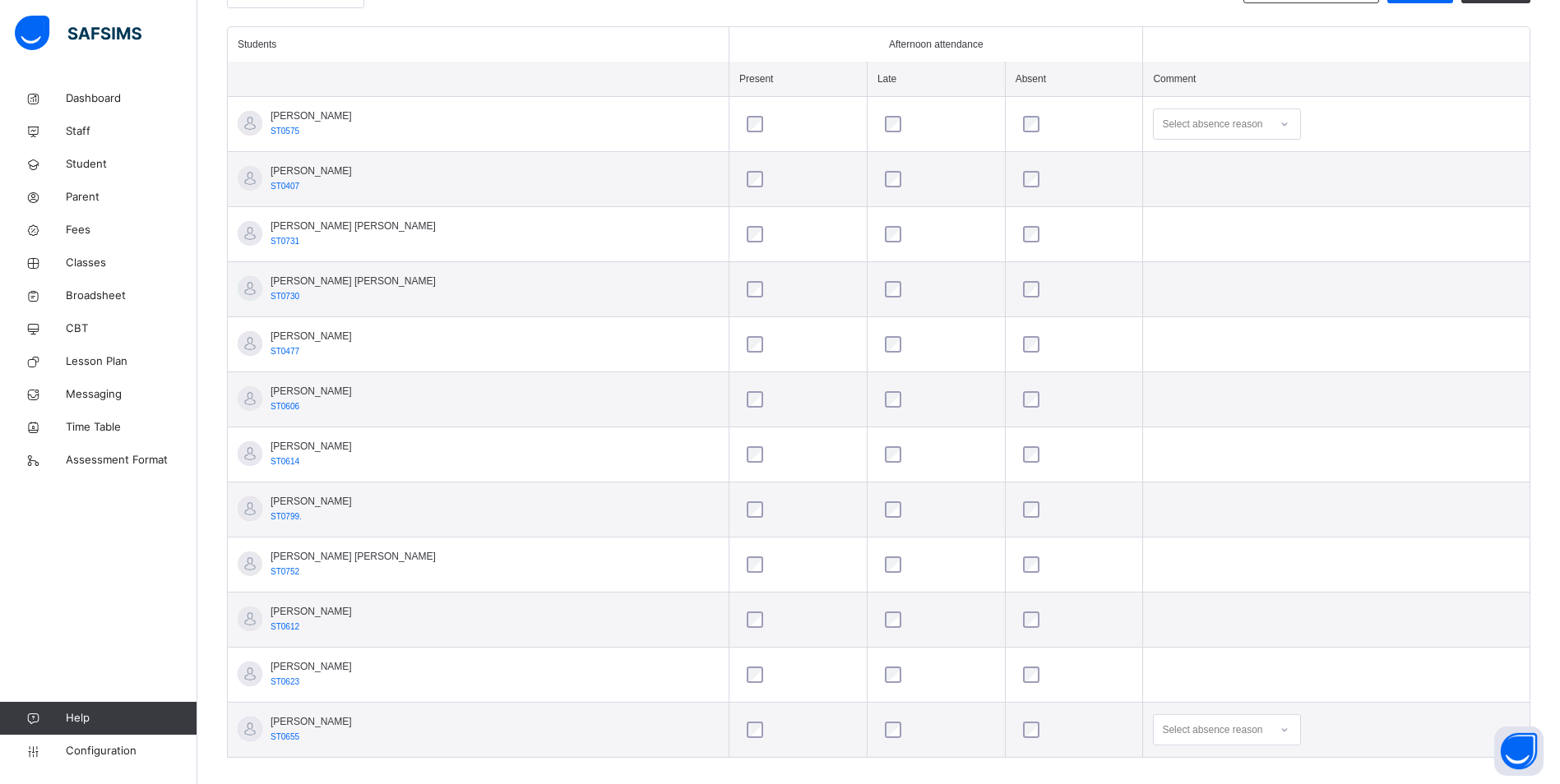
scroll to position [464, 0]
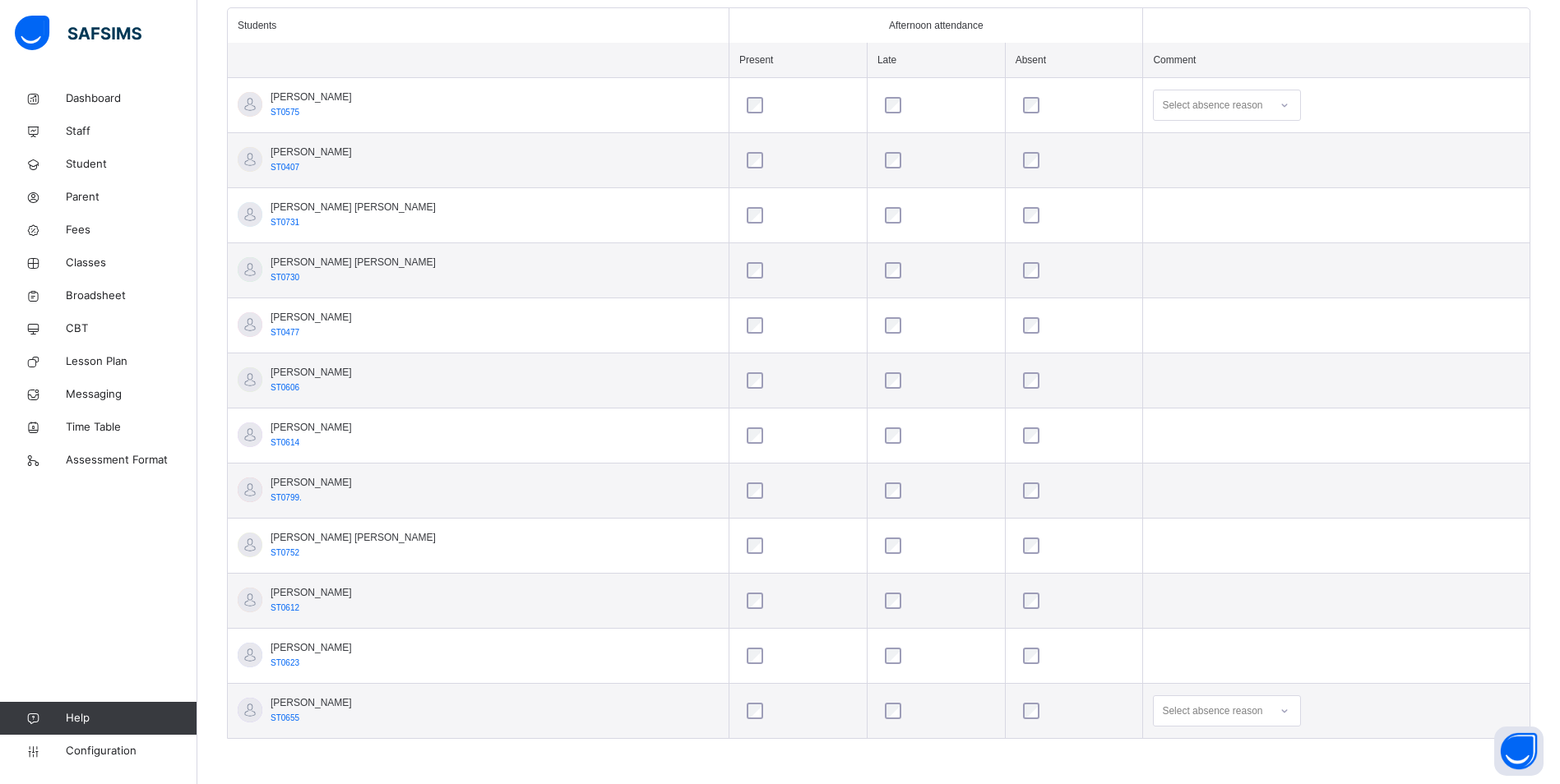
click at [1257, 710] on div "Select absence reason" at bounding box center [1227, 710] width 148 height 31
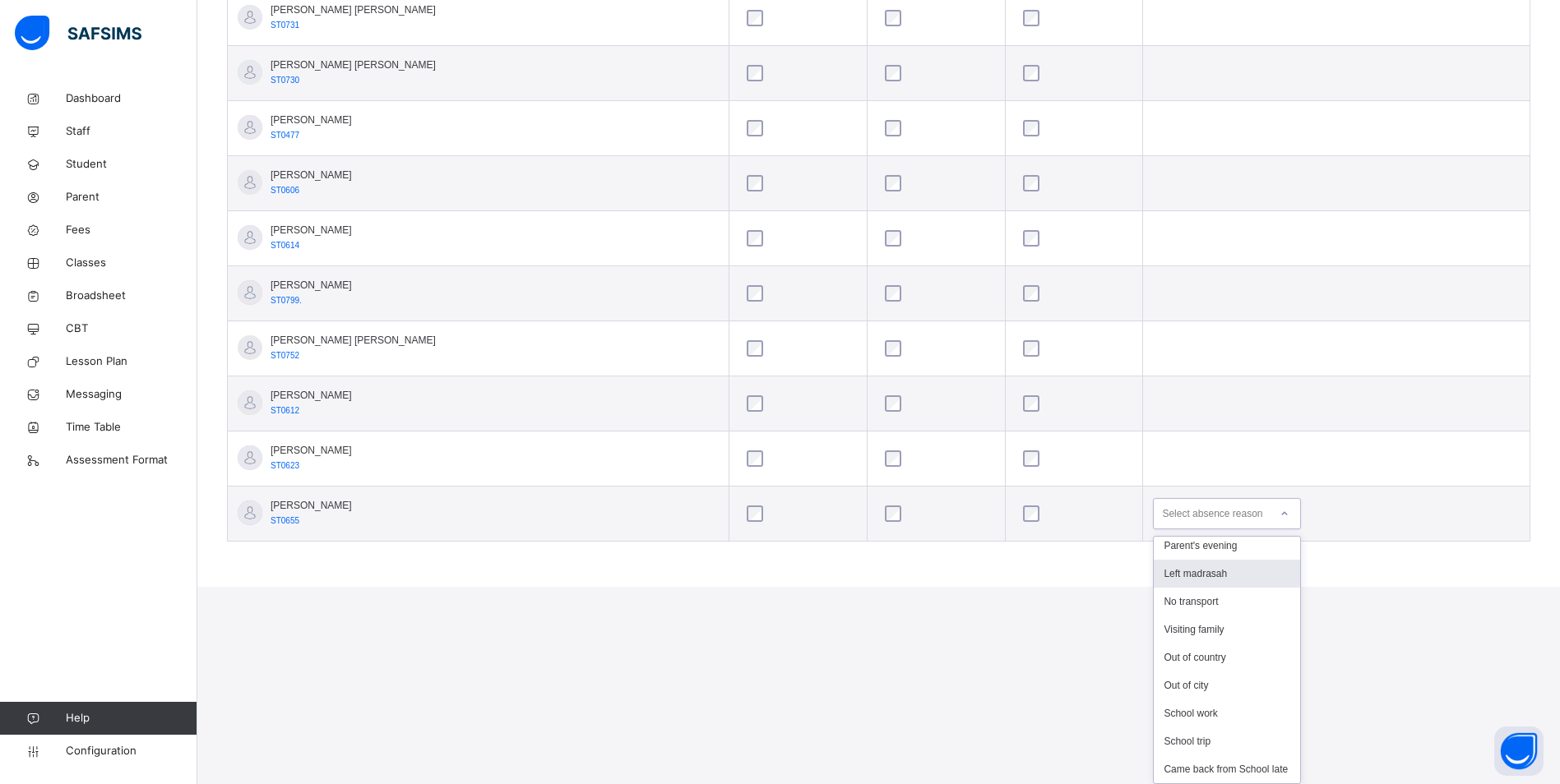
scroll to position [271, 0]
click at [1183, 587] on div "No transport" at bounding box center [1227, 601] width 147 height 28
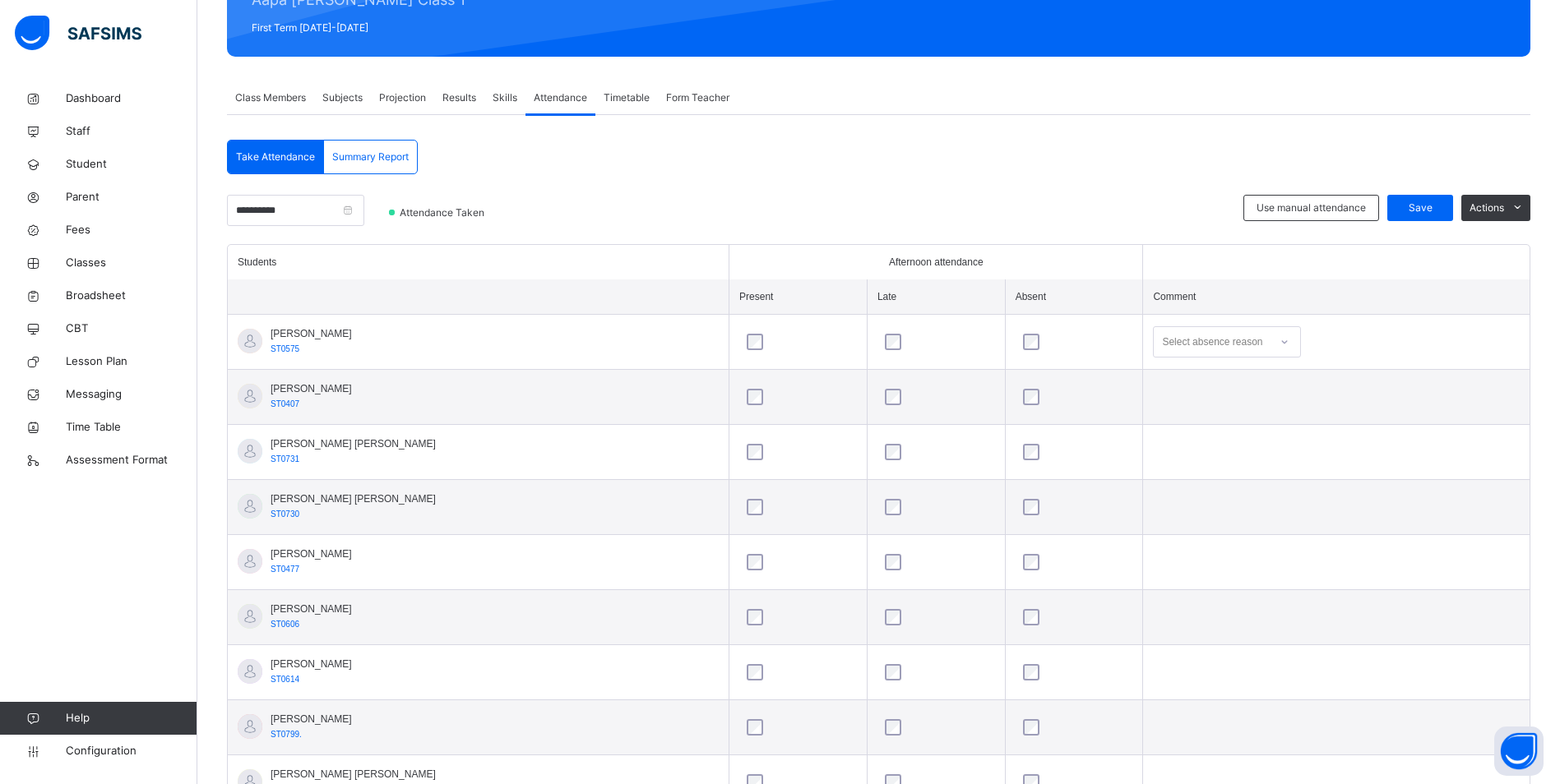
scroll to position [218, 0]
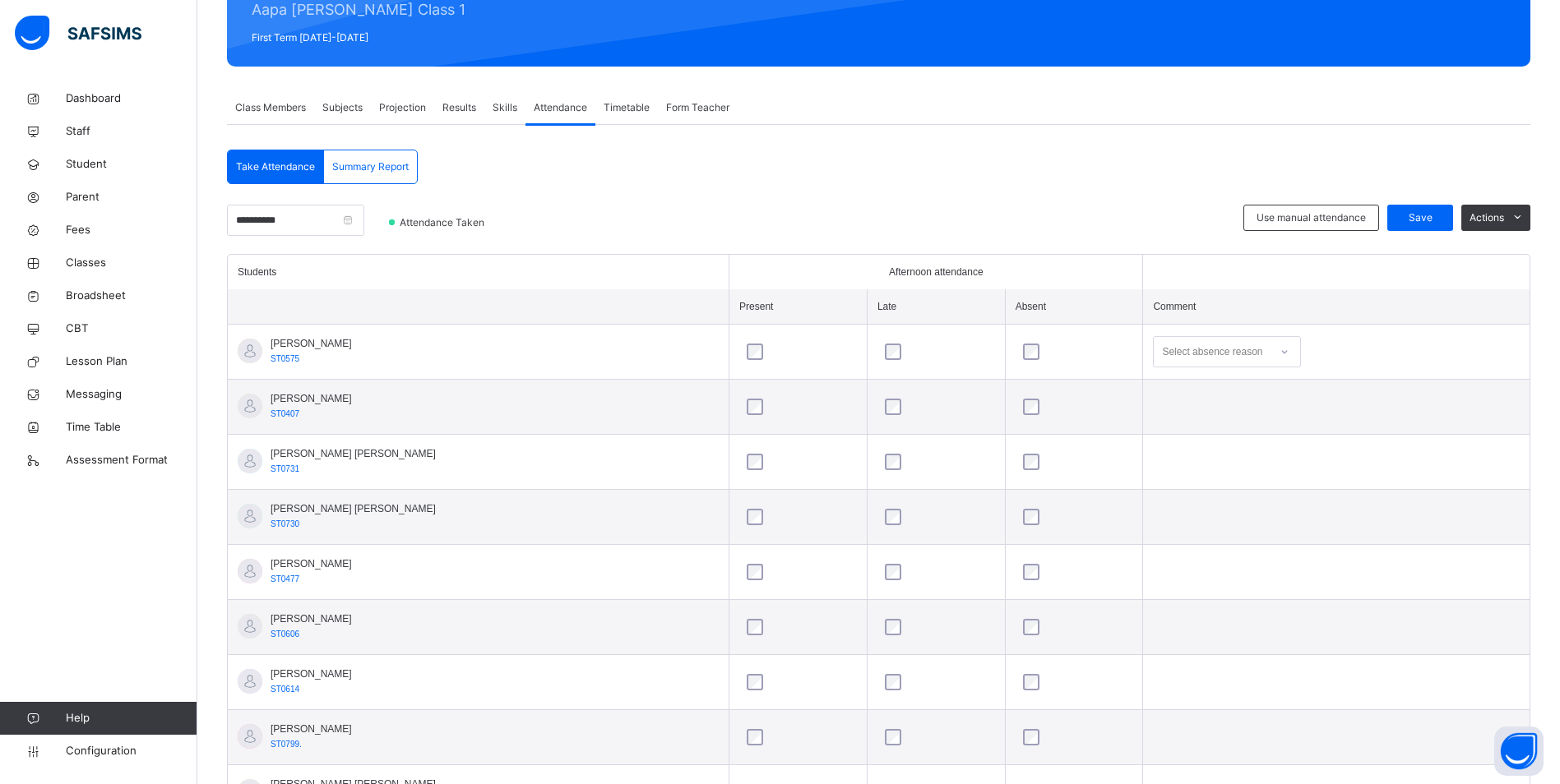
click at [1279, 355] on icon at bounding box center [1284, 351] width 9 height 16
click at [1195, 418] on div "Message sent" at bounding box center [1227, 417] width 147 height 28
click at [1441, 224] on span "Save" at bounding box center [1419, 218] width 41 height 15
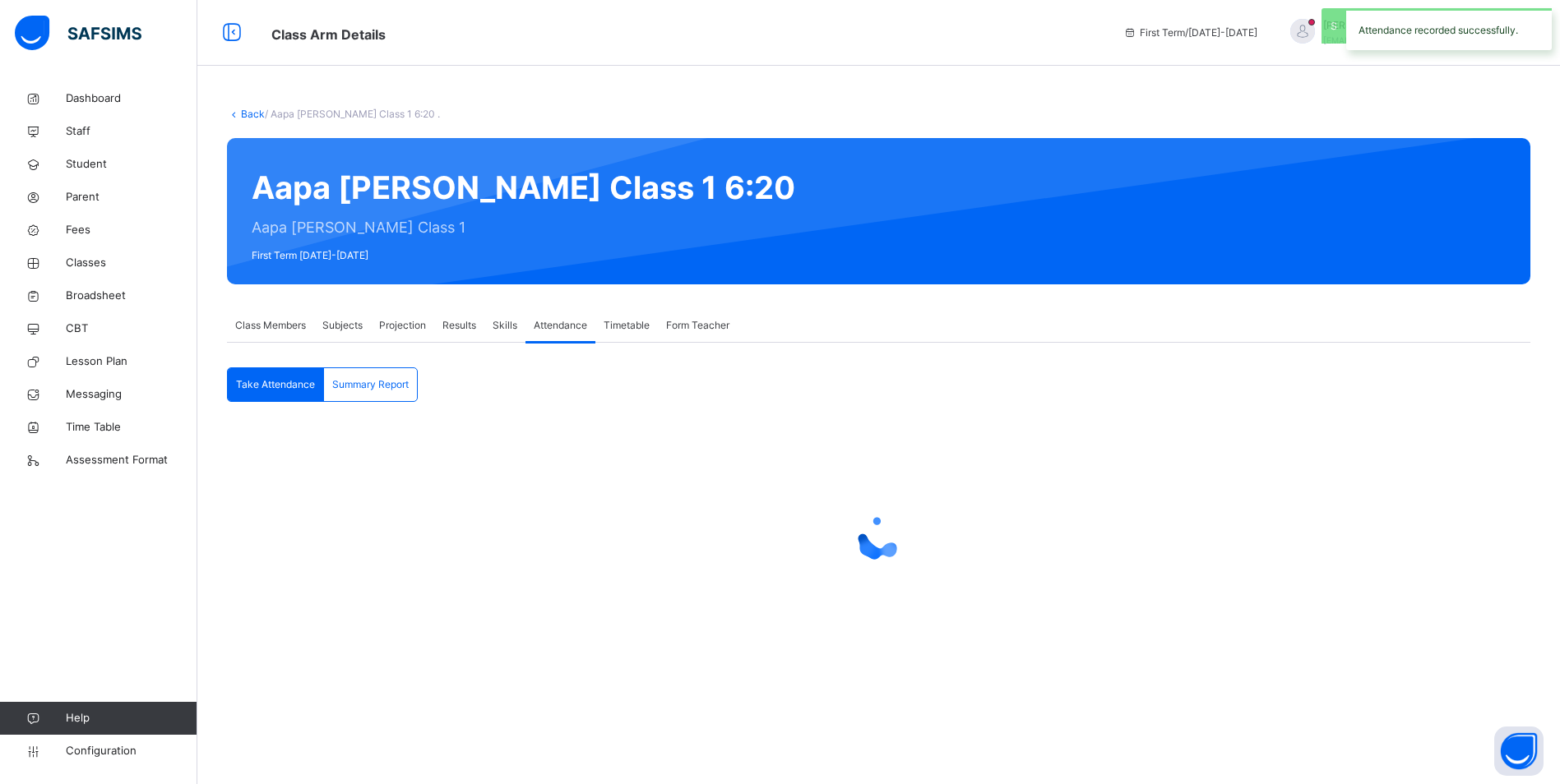
scroll to position [0, 0]
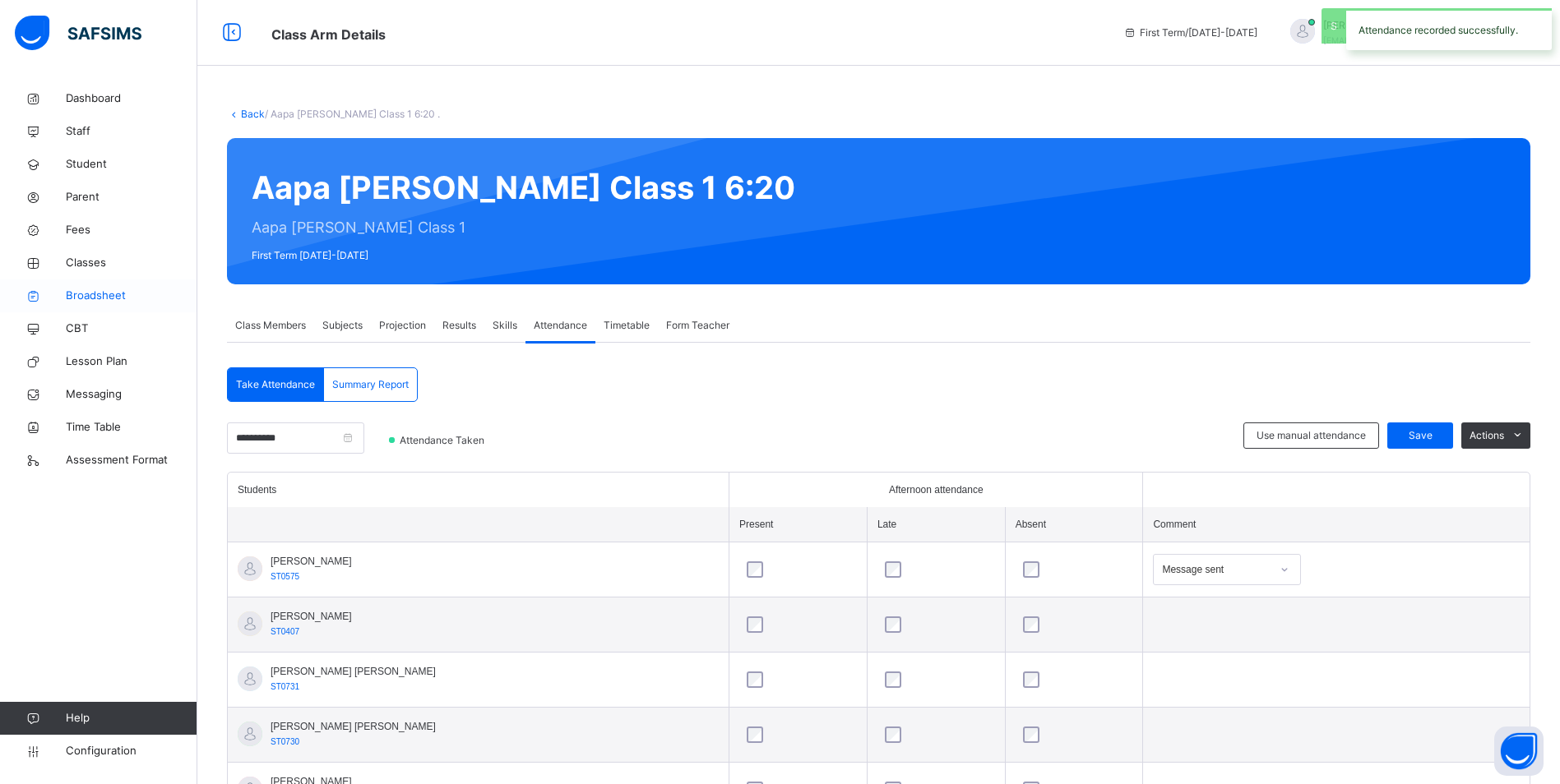
drag, startPoint x: 88, startPoint y: 254, endPoint x: 192, endPoint y: 305, distance: 115.8
click at [88, 254] on link "Classes" at bounding box center [98, 263] width 198 height 33
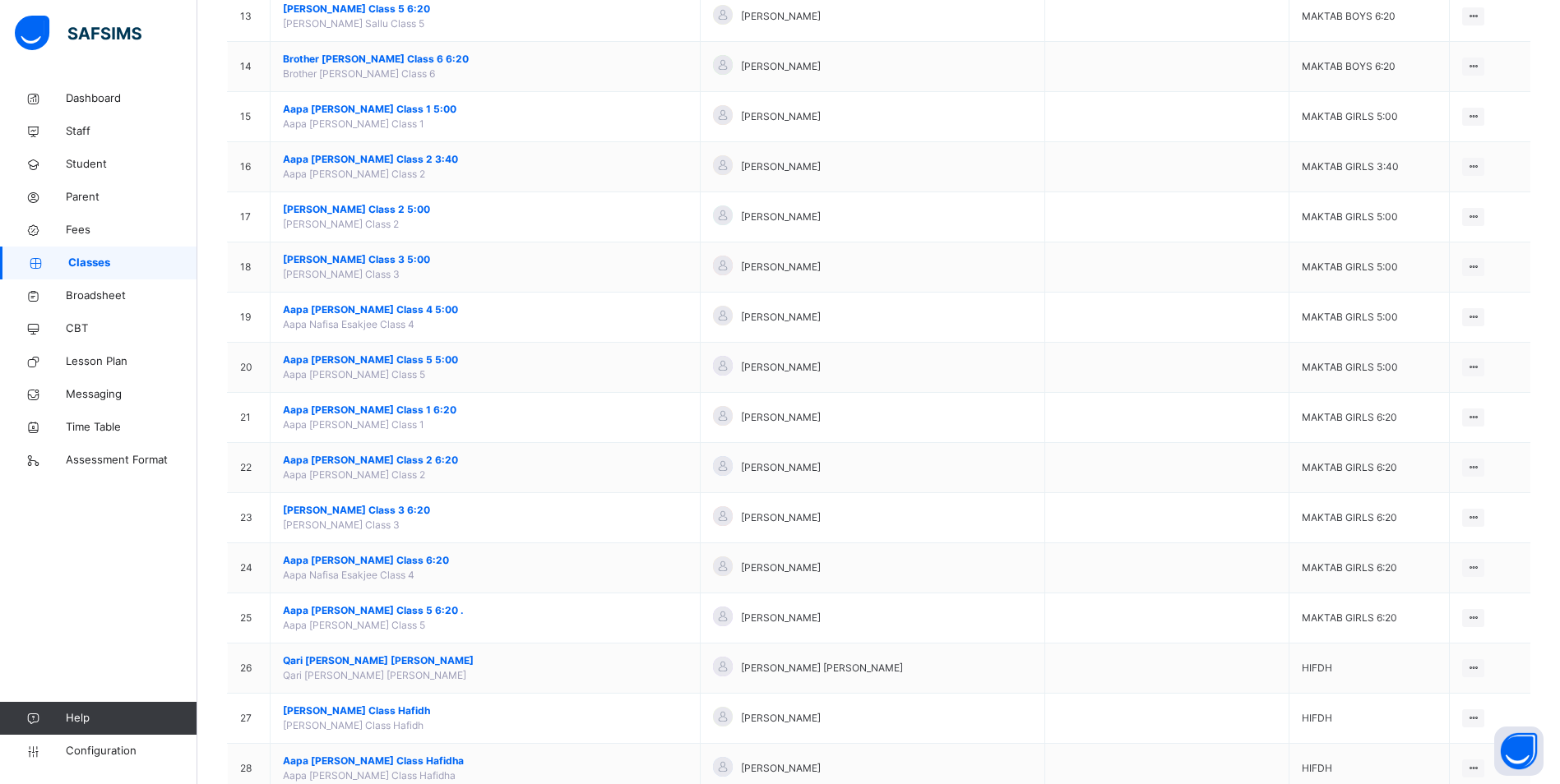
scroll to position [822, 0]
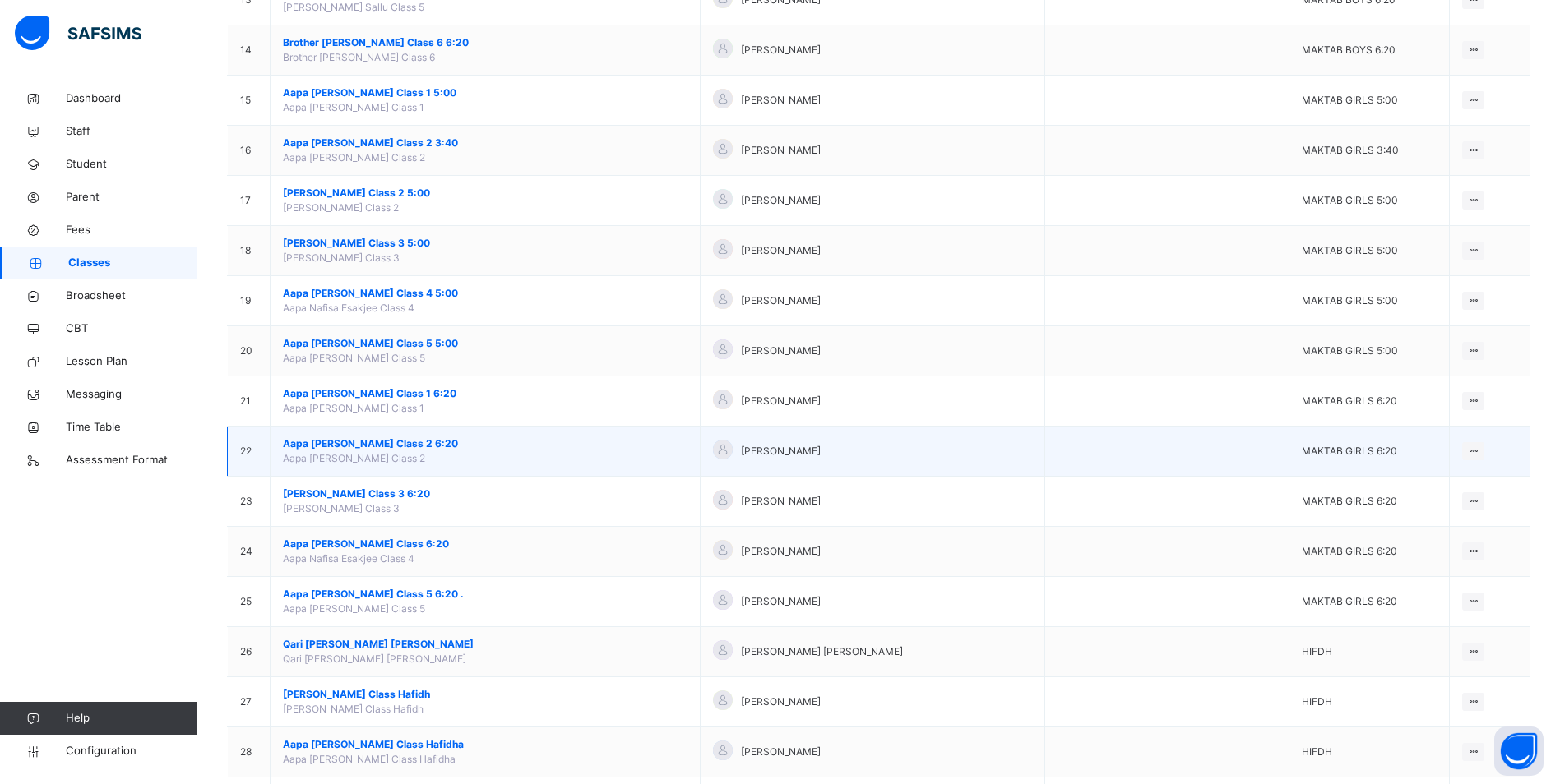
click at [352, 446] on span "Aapa [PERSON_NAME] Class 2 6:20" at bounding box center [485, 444] width 405 height 15
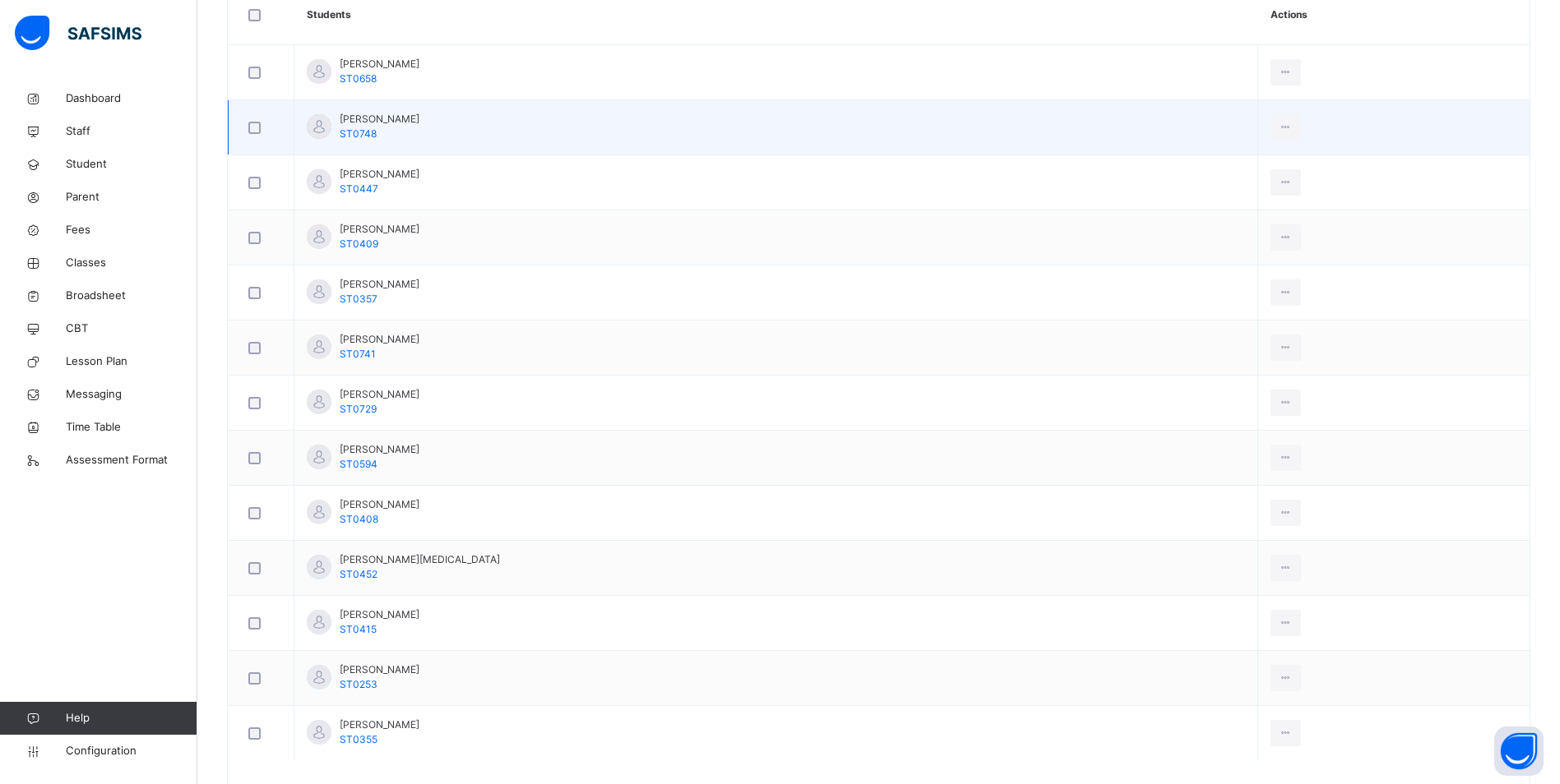
scroll to position [165, 0]
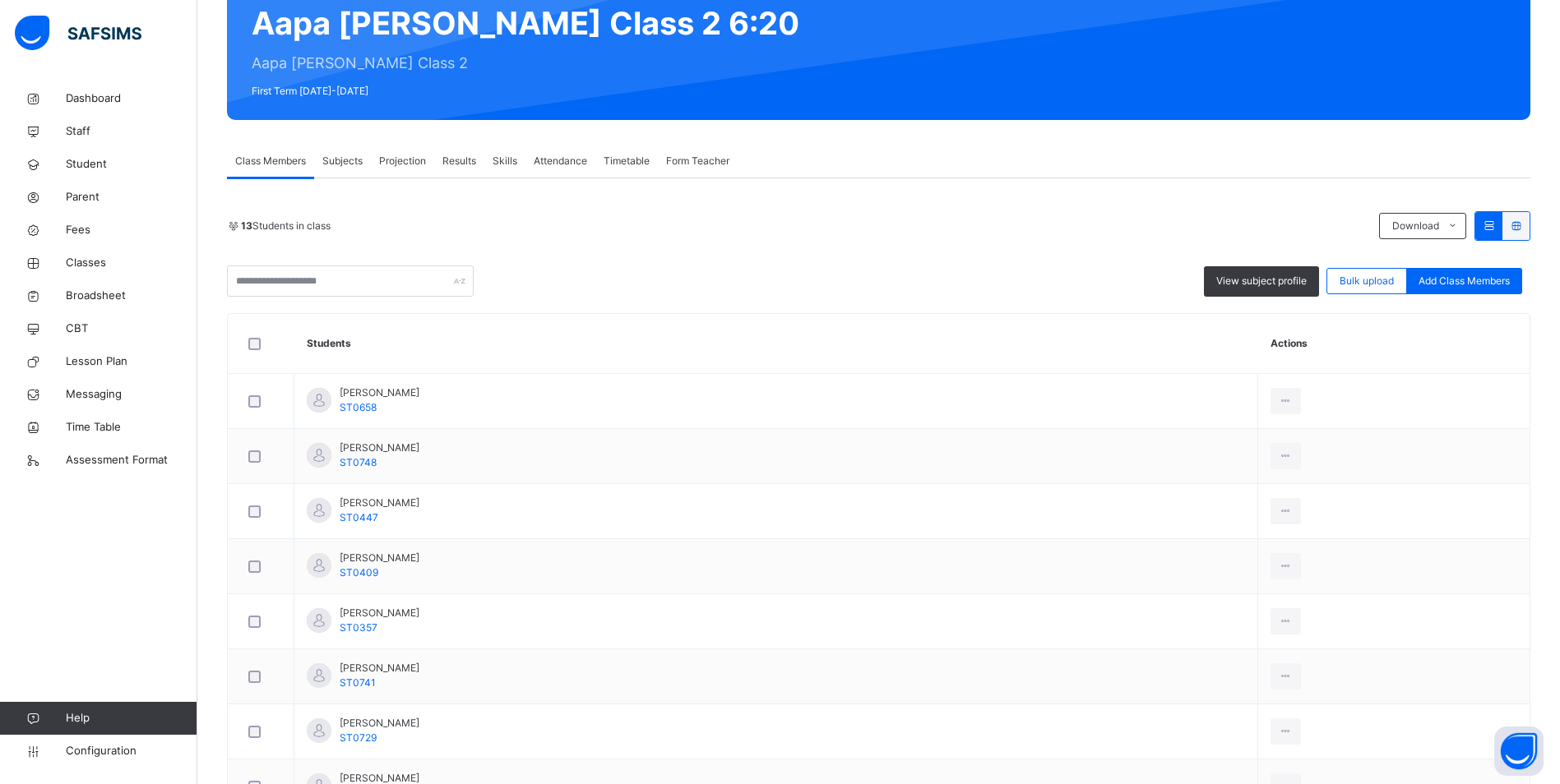
click at [546, 165] on span "Attendance" at bounding box center [560, 162] width 53 height 15
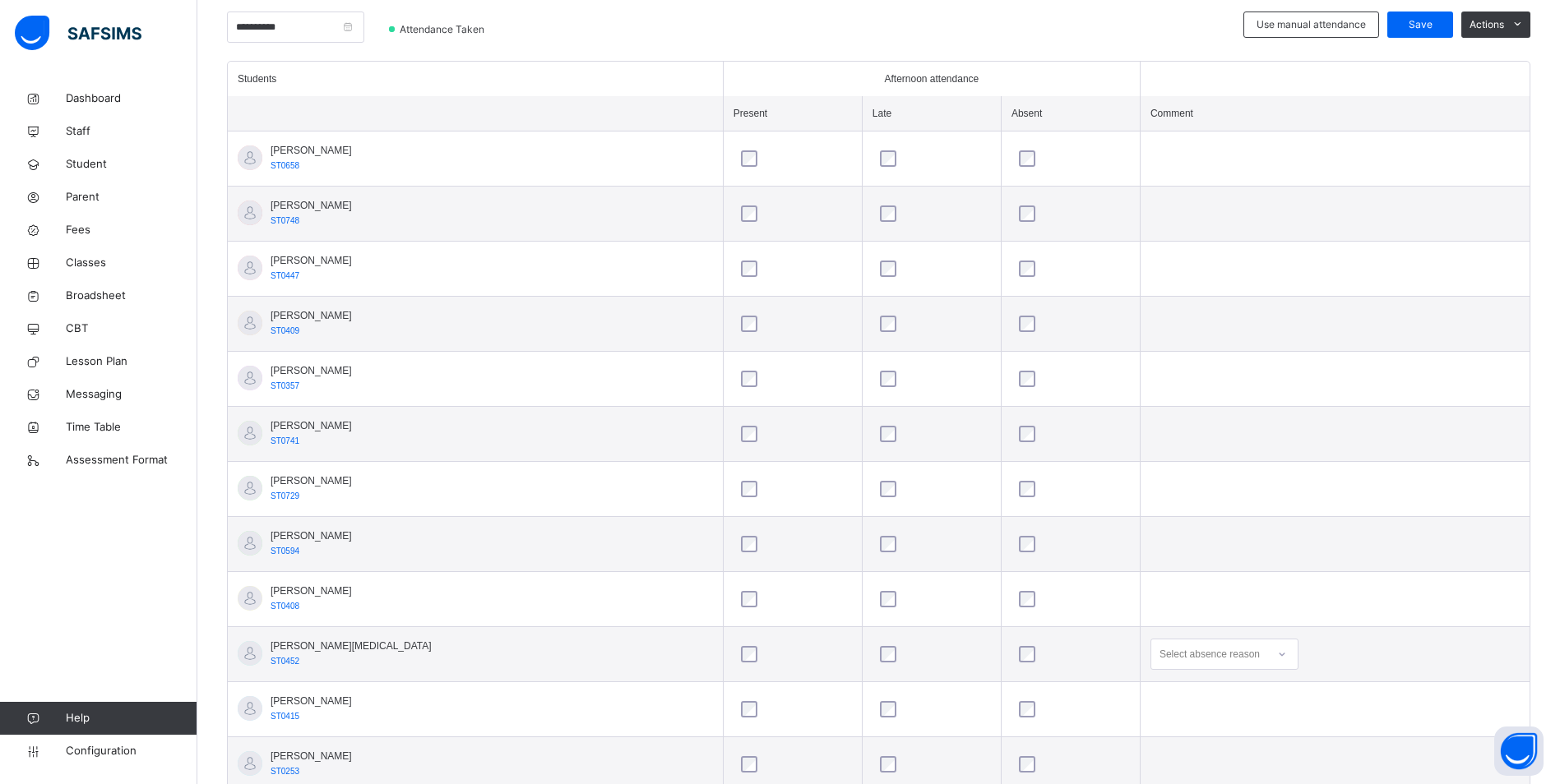
scroll to position [519, 0]
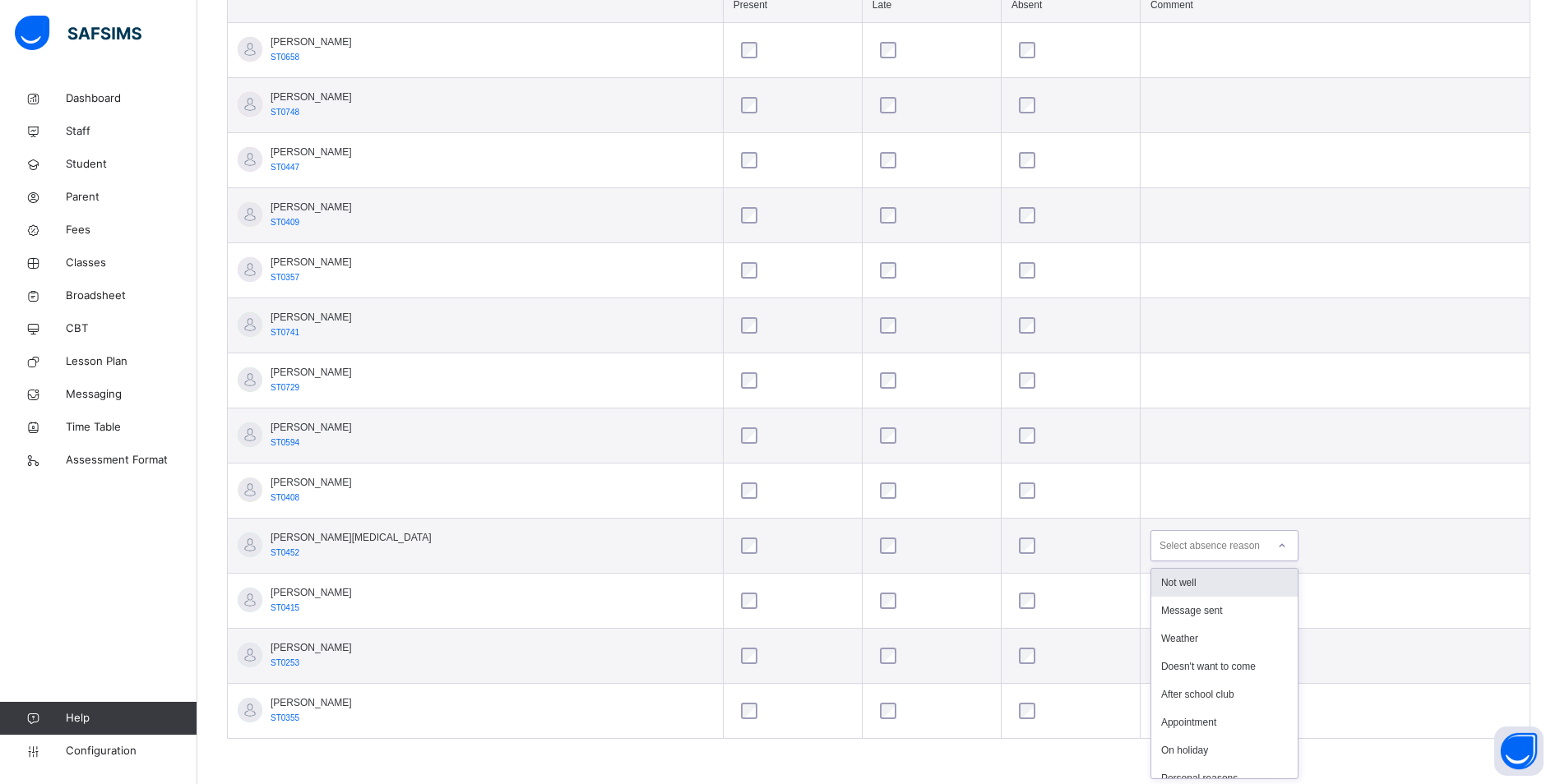
click at [1268, 551] on div at bounding box center [1282, 546] width 28 height 26
click at [1202, 650] on div "No transport" at bounding box center [1224, 644] width 147 height 28
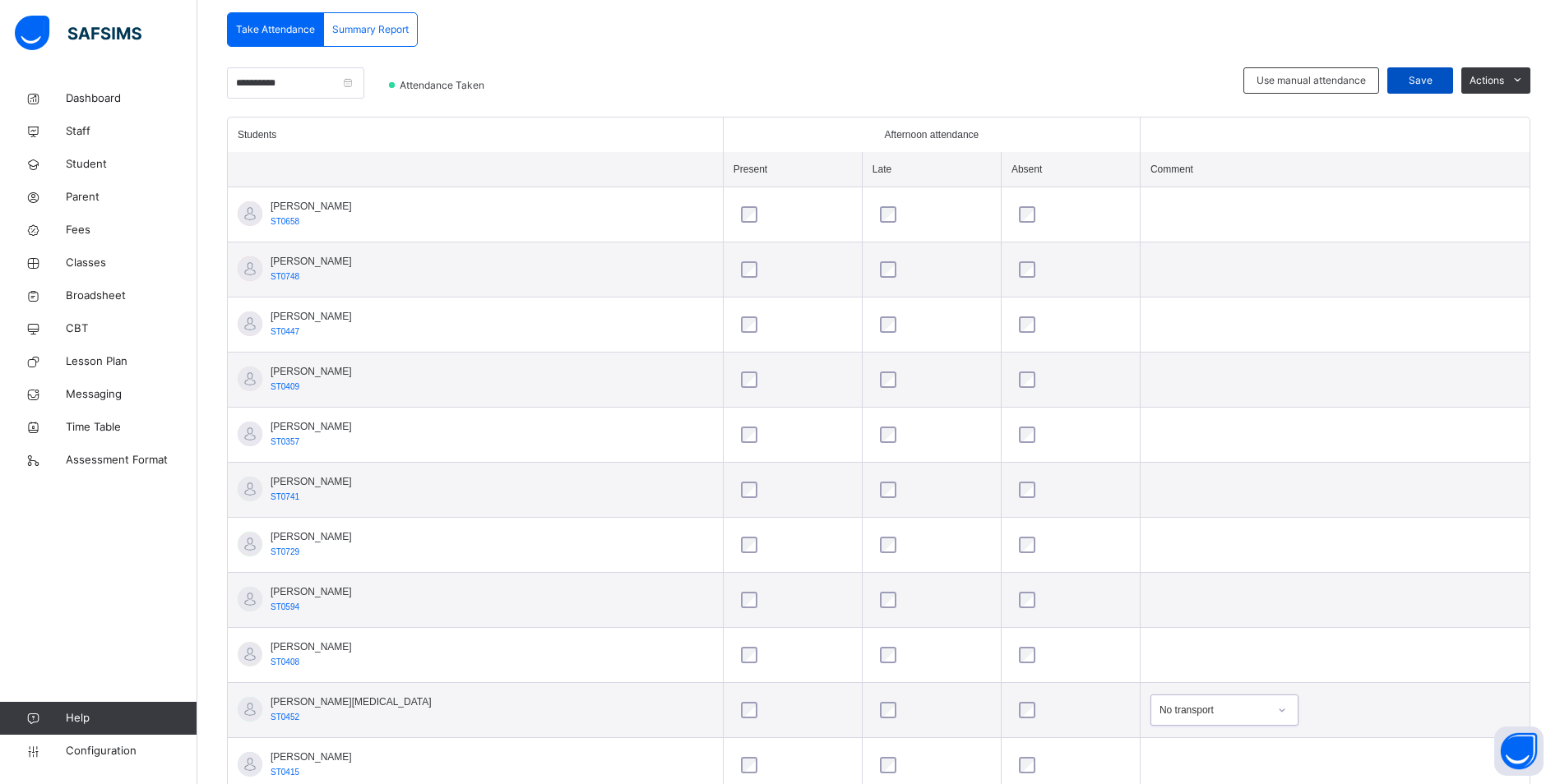
click at [1435, 72] on div "Save" at bounding box center [1420, 80] width 66 height 26
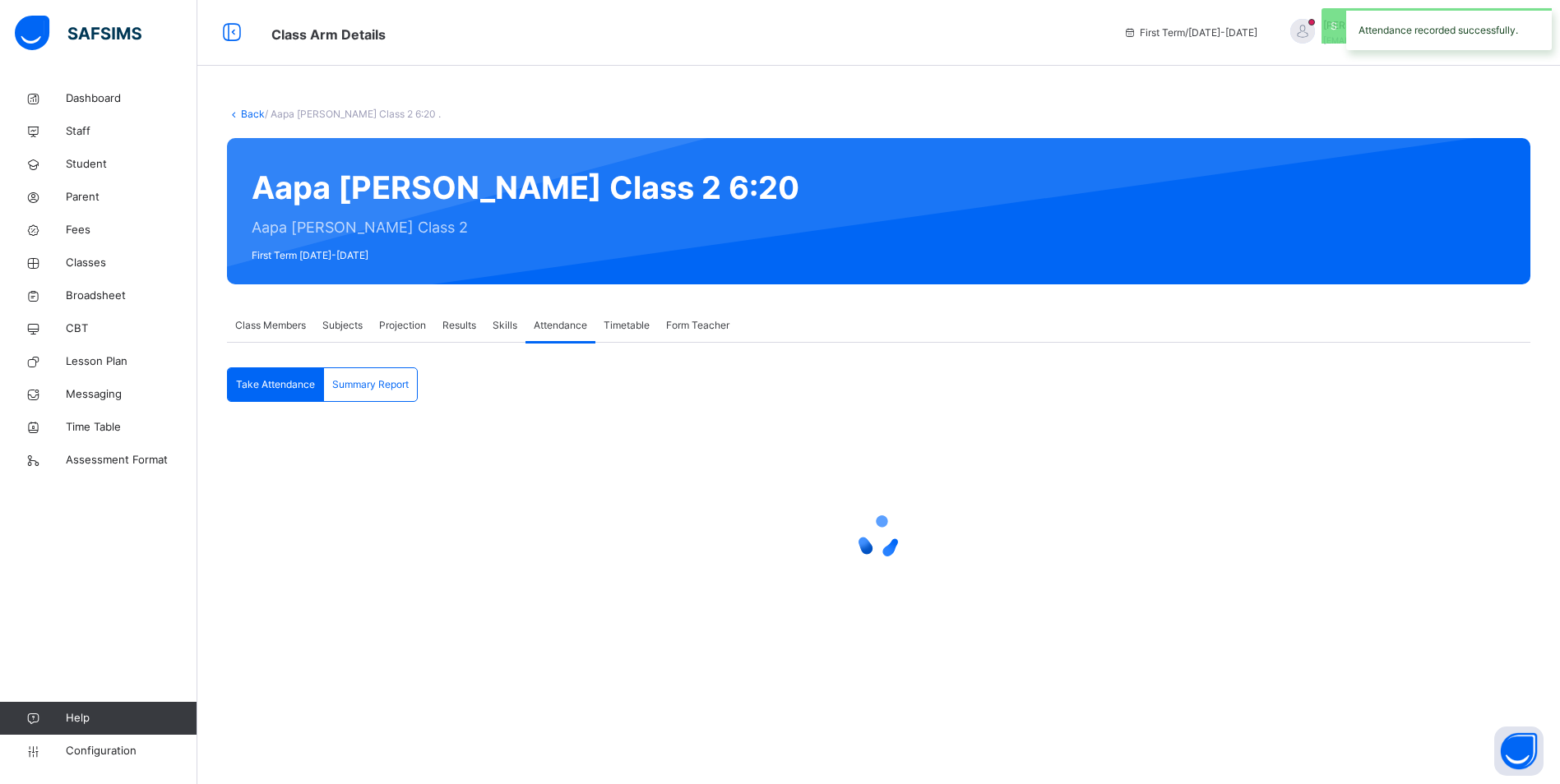
scroll to position [0, 0]
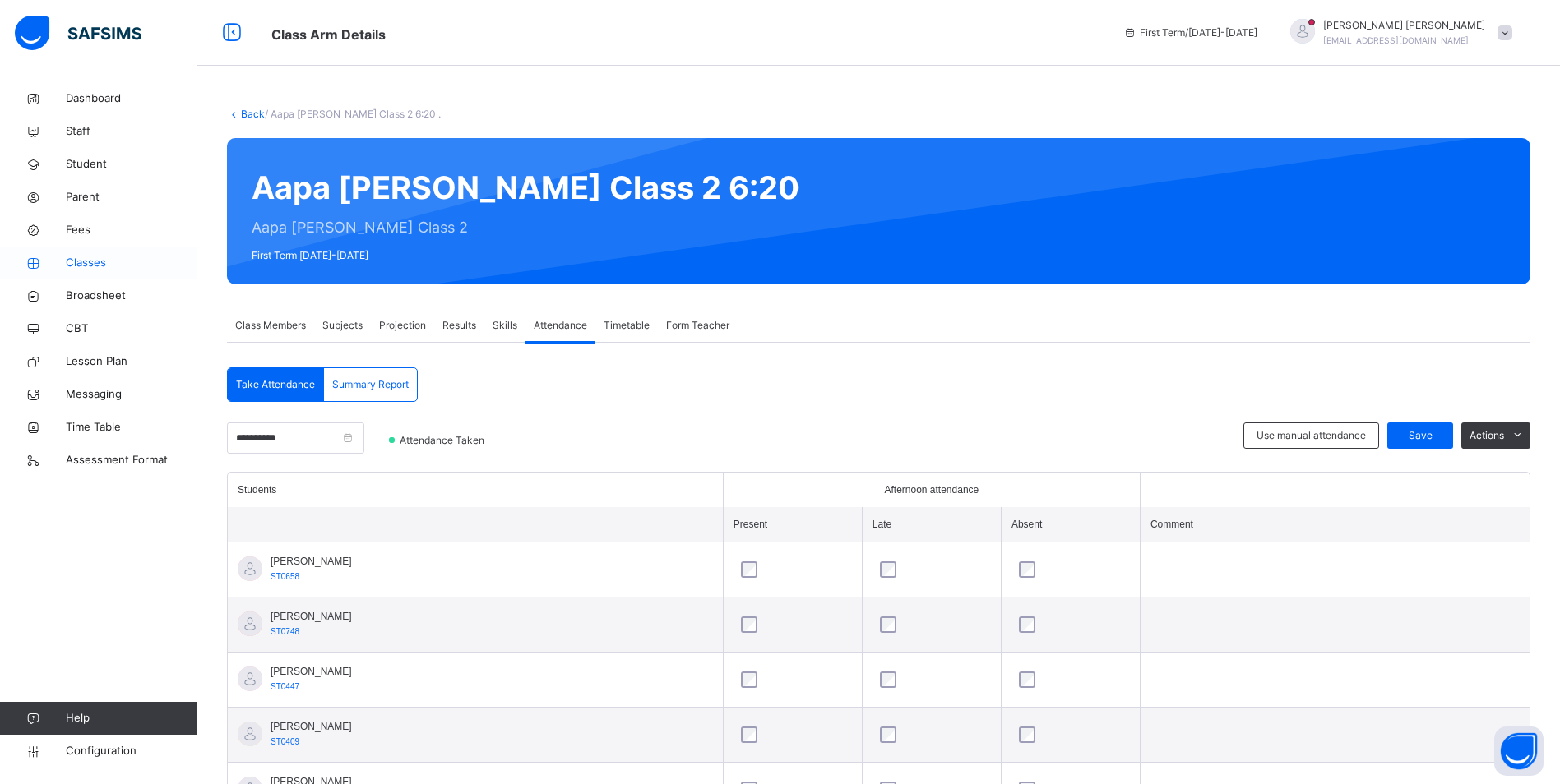
click at [74, 266] on span "Classes" at bounding box center [131, 262] width 131 height 16
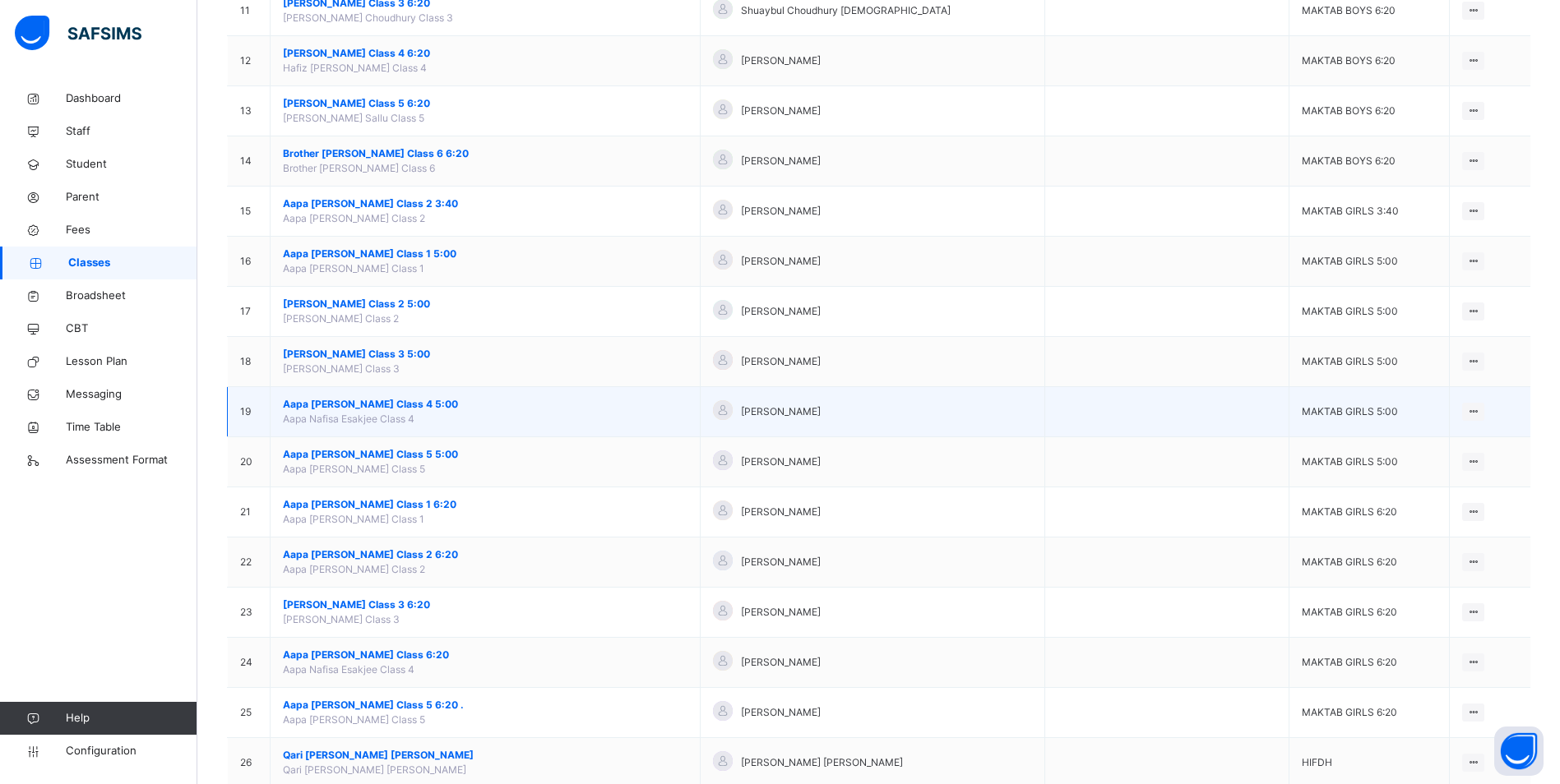
scroll to position [740, 0]
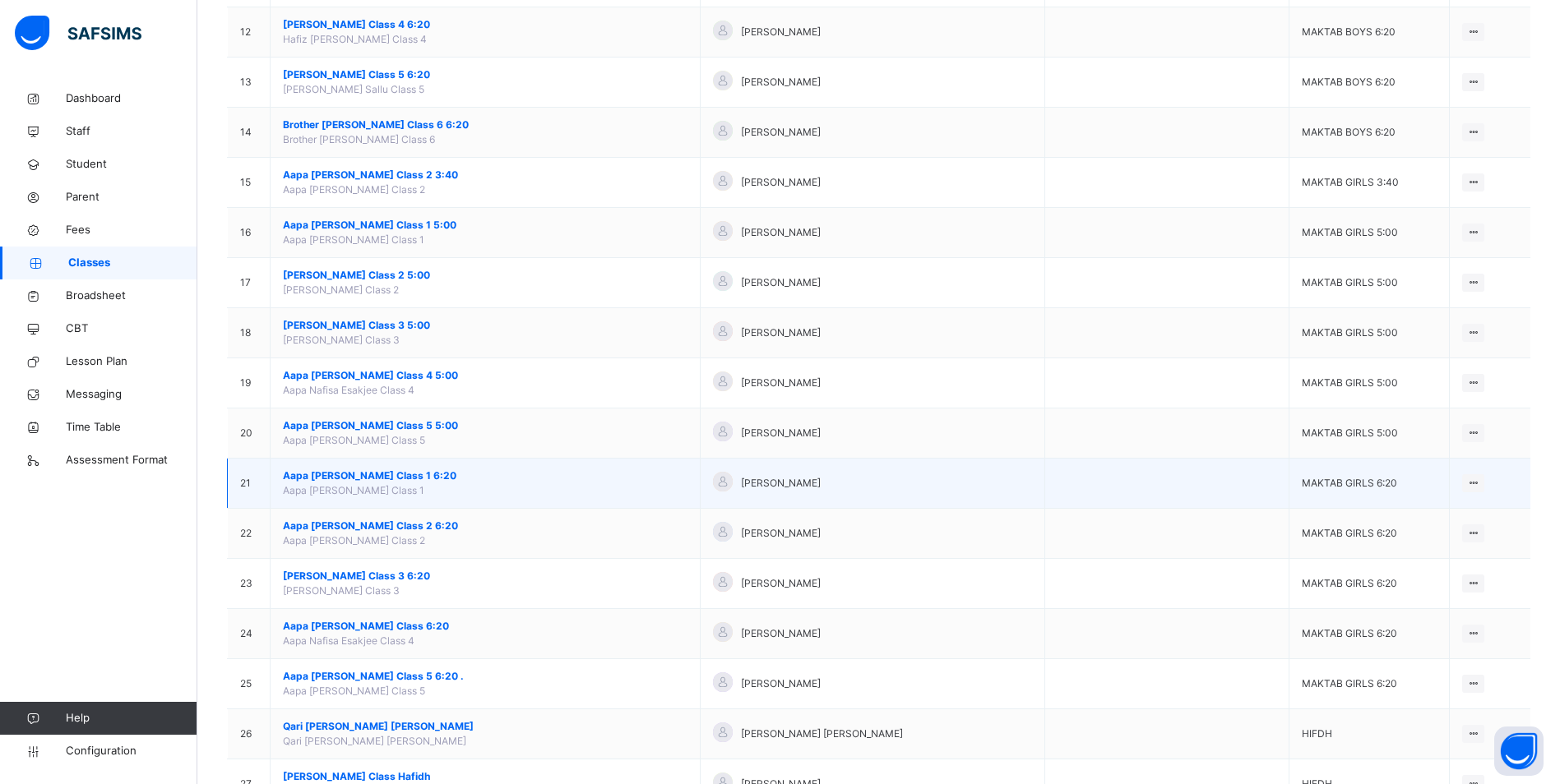
click at [401, 471] on span "Aapa [PERSON_NAME] Class 1 6:20" at bounding box center [485, 476] width 405 height 15
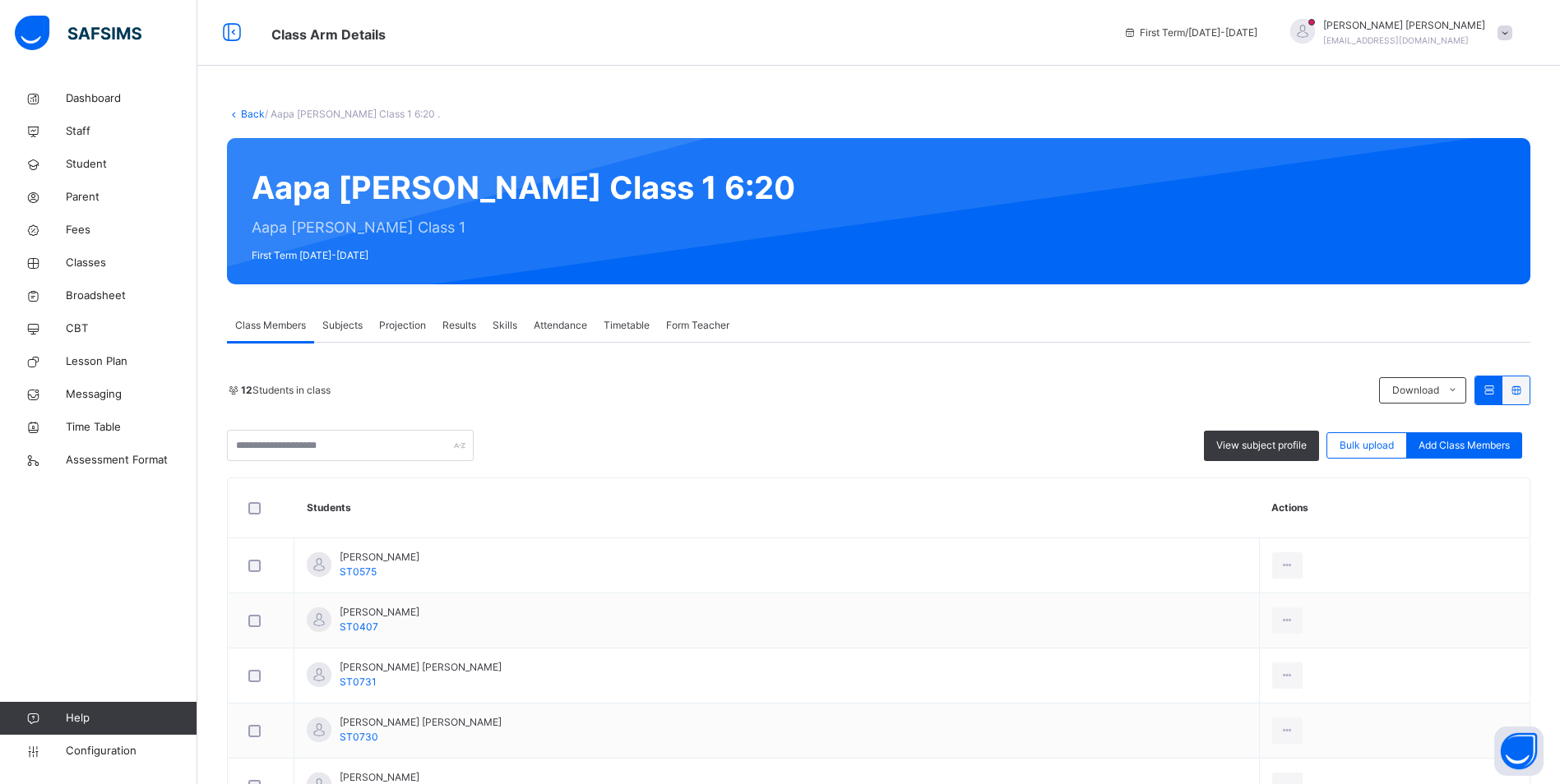
click at [550, 322] on span "Attendance" at bounding box center [560, 325] width 53 height 15
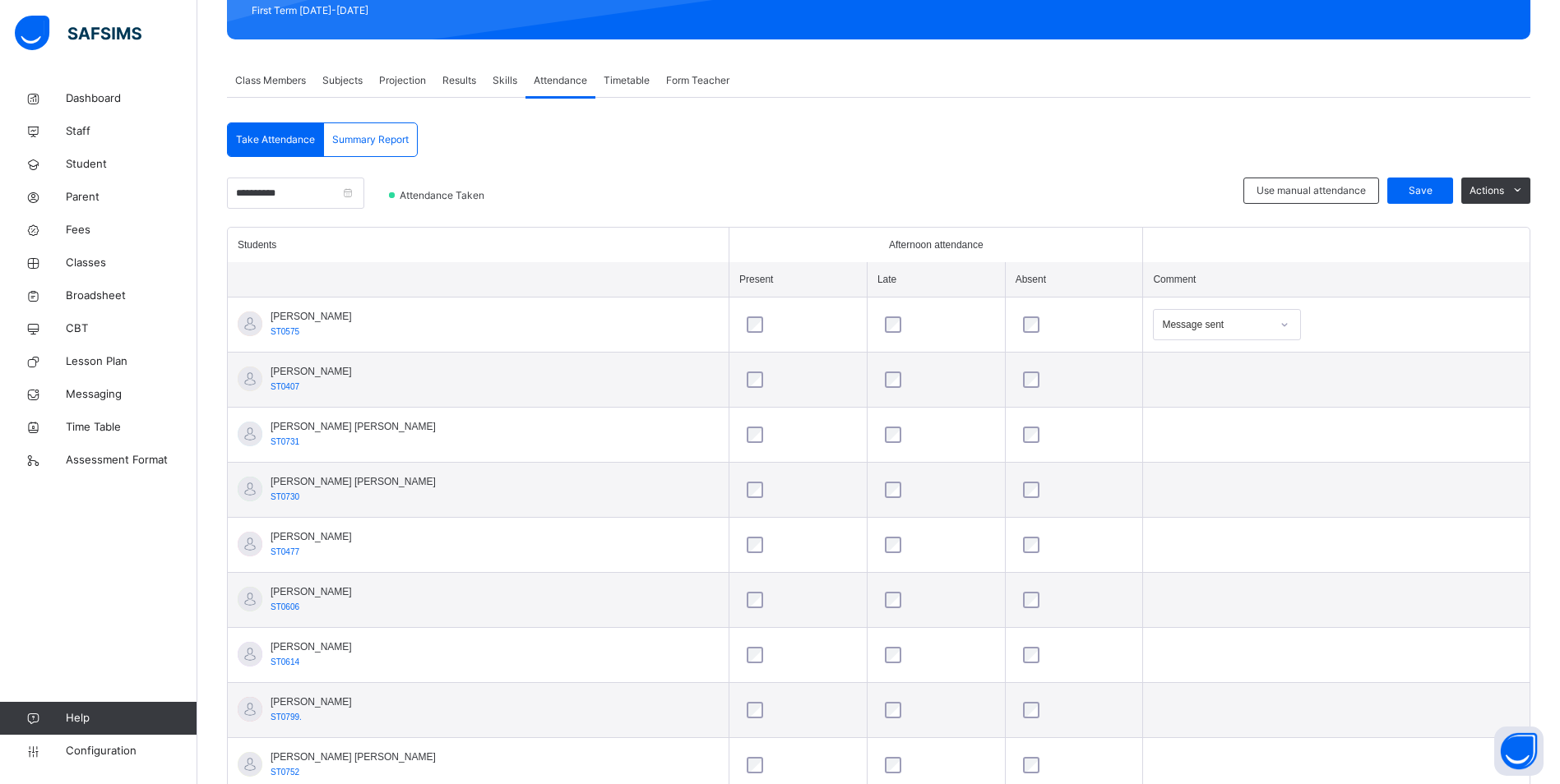
scroll to position [247, 0]
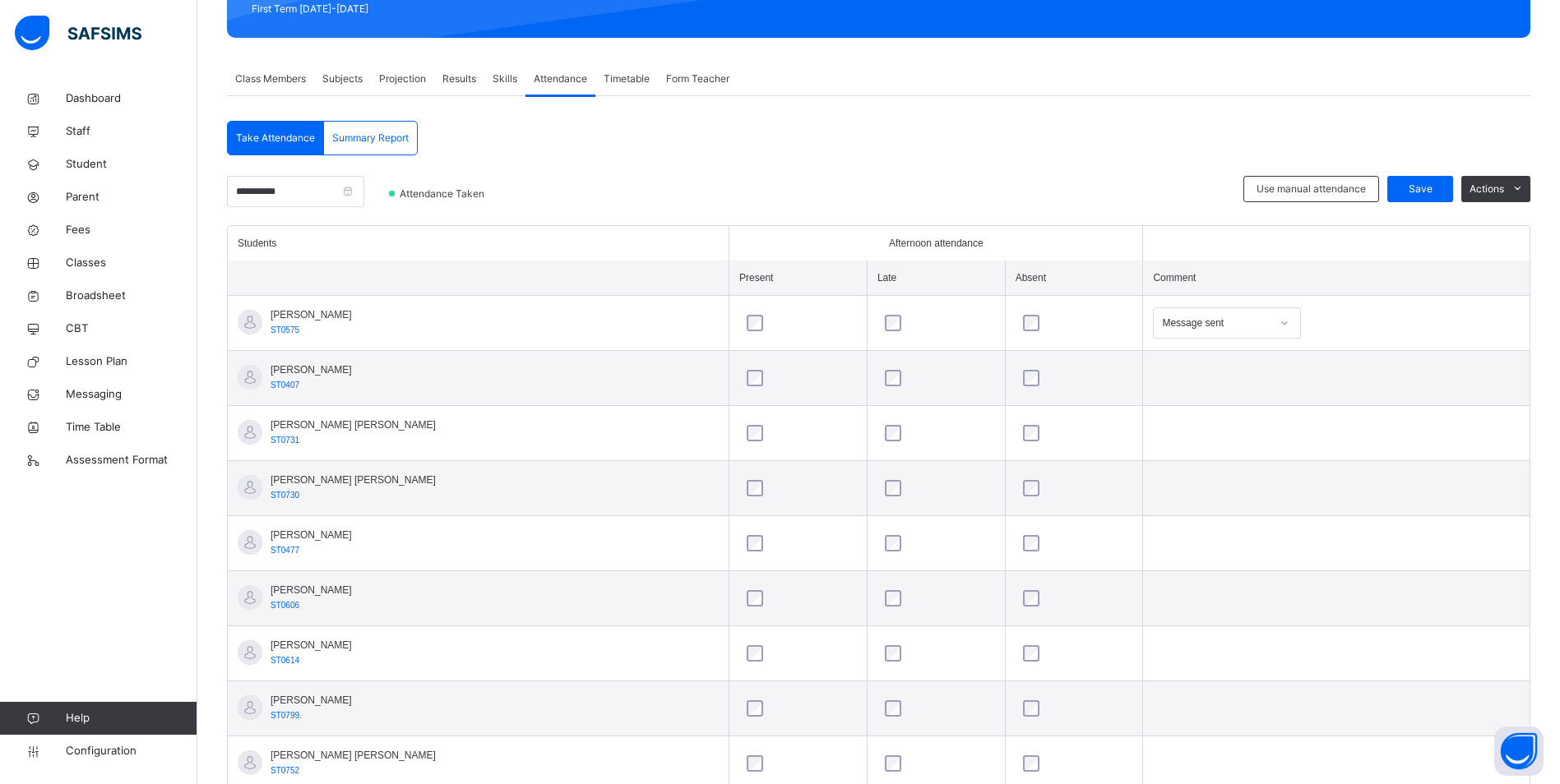
click at [1279, 326] on icon at bounding box center [1284, 322] width 9 height 16
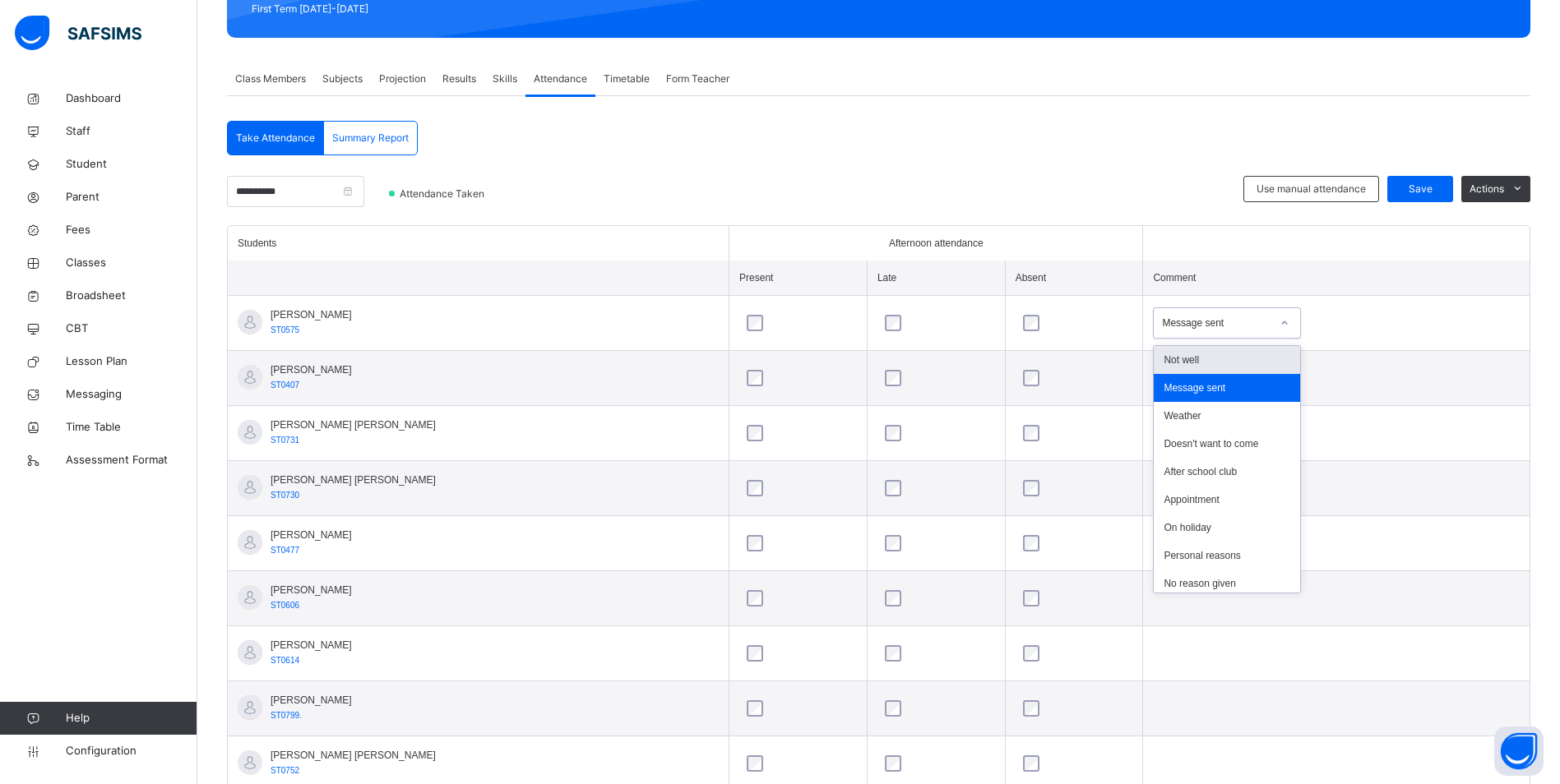
click at [1224, 363] on div "Not well" at bounding box center [1227, 360] width 147 height 28
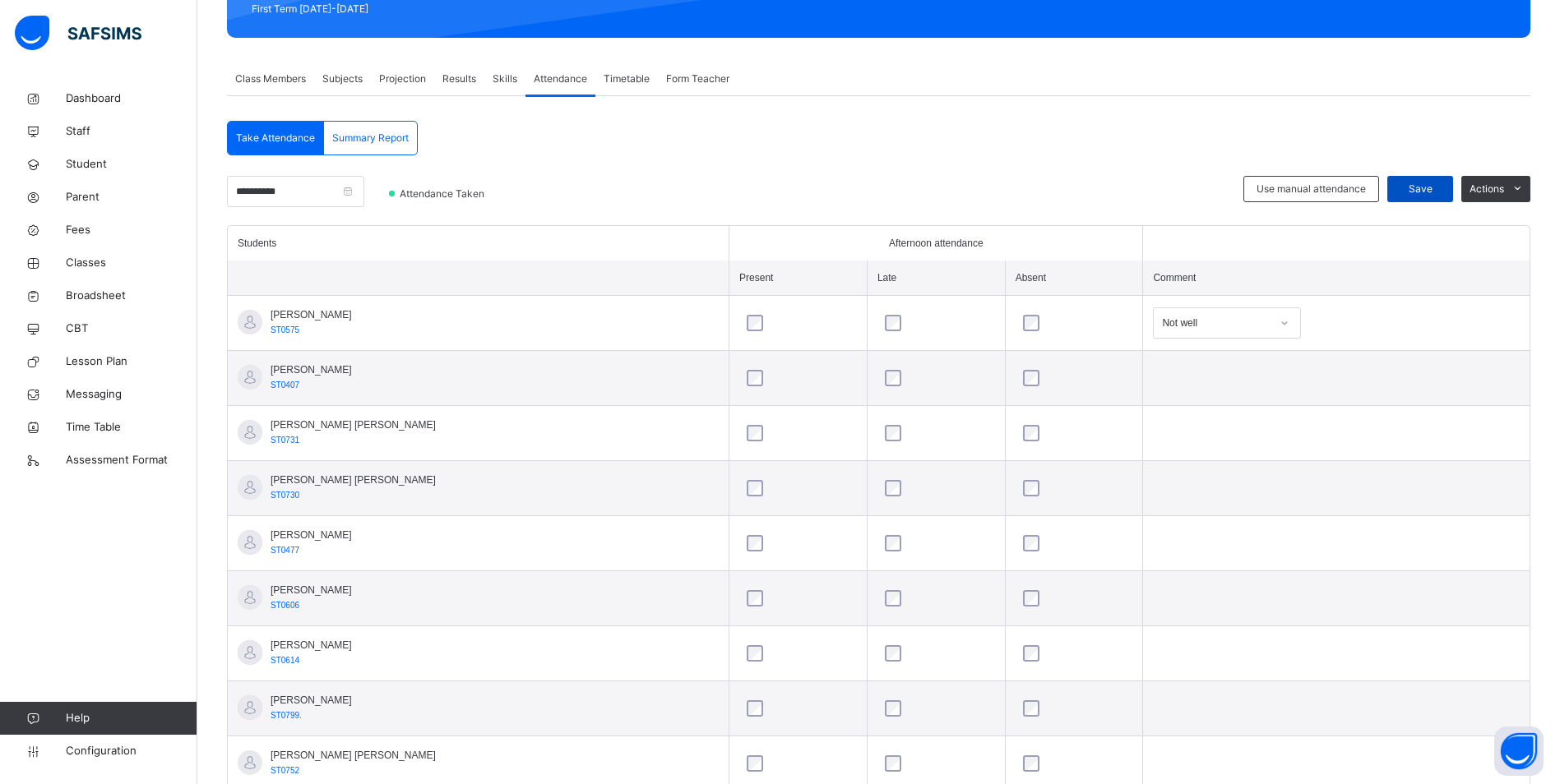
click at [1441, 188] on span "Save" at bounding box center [1419, 189] width 41 height 15
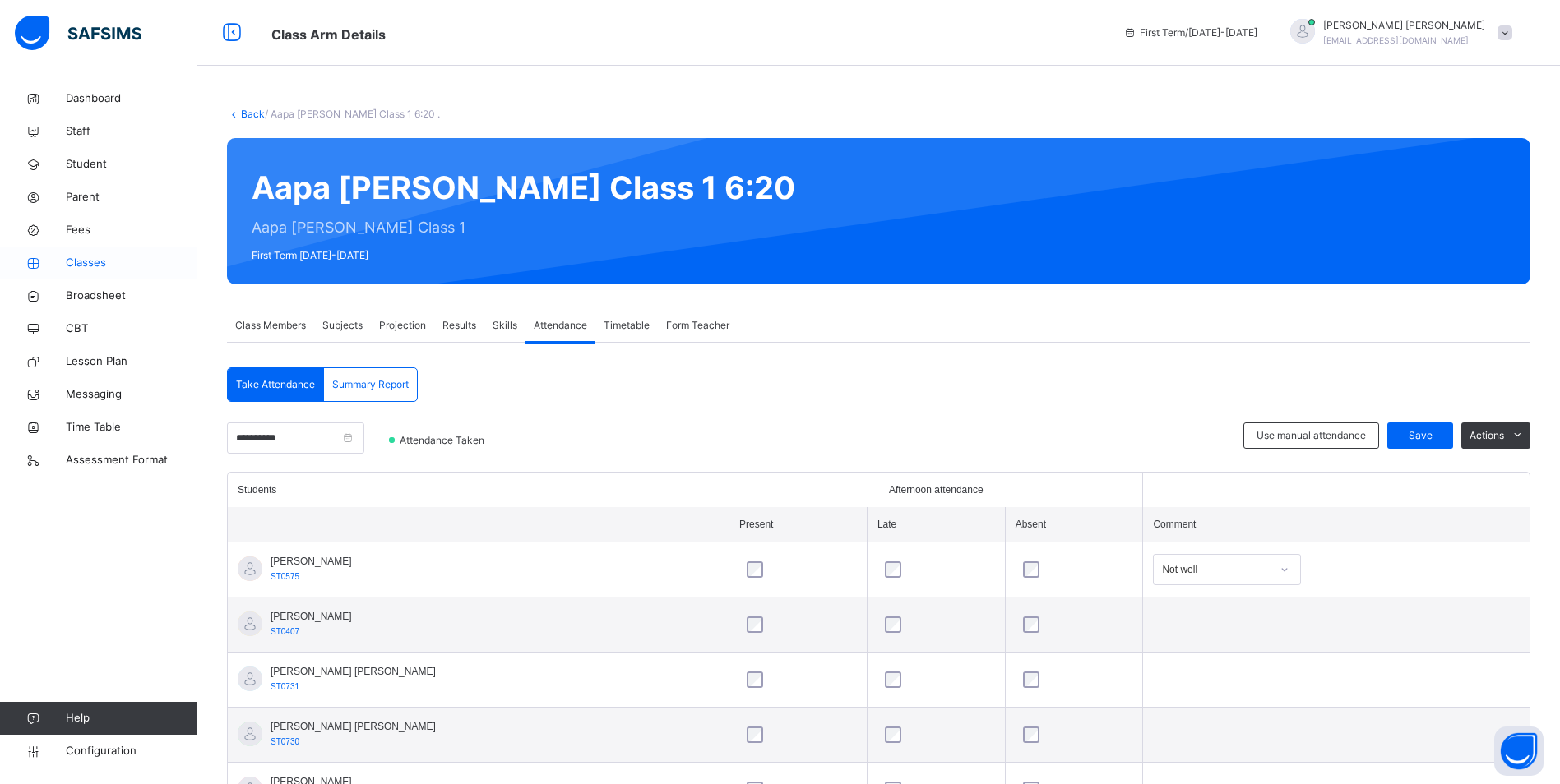
drag, startPoint x: 80, startPoint y: 266, endPoint x: 160, endPoint y: 268, distance: 80.0
click at [80, 266] on span "Classes" at bounding box center [131, 262] width 131 height 16
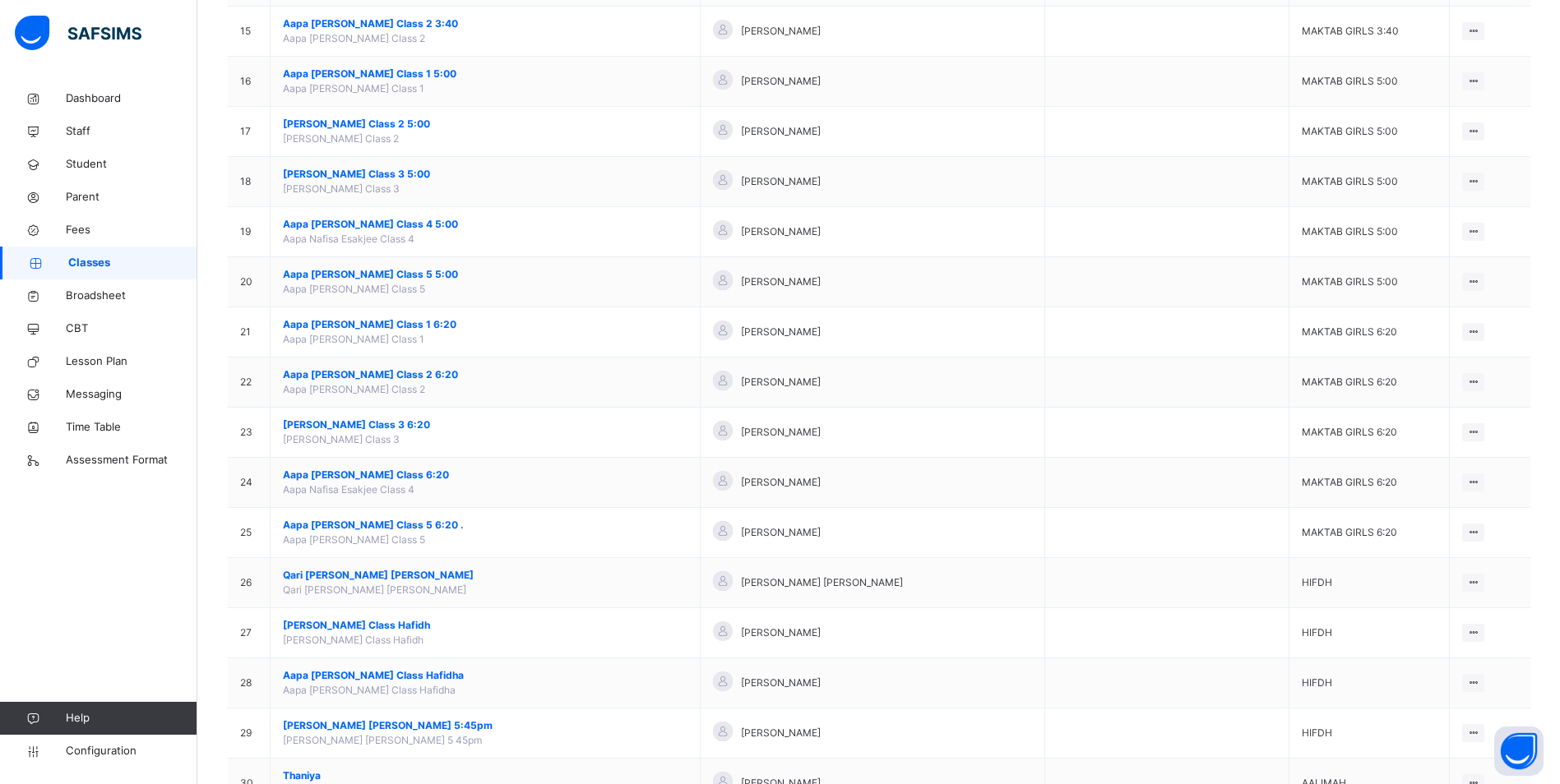
scroll to position [904, 0]
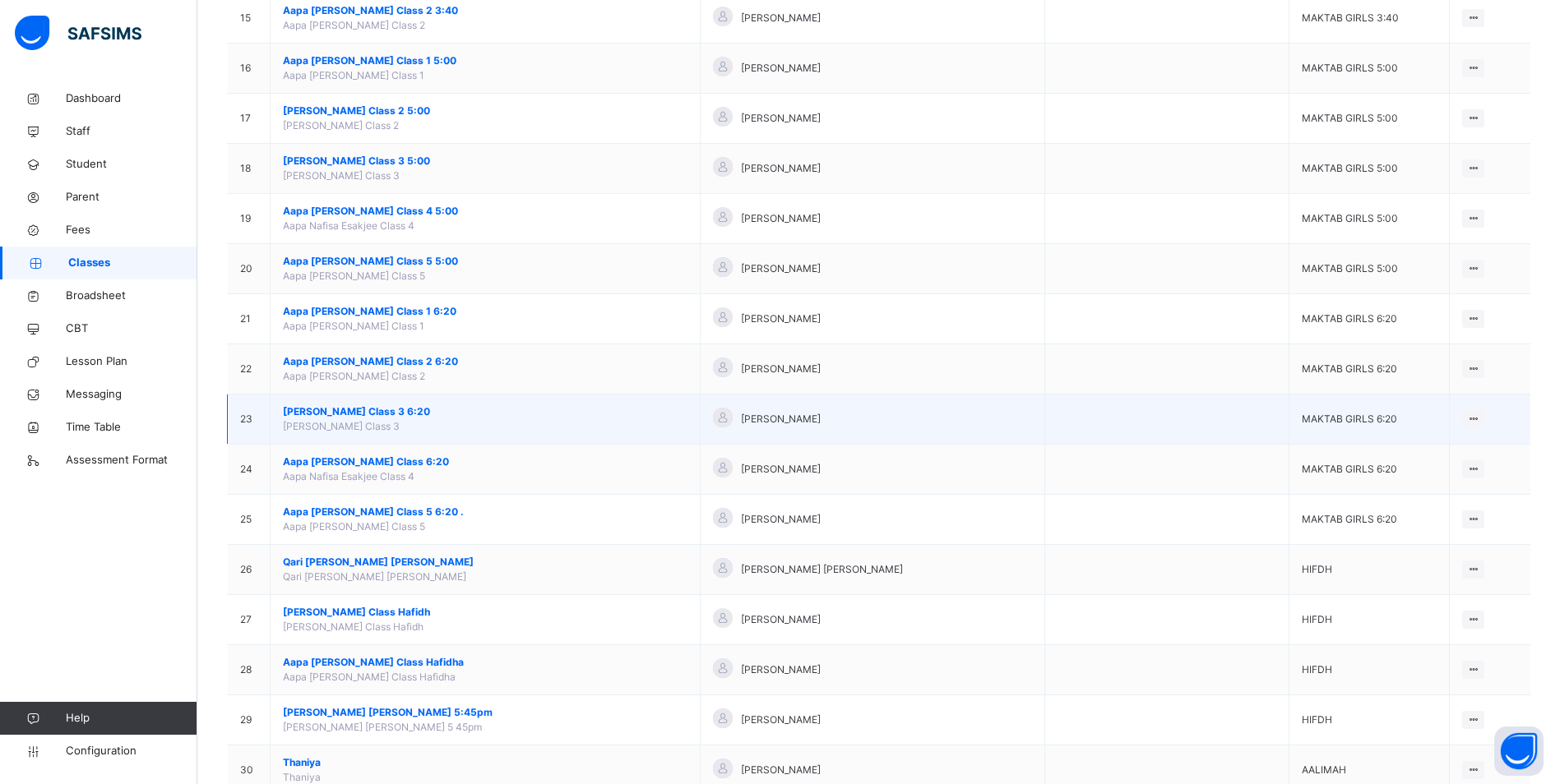
click at [382, 409] on span "[PERSON_NAME] Class 3 6:20" at bounding box center [485, 412] width 405 height 15
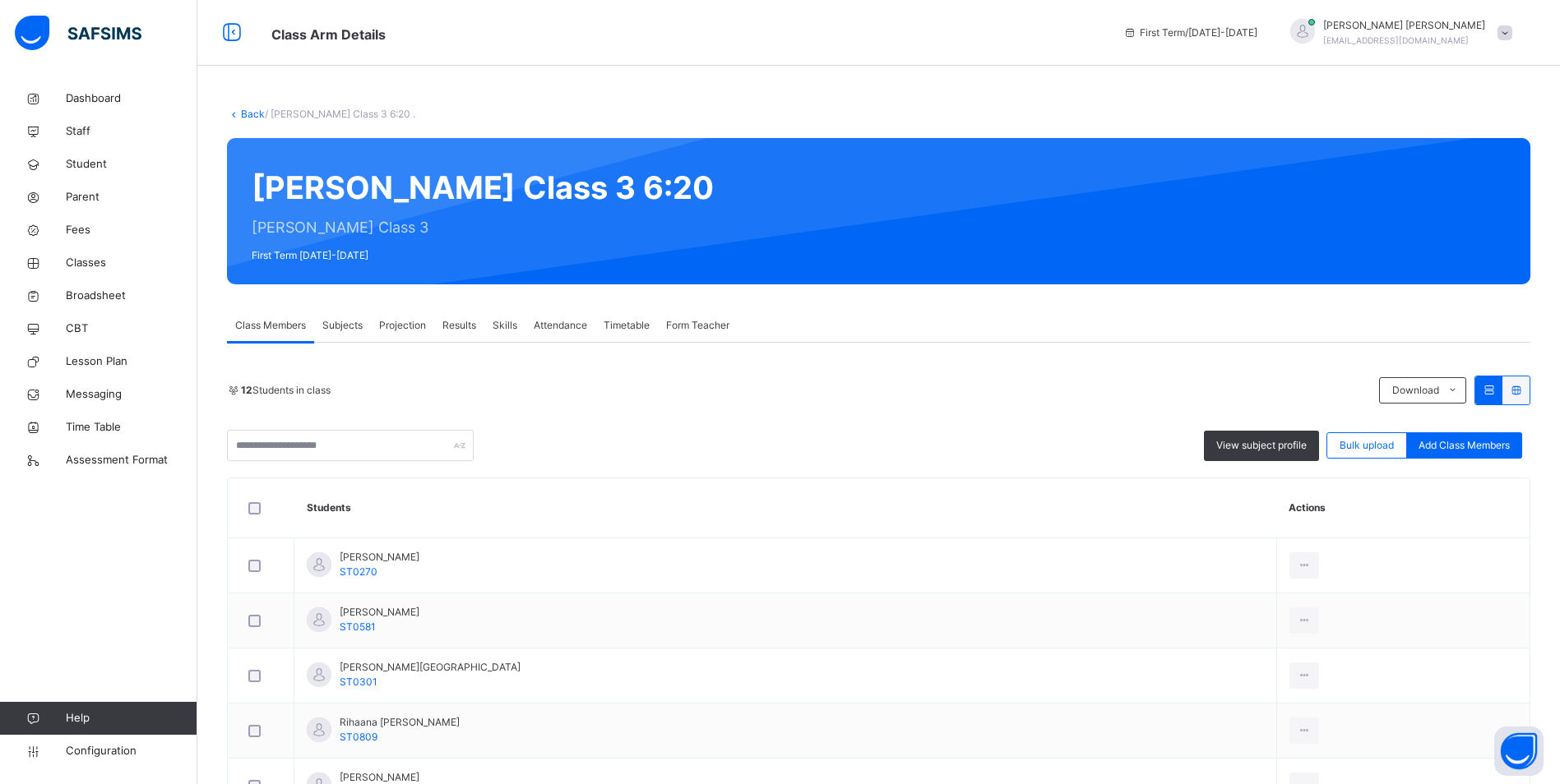
click at [576, 326] on span "Attendance" at bounding box center [560, 325] width 53 height 15
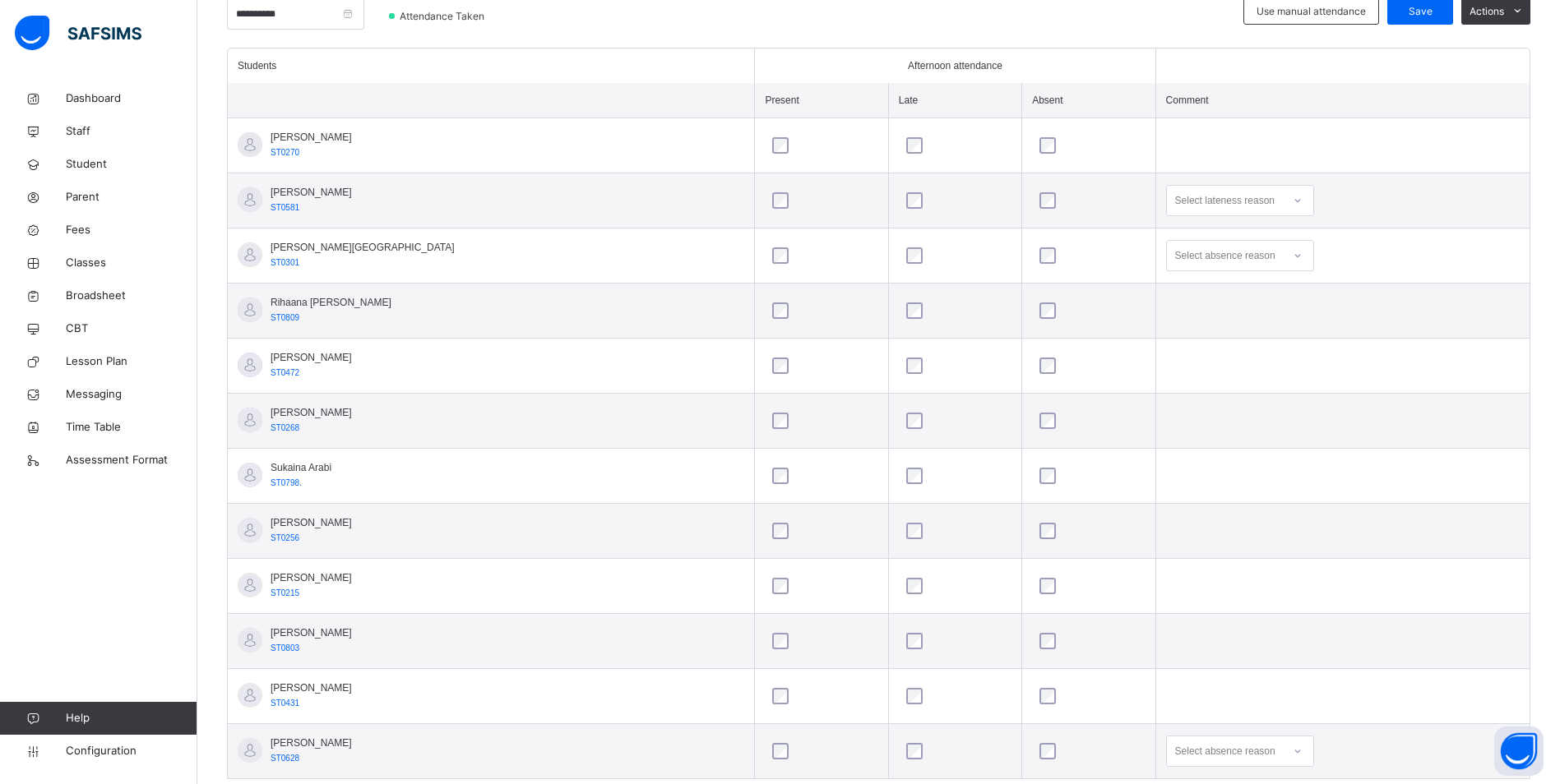
scroll to position [464, 0]
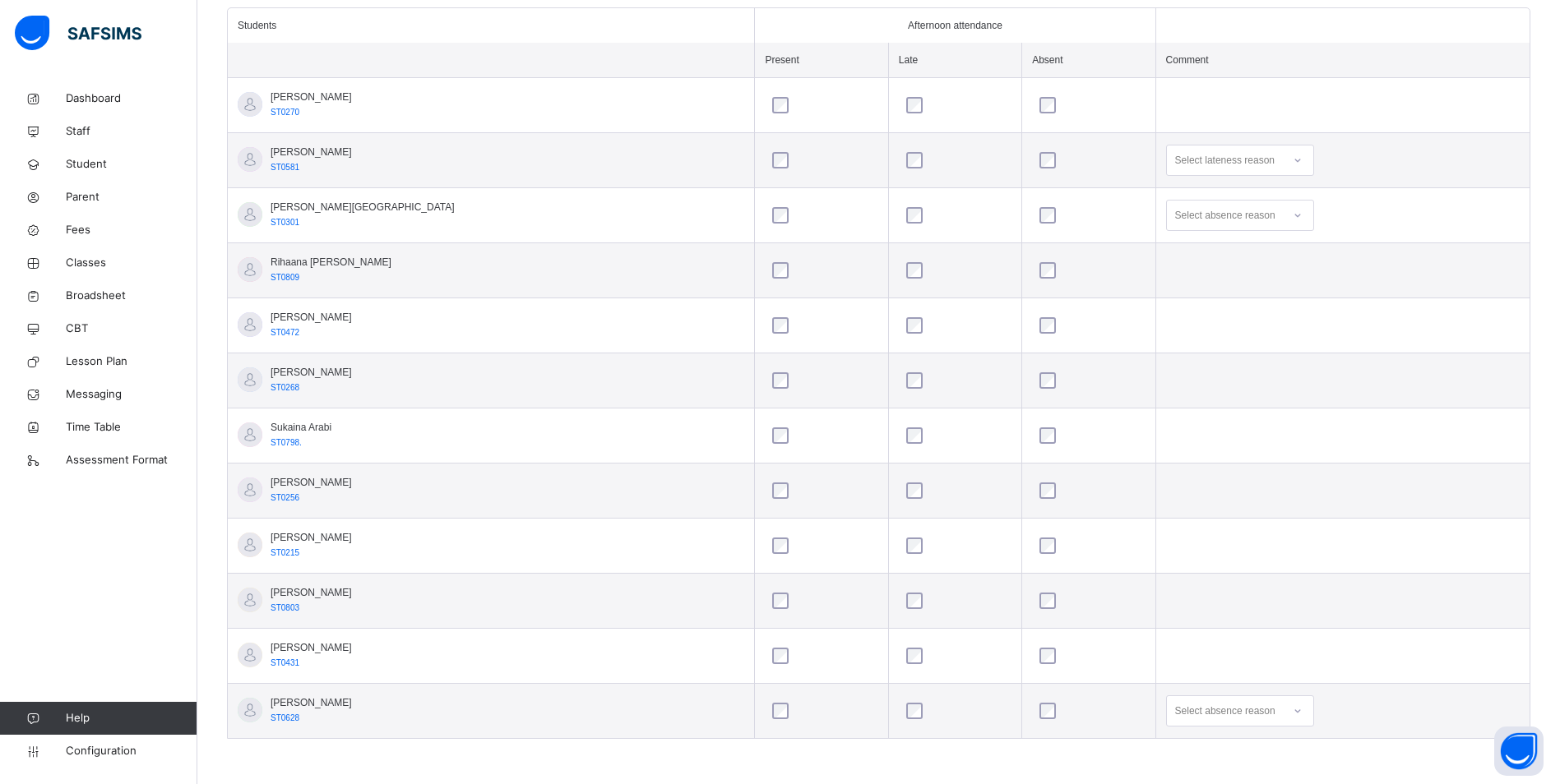
click at [1236, 707] on div "Select absence reason" at bounding box center [1240, 710] width 148 height 31
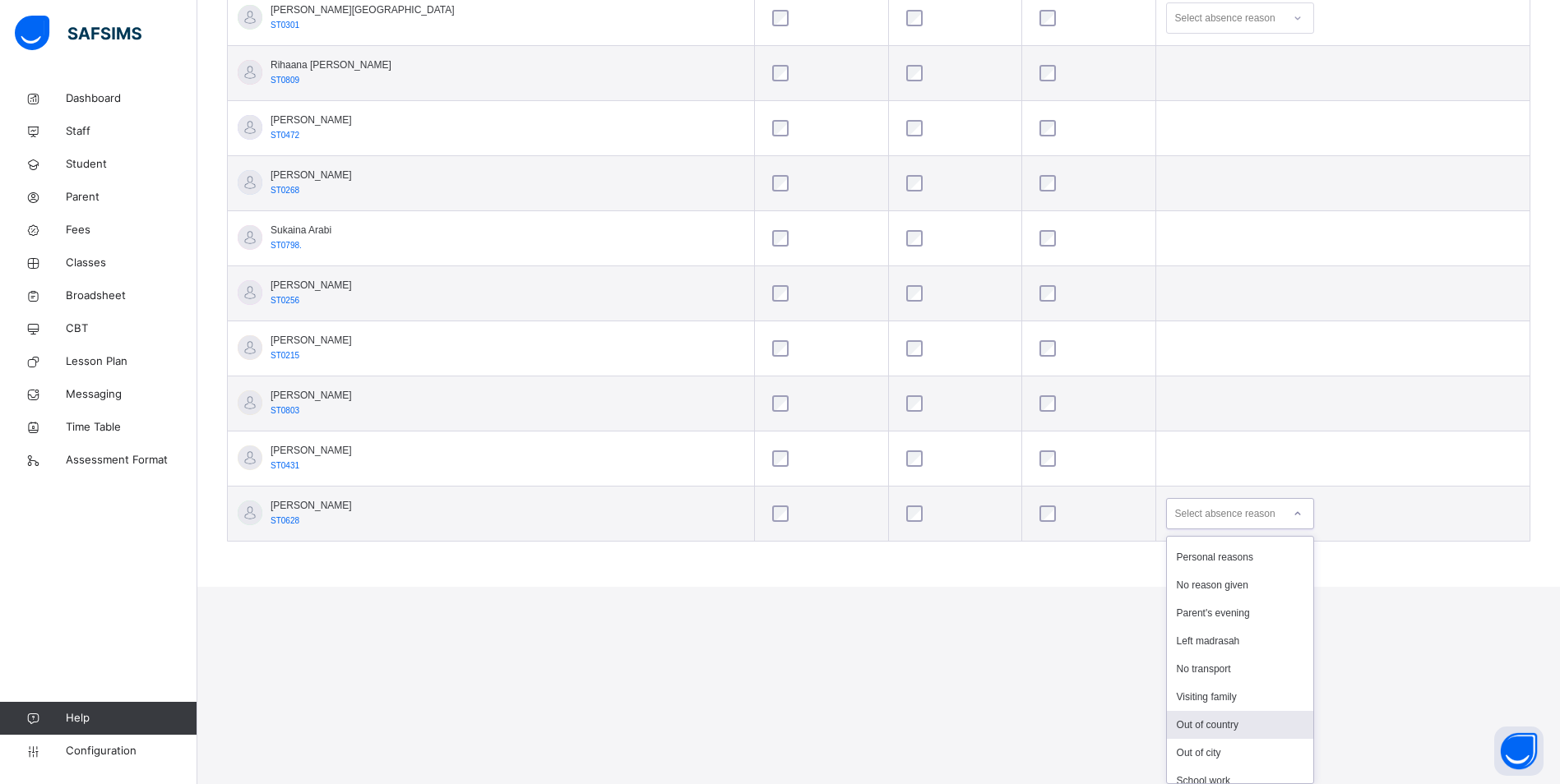
scroll to position [107, 0]
click at [1166, 719] on div "Left madrasah" at bounding box center [1239, 723] width 147 height 28
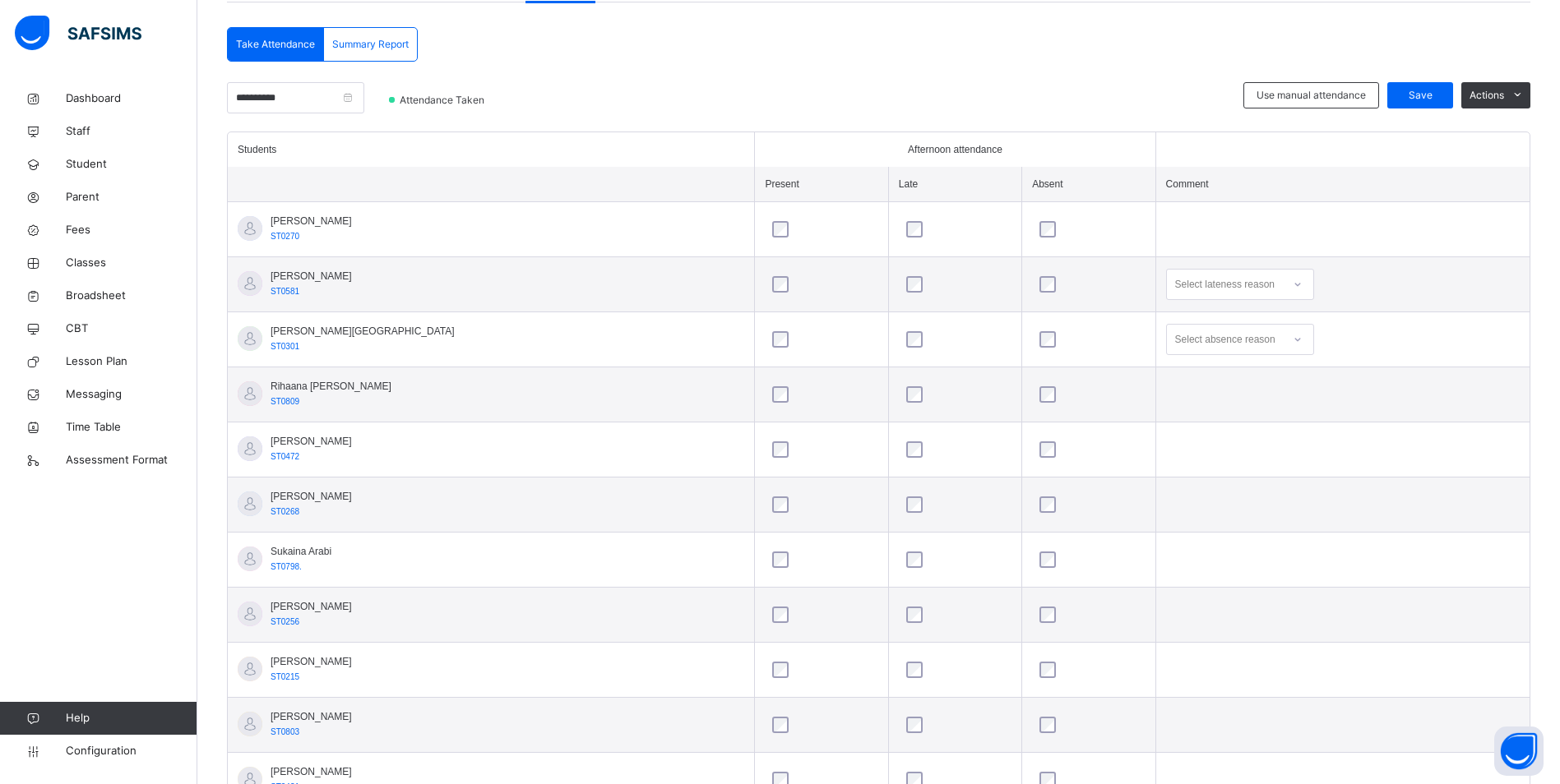
scroll to position [300, 0]
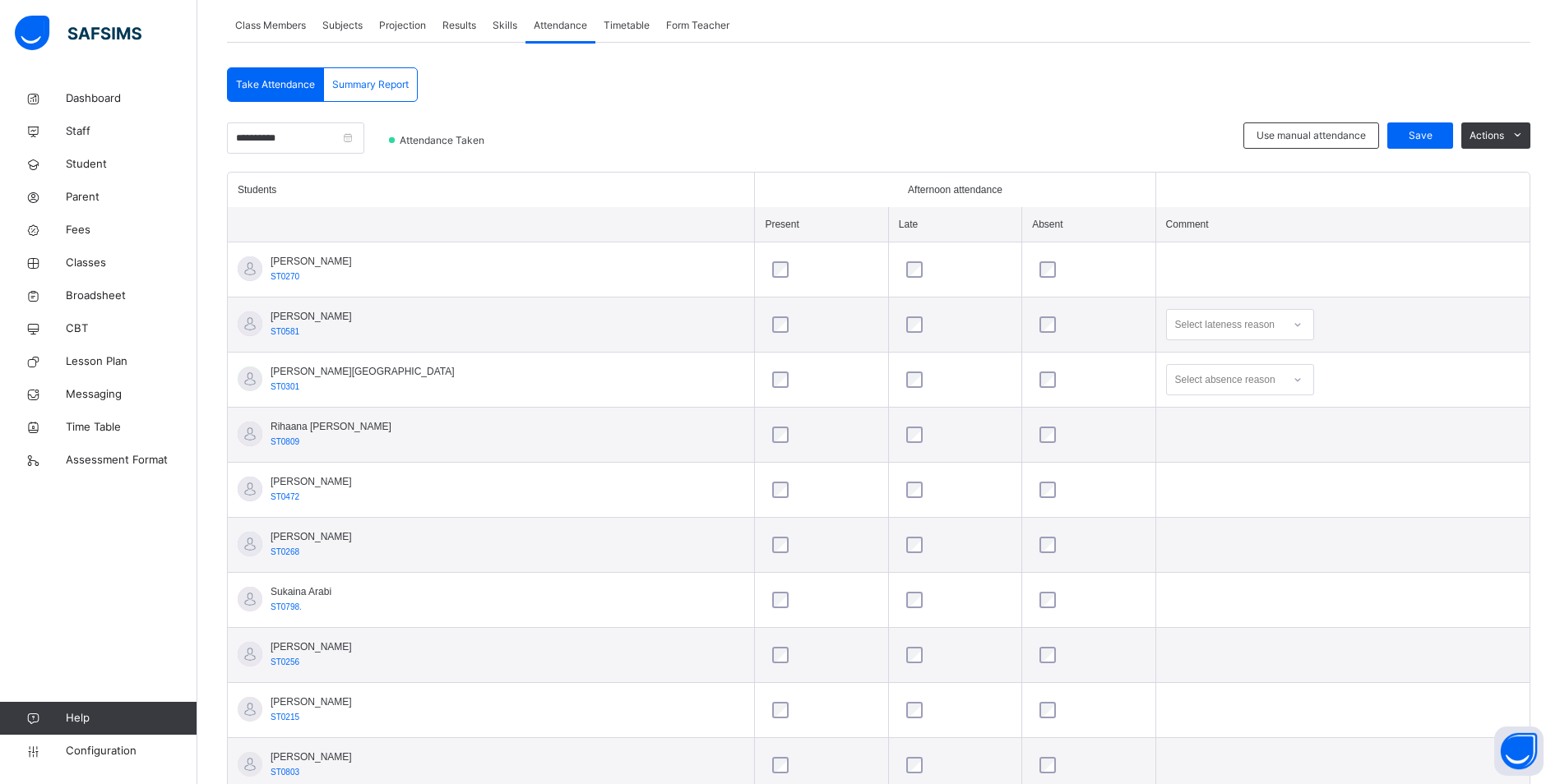
click at [1292, 379] on icon at bounding box center [1297, 379] width 9 height 16
click at [1176, 445] on div "Message sent" at bounding box center [1239, 444] width 147 height 28
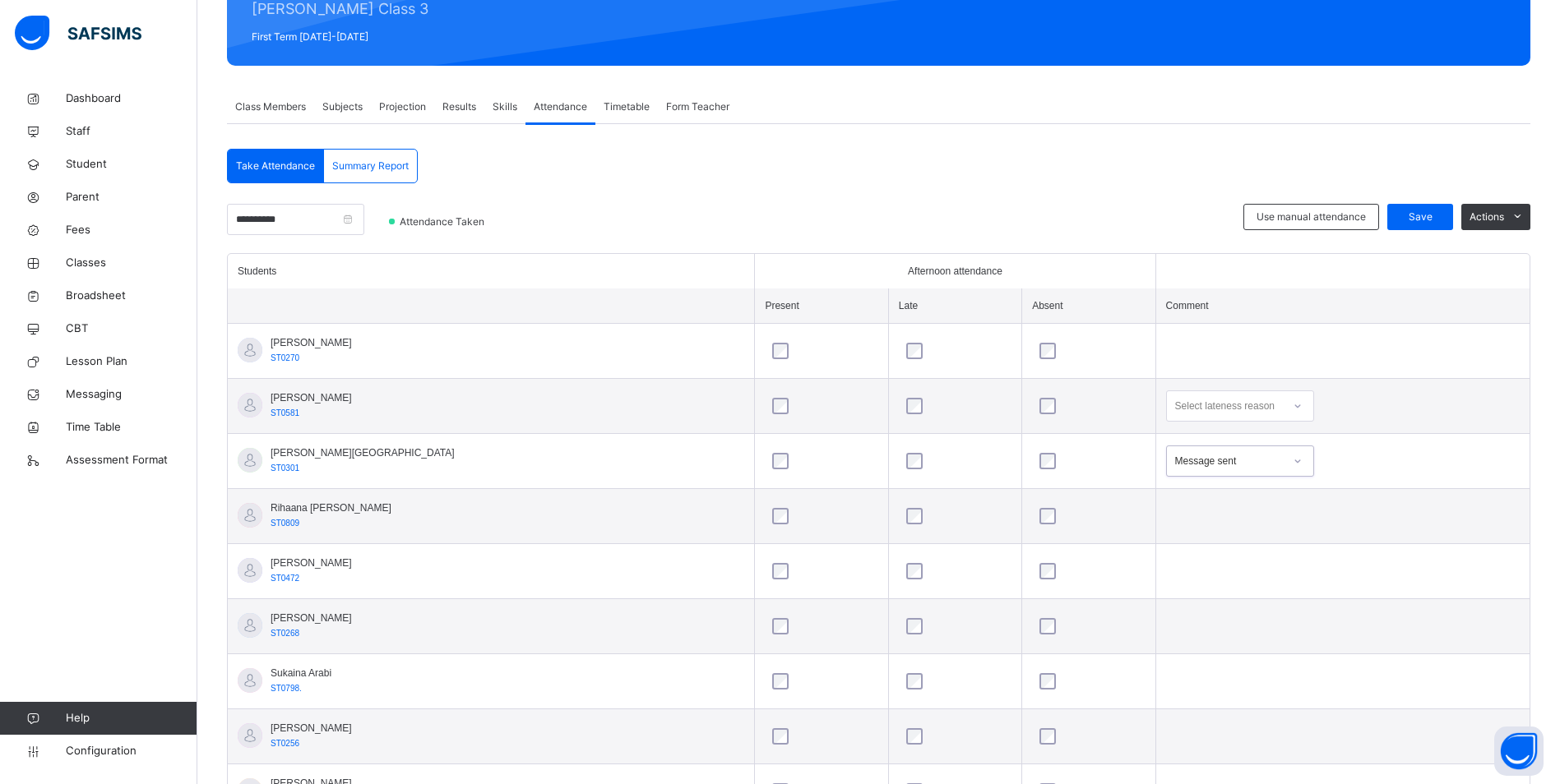
scroll to position [218, 0]
click at [1417, 220] on span "Save" at bounding box center [1419, 218] width 41 height 15
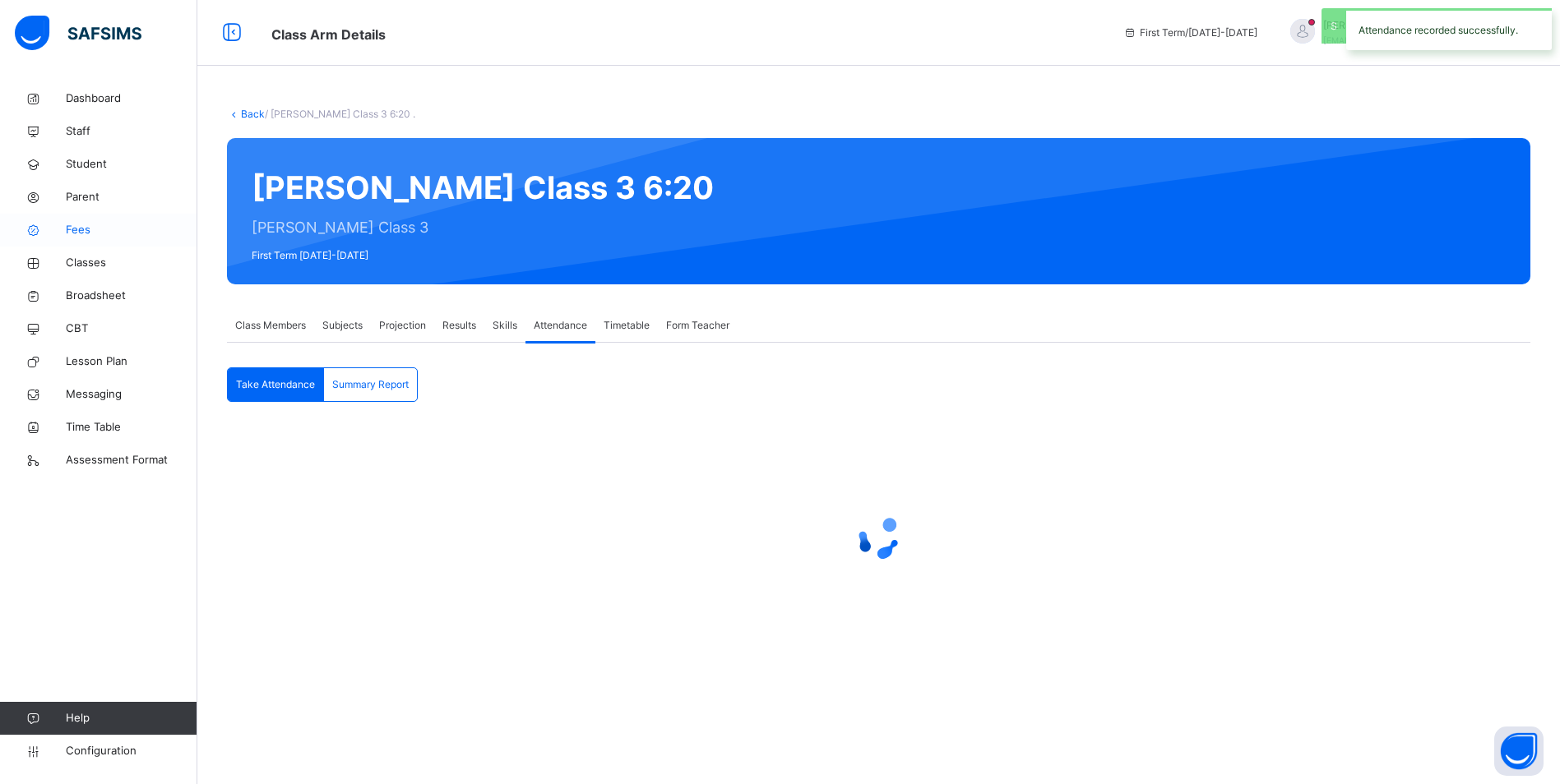
scroll to position [0, 0]
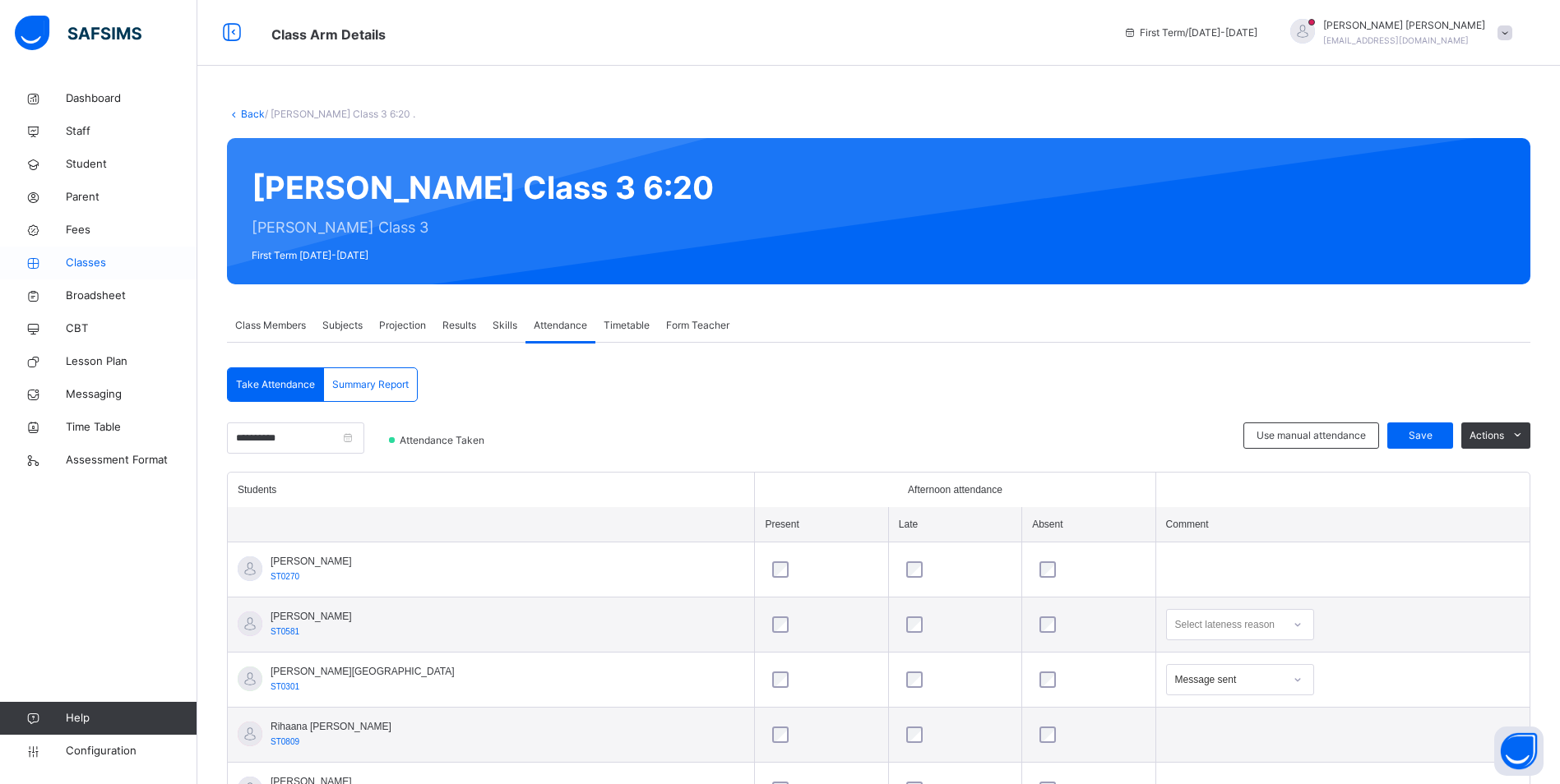
drag, startPoint x: 84, startPoint y: 252, endPoint x: 93, endPoint y: 261, distance: 12.7
click at [84, 252] on link "Classes" at bounding box center [98, 263] width 198 height 33
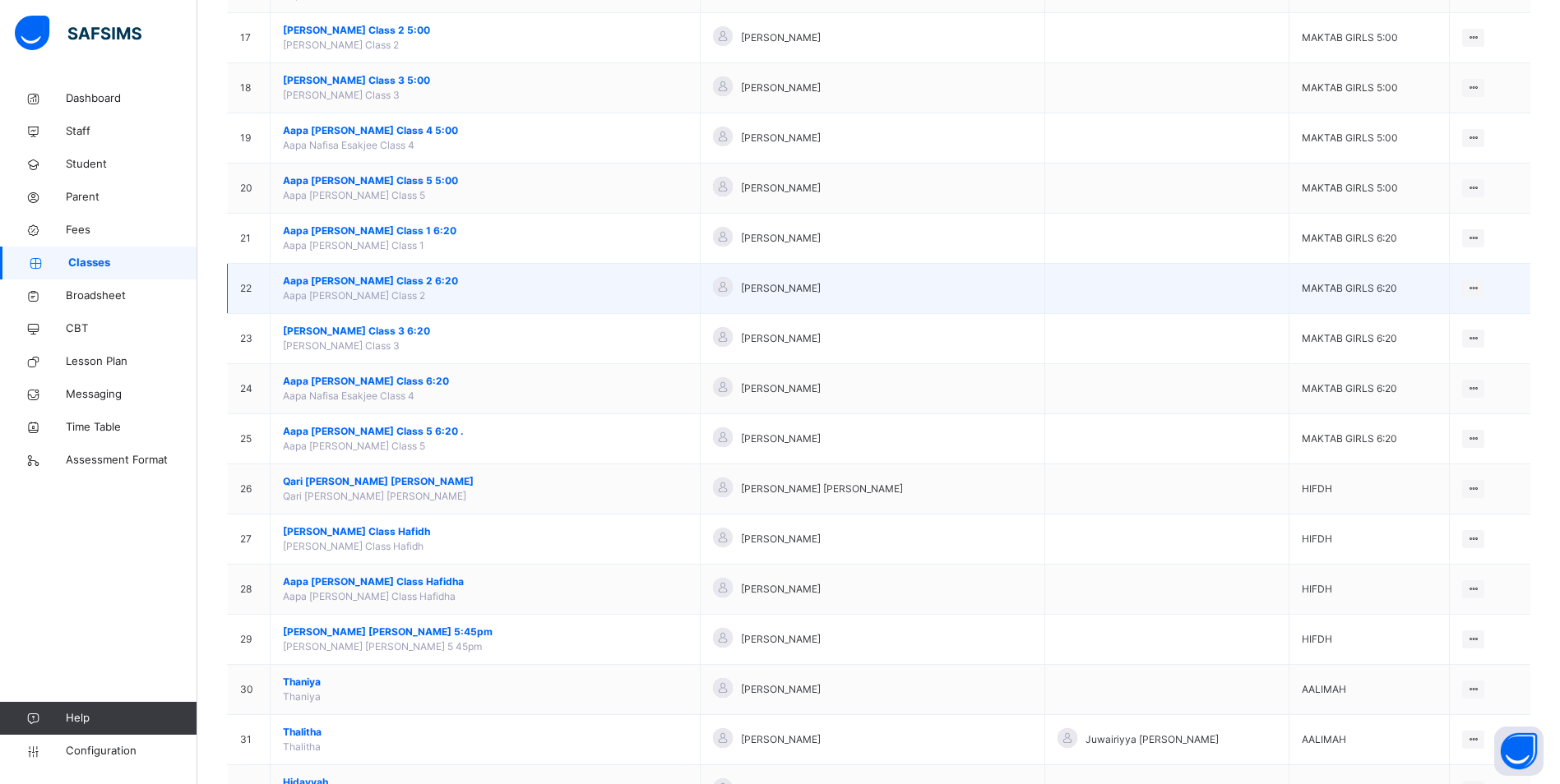
scroll to position [986, 0]
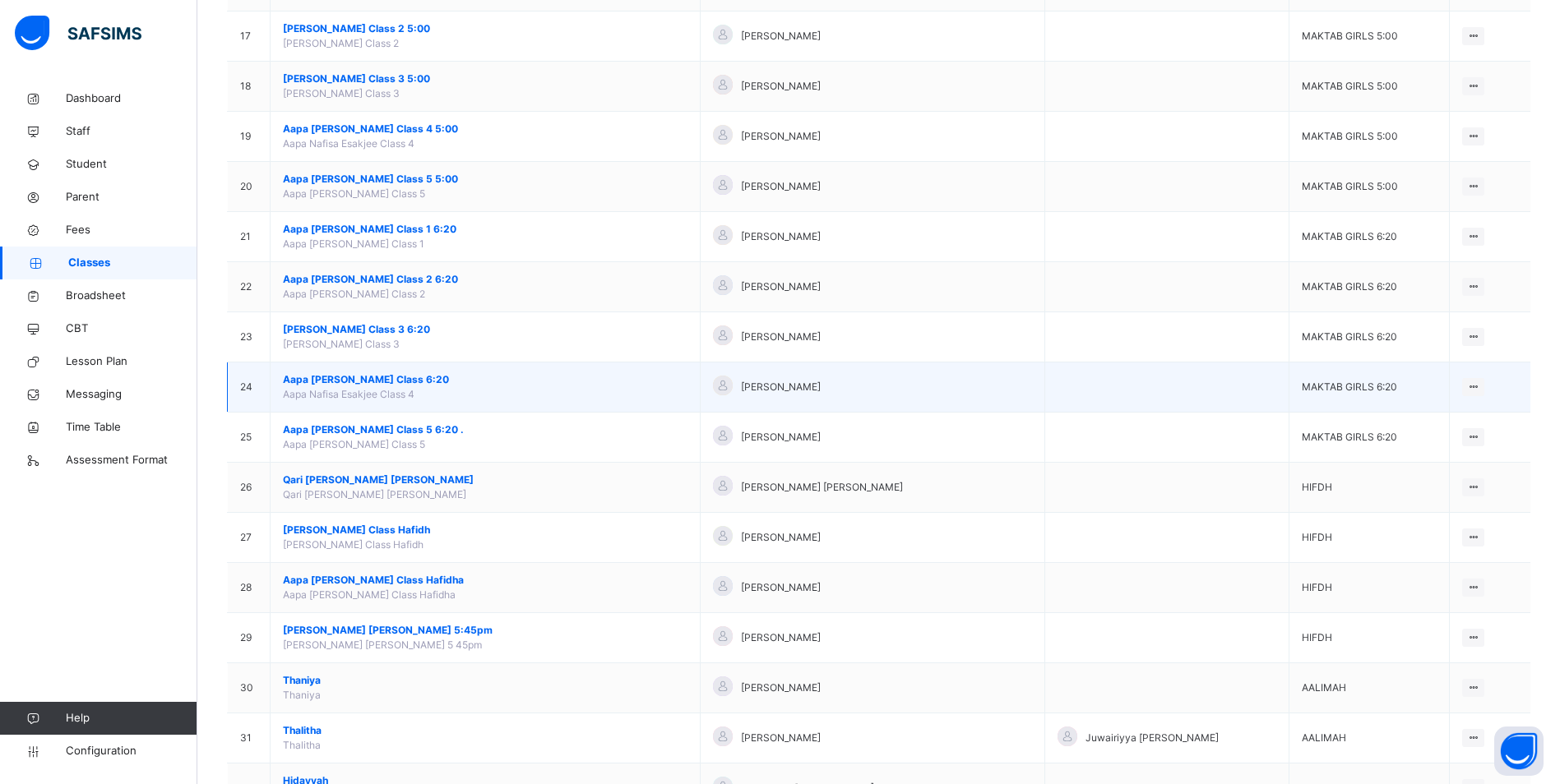
click at [425, 376] on span "Aapa [PERSON_NAME] Class 6:20" at bounding box center [485, 380] width 405 height 15
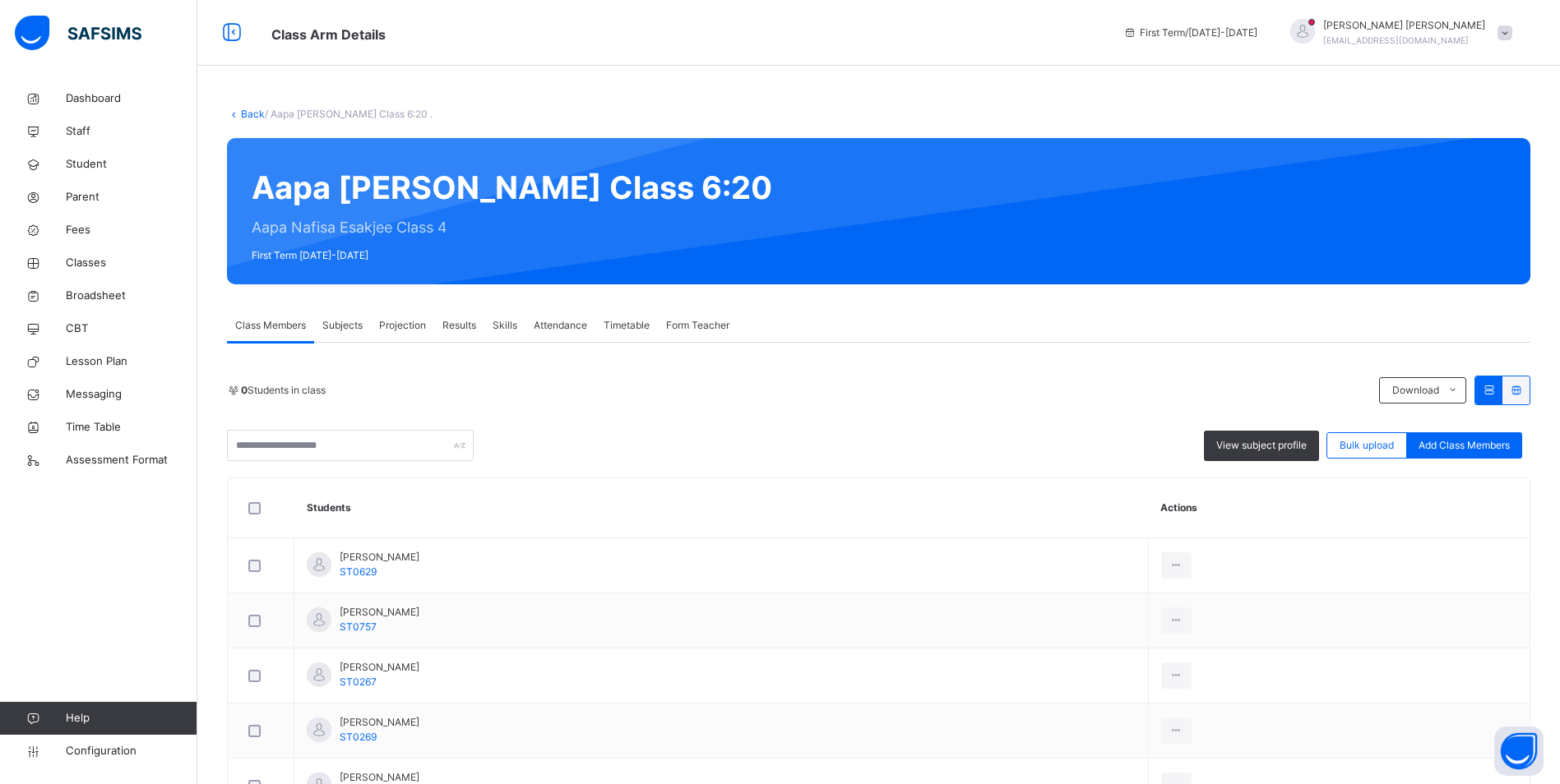
click at [570, 323] on span "Attendance" at bounding box center [560, 325] width 53 height 15
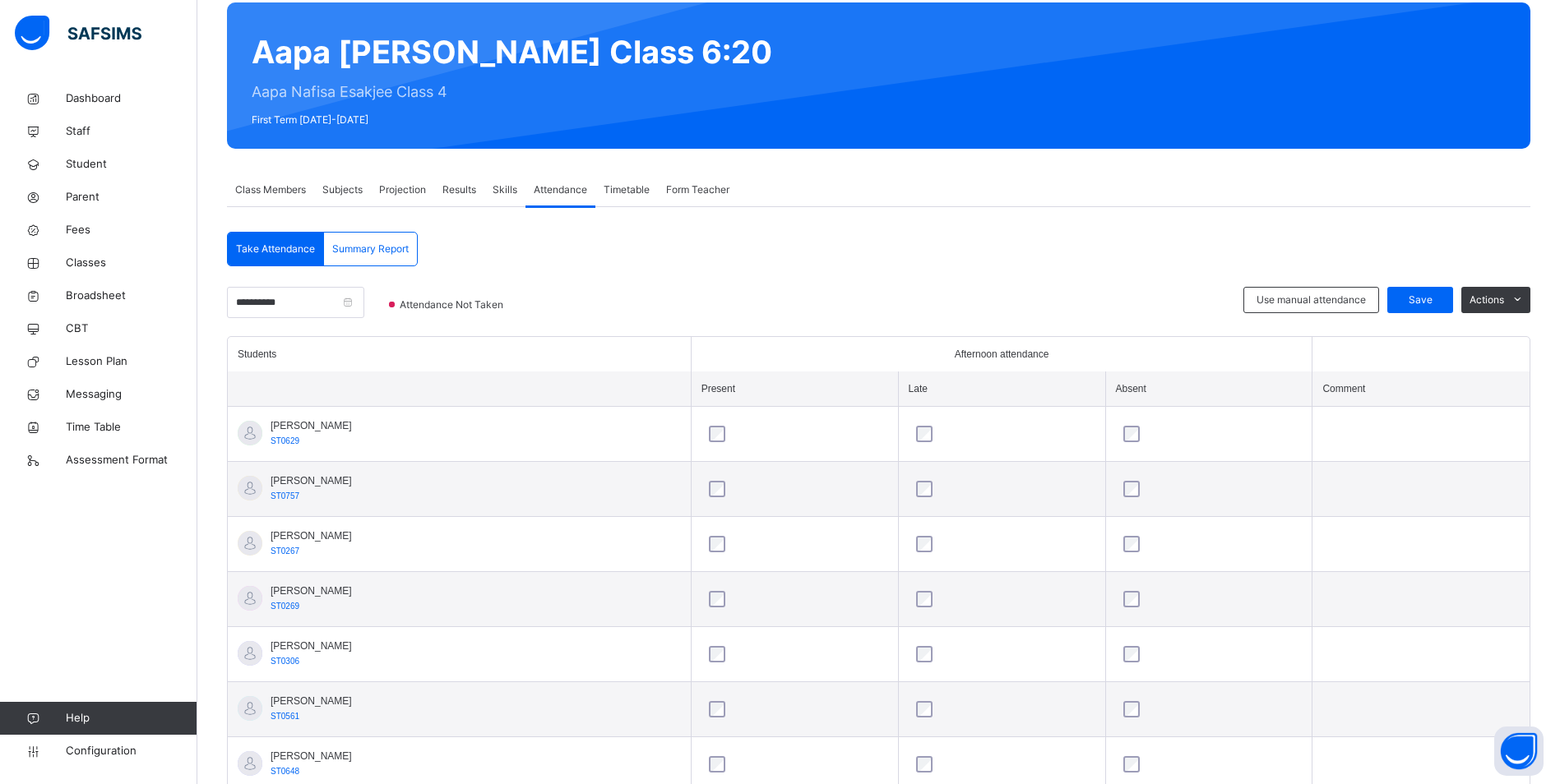
scroll to position [165, 0]
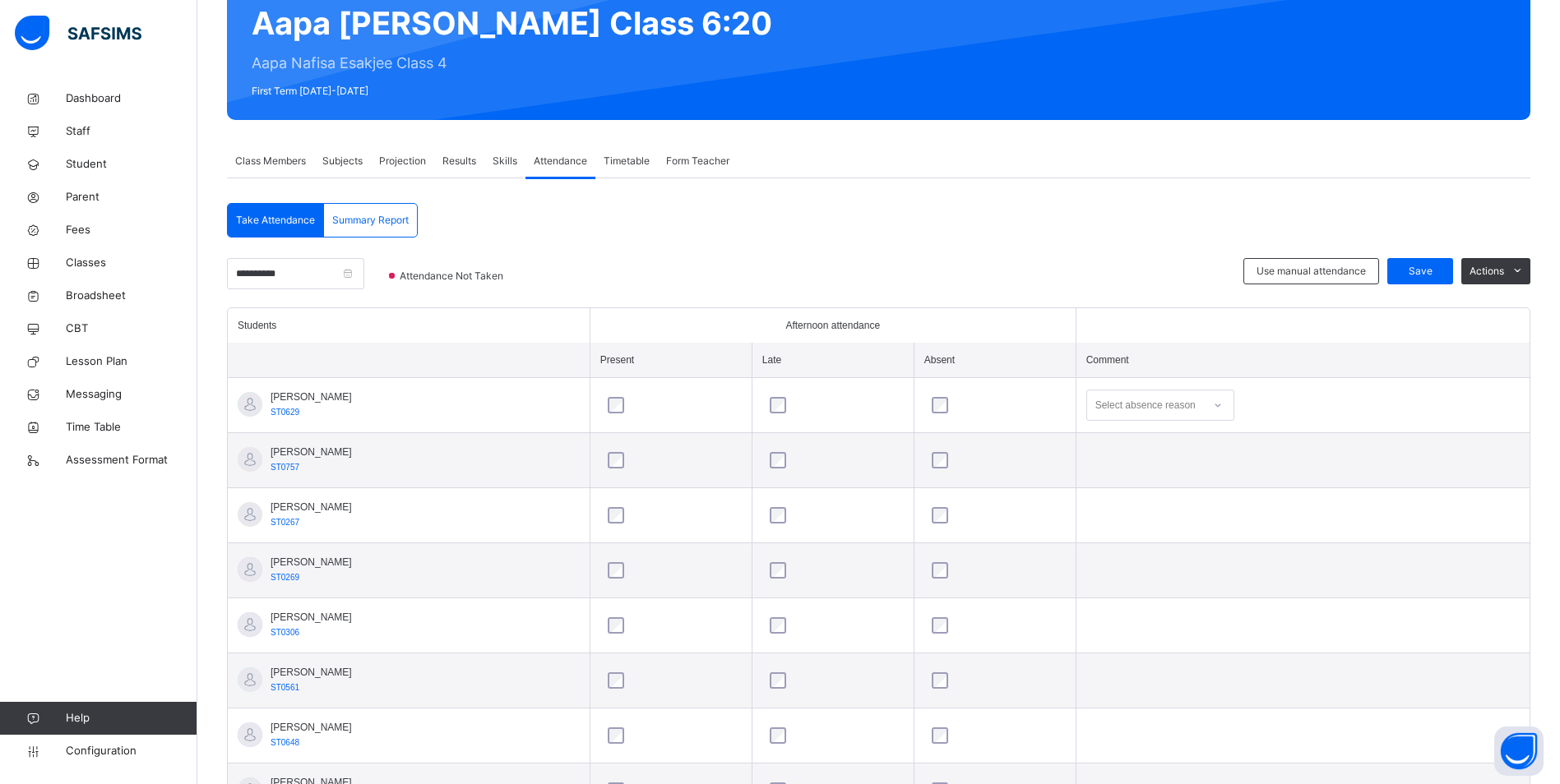
click at [1218, 403] on icon at bounding box center [1218, 405] width 9 height 16
click at [1178, 455] on div "Left madrasah" at bounding box center [1160, 465] width 147 height 28
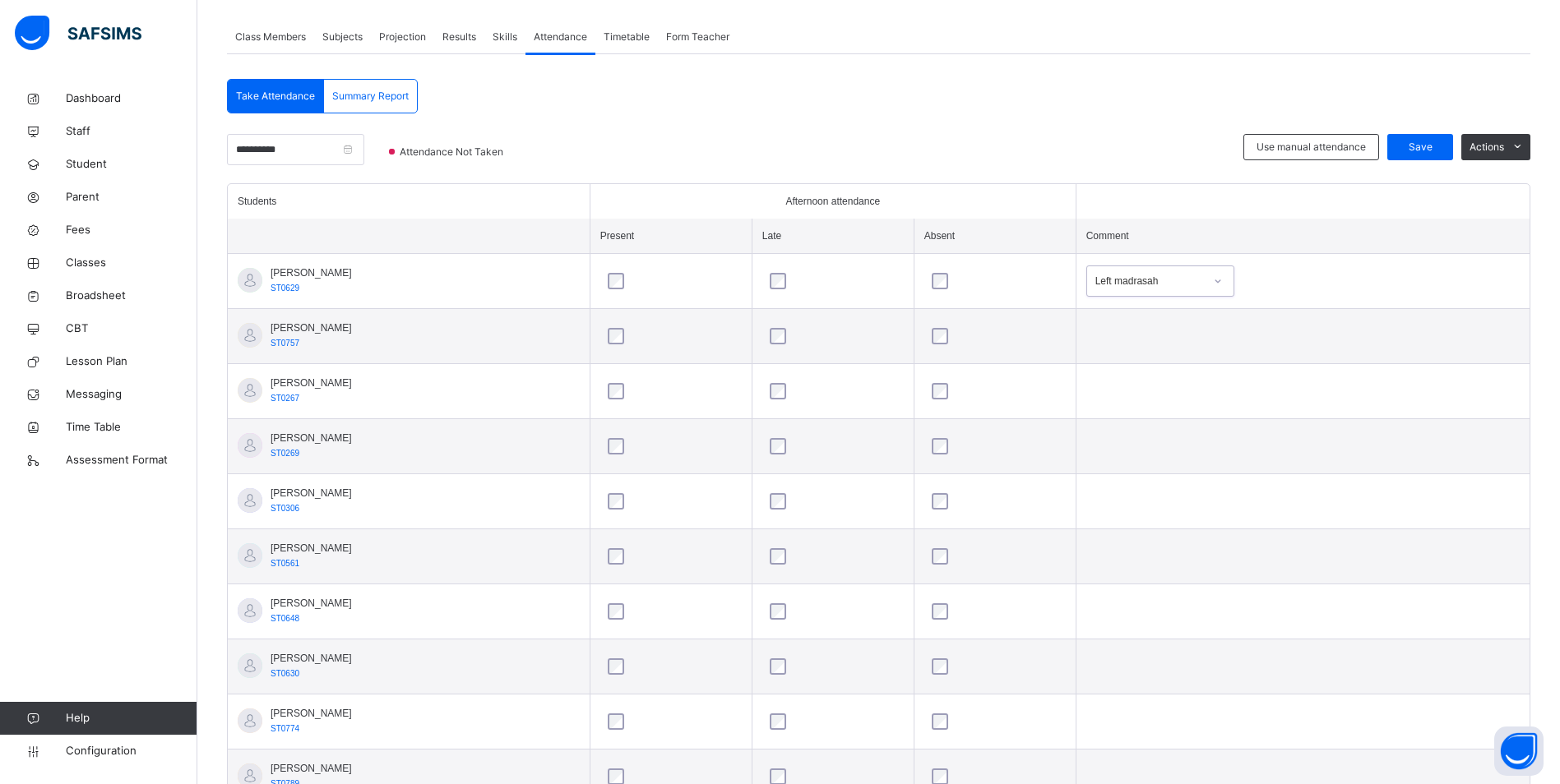
scroll to position [329, 0]
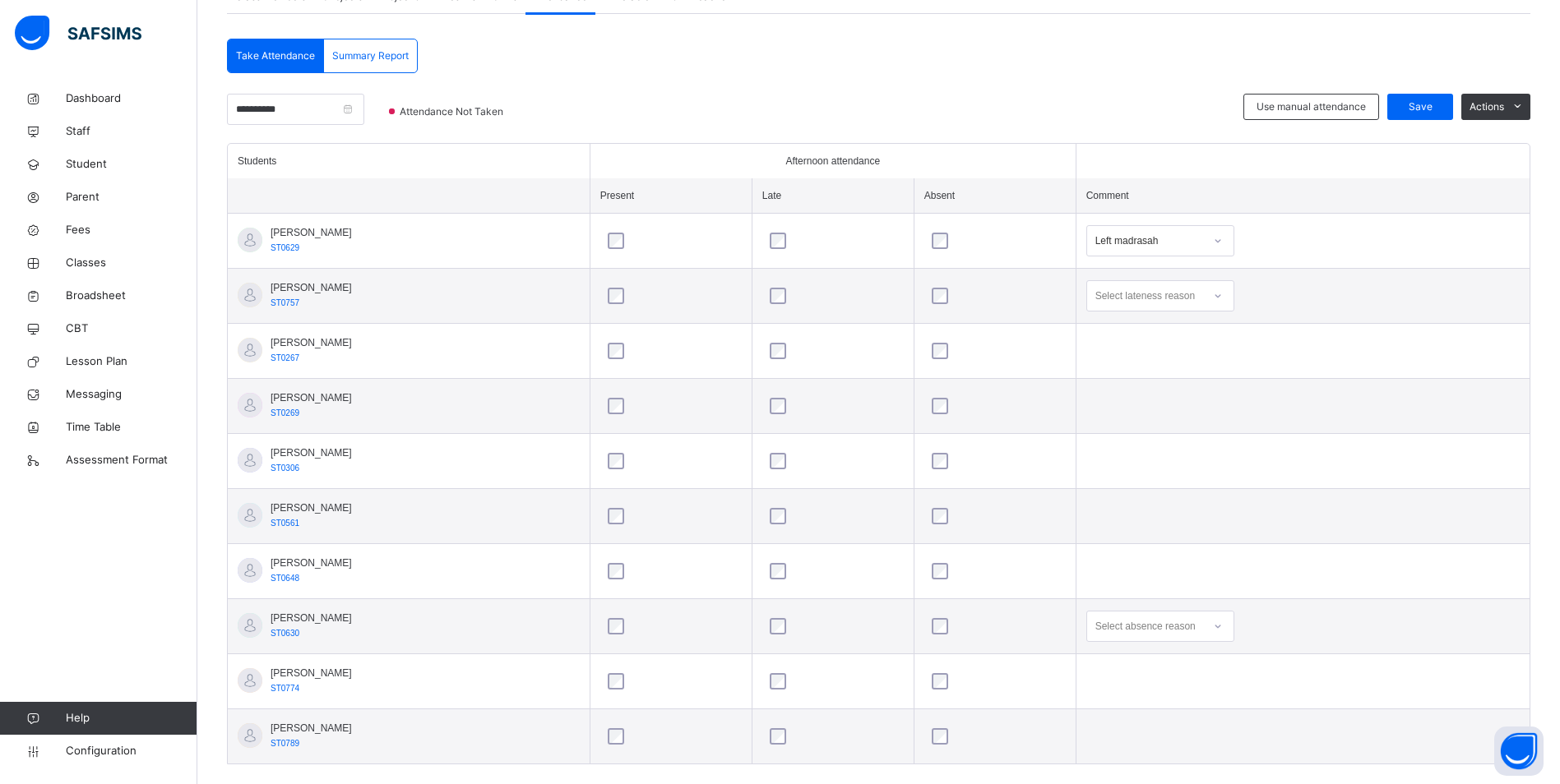
click at [1223, 626] on div "Select absence reason" at bounding box center [1160, 626] width 148 height 31
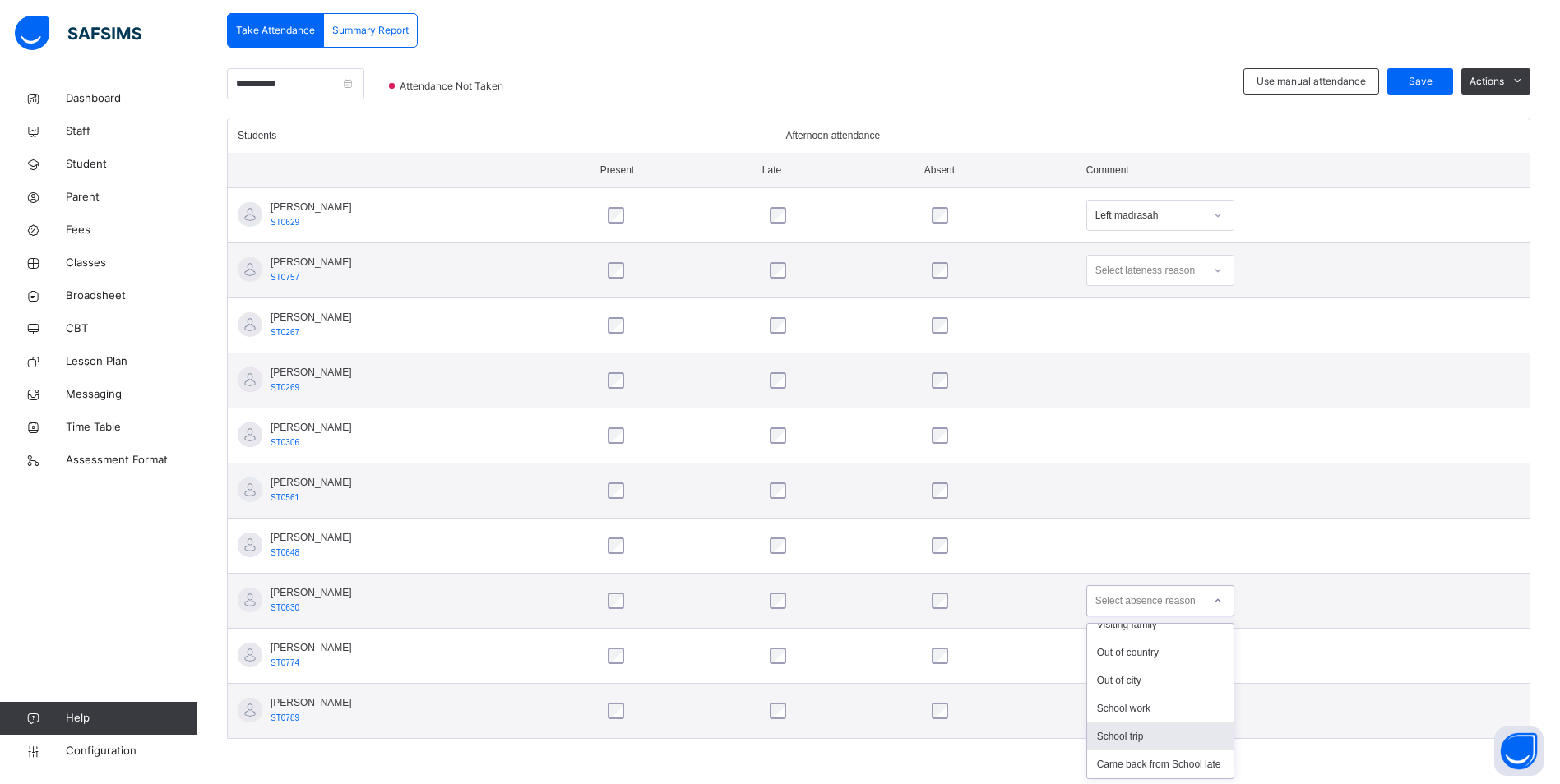
scroll to position [281, 0]
click at [1143, 636] on div "Left madrasah" at bounding box center [1160, 636] width 147 height 28
click at [1431, 75] on span "Save" at bounding box center [1419, 81] width 41 height 15
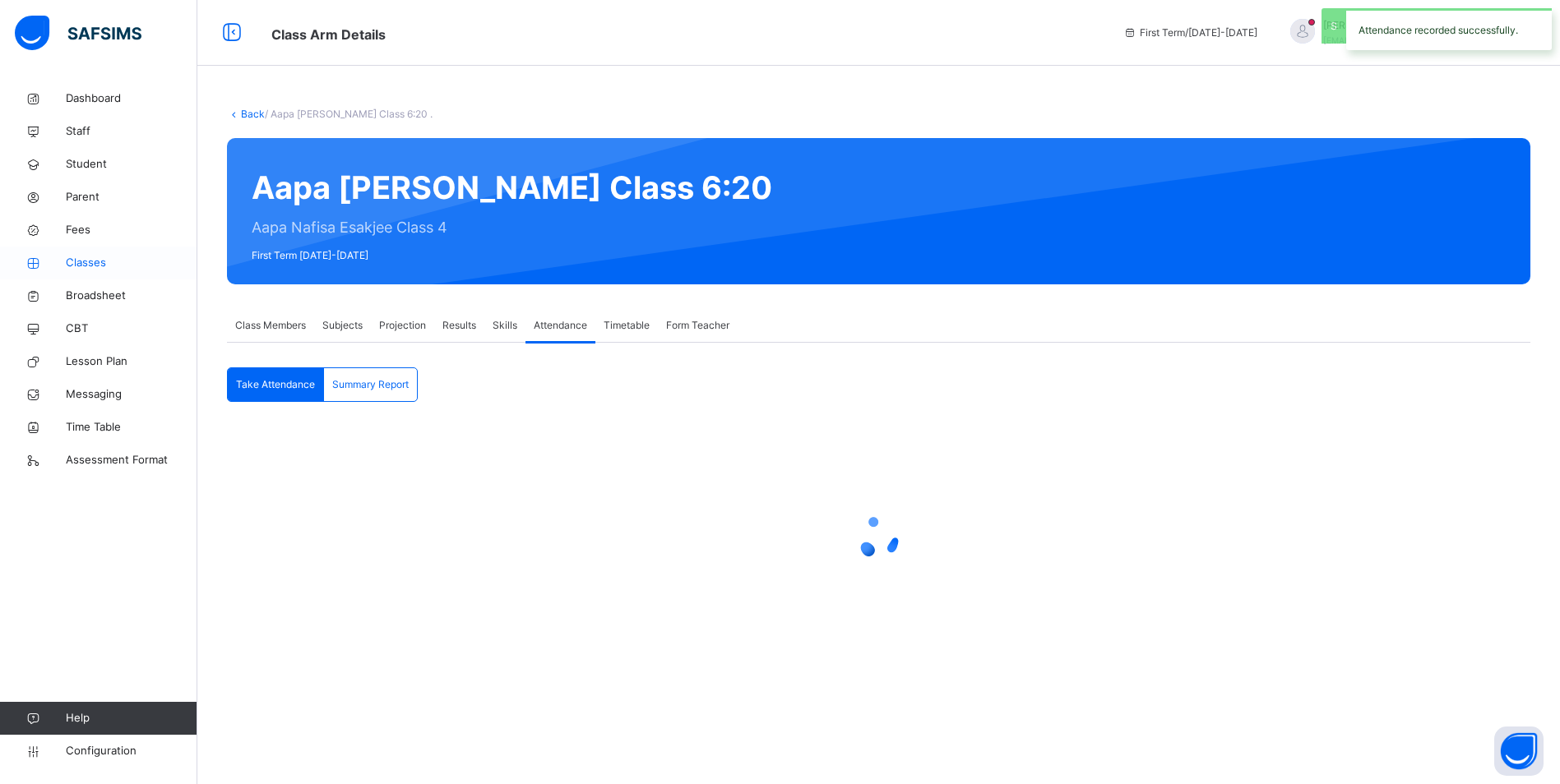
scroll to position [0, 0]
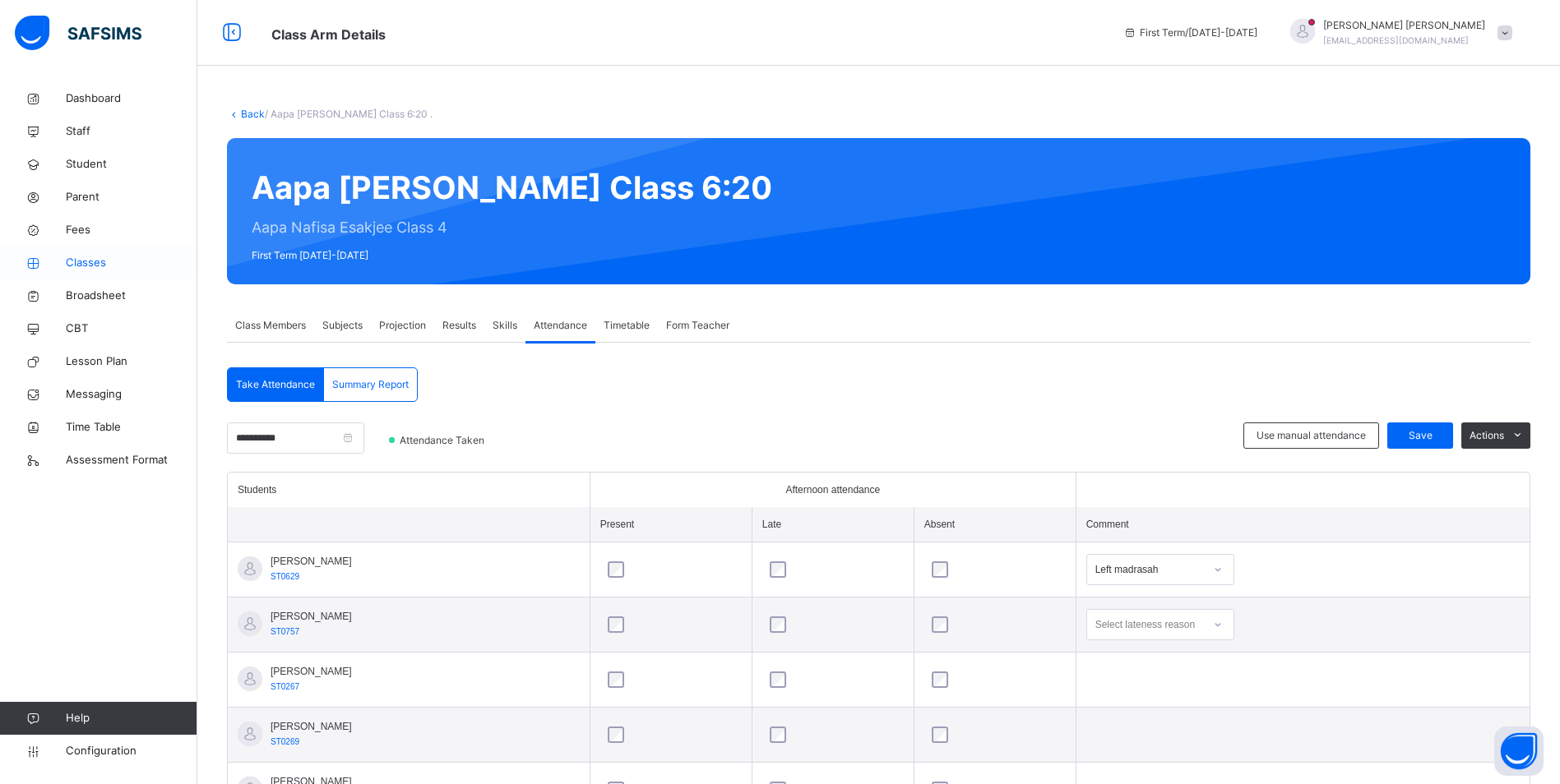
click at [98, 265] on span "Classes" at bounding box center [131, 262] width 131 height 16
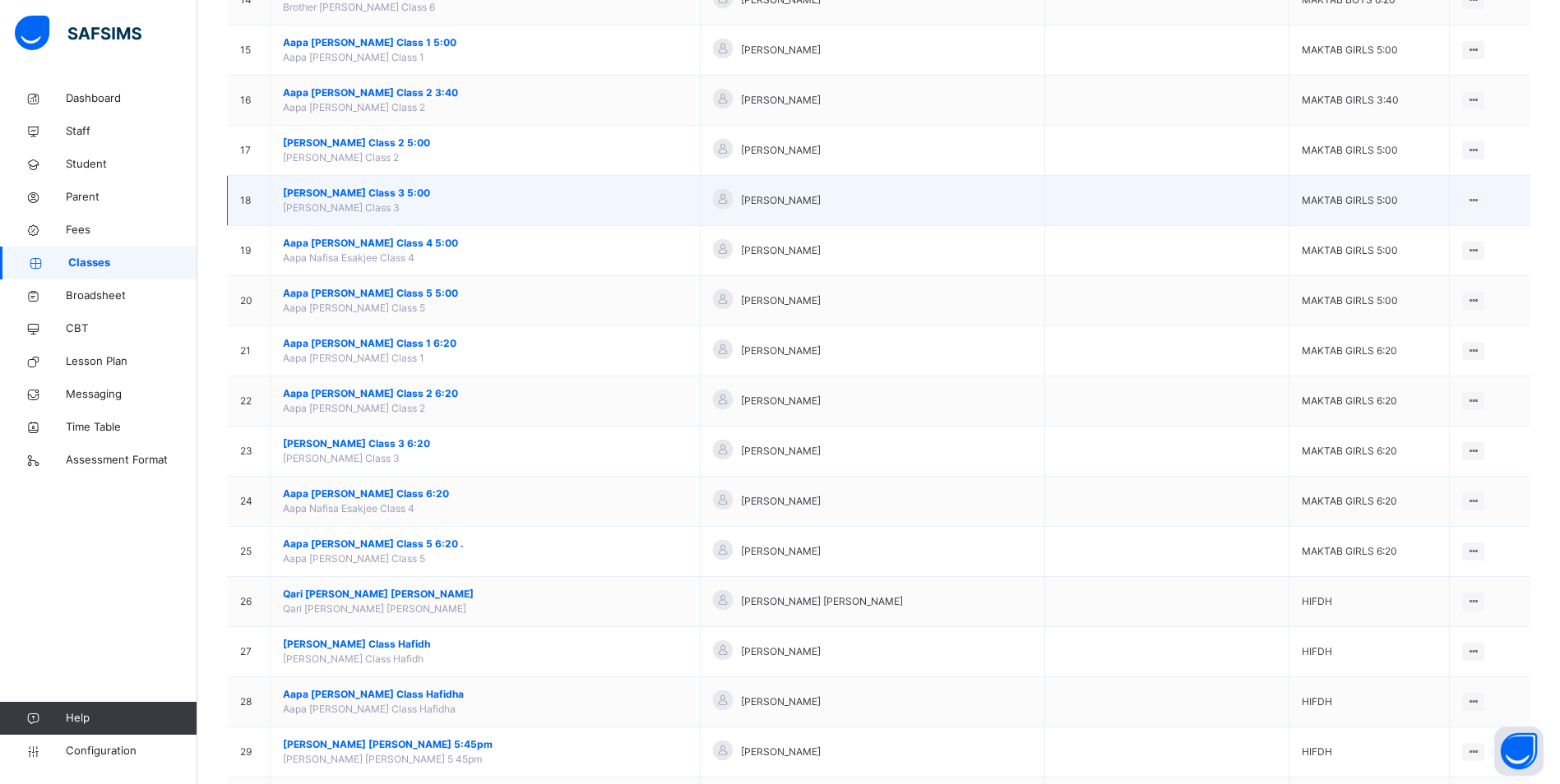
scroll to position [1069, 0]
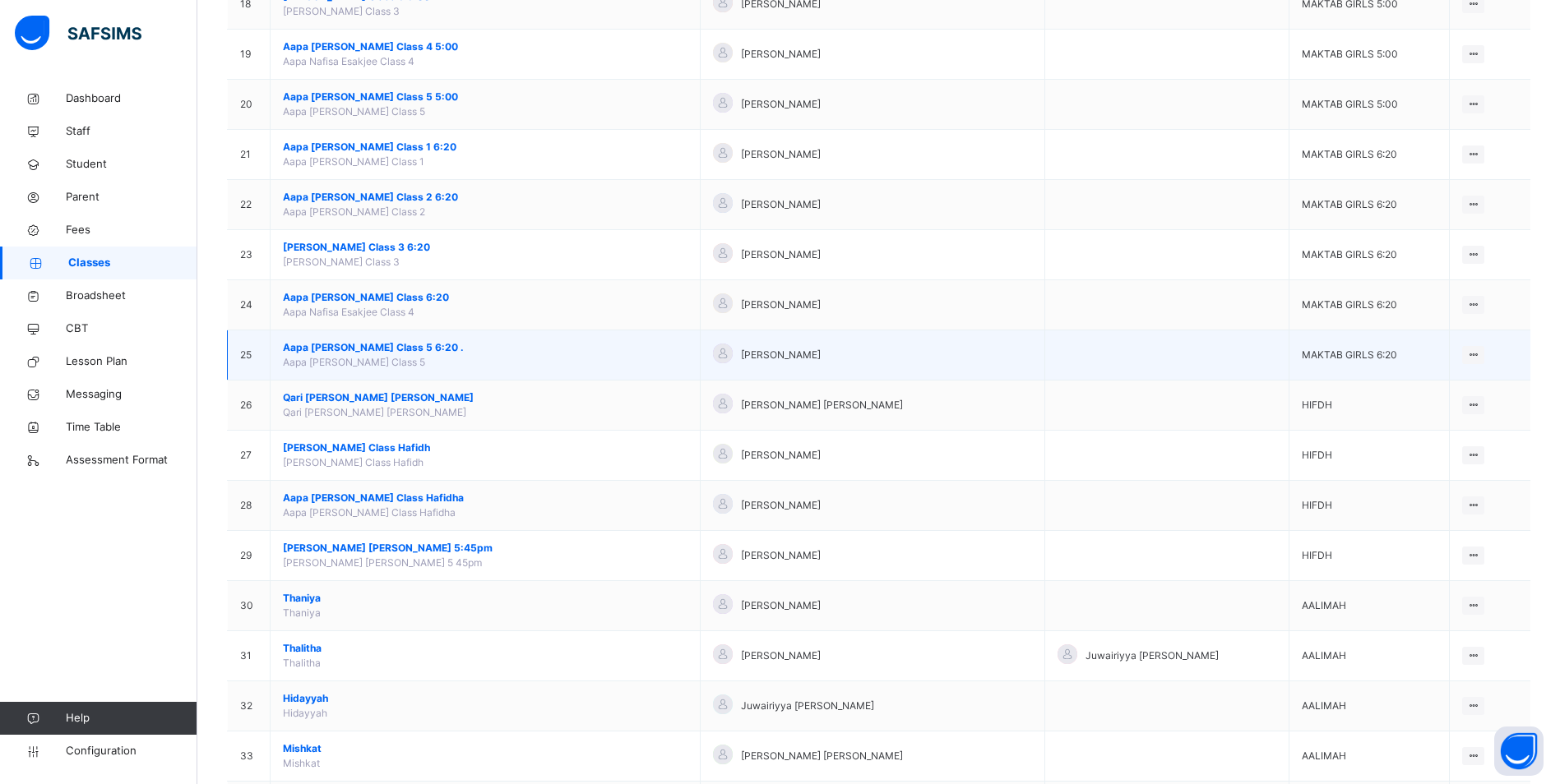
click at [391, 346] on span "Aapa [PERSON_NAME] Class 5 6:20 ." at bounding box center [485, 348] width 405 height 15
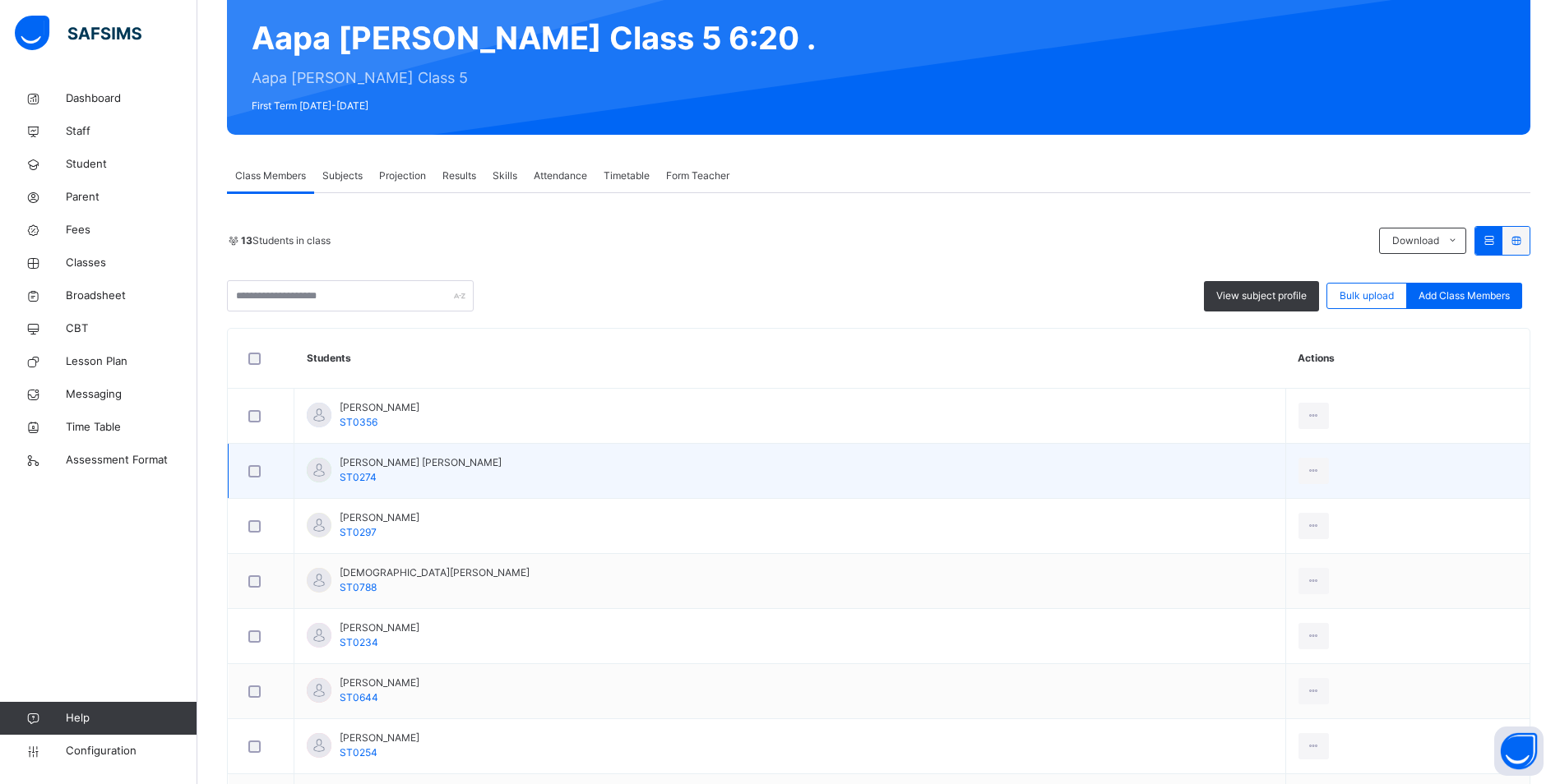
scroll to position [165, 0]
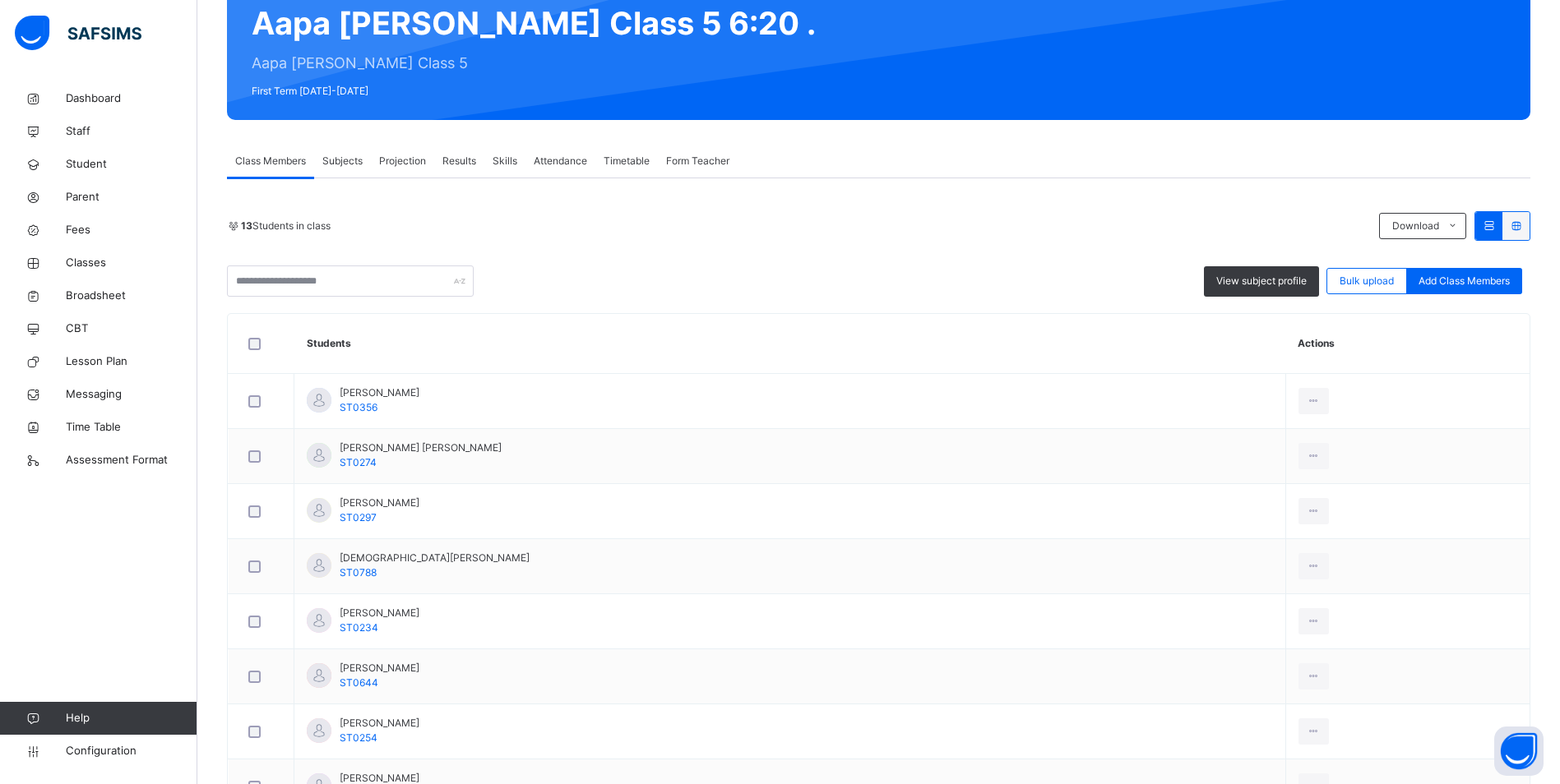
click at [559, 153] on div "Attendance" at bounding box center [560, 161] width 70 height 33
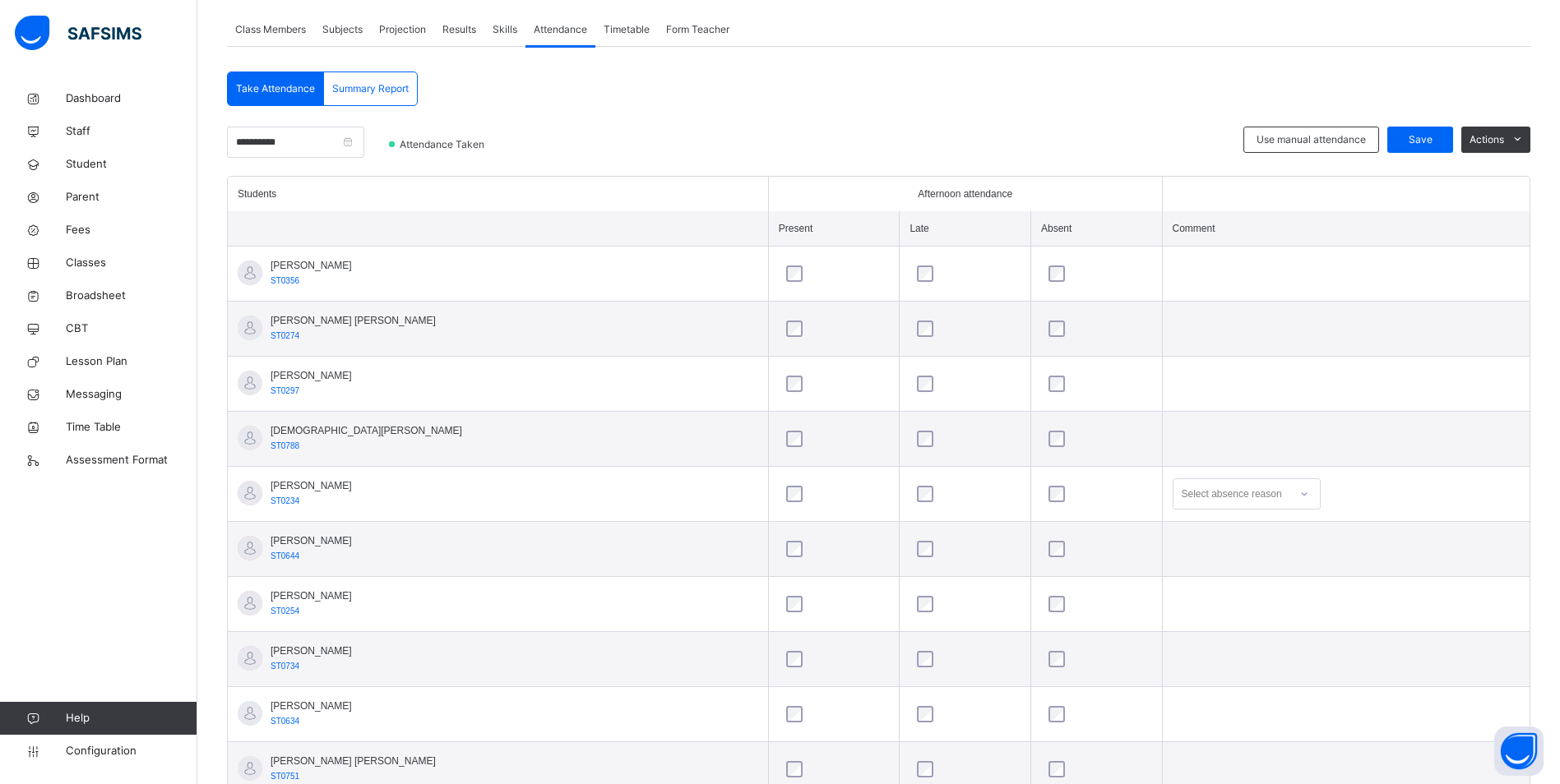
scroll to position [411, 0]
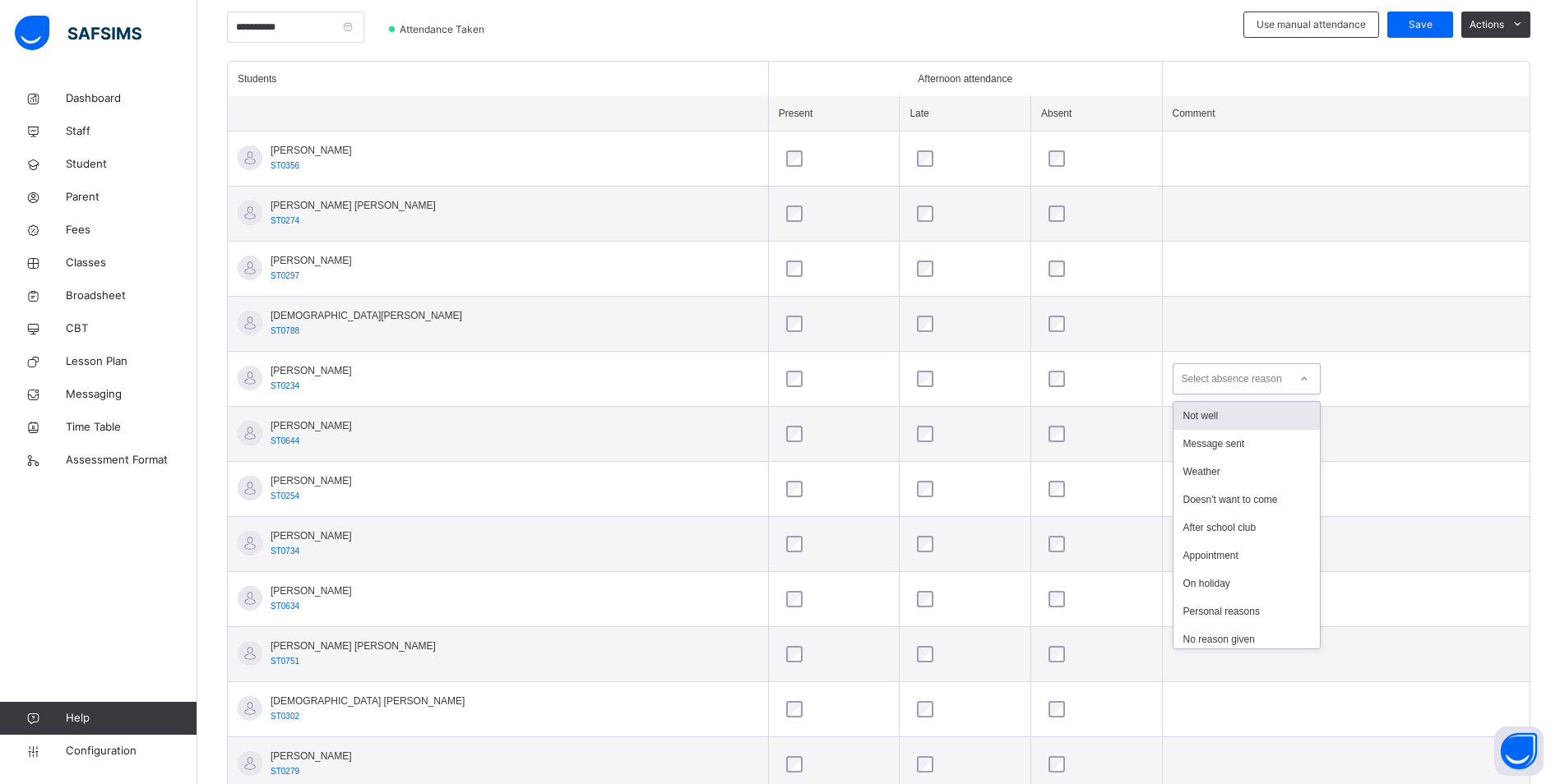
click at [1299, 377] on icon at bounding box center [1304, 378] width 9 height 16
click at [1213, 416] on div "Not well" at bounding box center [1246, 416] width 147 height 28
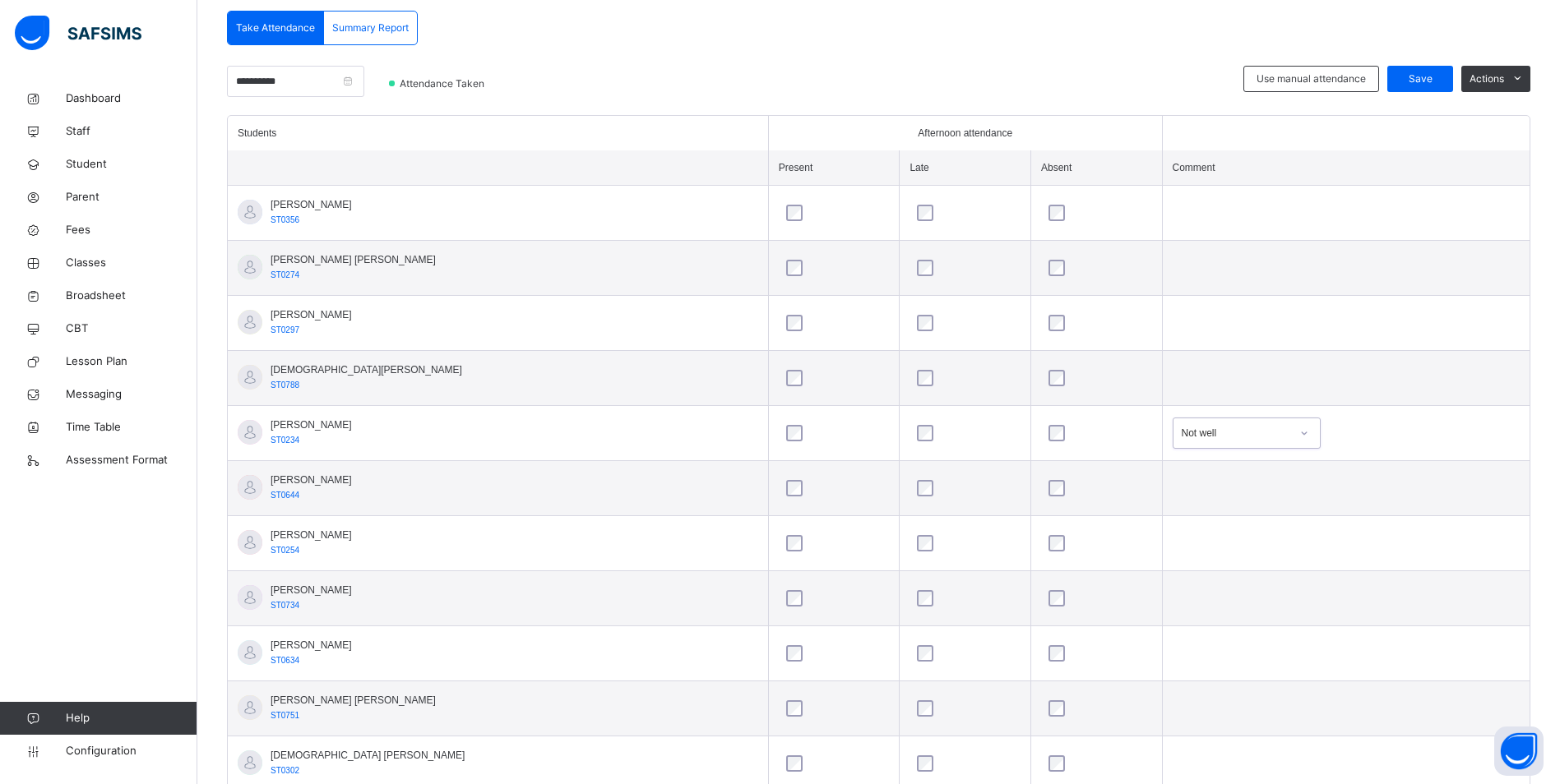
scroll to position [356, 0]
click at [1428, 81] on span "Save" at bounding box center [1419, 80] width 41 height 15
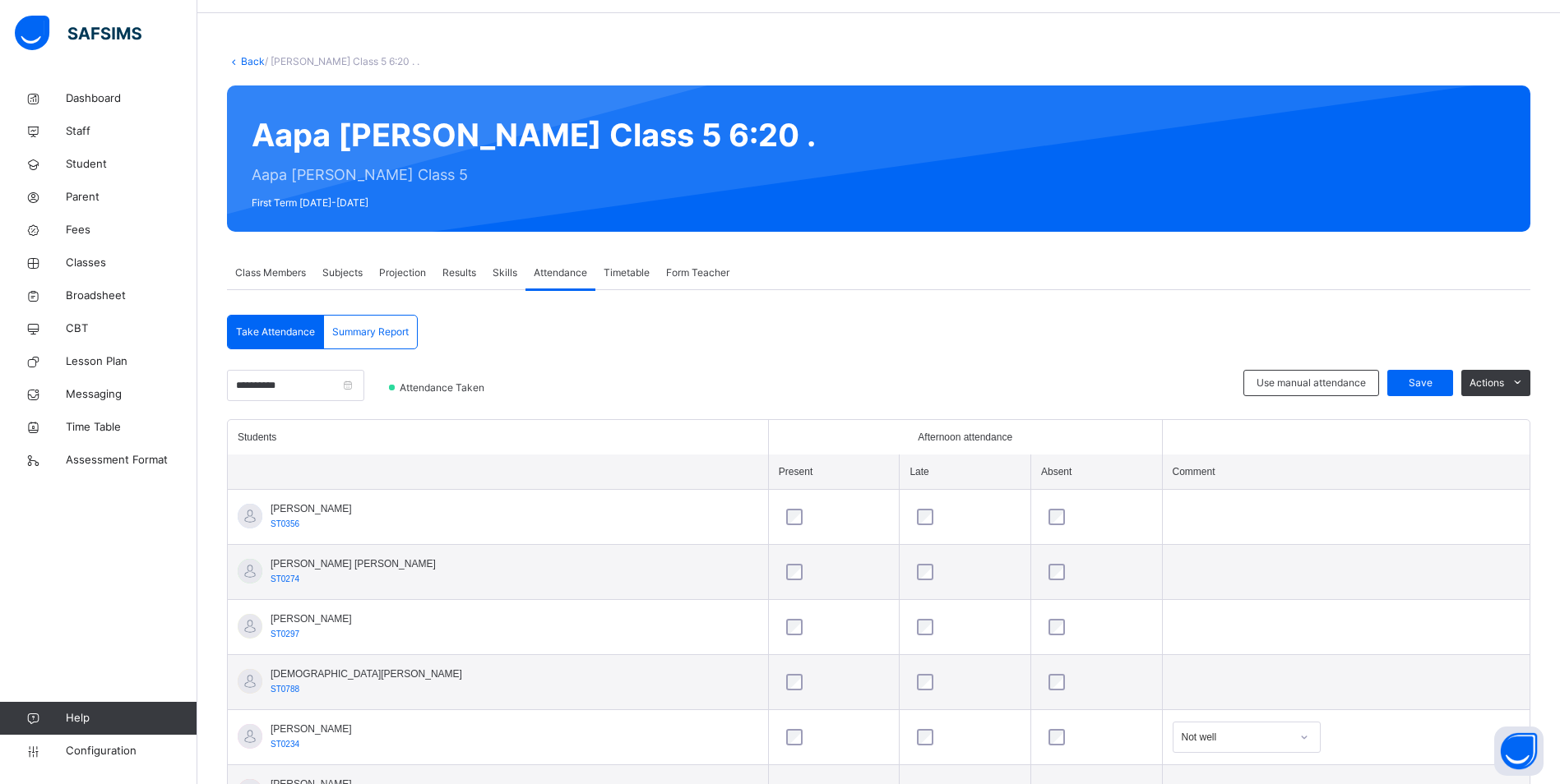
scroll to position [26, 0]
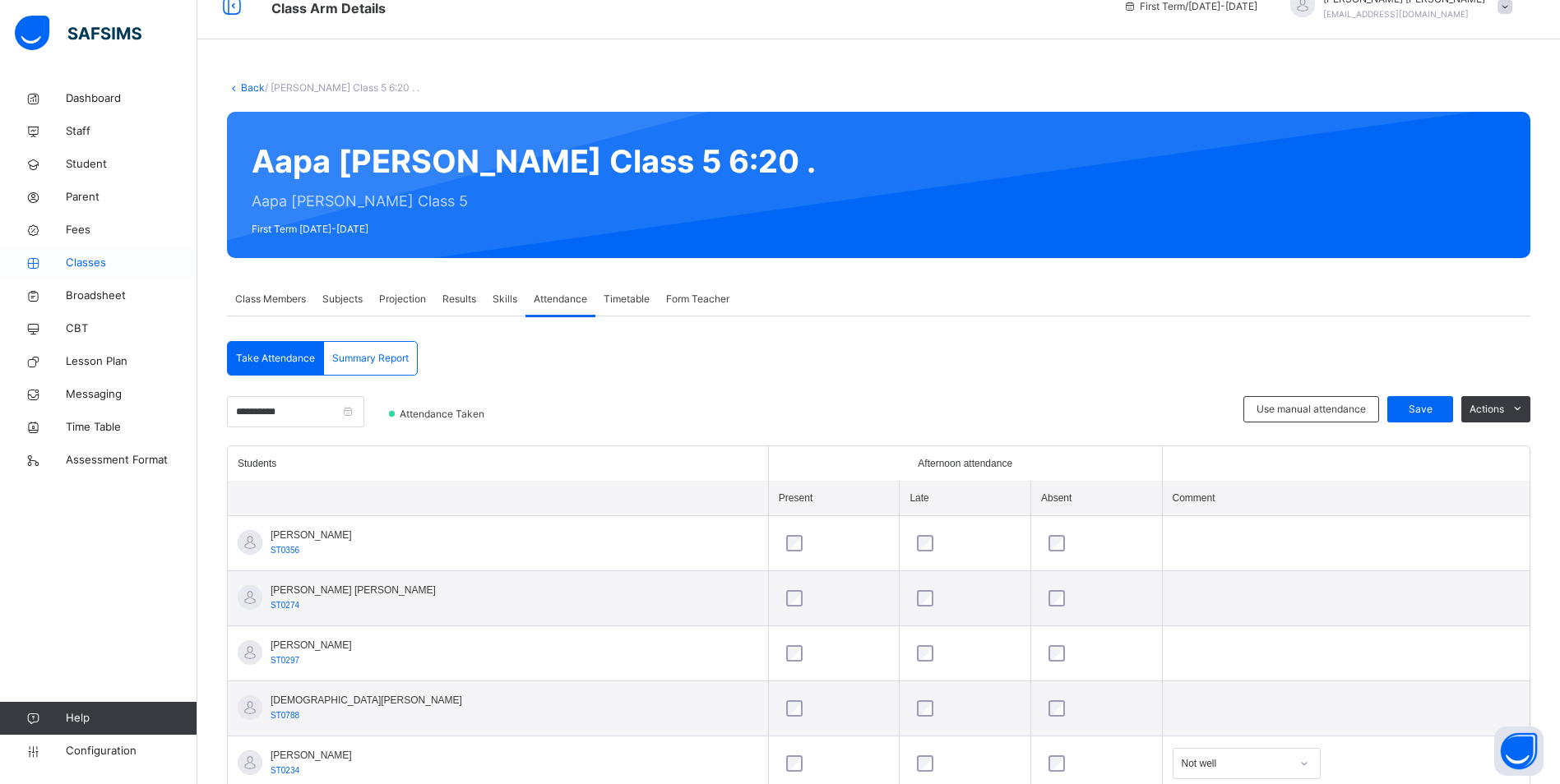
click at [89, 265] on span "Classes" at bounding box center [131, 262] width 131 height 16
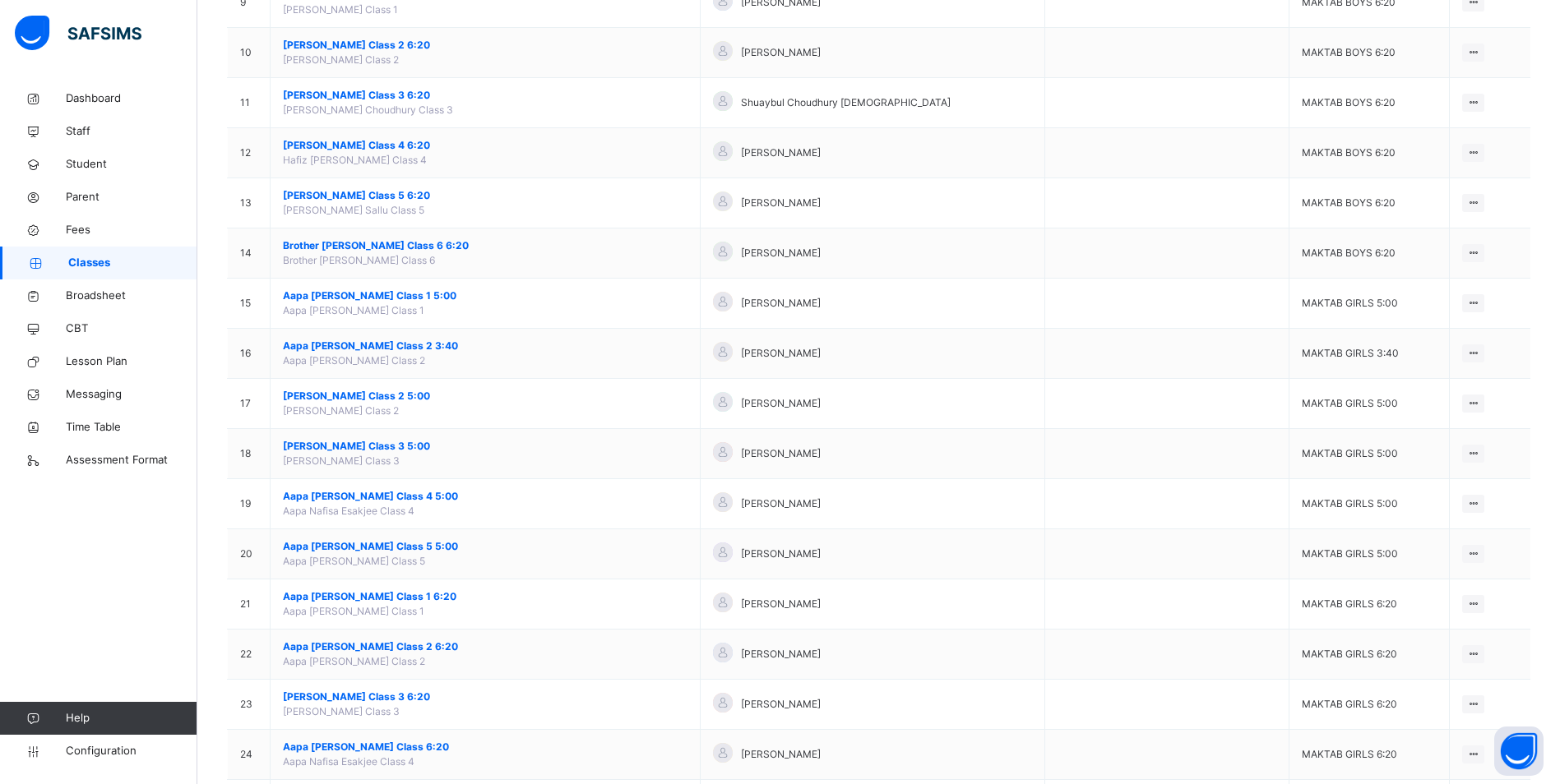
scroll to position [575, 0]
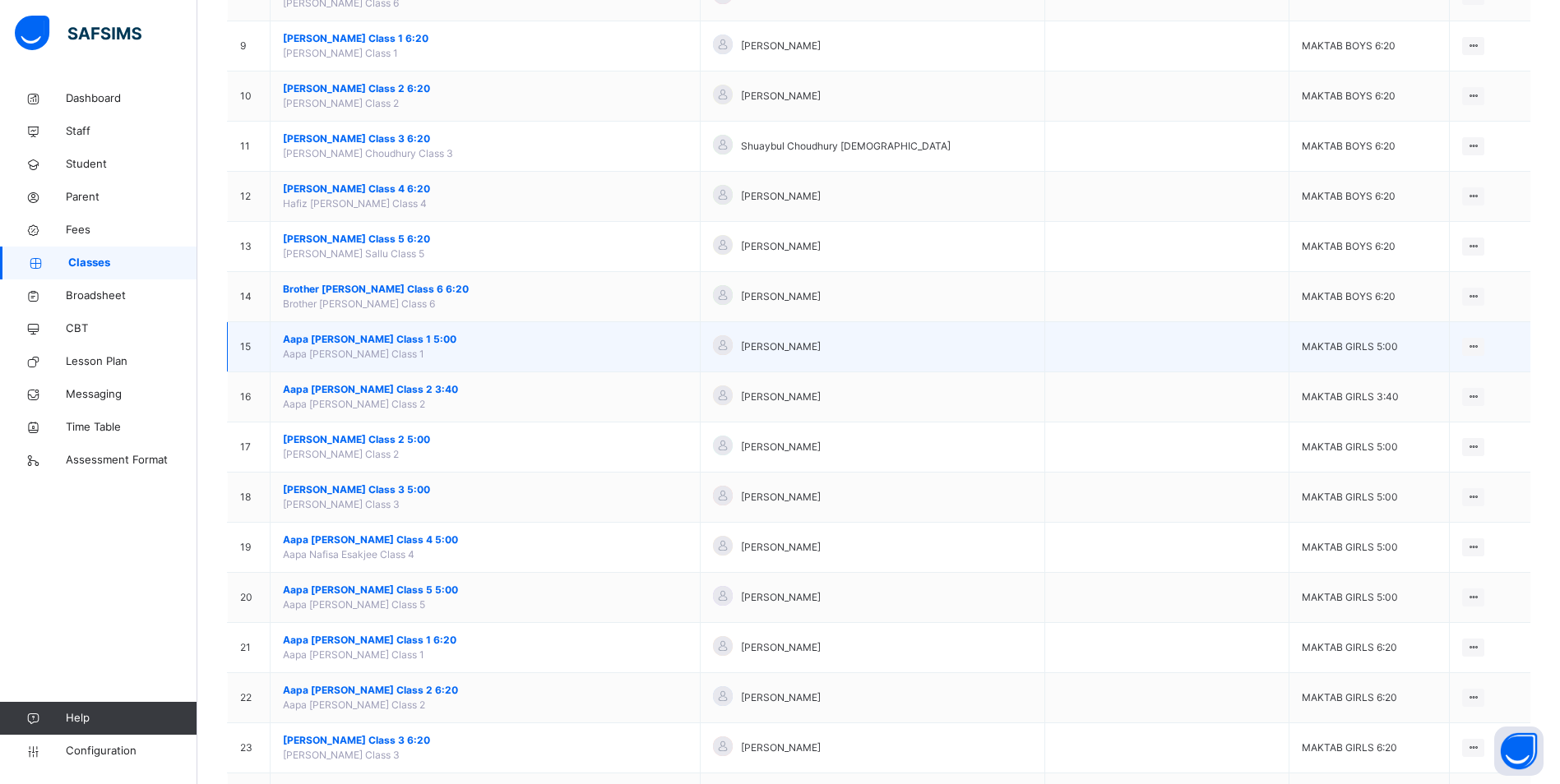
click at [399, 341] on span "Aapa [PERSON_NAME] Class 1 5:00" at bounding box center [485, 340] width 405 height 15
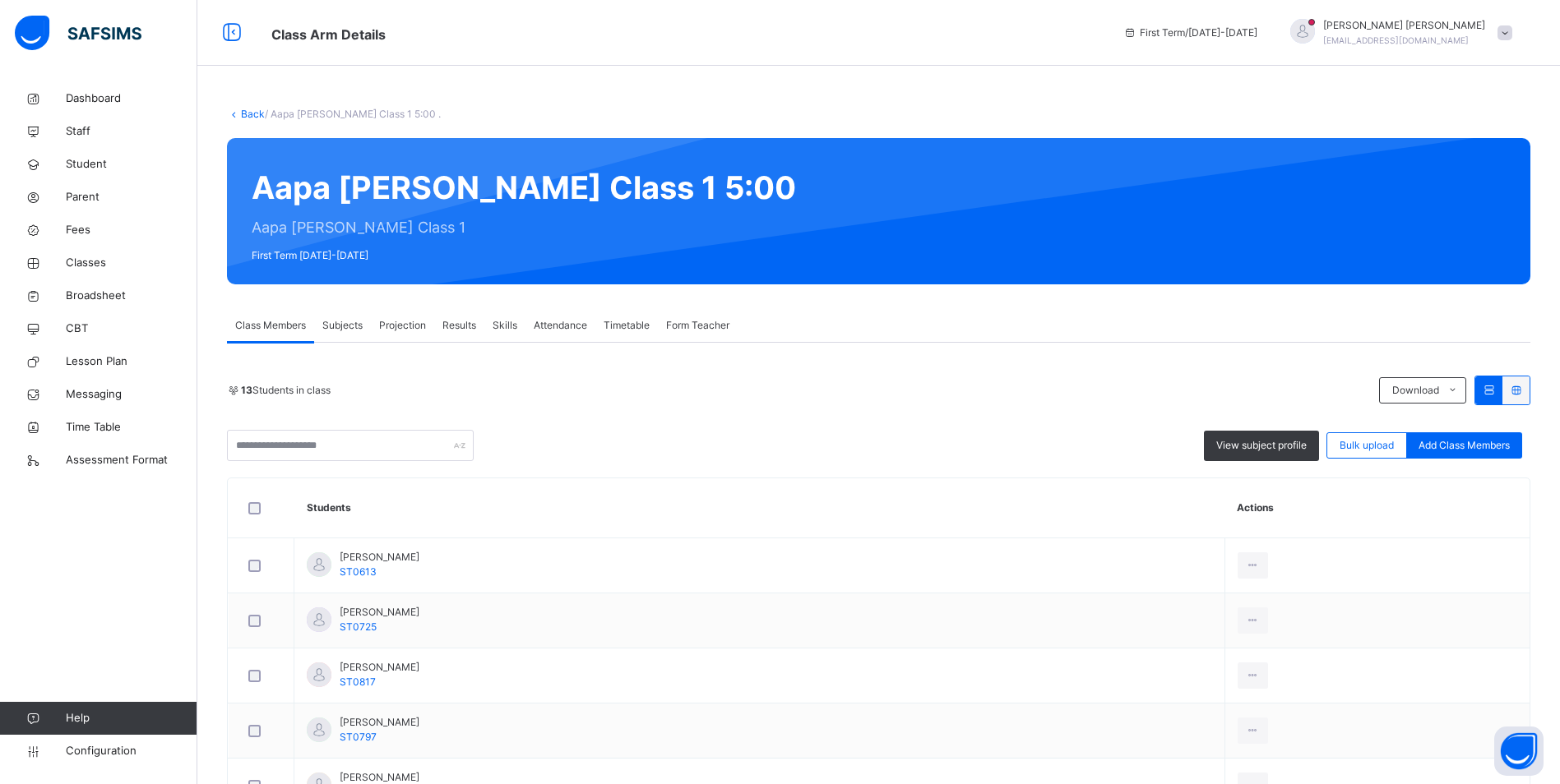
click at [571, 332] on span "Attendance" at bounding box center [560, 325] width 53 height 15
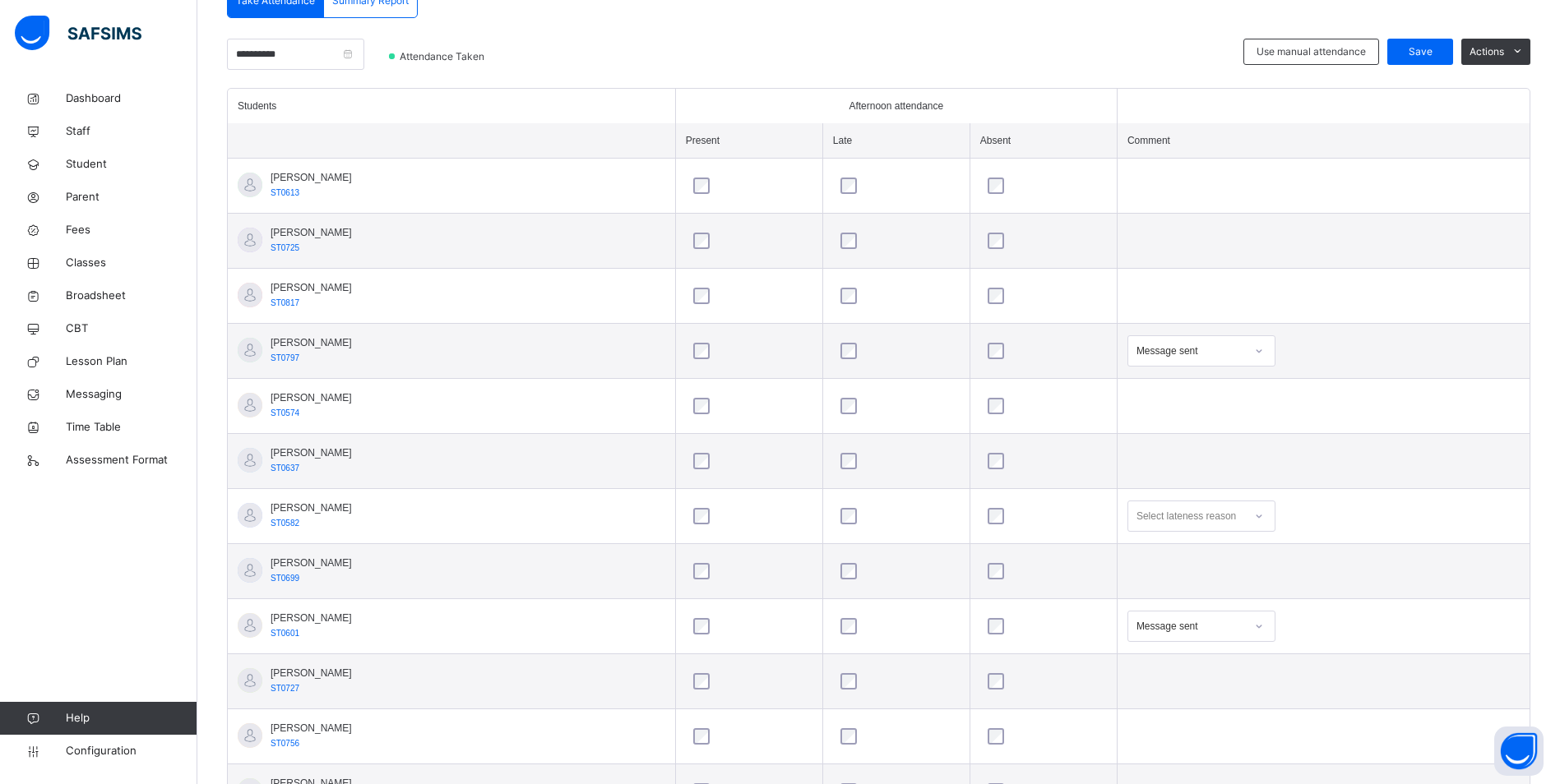
scroll to position [356, 0]
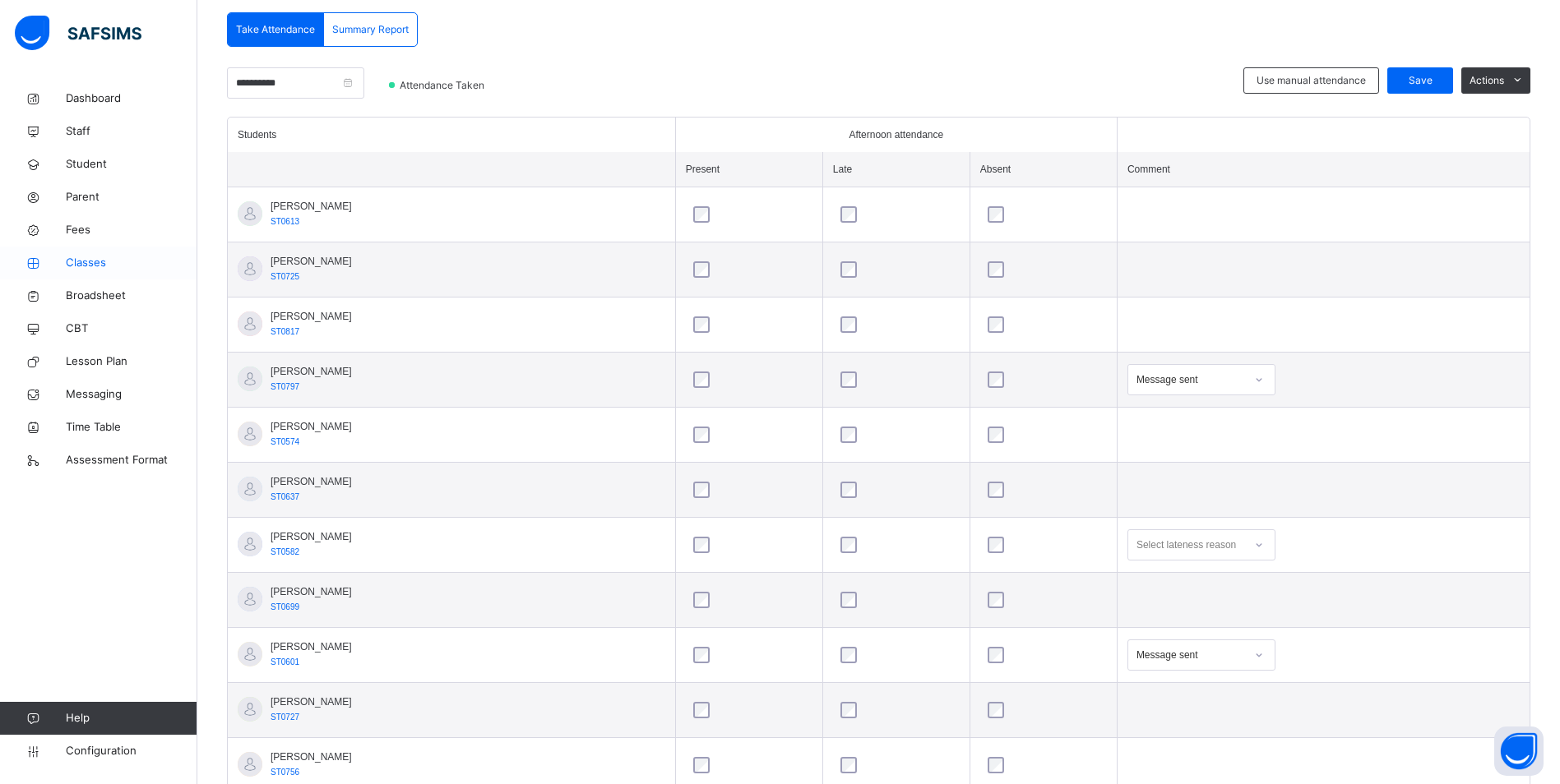
click at [97, 259] on span "Classes" at bounding box center [131, 262] width 131 height 16
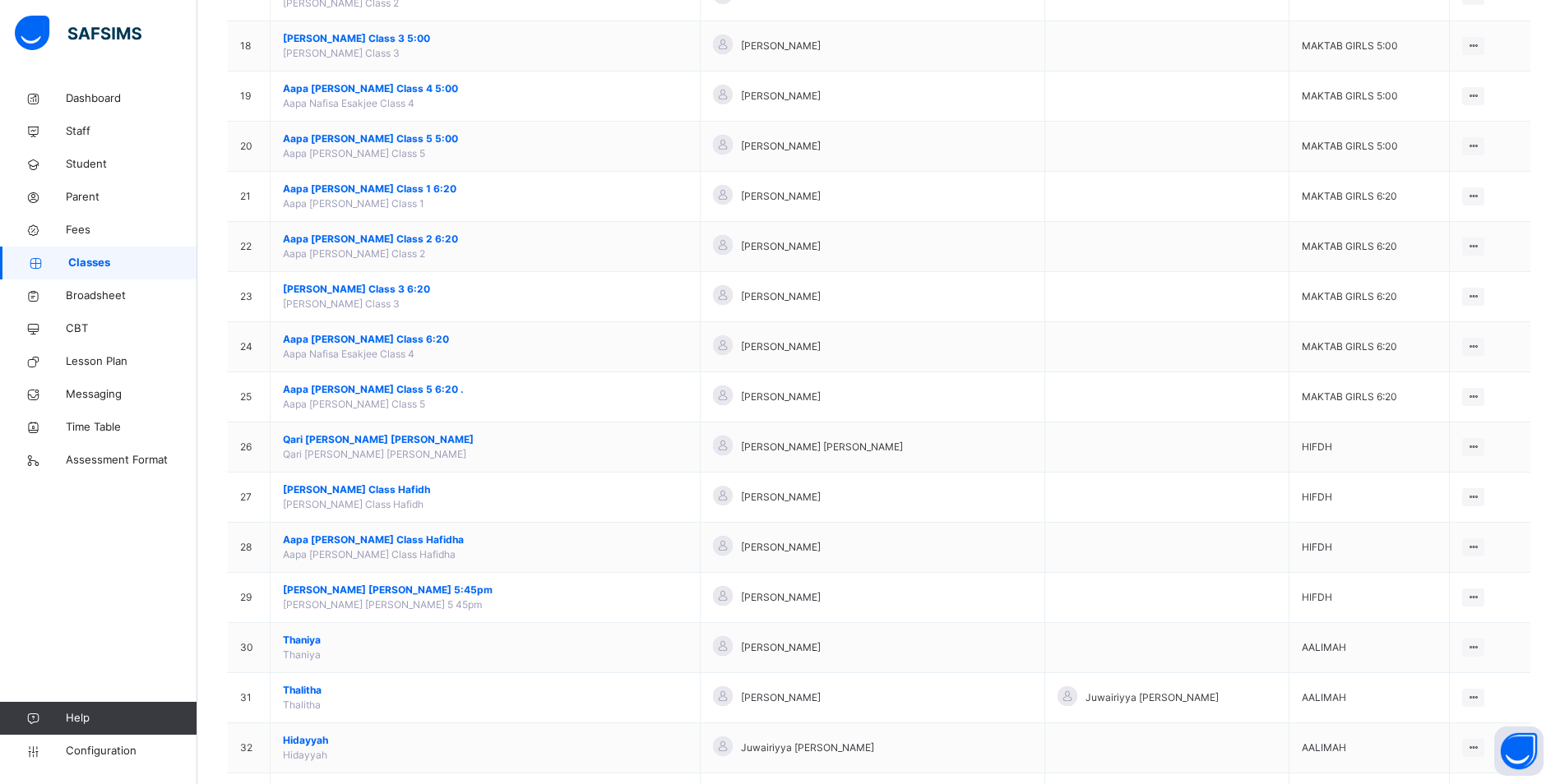
scroll to position [1069, 0]
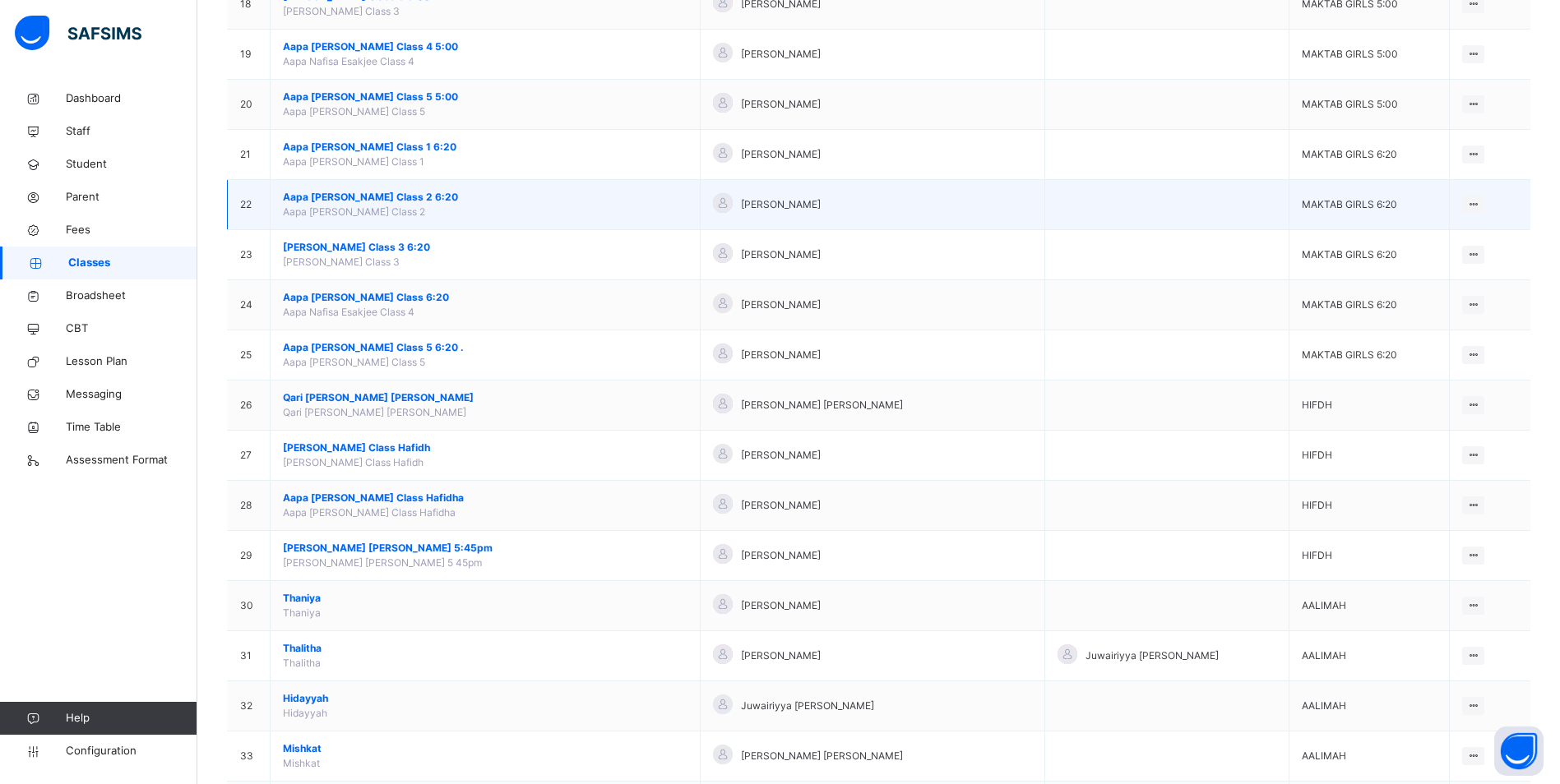
click at [420, 198] on span "Aapa [PERSON_NAME] Class 2 6:20" at bounding box center [485, 198] width 405 height 15
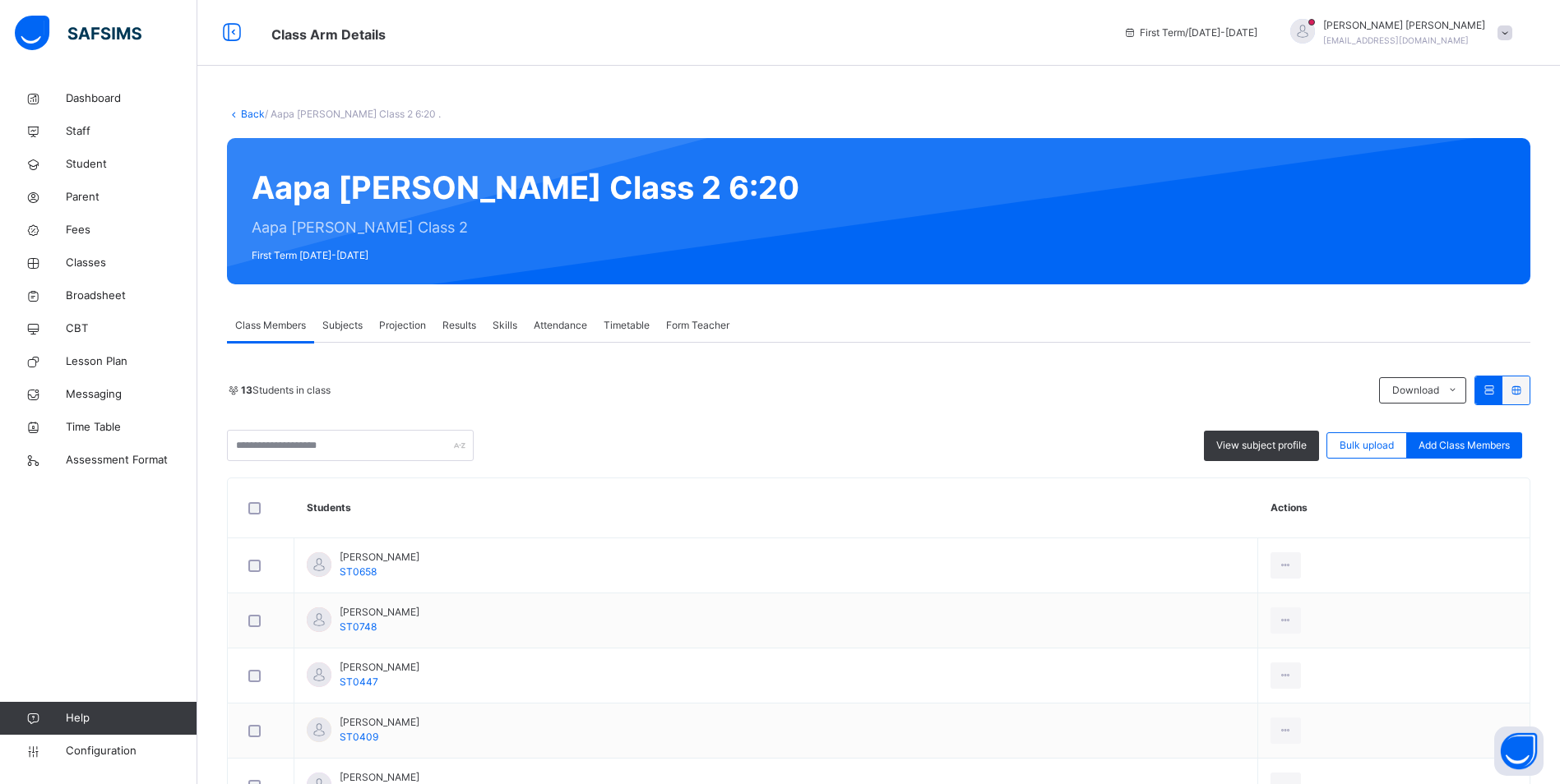
click at [564, 328] on span "Attendance" at bounding box center [560, 325] width 53 height 15
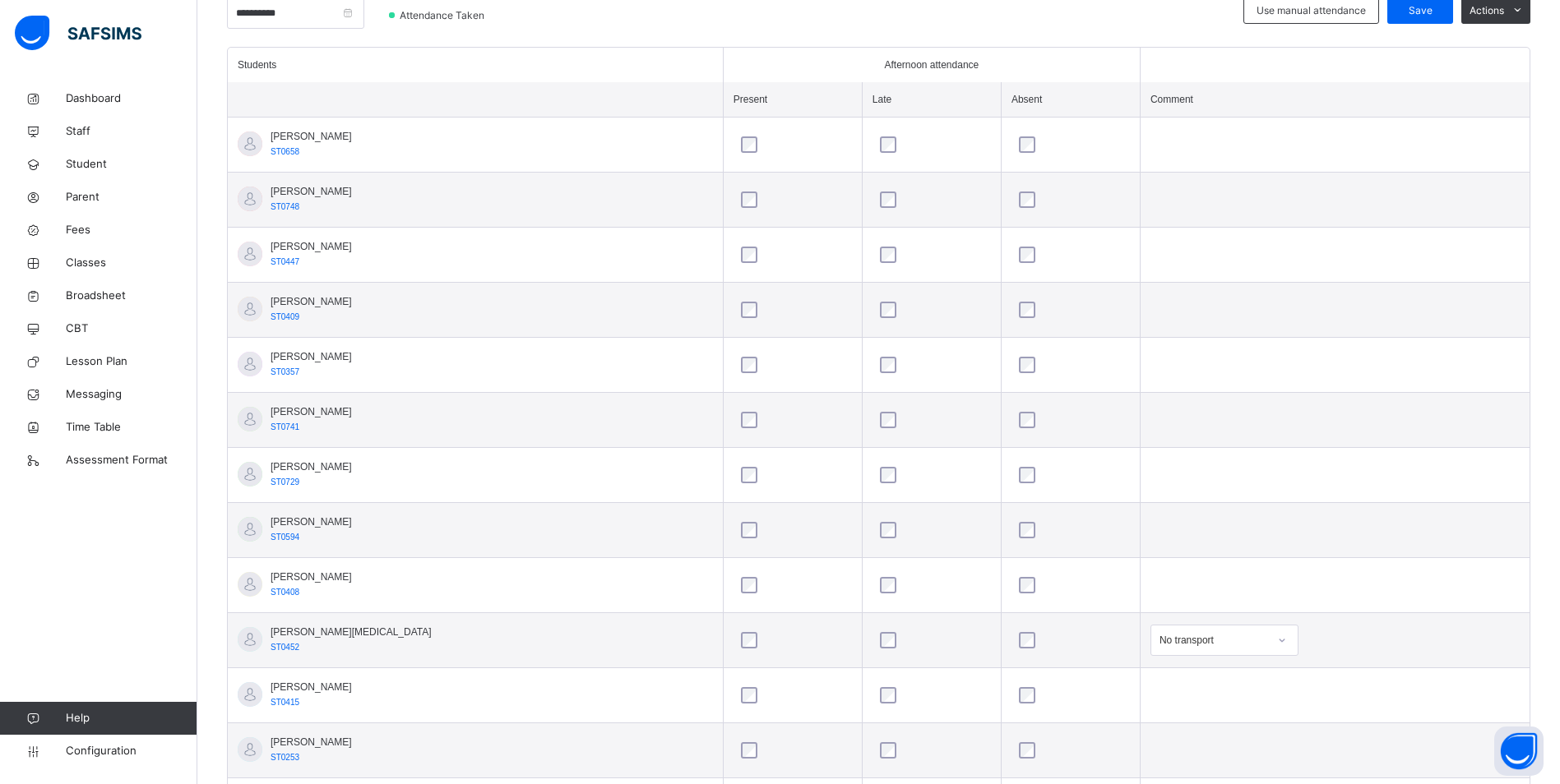
scroll to position [519, 0]
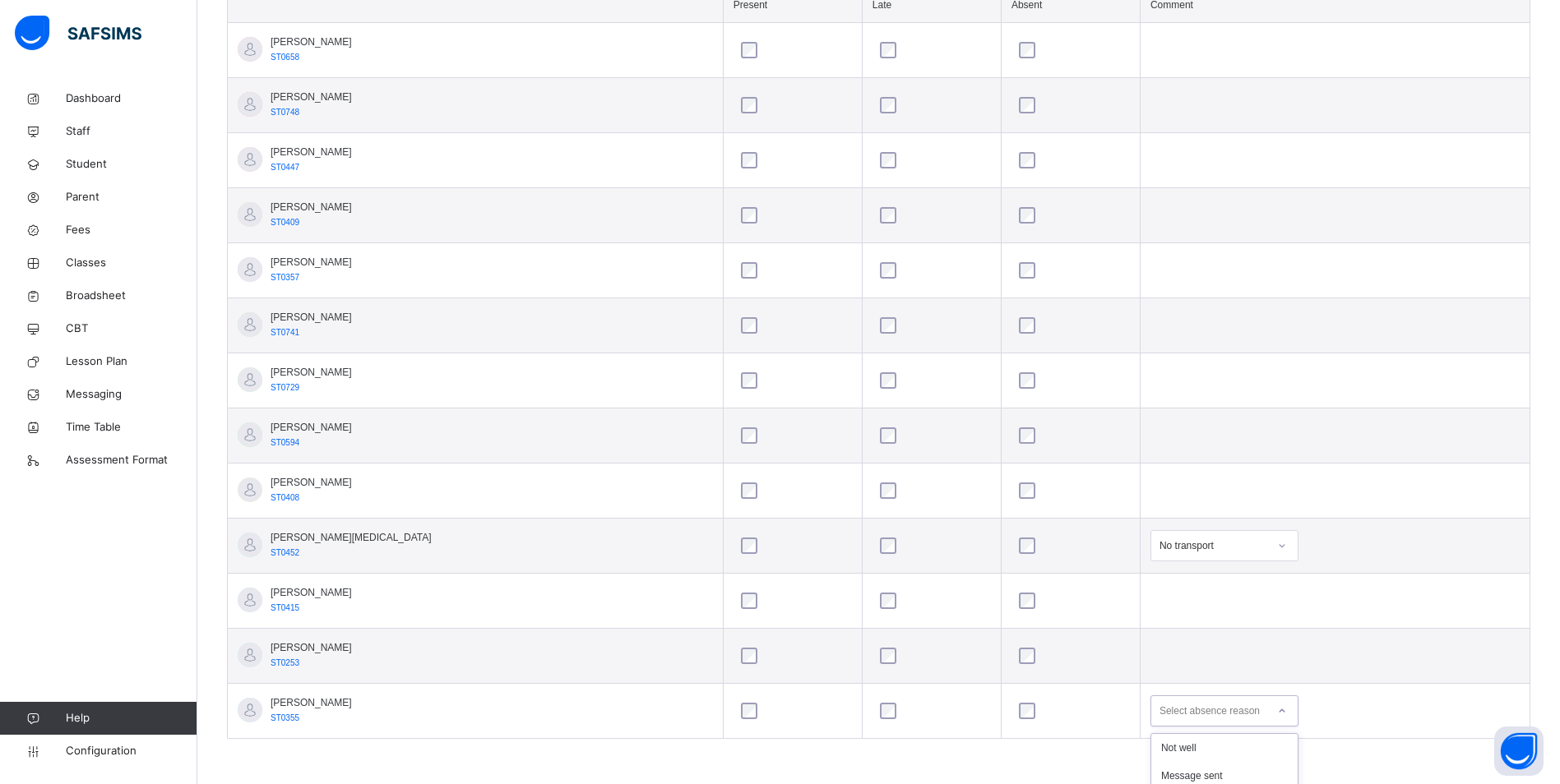
click at [1250, 717] on div "option On holiday focused, 7 of 18. 18 results available. Use Up and Down to ch…" at bounding box center [1224, 710] width 148 height 31
click at [1252, 711] on div "Select absence reason" at bounding box center [1224, 710] width 148 height 31
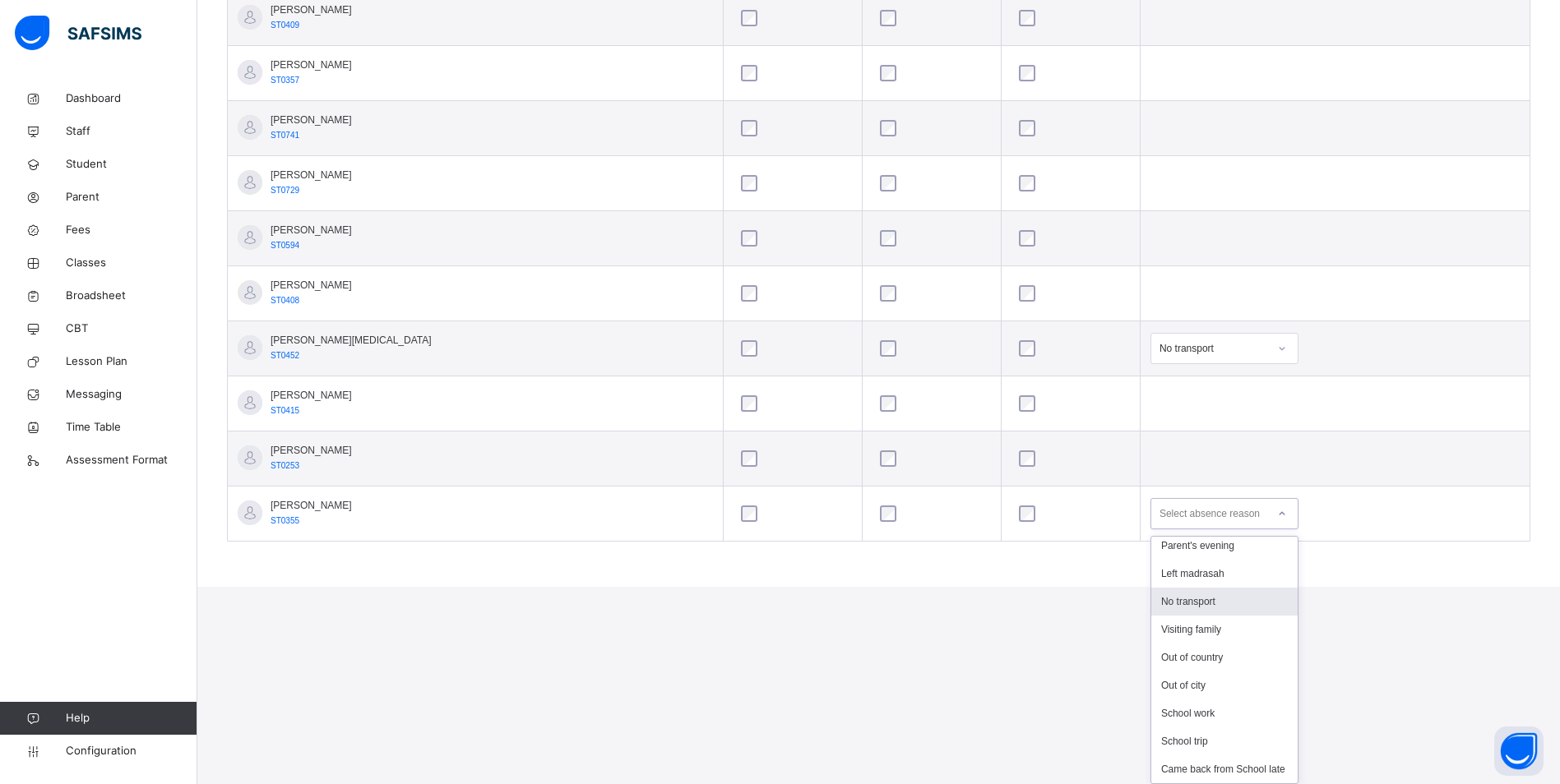
scroll to position [189, 0]
click at [1178, 667] on div "No transport" at bounding box center [1224, 670] width 147 height 28
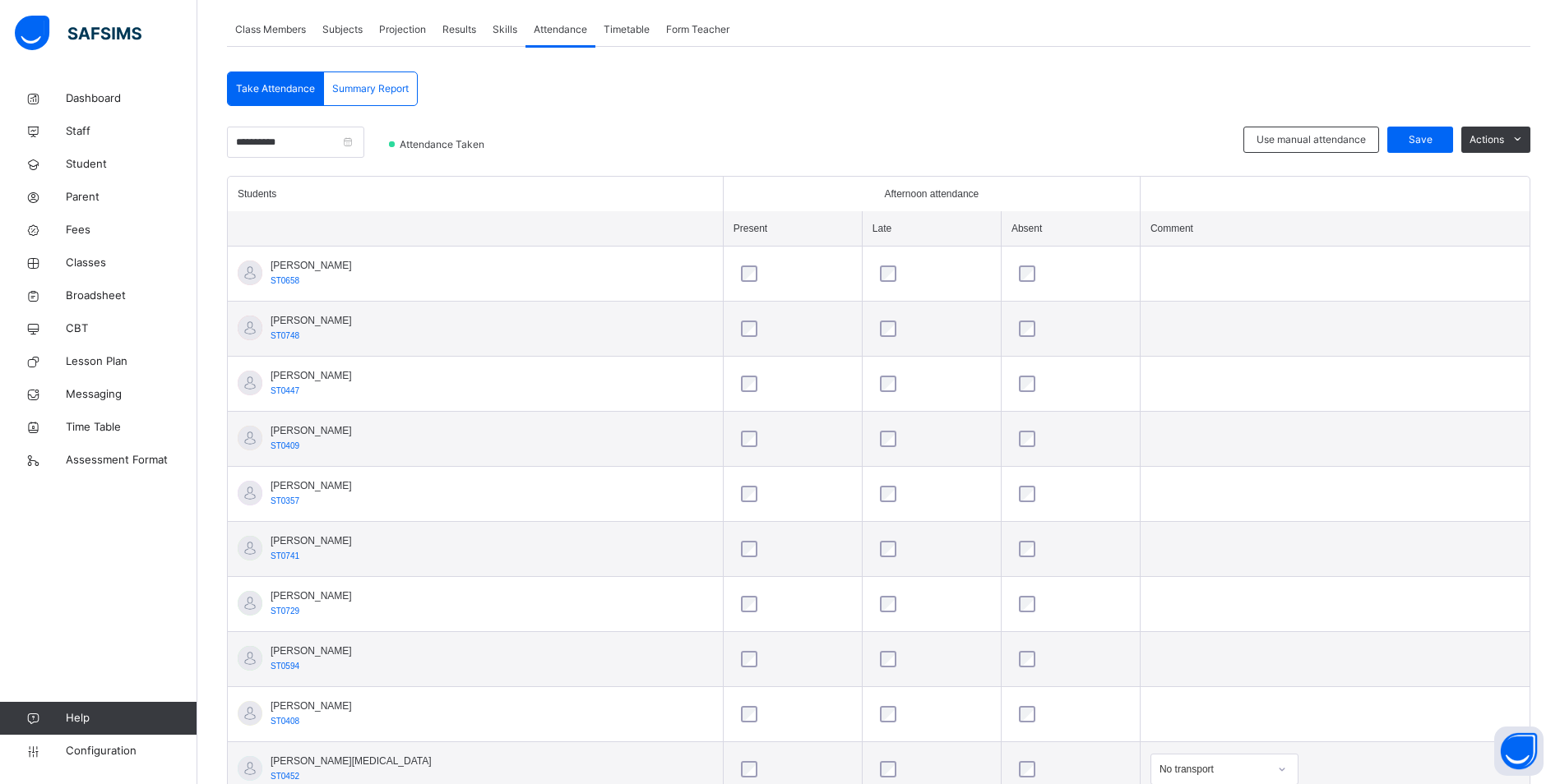
scroll to position [273, 0]
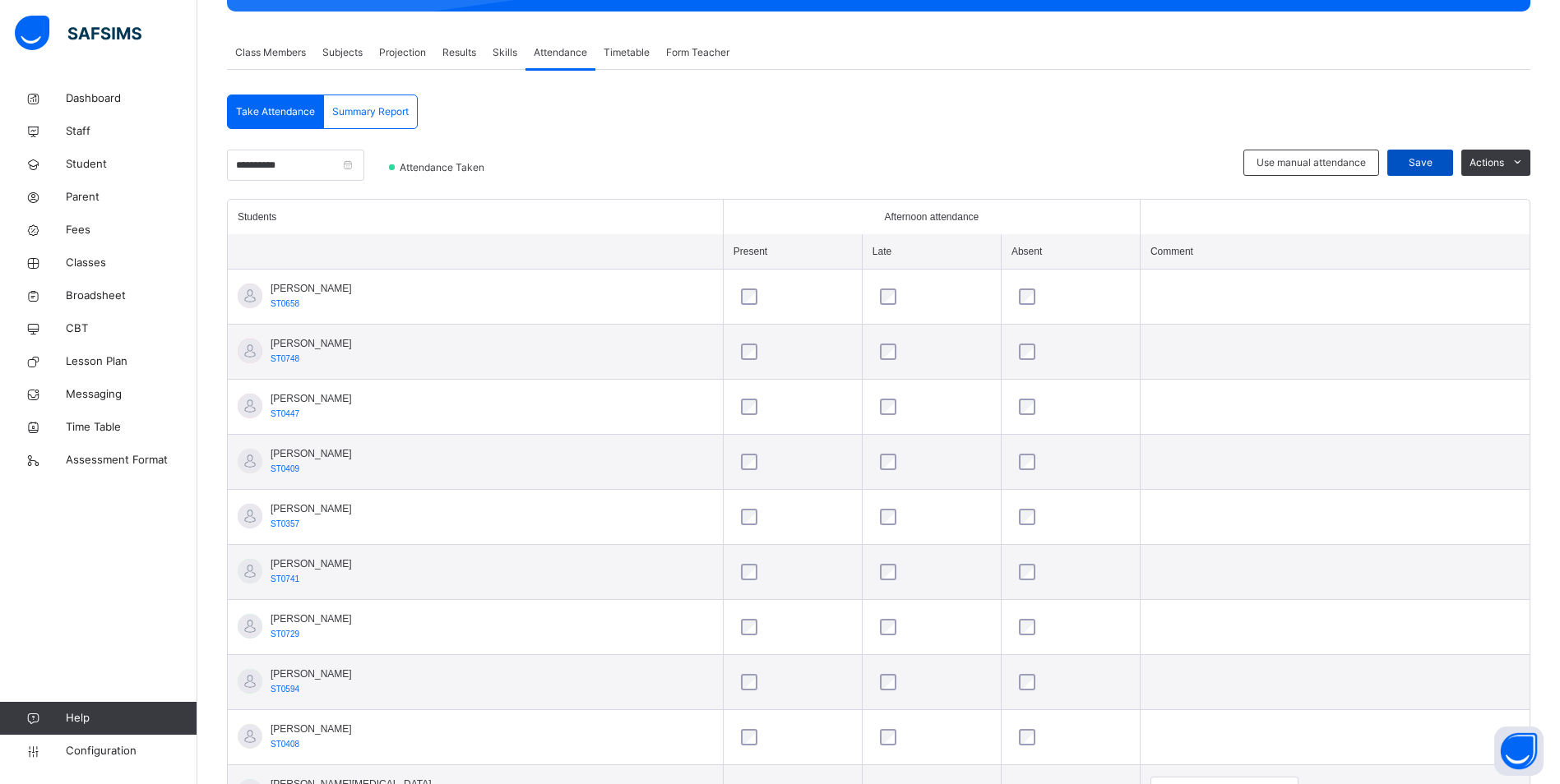
click at [1429, 166] on span "Save" at bounding box center [1419, 163] width 41 height 15
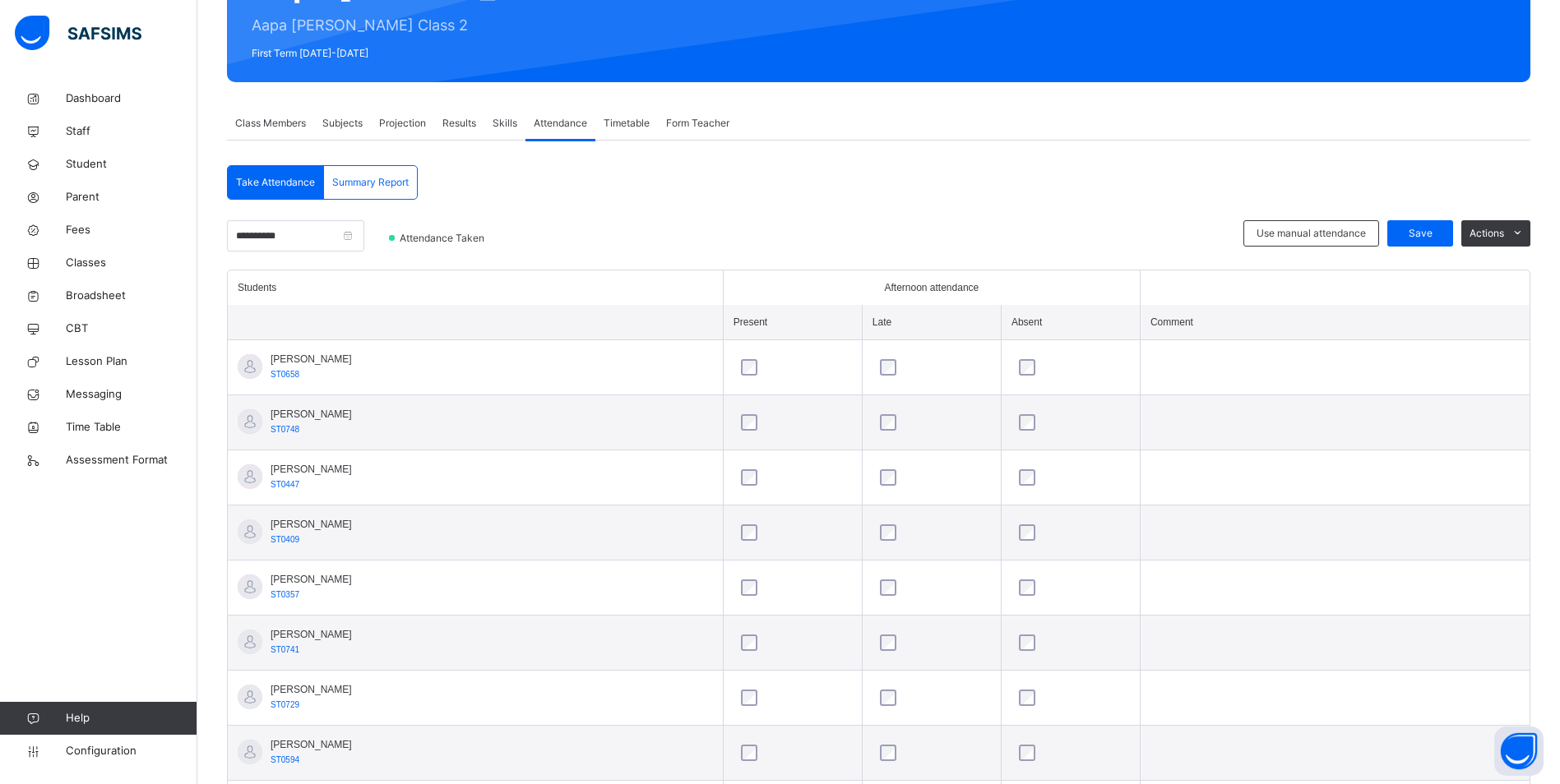
scroll to position [191, 0]
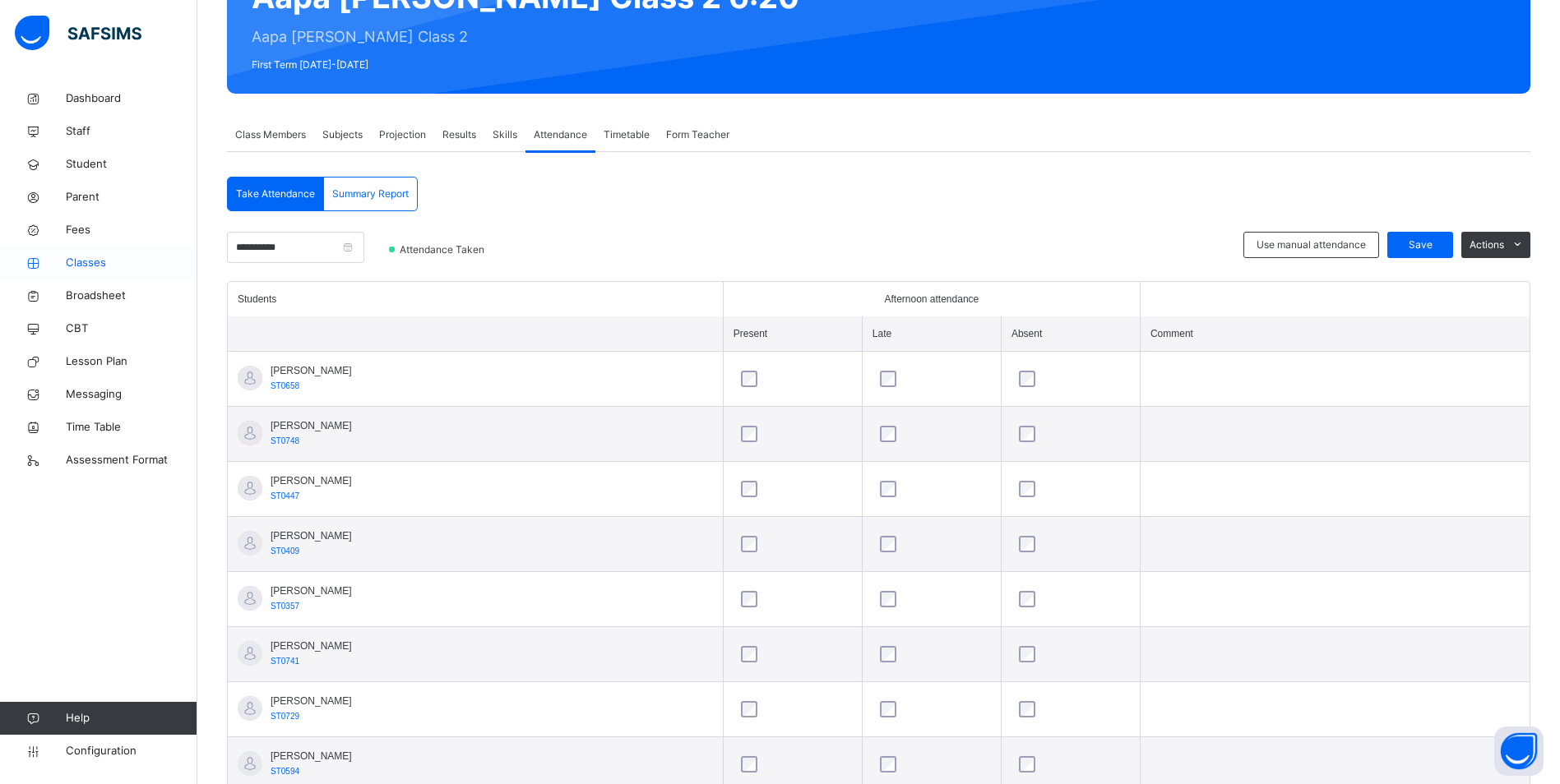
click at [91, 261] on span "Classes" at bounding box center [131, 262] width 131 height 16
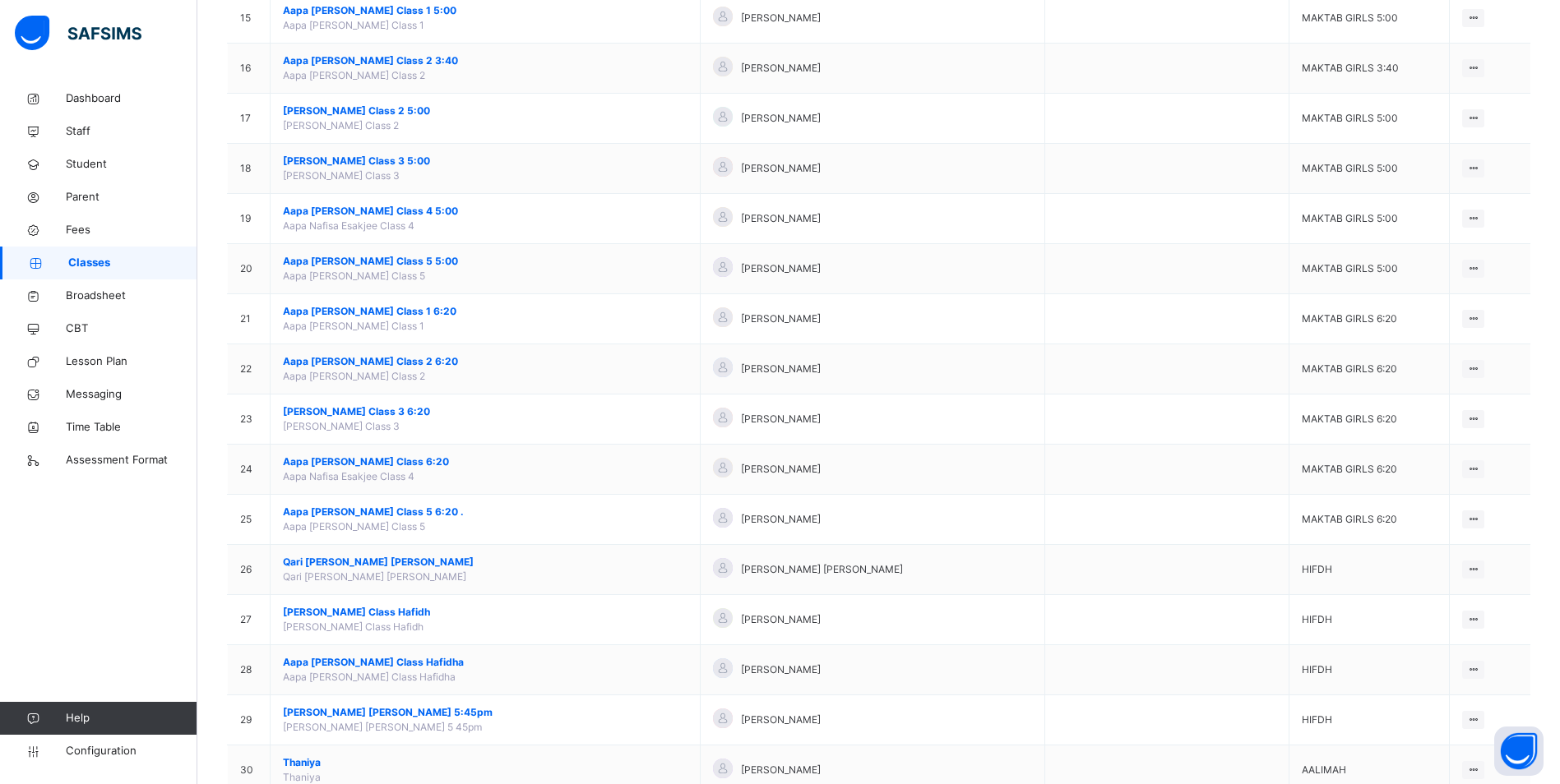
scroll to position [1208, 0]
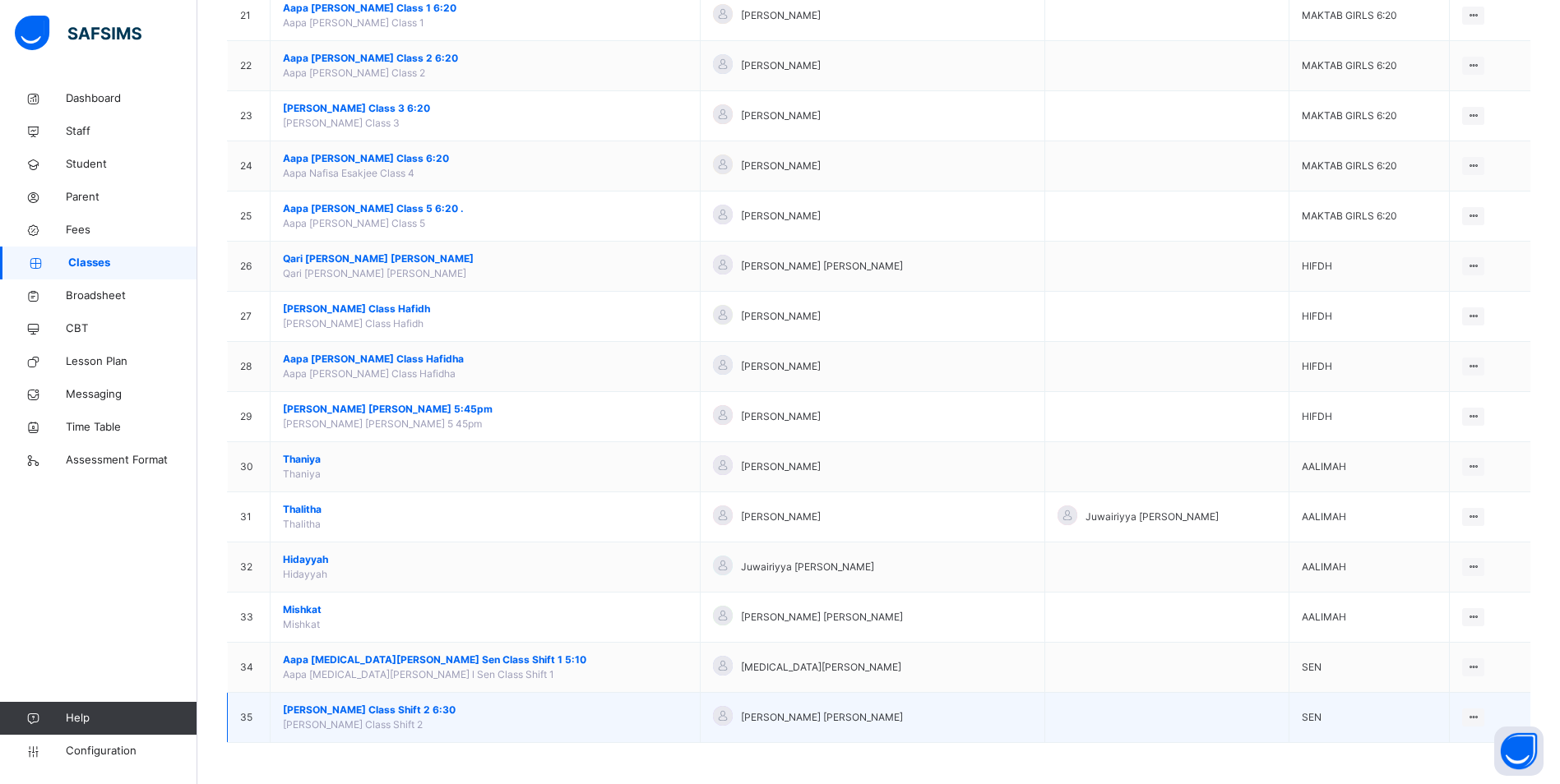
click at [429, 705] on span "[PERSON_NAME] Class Shift 2 6:30" at bounding box center [485, 710] width 405 height 15
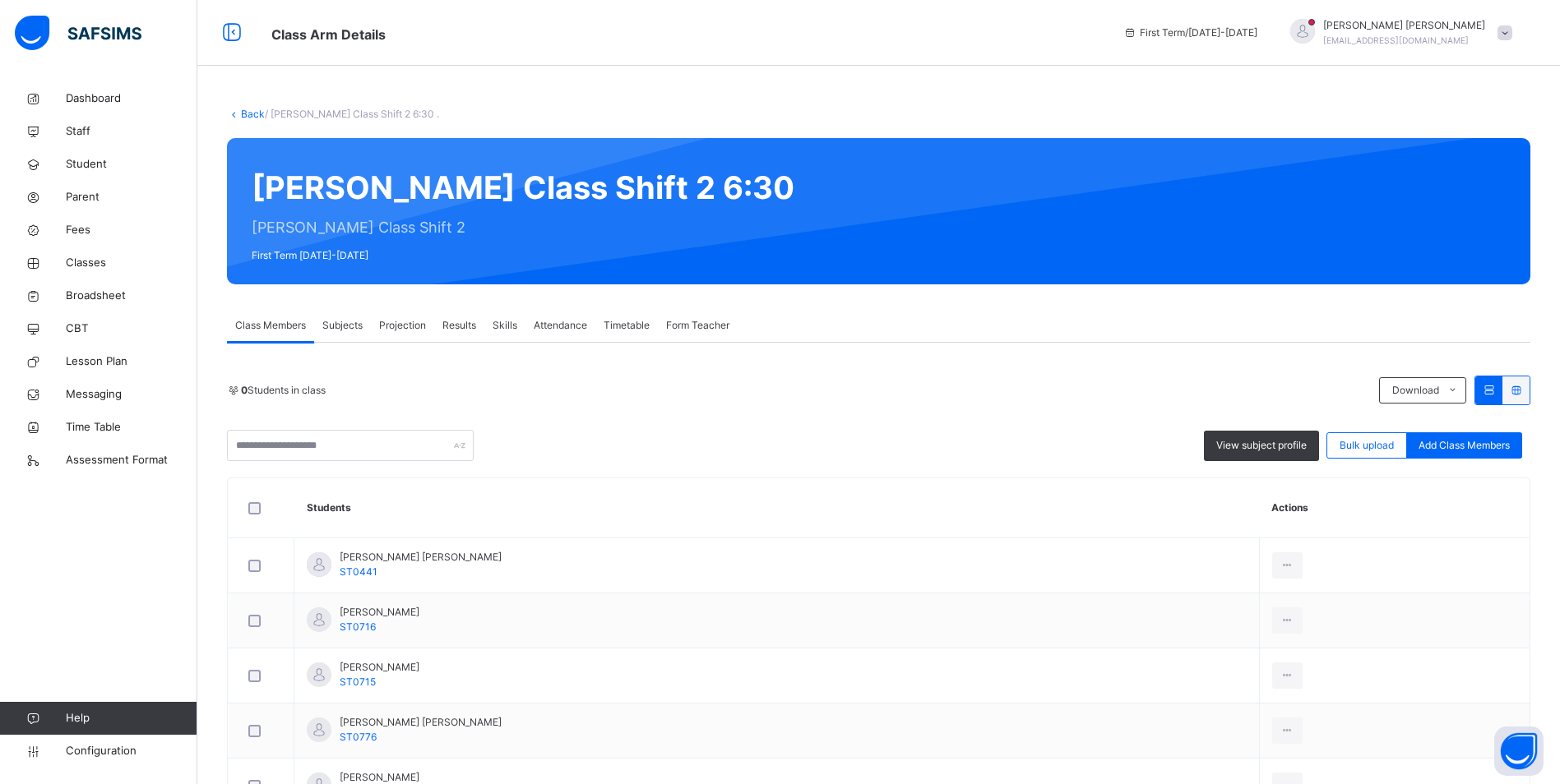
click at [551, 318] on div "Attendance" at bounding box center [560, 325] width 70 height 33
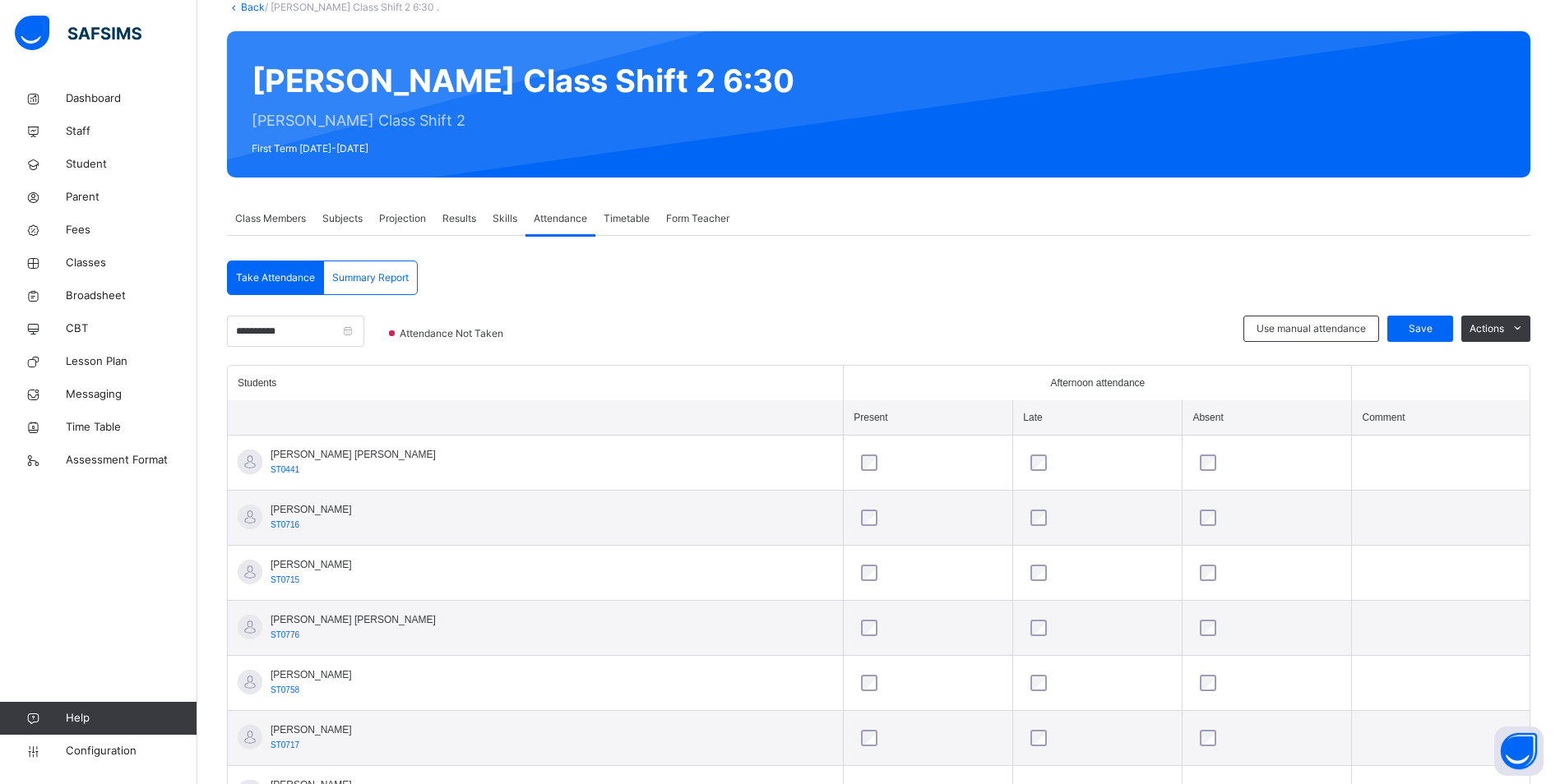
scroll to position [189, 0]
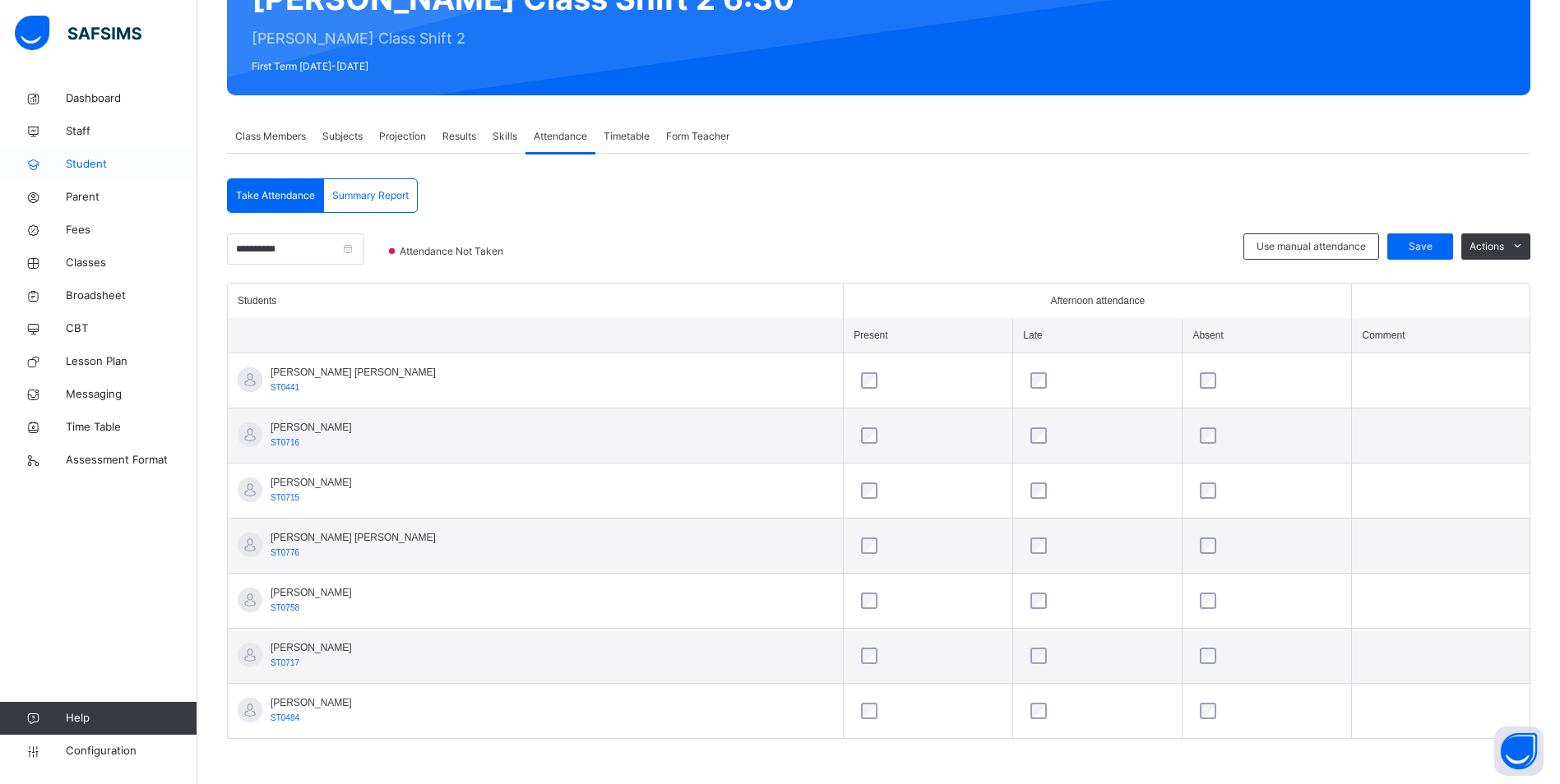
click at [89, 165] on span "Student" at bounding box center [131, 164] width 131 height 16
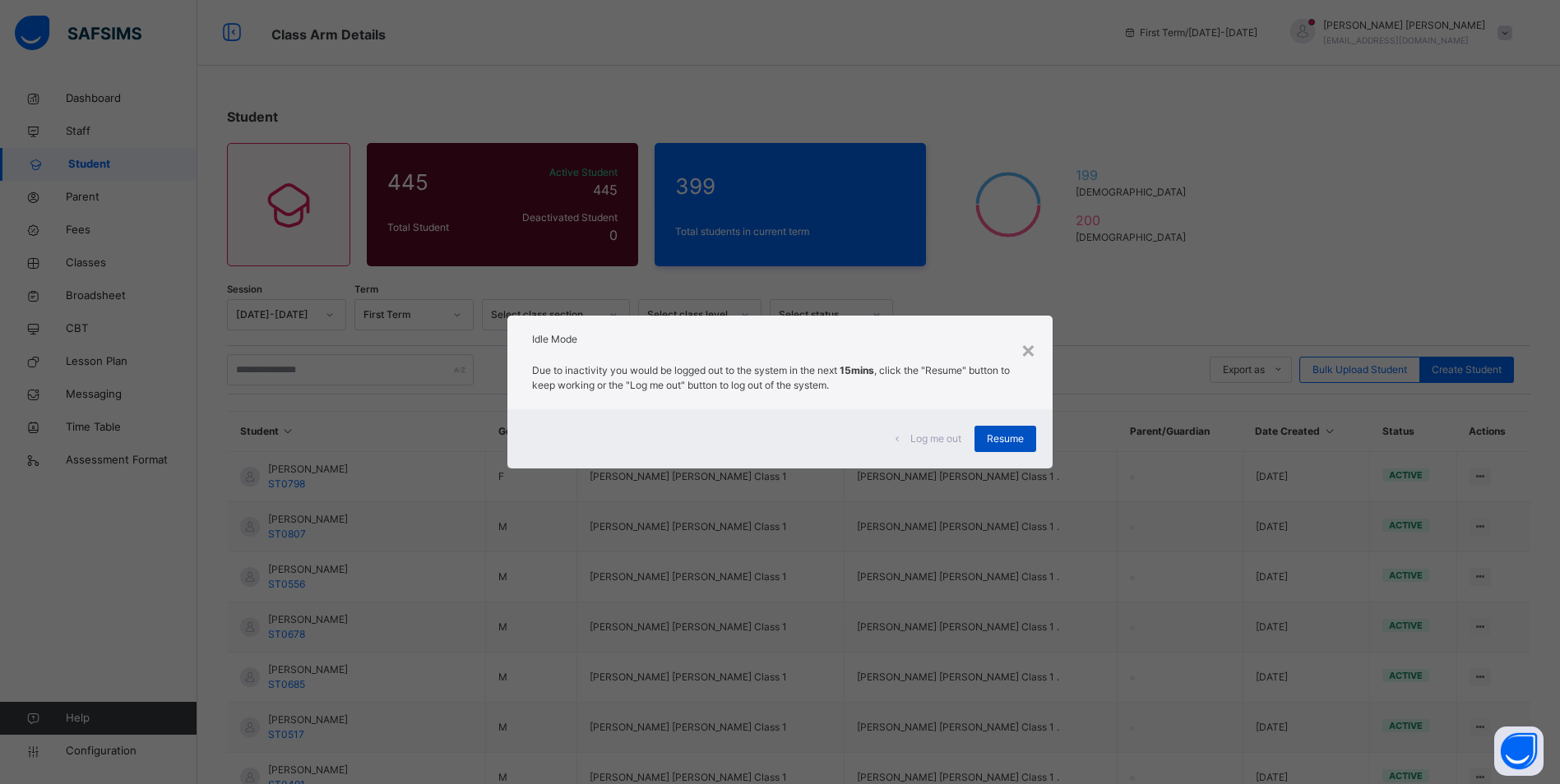
click at [1008, 444] on span "Resume" at bounding box center [1005, 439] width 37 height 15
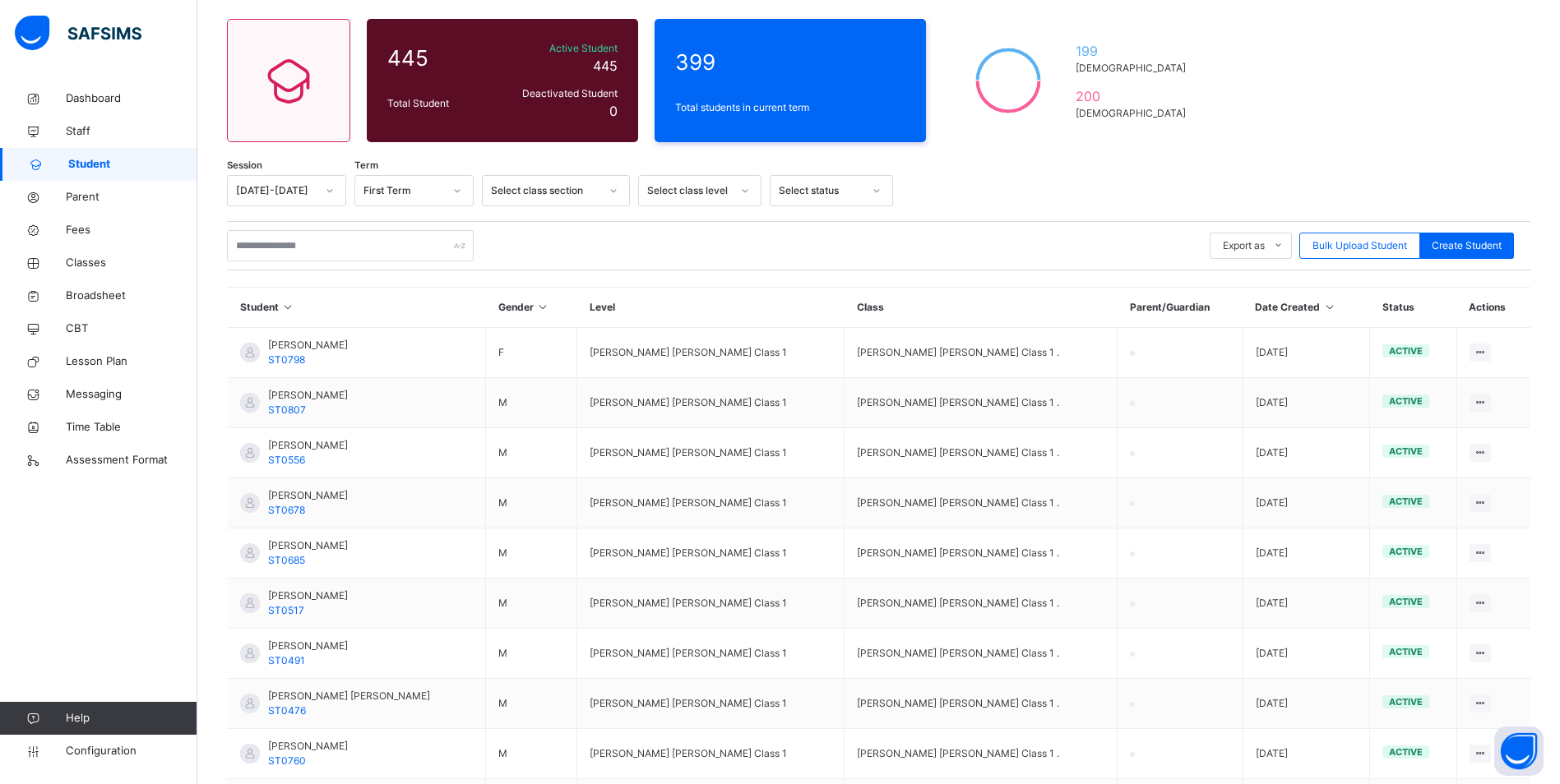
scroll to position [104, 0]
